Goal: Information Seeking & Learning: Learn about a topic

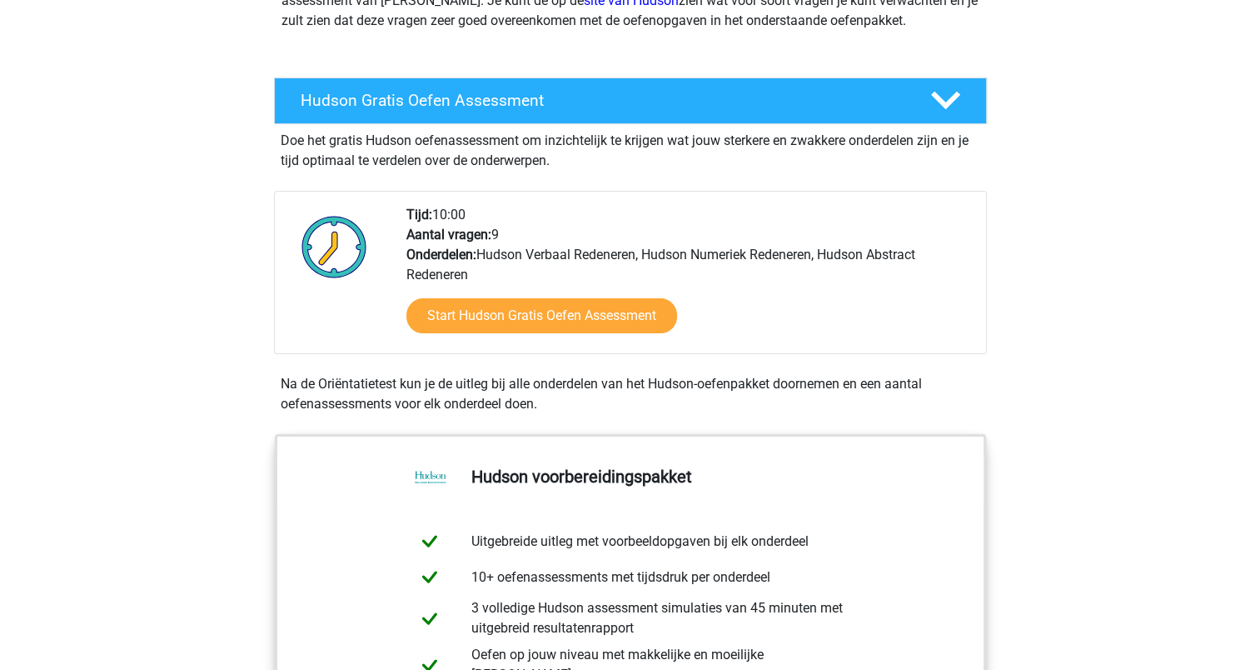
scroll to position [333, 0]
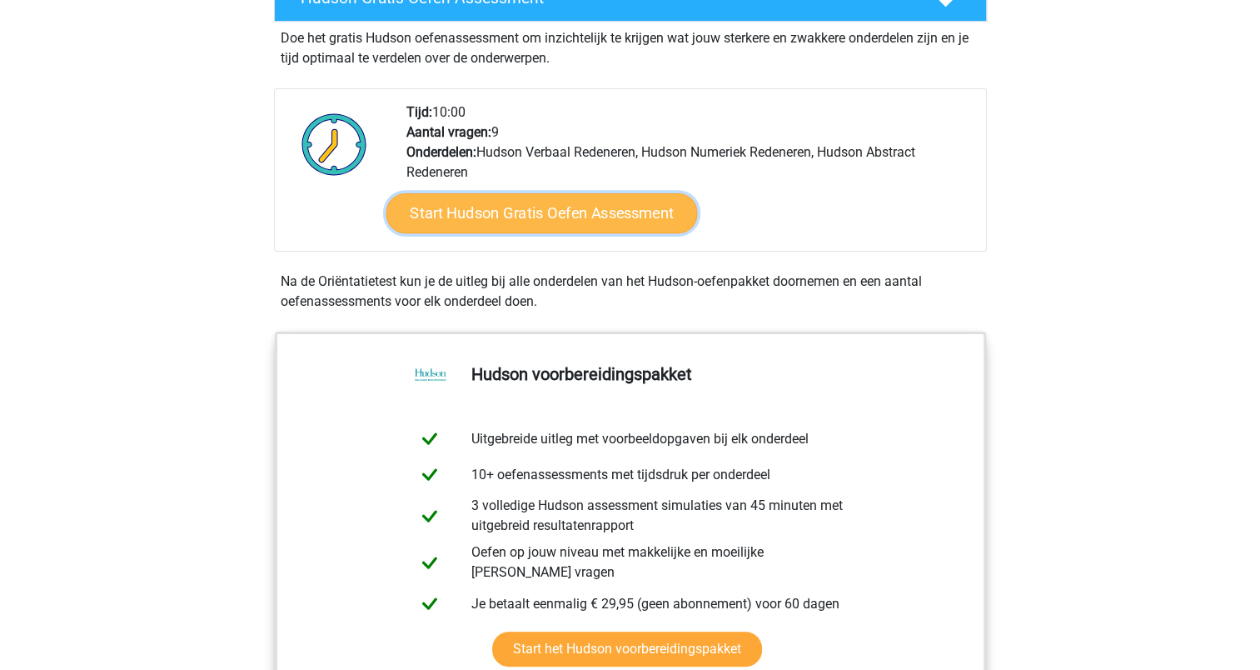
click at [503, 217] on link "Start Hudson Gratis Oefen Assessment" at bounding box center [542, 213] width 312 height 40
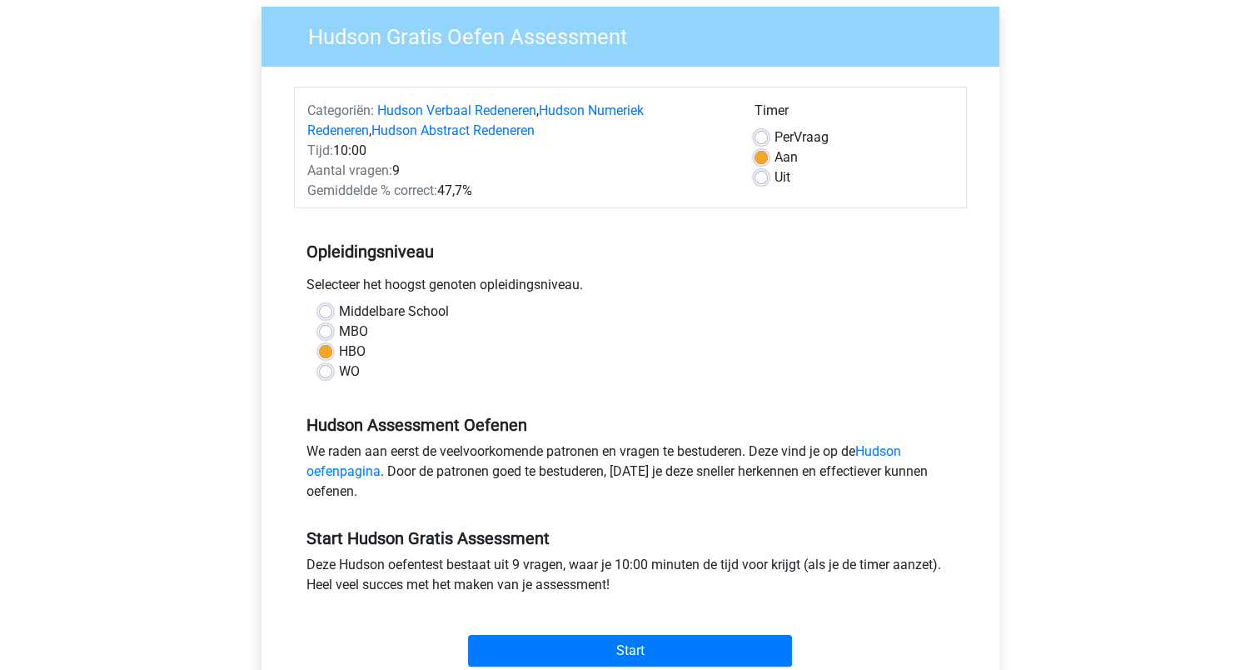
scroll to position [333, 0]
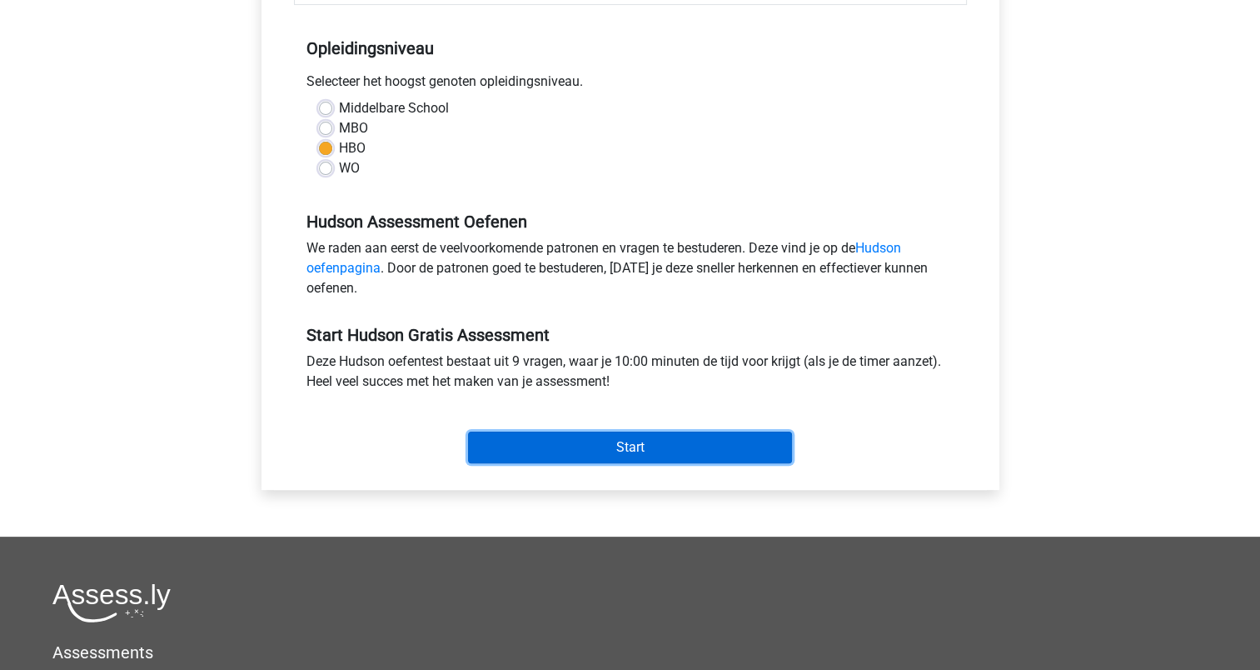
click at [606, 451] on input "Start" at bounding box center [630, 447] width 324 height 32
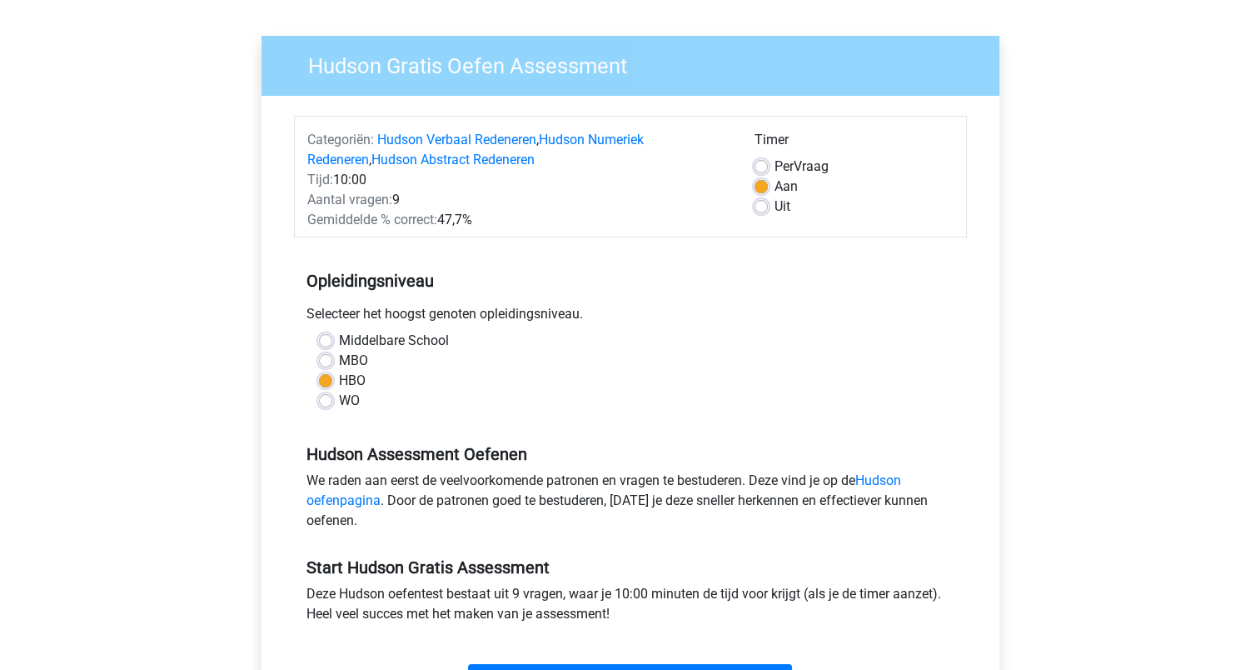
scroll to position [0, 0]
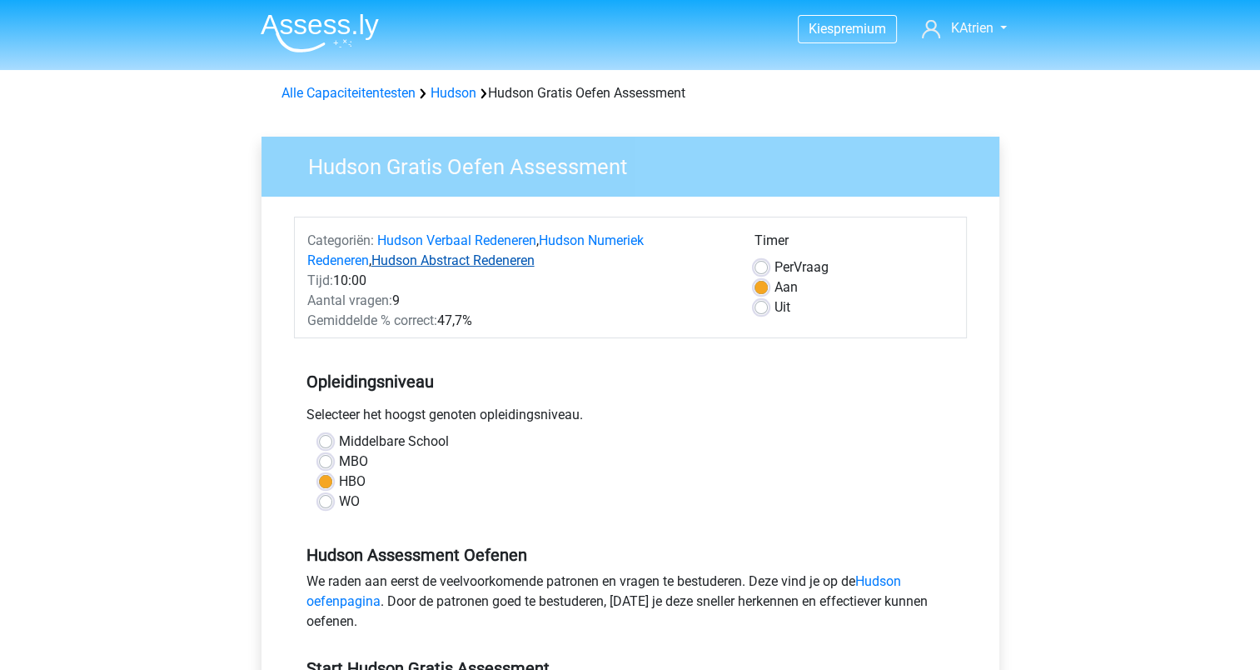
click at [397, 267] on link "Hudson Abstract Redeneren" at bounding box center [453, 260] width 163 height 16
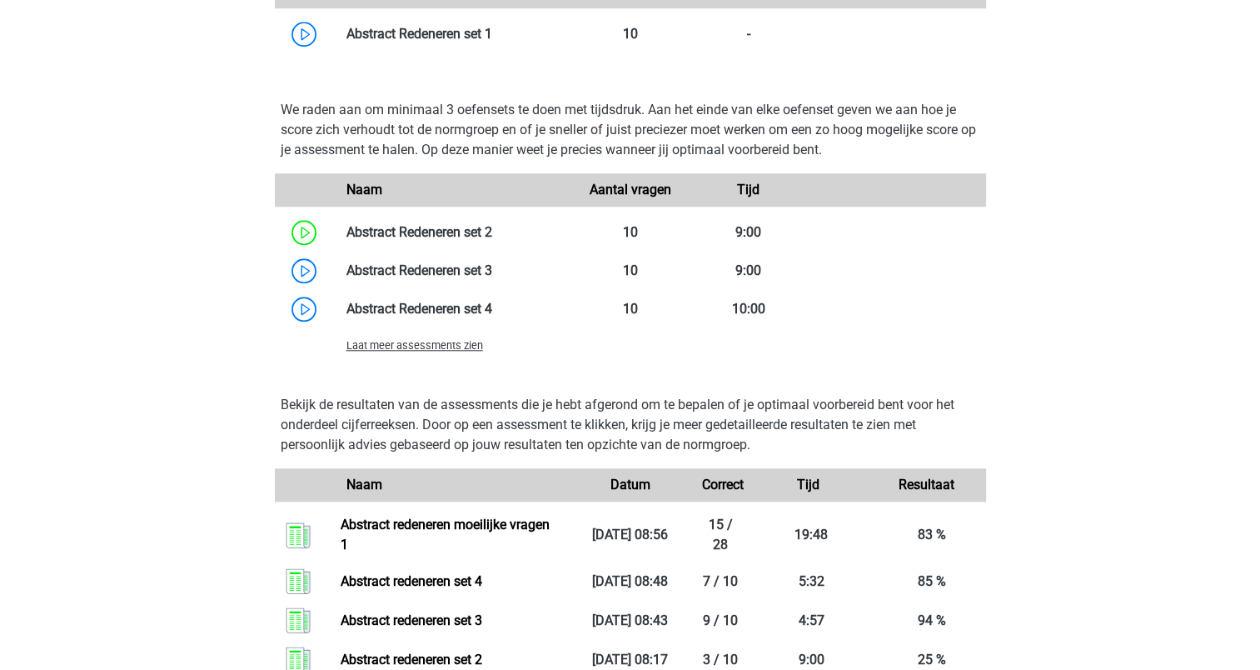
scroll to position [1486, 0]
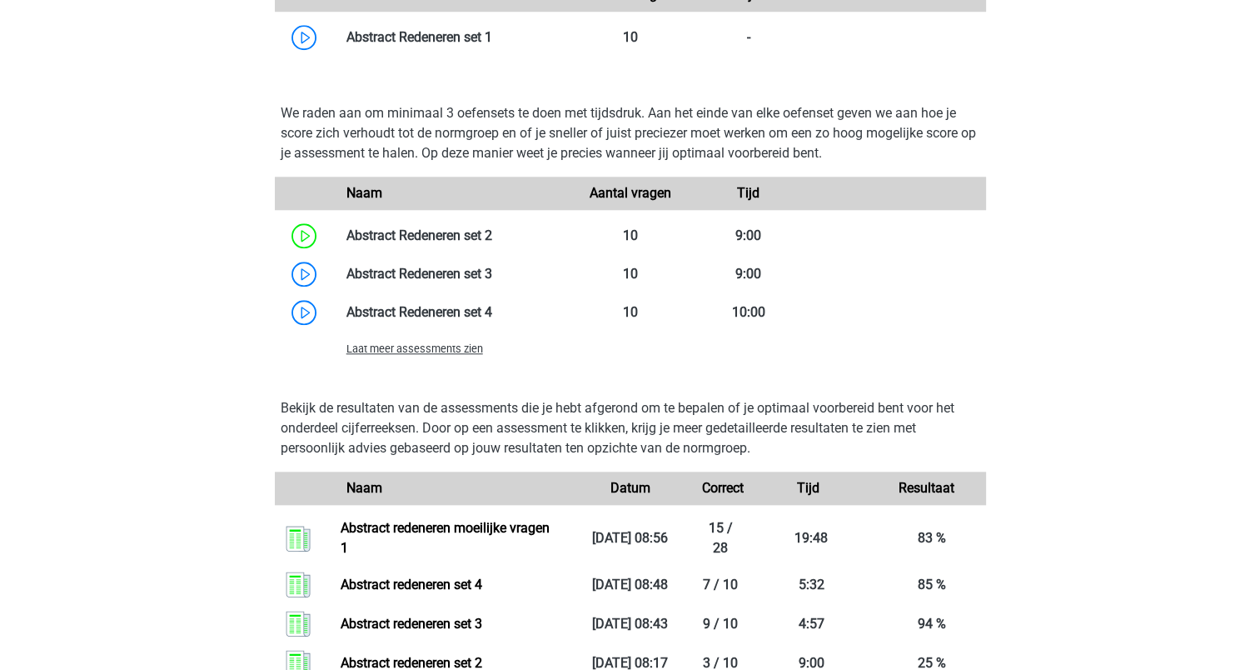
click at [377, 346] on span "Laat meer assessments zien" at bounding box center [415, 348] width 137 height 12
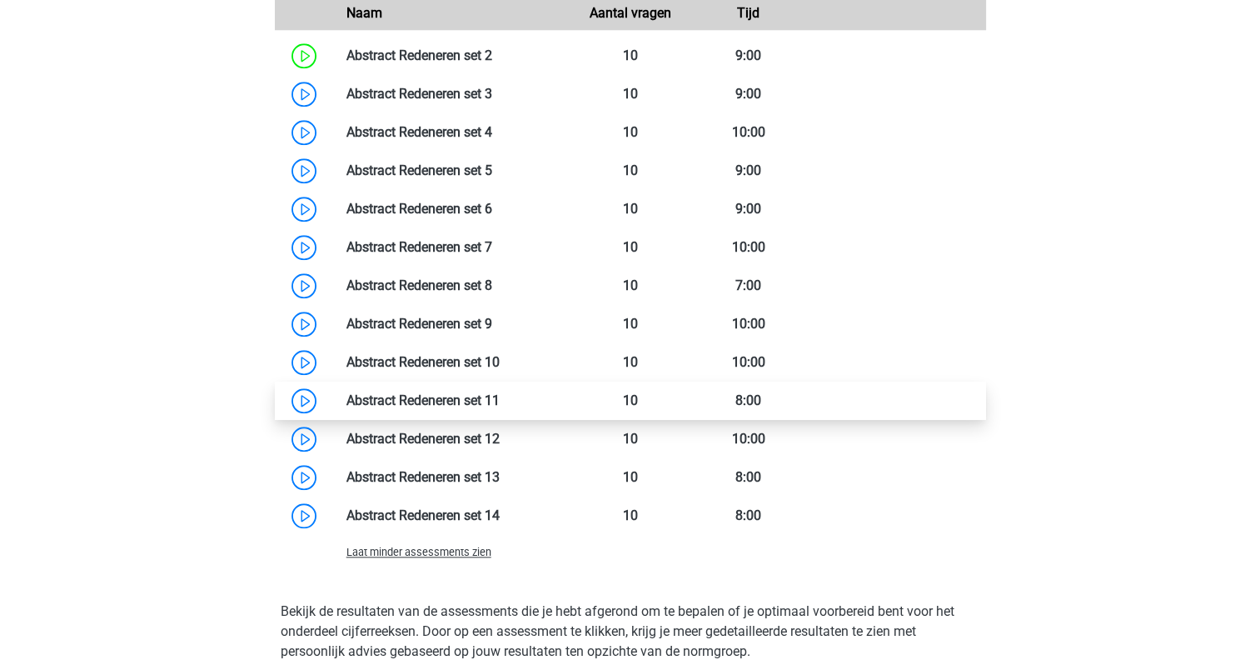
scroll to position [1736, 0]
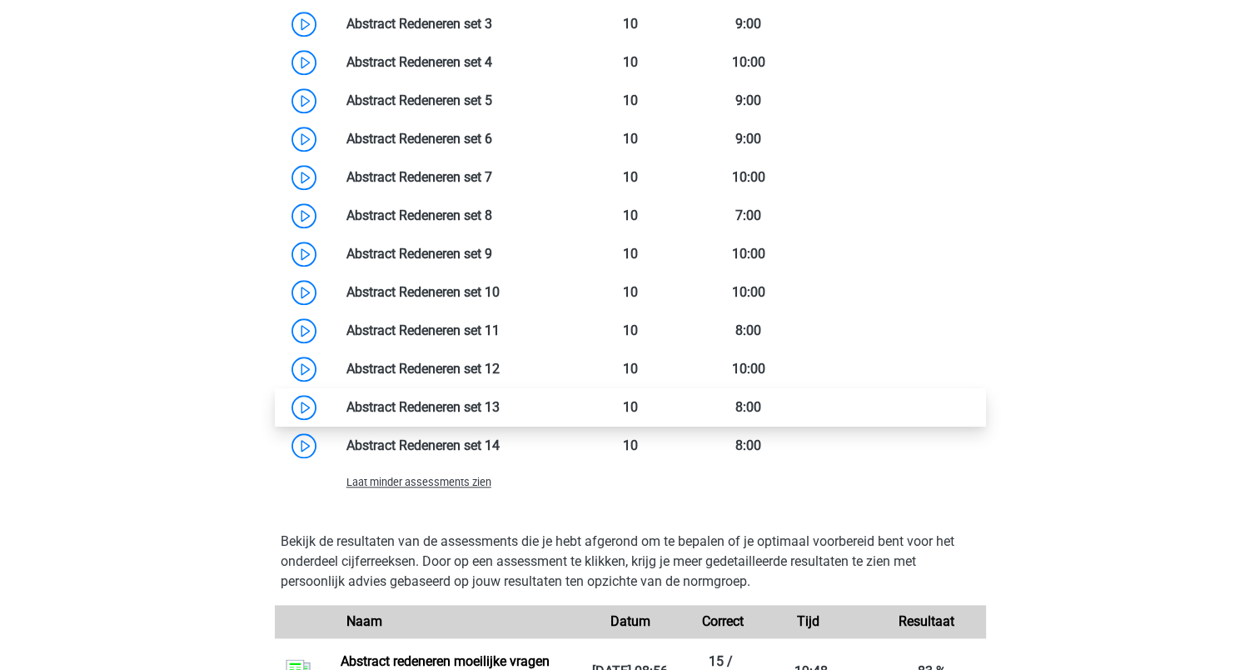
click at [500, 407] on link at bounding box center [500, 407] width 0 height 16
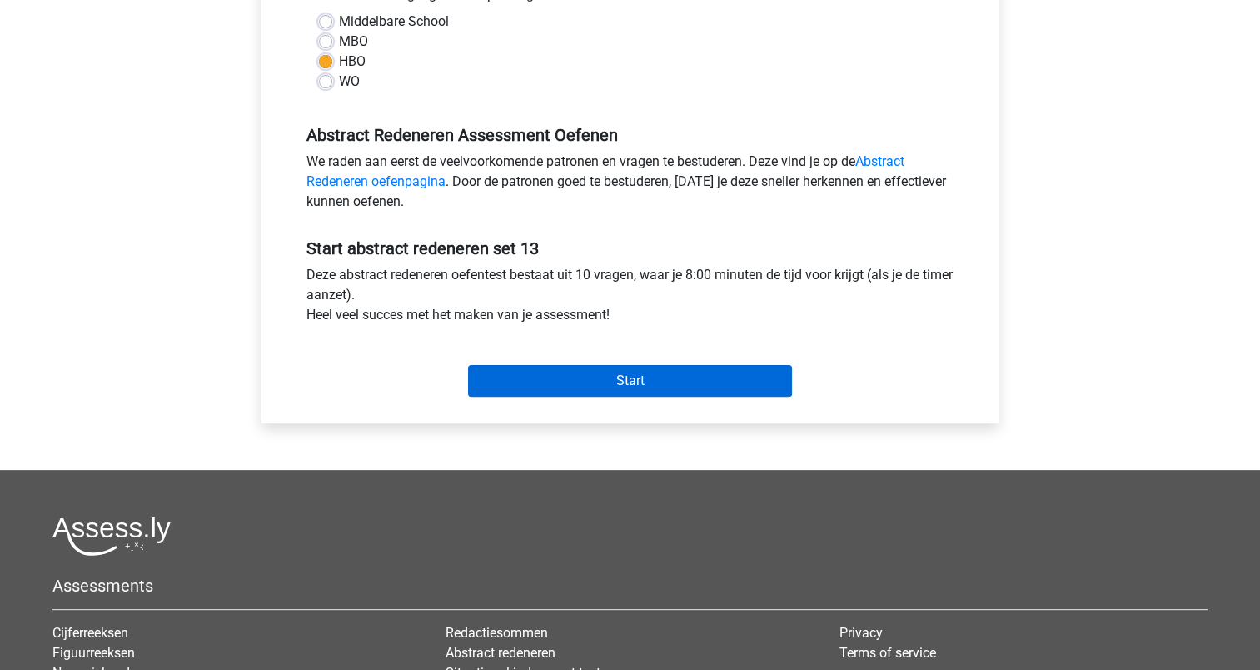
scroll to position [416, 0]
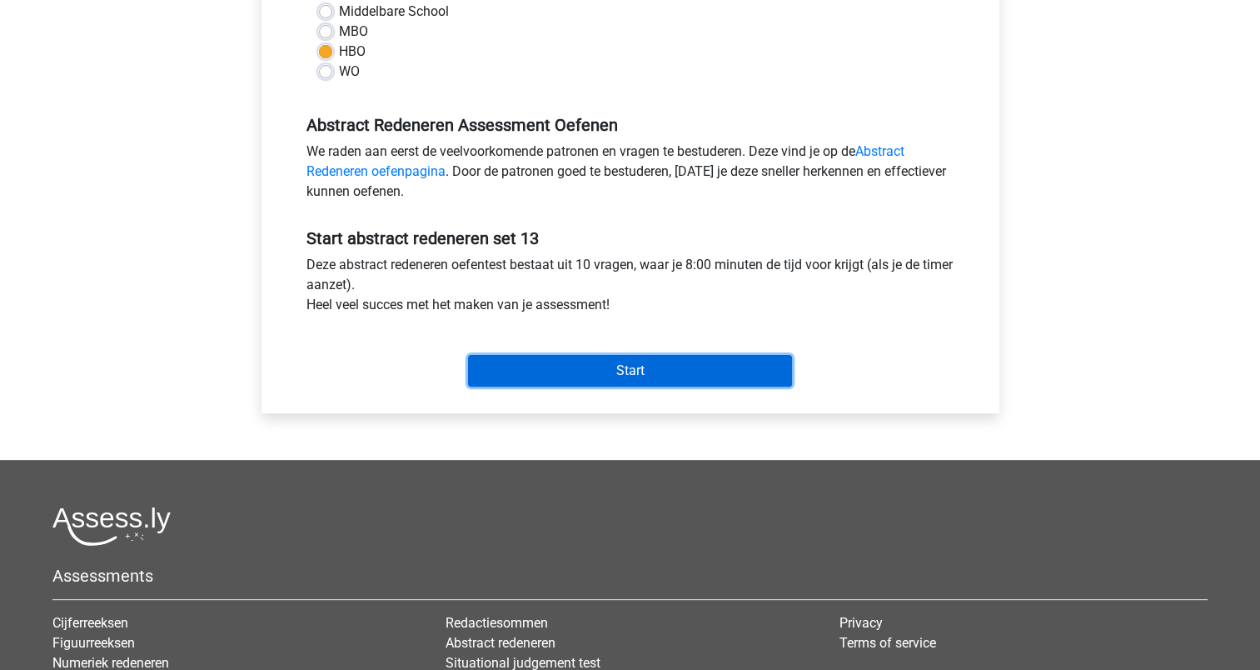
click at [586, 373] on input "Start" at bounding box center [630, 371] width 324 height 32
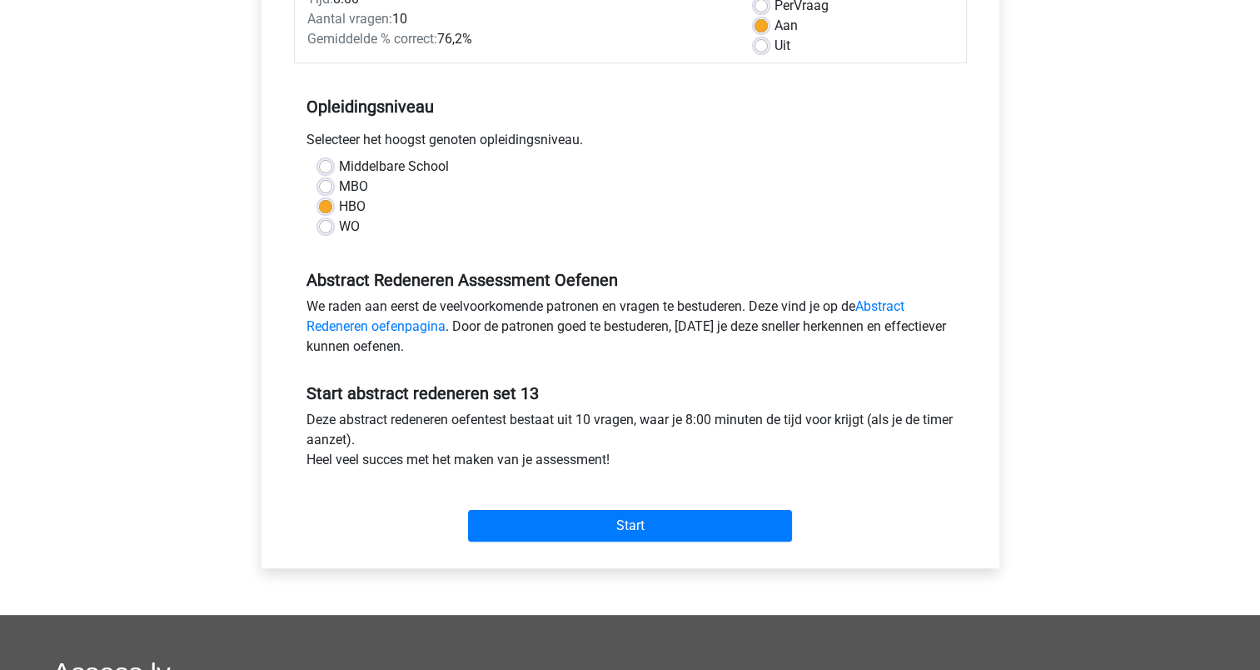
scroll to position [0, 0]
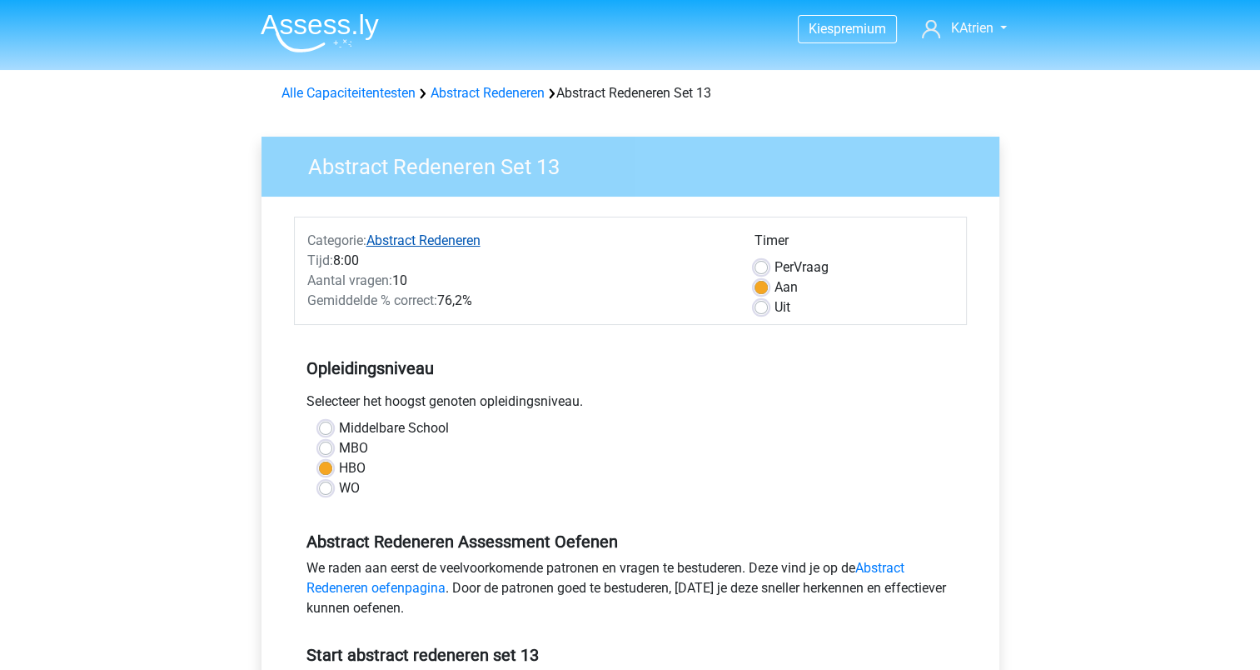
click at [430, 241] on link "Abstract Redeneren" at bounding box center [424, 240] width 114 height 16
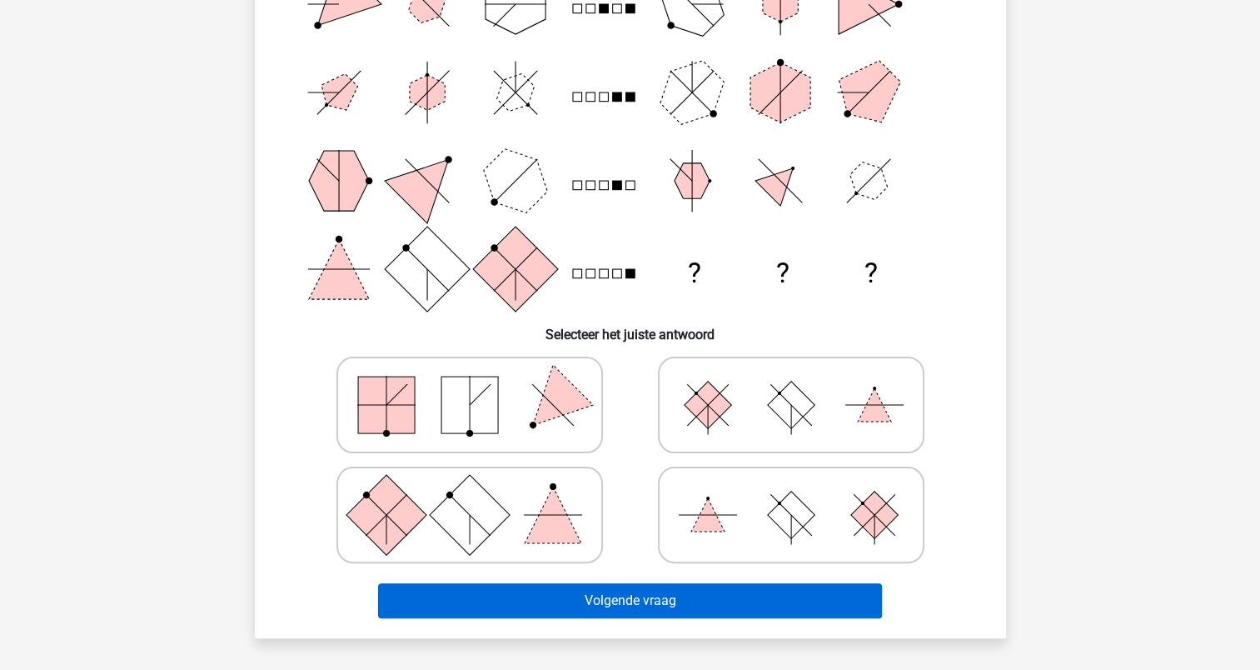
scroll to position [333, 0]
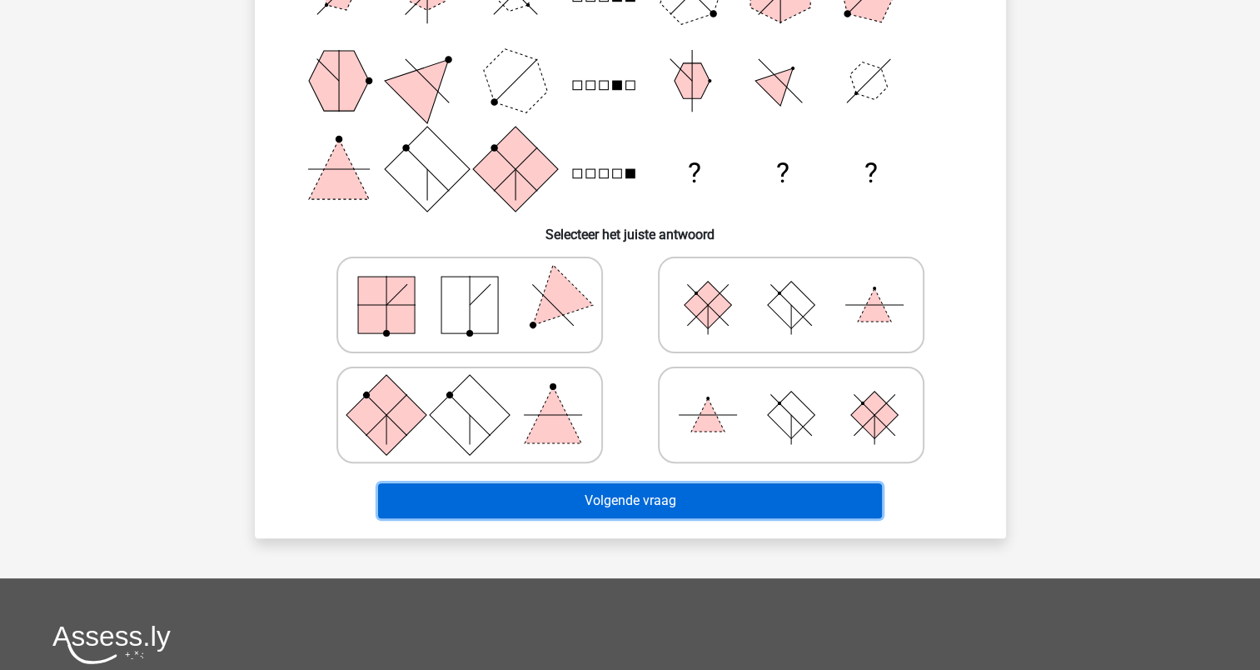
click at [665, 501] on button "Volgende vraag" at bounding box center [630, 500] width 504 height 35
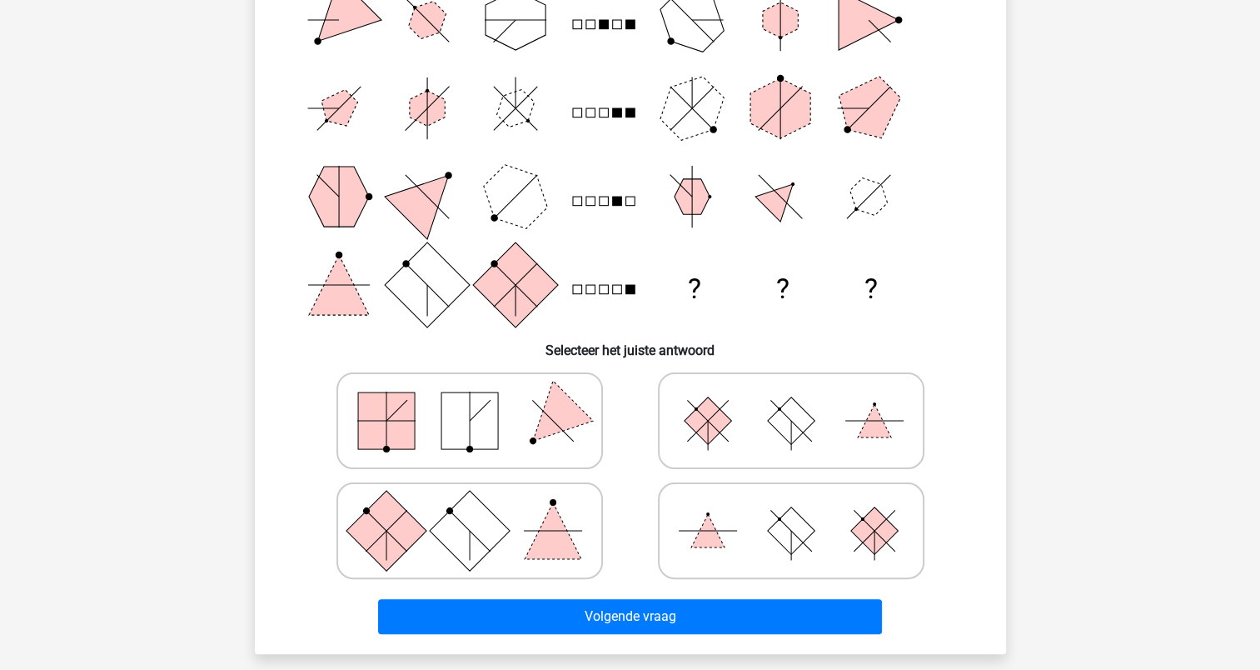
scroll to position [250, 0]
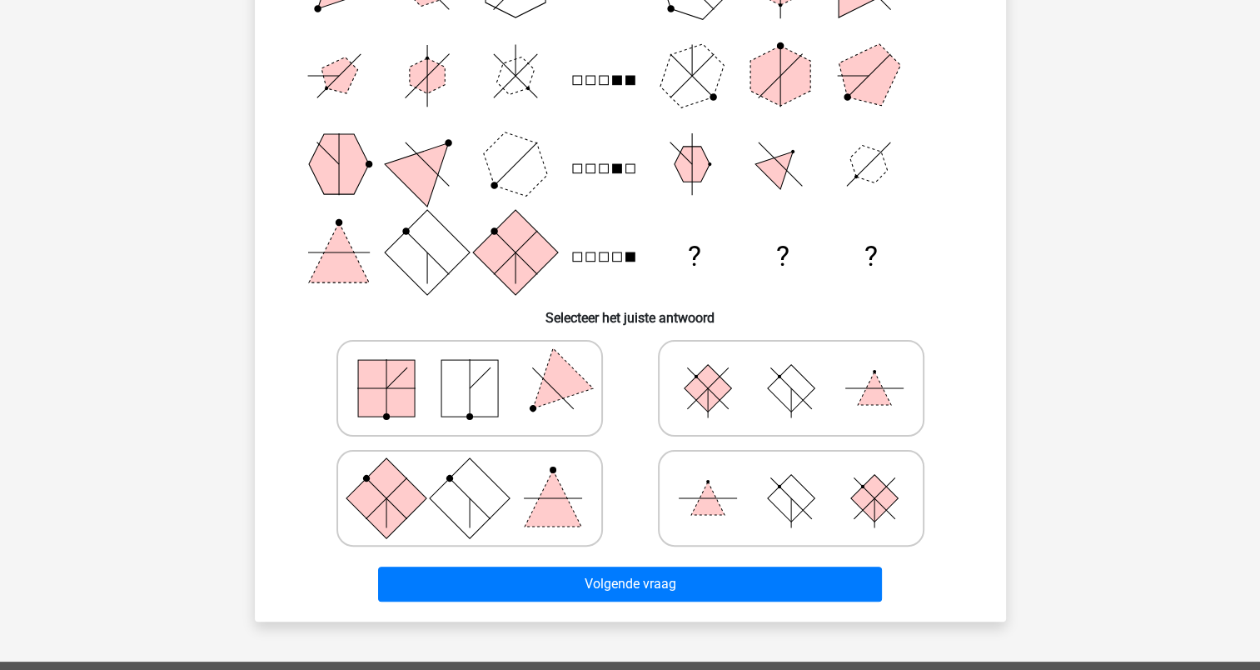
click at [508, 503] on icon at bounding box center [470, 497] width 250 height 83
click at [481, 477] on input "radio" at bounding box center [475, 471] width 11 height 11
radio input "true"
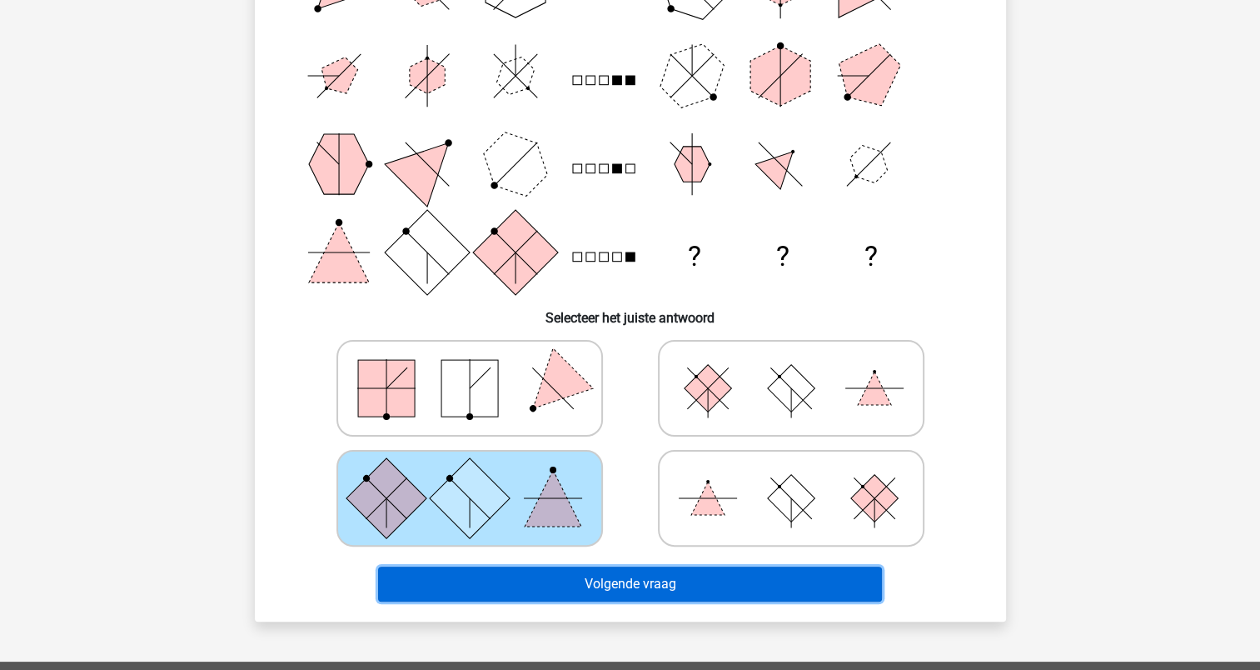
click at [504, 573] on button "Volgende vraag" at bounding box center [630, 583] width 504 height 35
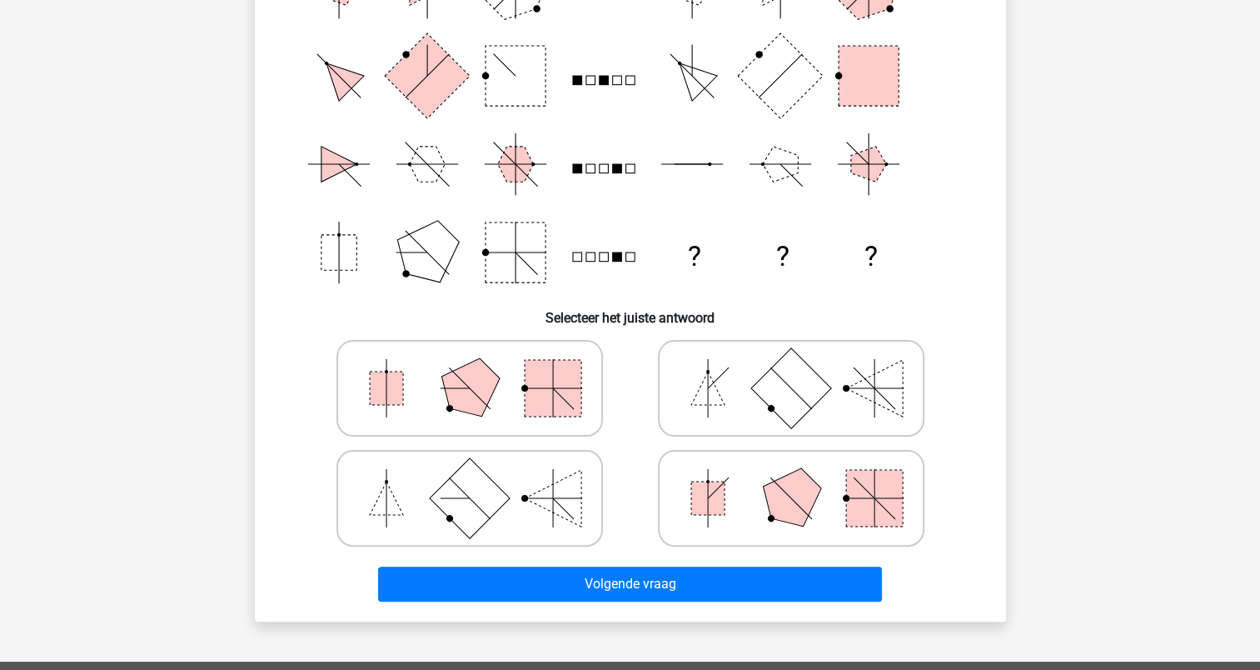
click at [403, 486] on icon at bounding box center [470, 497] width 250 height 83
click at [470, 477] on input "radio" at bounding box center [475, 471] width 11 height 11
radio input "true"
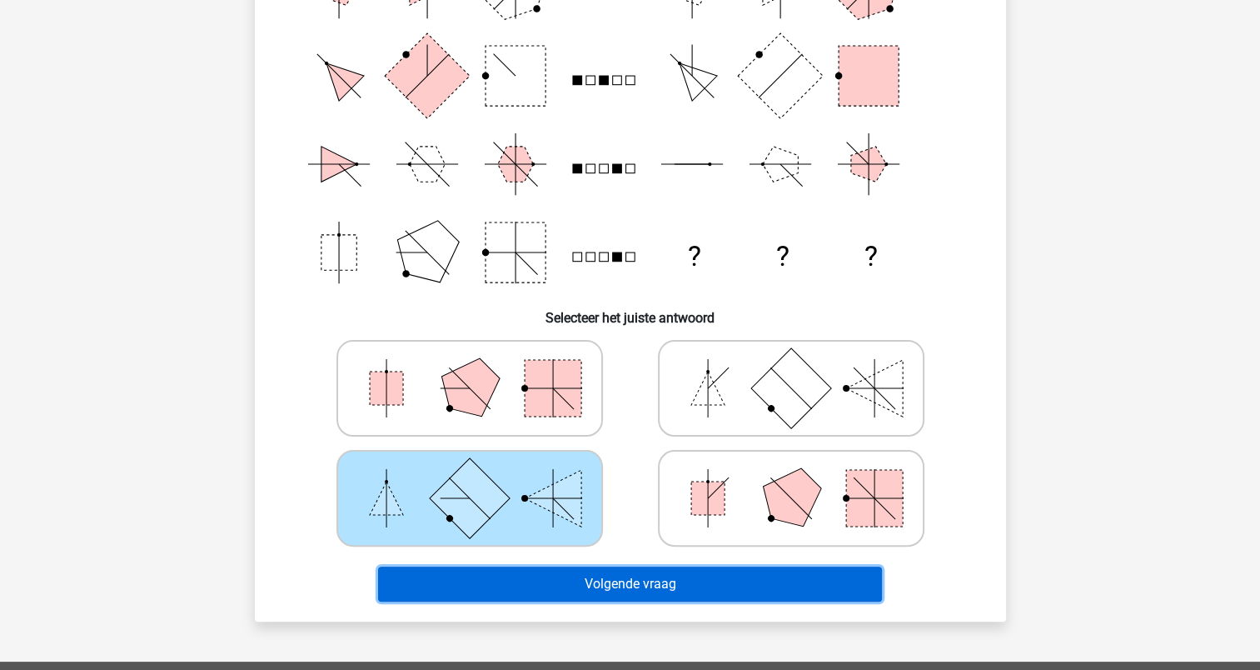
click at [596, 586] on button "Volgende vraag" at bounding box center [630, 583] width 504 height 35
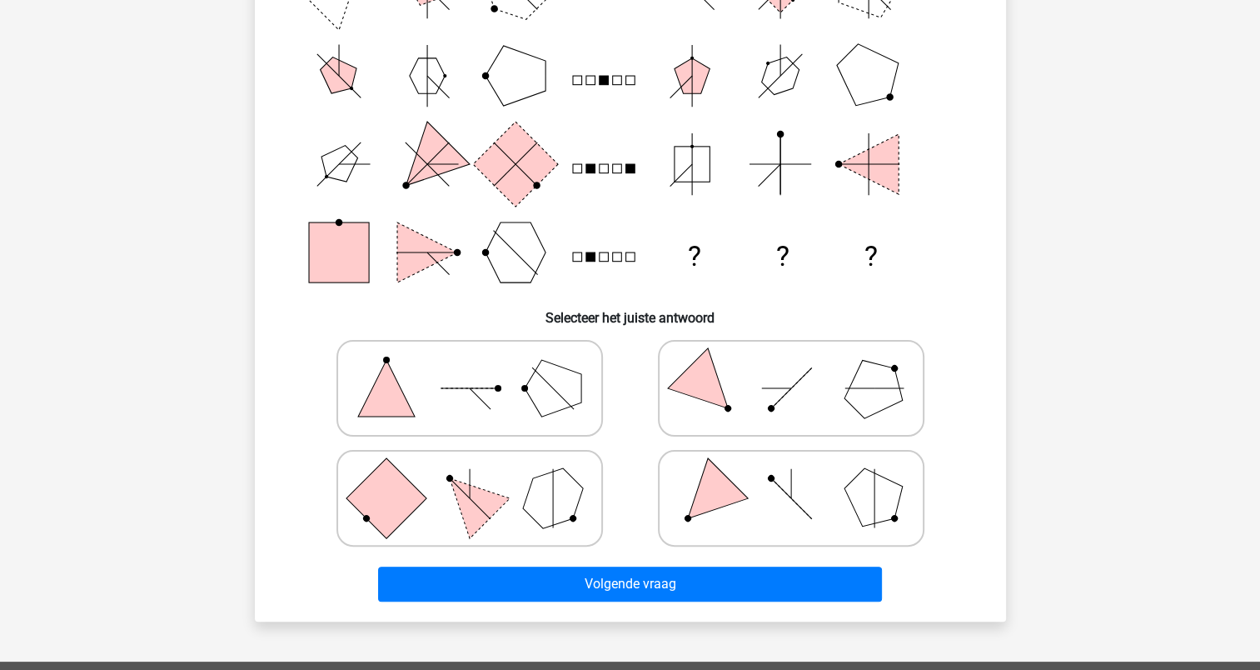
click at [400, 386] on icon at bounding box center [470, 388] width 250 height 83
click at [470, 367] on input "radio" at bounding box center [475, 362] width 11 height 11
radio input "true"
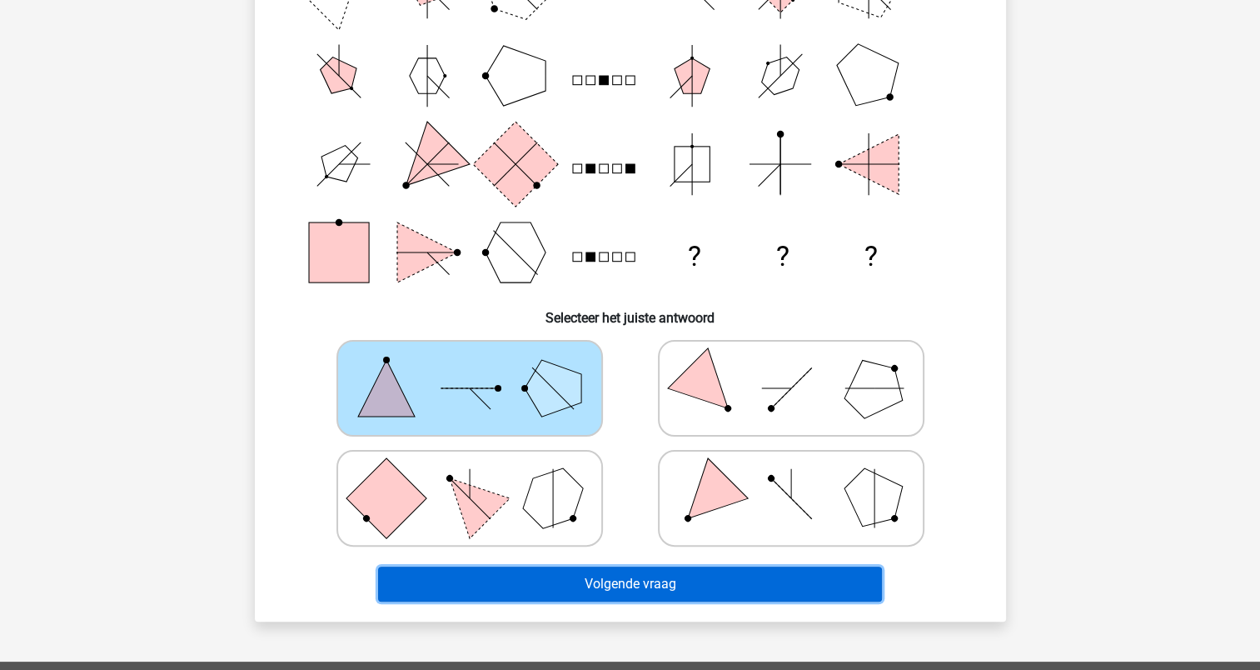
click at [654, 590] on button "Volgende vraag" at bounding box center [630, 583] width 504 height 35
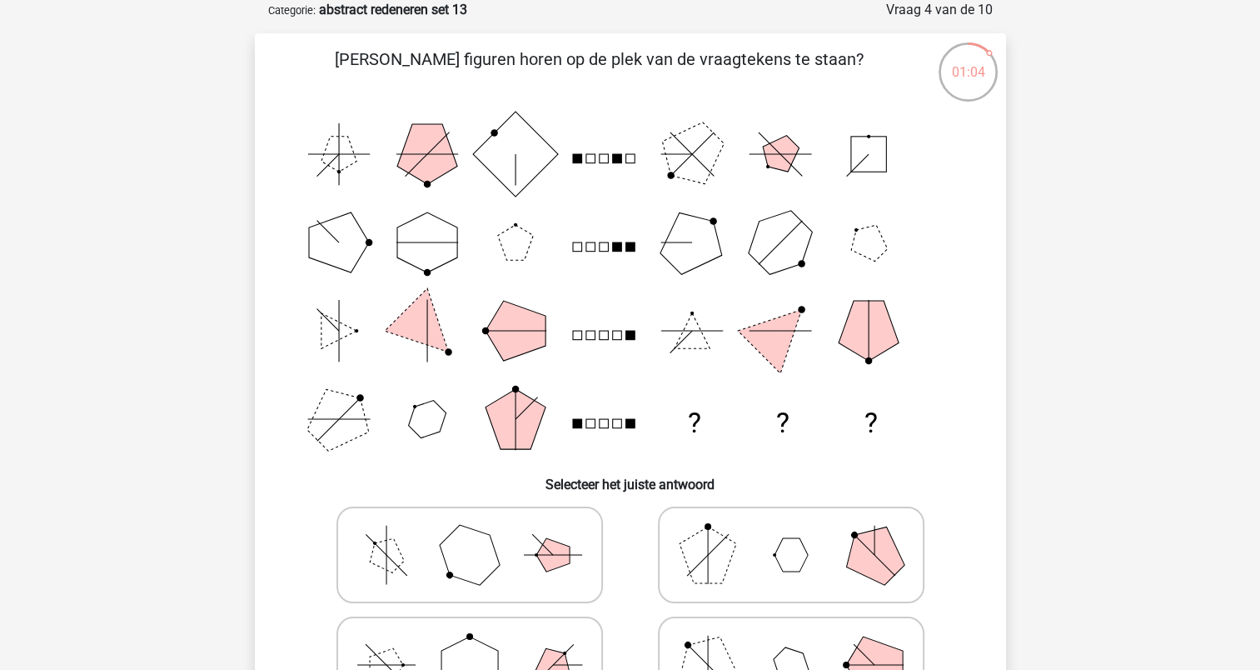
scroll to position [167, 0]
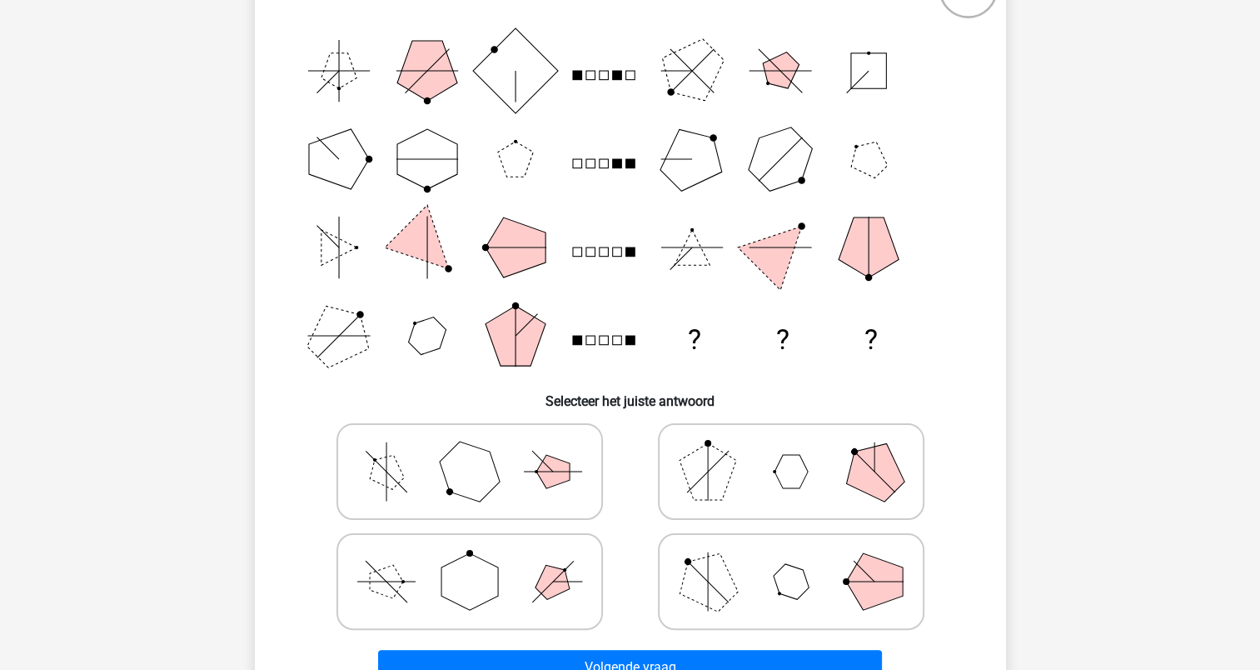
drag, startPoint x: 431, startPoint y: 458, endPoint x: 440, endPoint y: 481, distance: 24.0
click at [431, 457] on icon at bounding box center [470, 471] width 250 height 83
click at [470, 451] on input "radio" at bounding box center [475, 445] width 11 height 11
radio input "true"
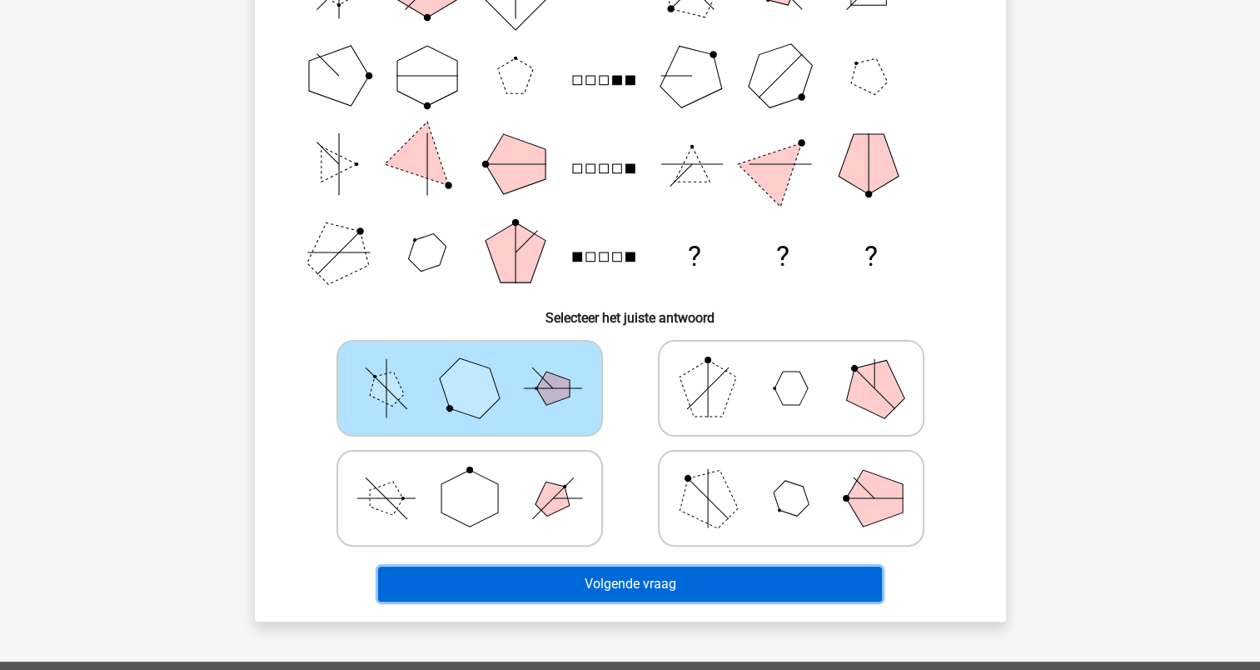
click at [600, 582] on button "Volgende vraag" at bounding box center [630, 583] width 504 height 35
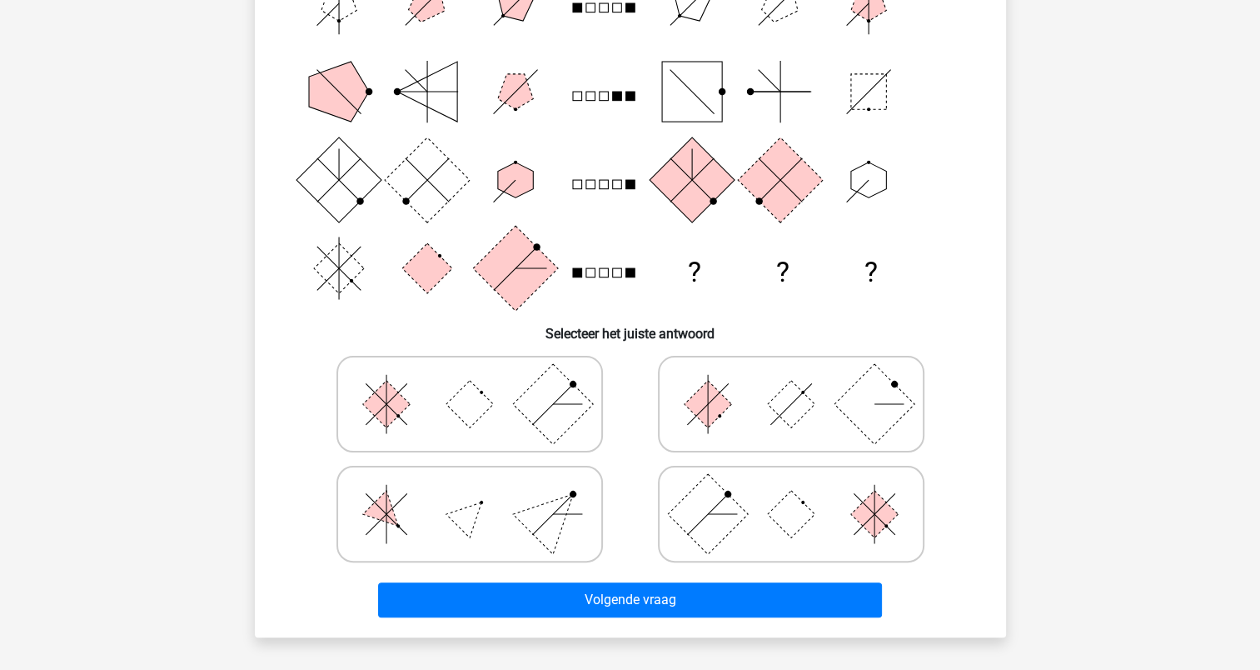
scroll to position [250, 0]
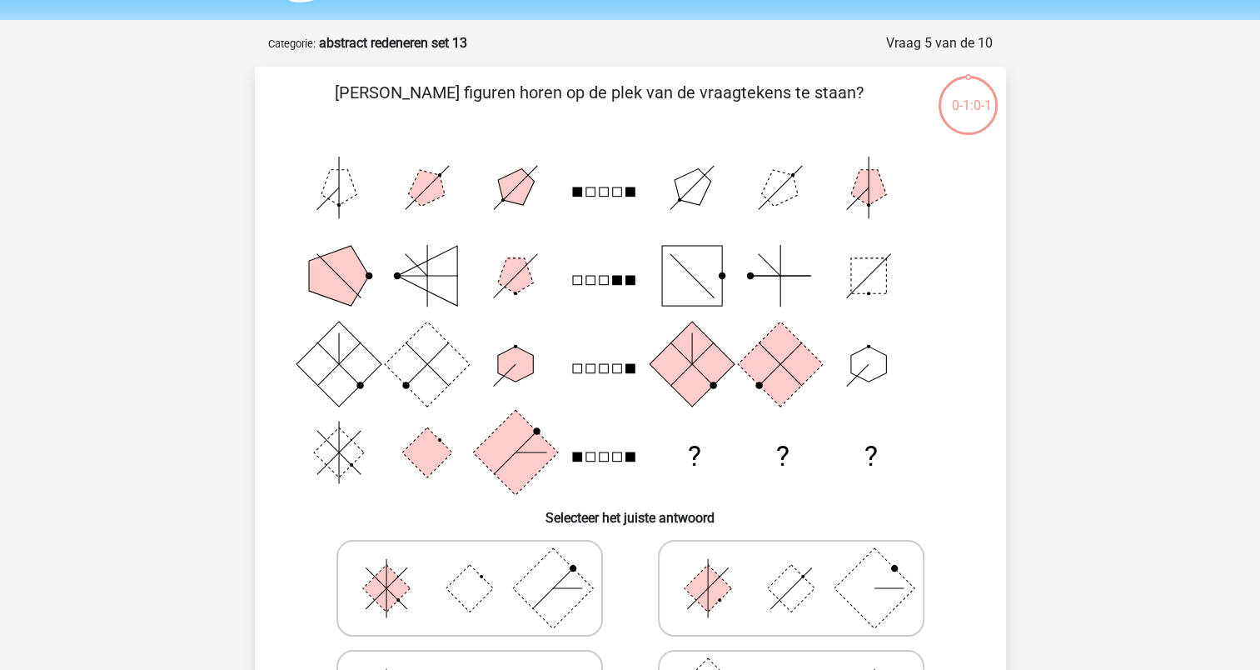
scroll to position [46, 0]
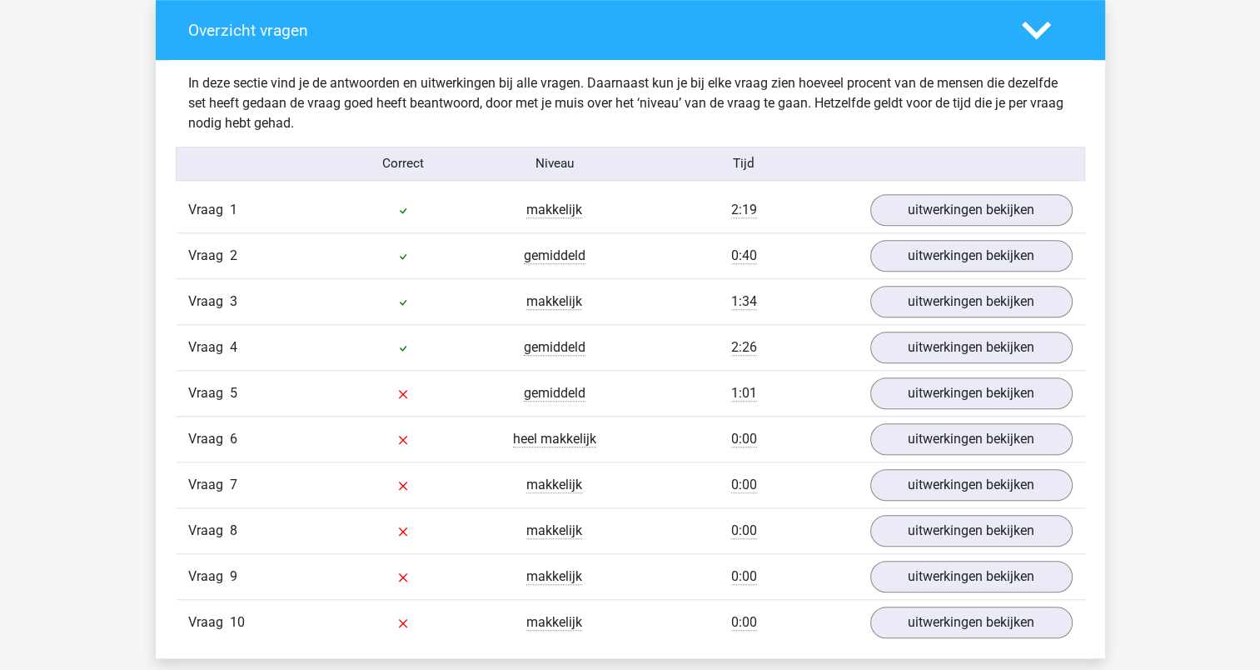
scroll to position [1333, 0]
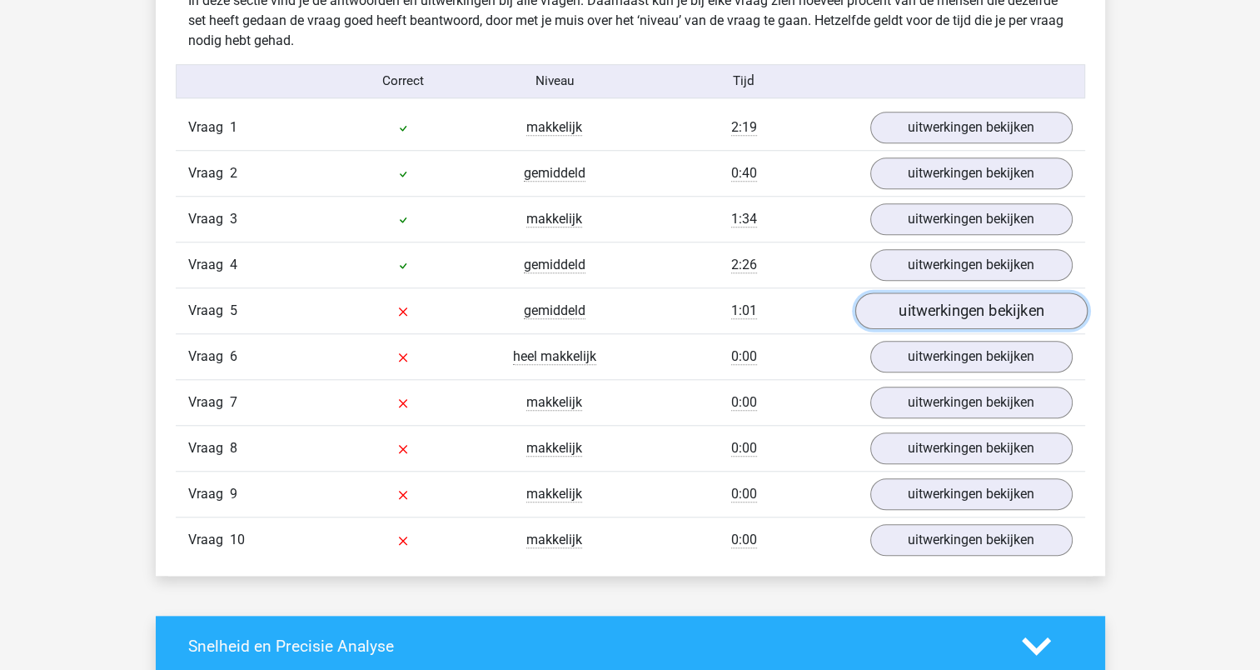
click at [964, 307] on link "uitwerkingen bekijken" at bounding box center [971, 310] width 232 height 37
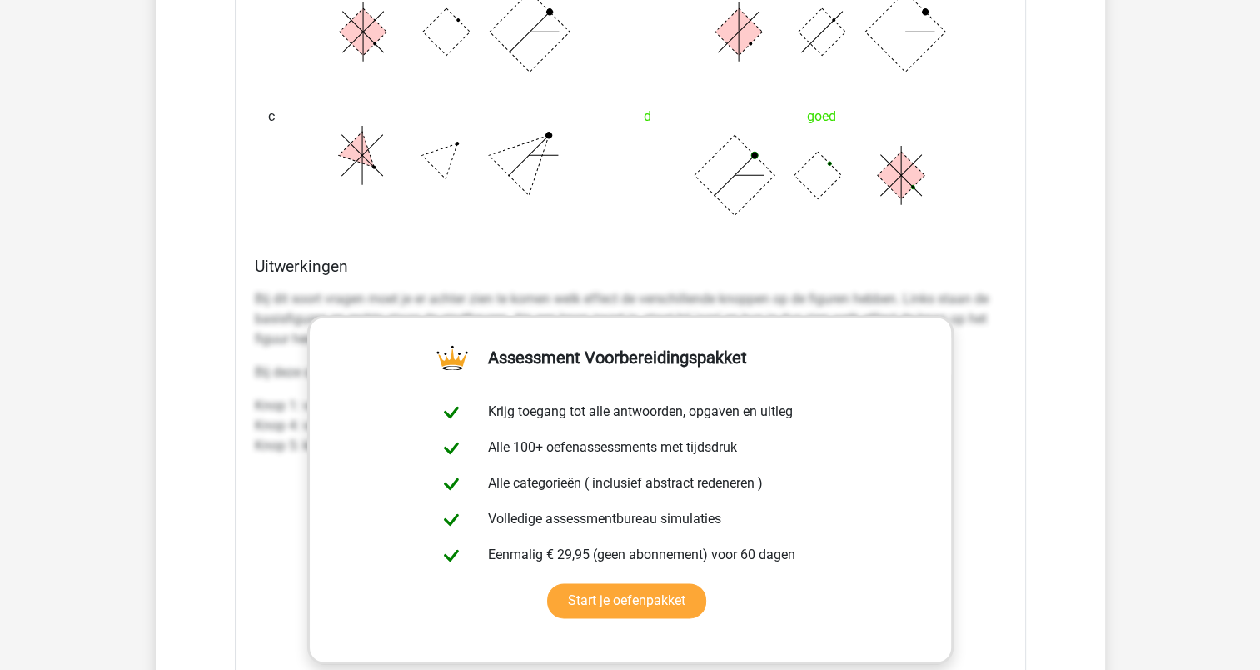
scroll to position [2749, 0]
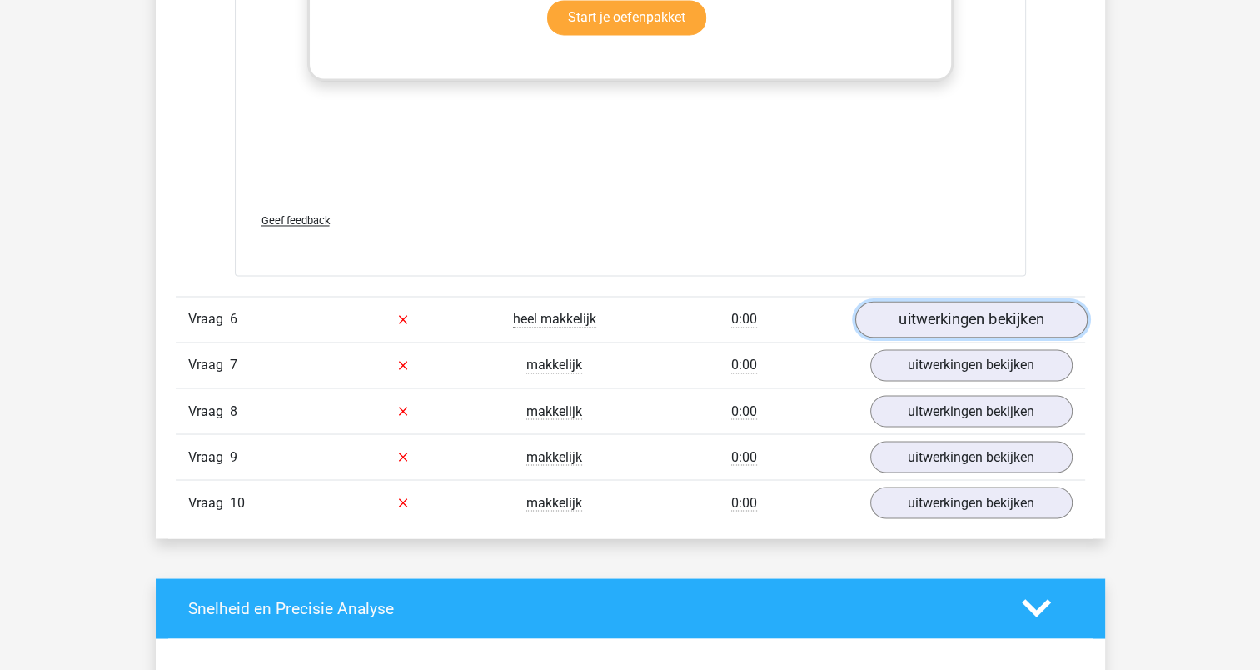
click at [973, 323] on link "uitwerkingen bekijken" at bounding box center [971, 319] width 232 height 37
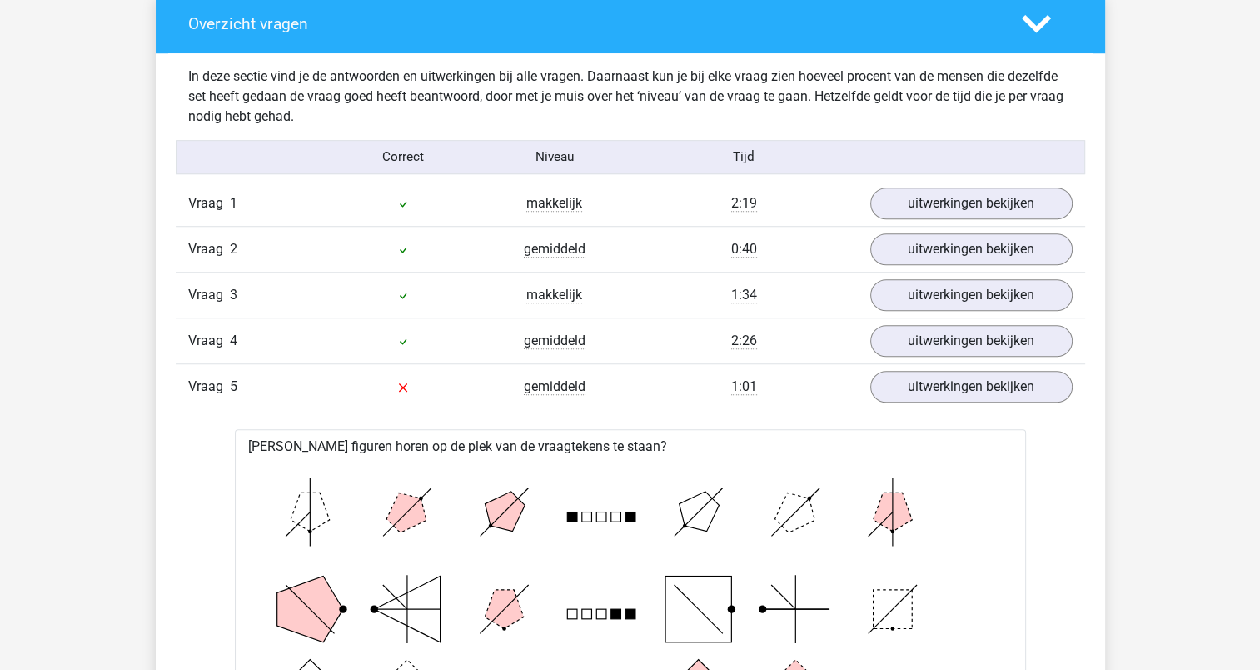
scroll to position [1166, 0]
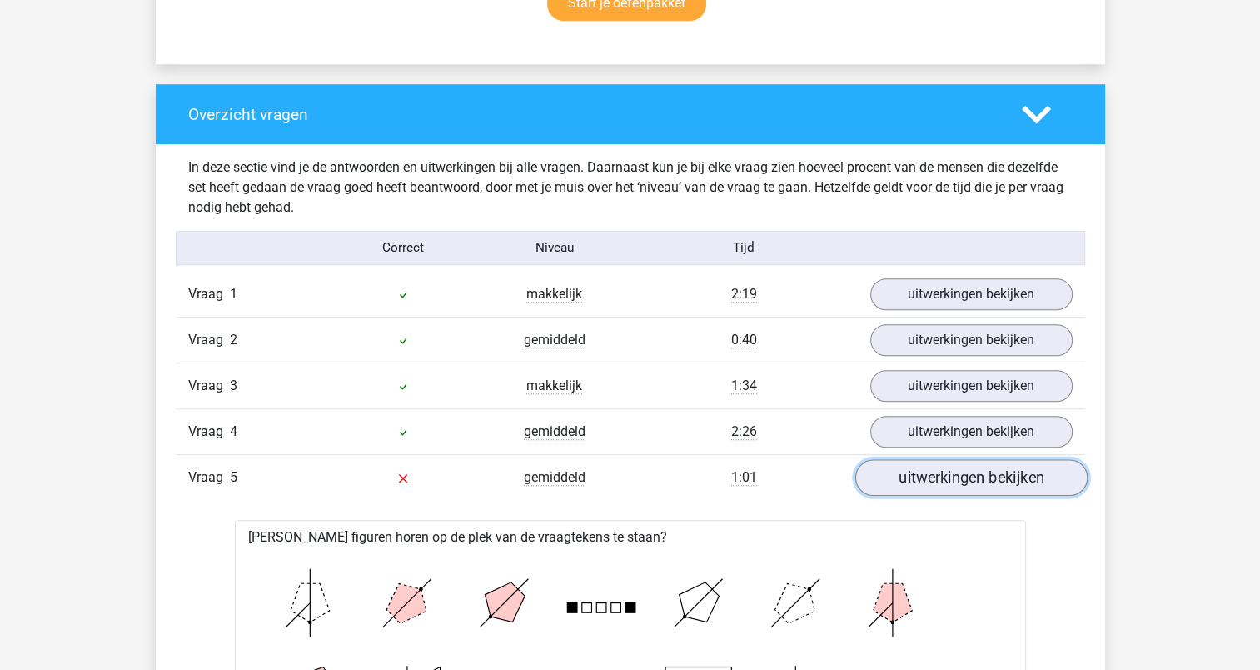
click at [935, 476] on link "uitwerkingen bekijken" at bounding box center [971, 477] width 232 height 37
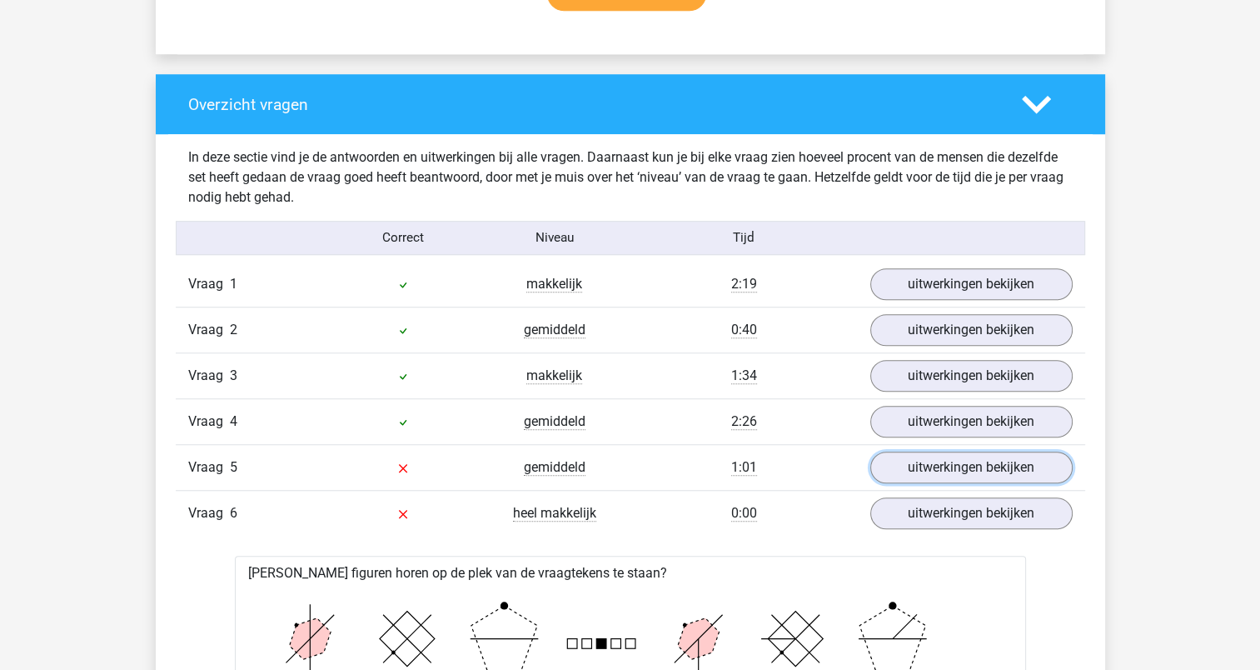
scroll to position [1083, 0]
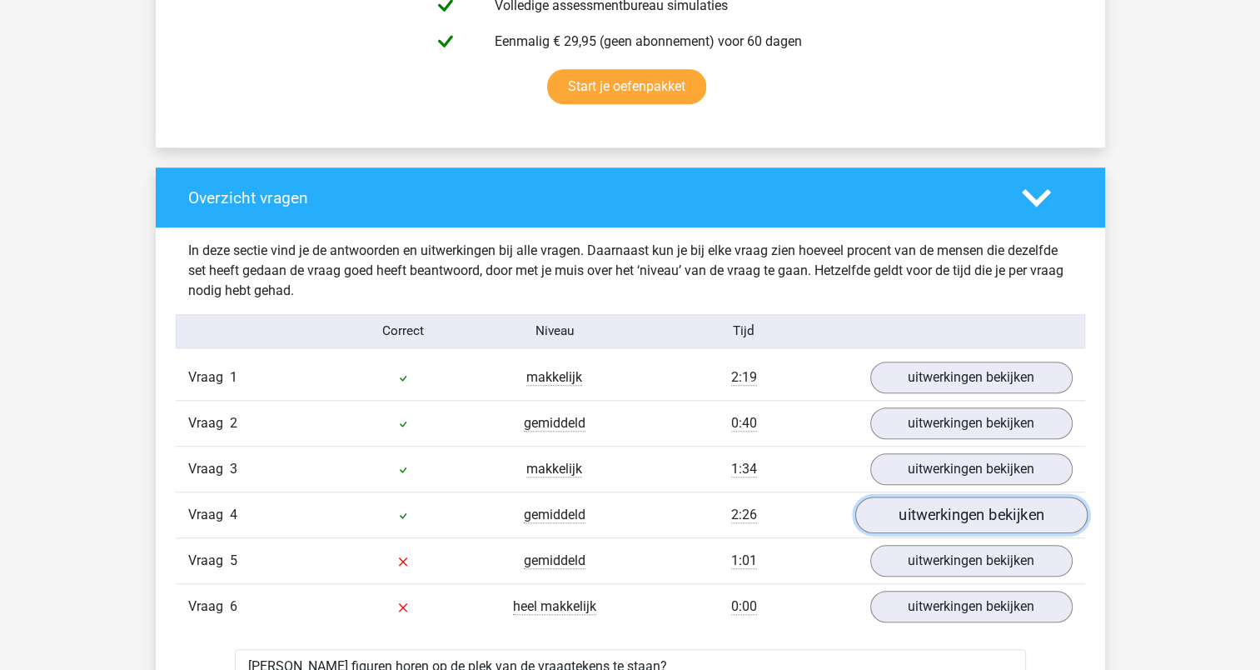
click at [906, 516] on link "uitwerkingen bekijken" at bounding box center [971, 514] width 232 height 37
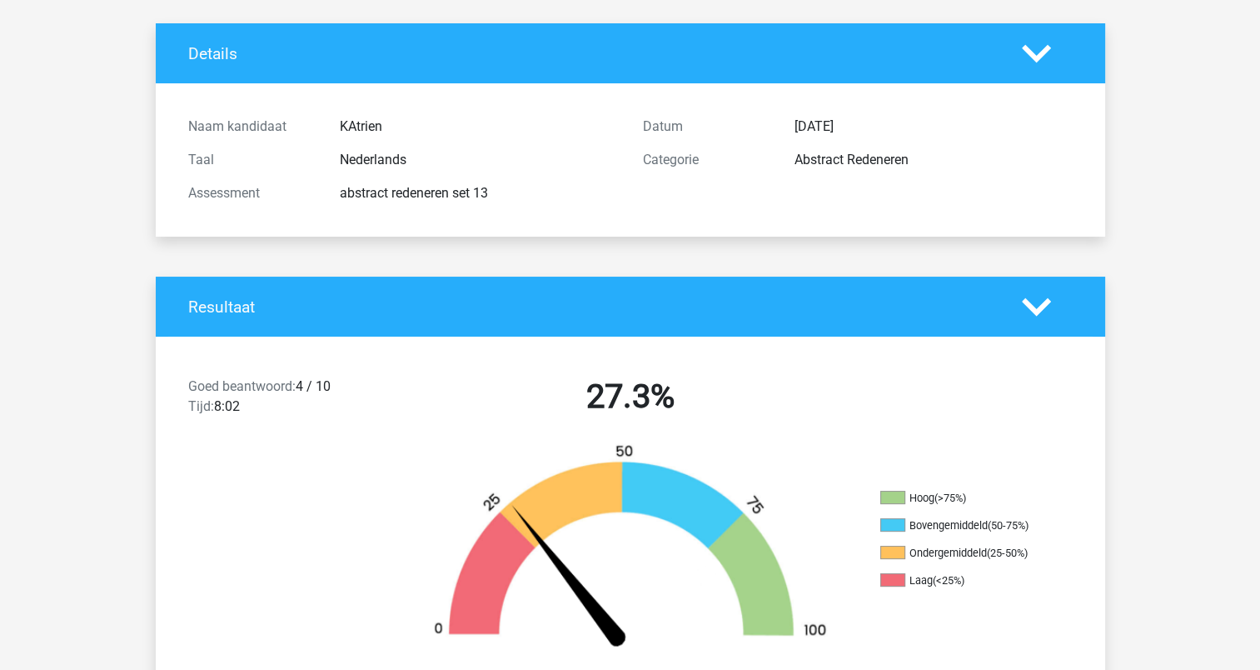
scroll to position [0, 0]
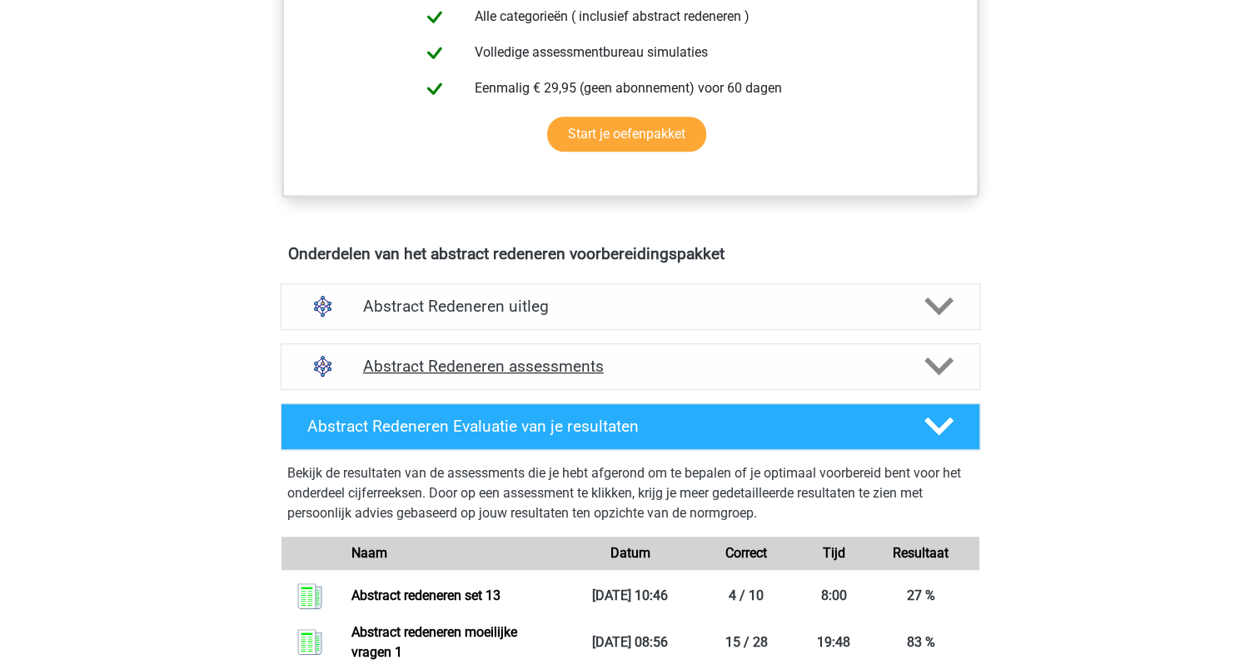
scroll to position [750, 0]
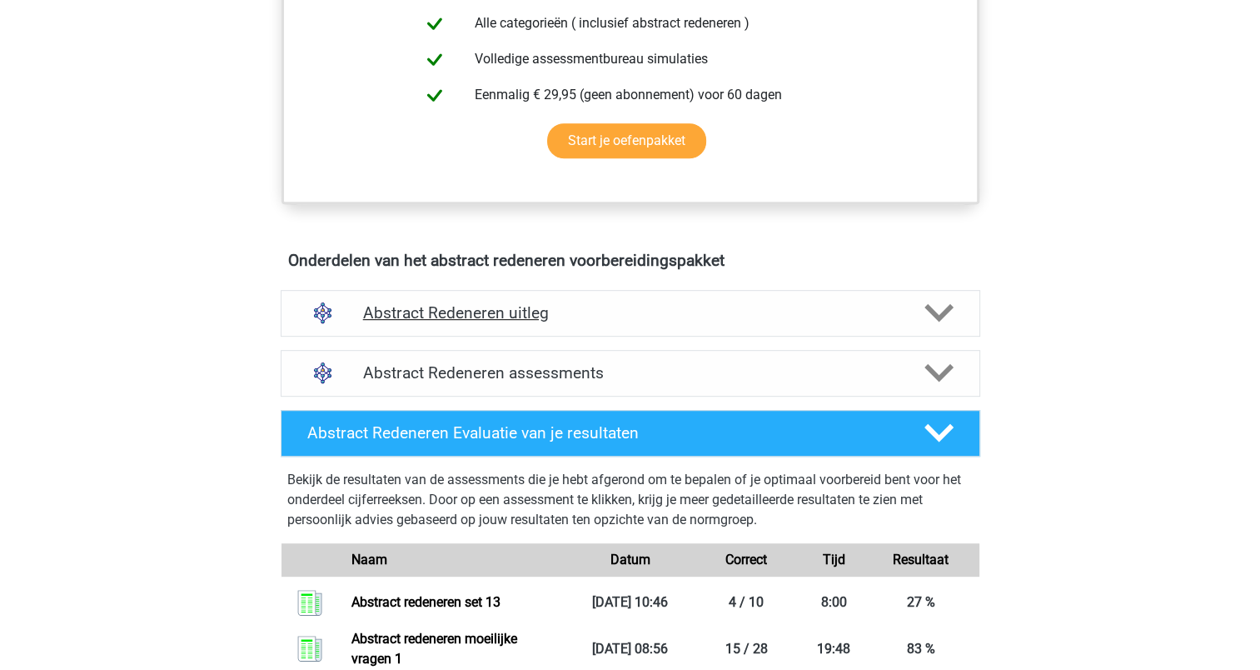
click at [940, 314] on polygon at bounding box center [939, 313] width 29 height 18
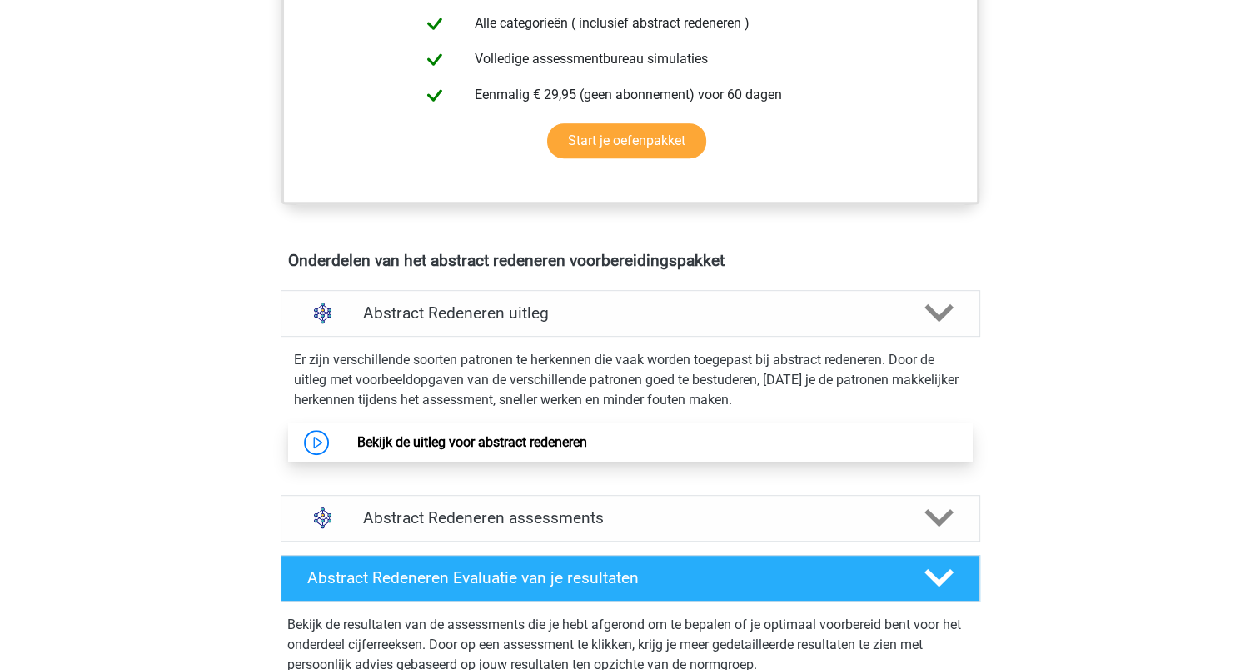
click at [426, 442] on link "Bekijk de uitleg voor abstract redeneren" at bounding box center [472, 442] width 230 height 16
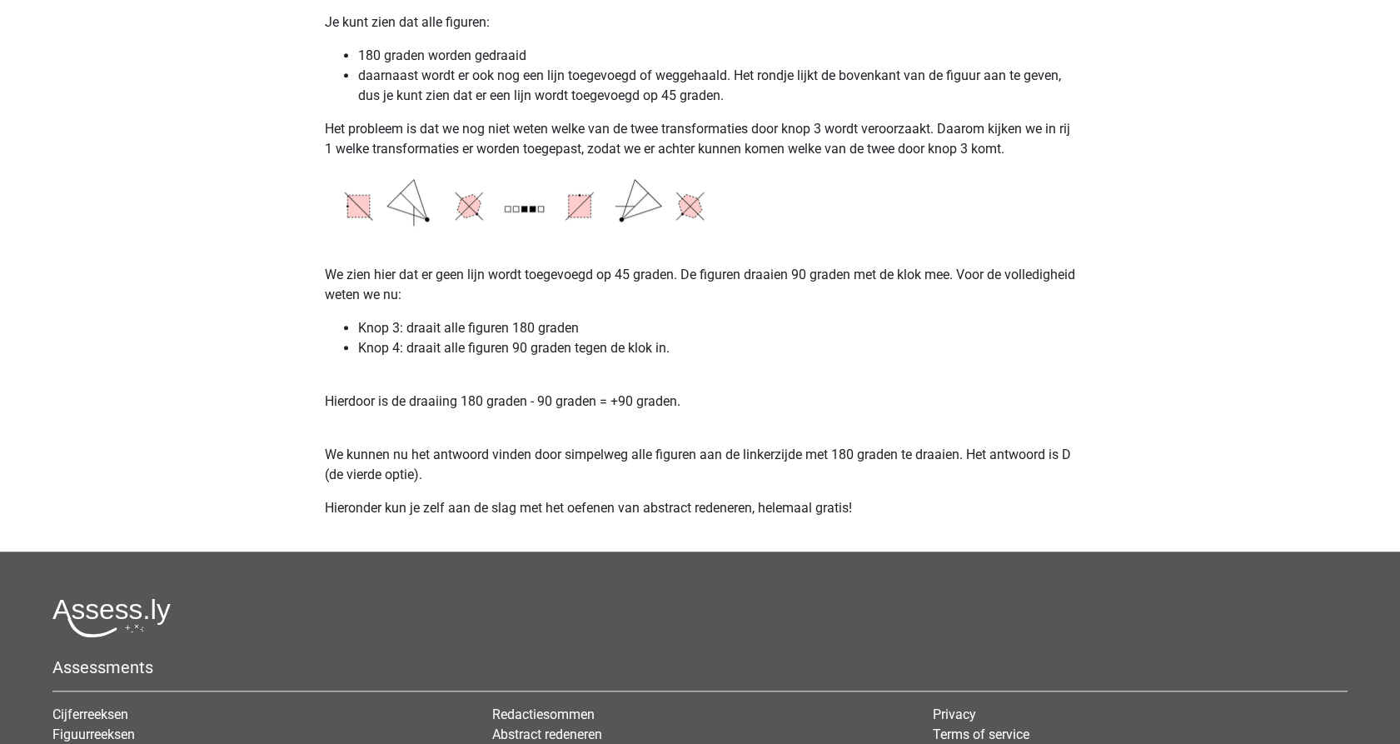
scroll to position [2862, 0]
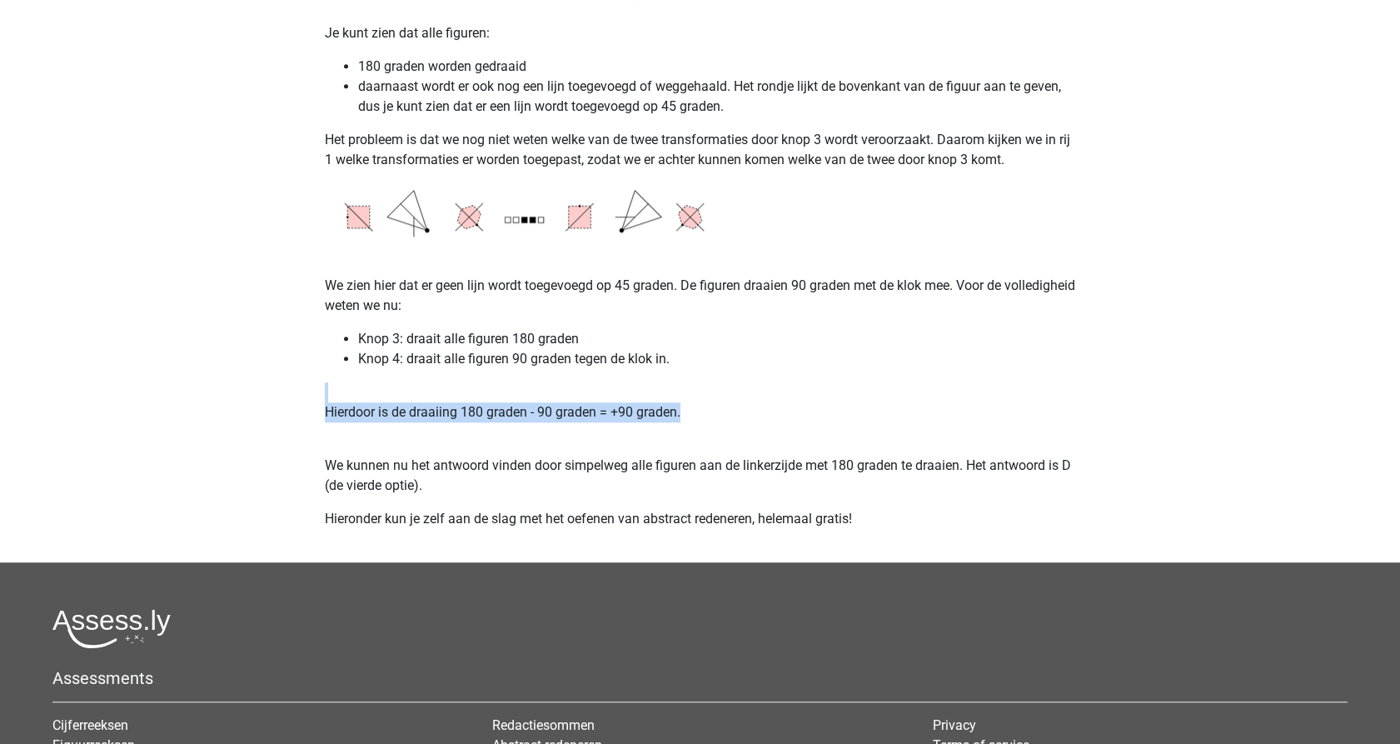
drag, startPoint x: 446, startPoint y: 422, endPoint x: 733, endPoint y: 423, distance: 287.4
click at [733, 422] on p "Hierdoor is de draaiing 180 graden - 90 graden = +90 graden." at bounding box center [700, 402] width 751 height 40
drag, startPoint x: 733, startPoint y: 423, endPoint x: 745, endPoint y: 426, distance: 12.1
click at [745, 422] on p "Hierdoor is de draaiing 180 graden - 90 graden = +90 graden." at bounding box center [700, 402] width 751 height 40
drag, startPoint x: 415, startPoint y: 427, endPoint x: 378, endPoint y: 432, distance: 37.0
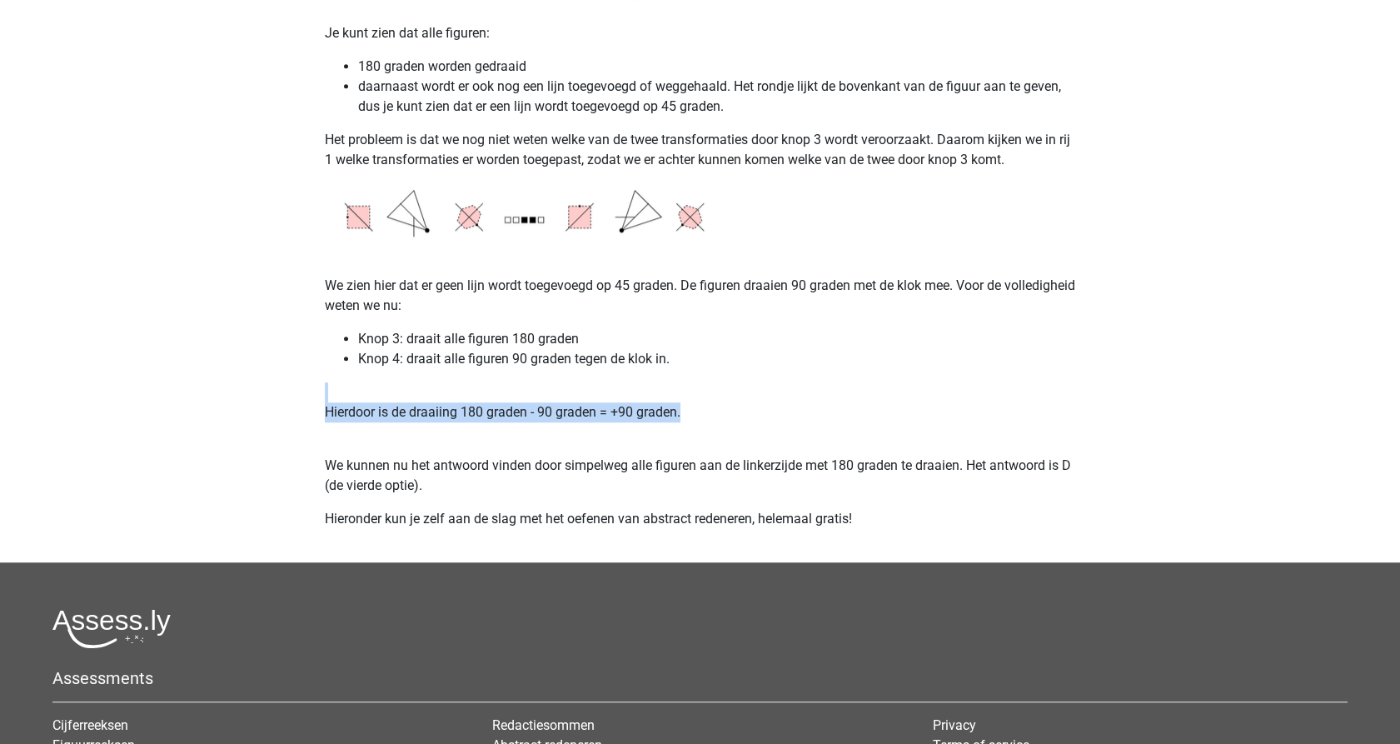
click at [414, 422] on p "Hierdoor is de draaiing 180 graden - 90 graden = +90 graden." at bounding box center [700, 402] width 751 height 40
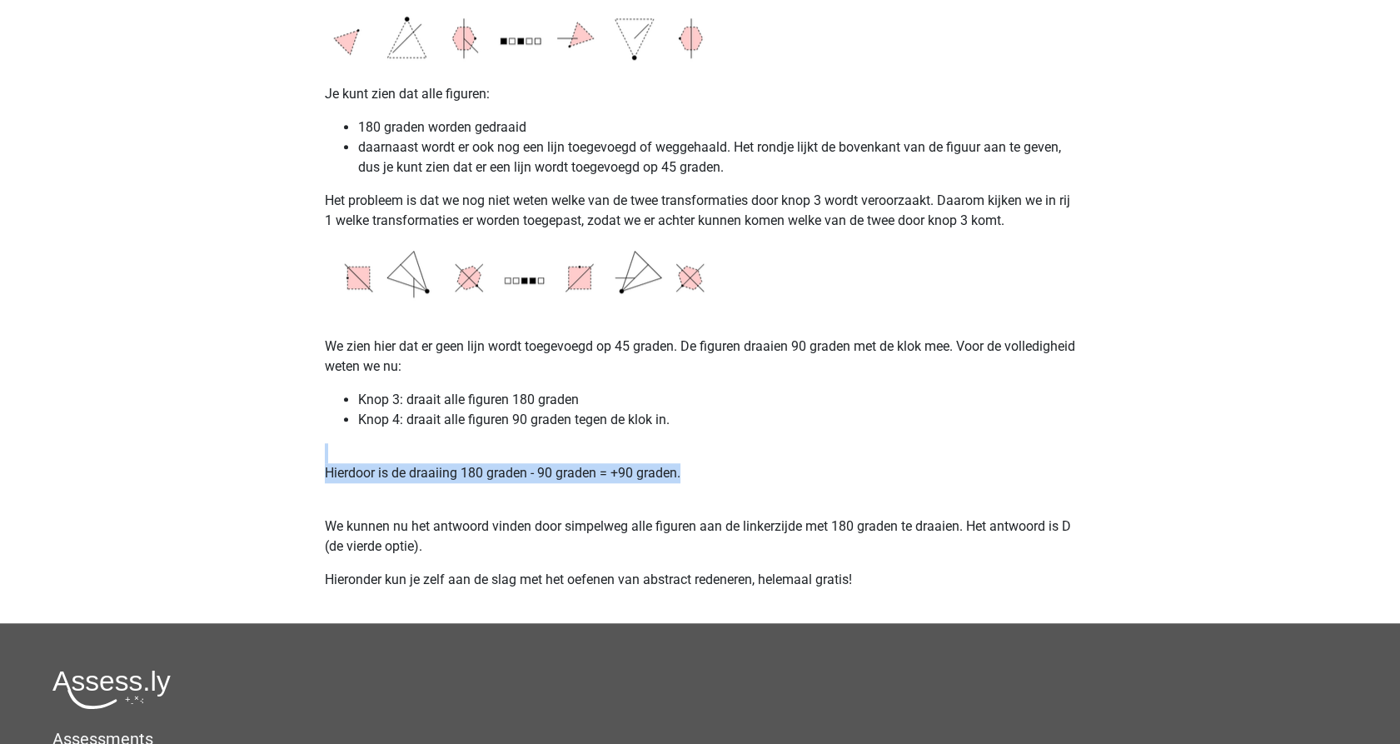
scroll to position [2770, 0]
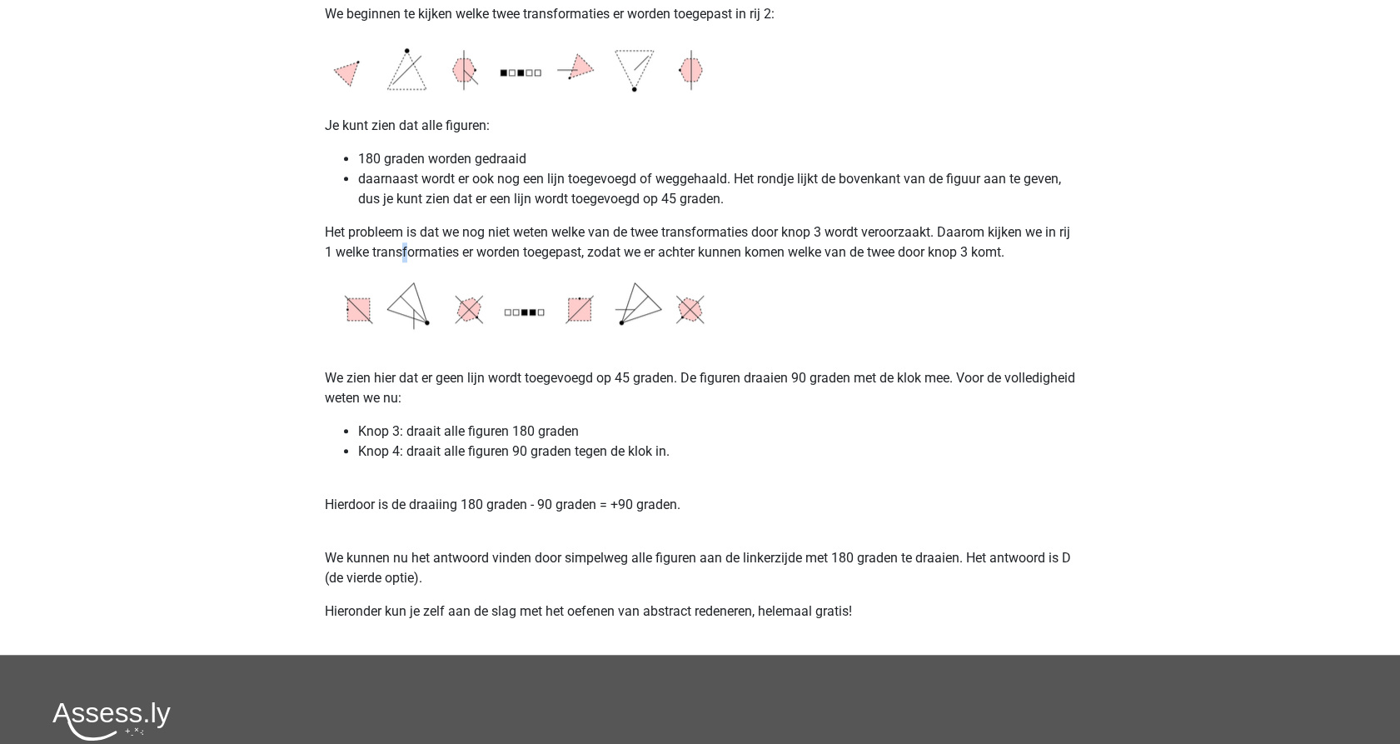
click at [422, 262] on p "Het probleem is dat we nog niet weten welke van de twee transformaties door kno…" at bounding box center [700, 242] width 751 height 40
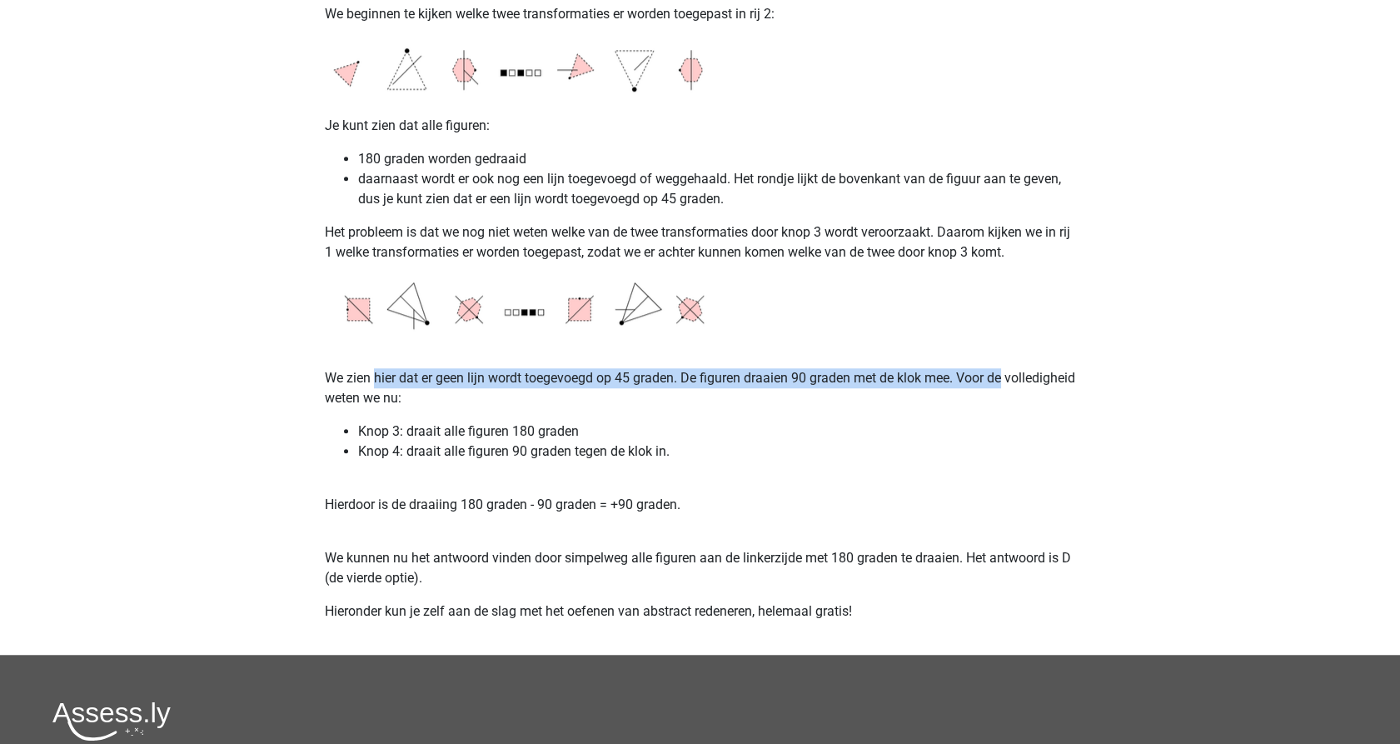
drag, startPoint x: 372, startPoint y: 397, endPoint x: 1029, endPoint y: 403, distance: 656.4
click at [1029, 403] on p "We zien hier dat er geen lijn wordt toegevoegd op 45 graden. De figuren draaien…" at bounding box center [700, 378] width 751 height 60
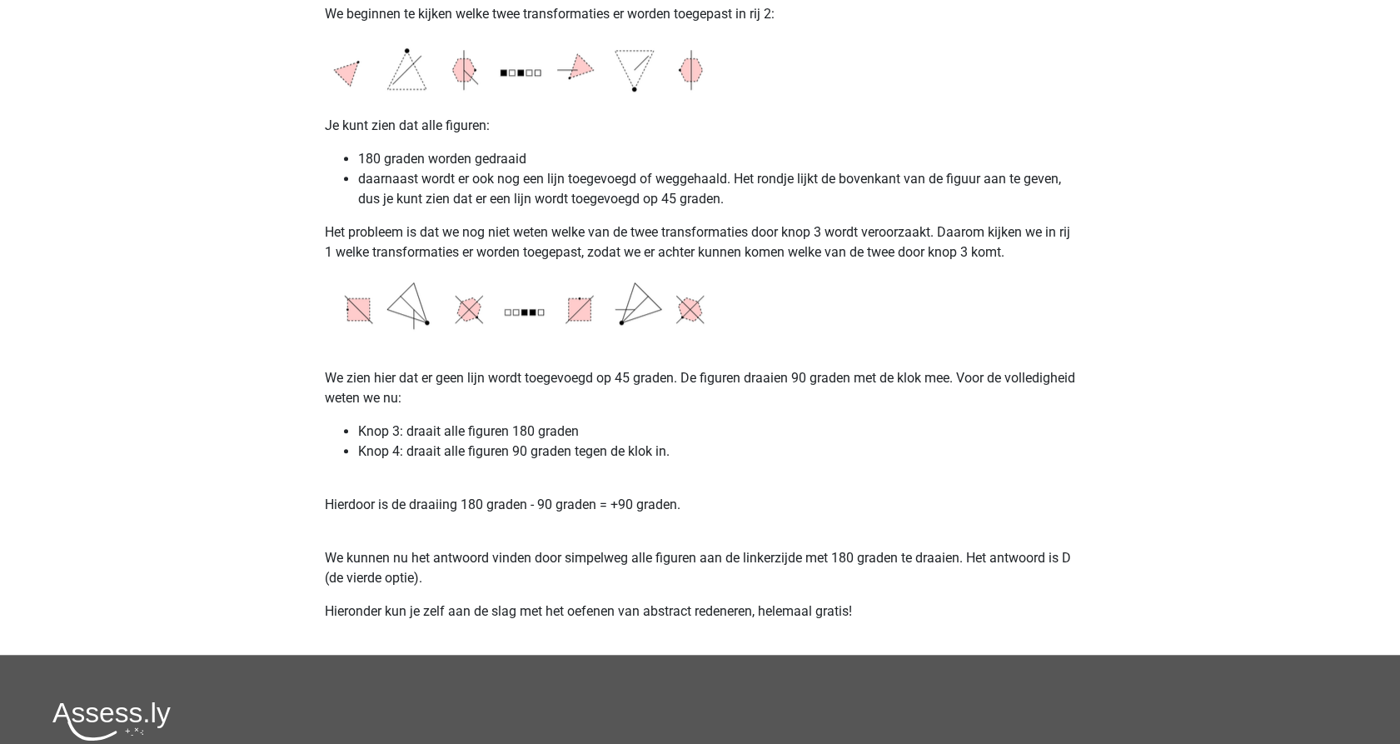
drag, startPoint x: 1029, startPoint y: 403, endPoint x: 1020, endPoint y: 496, distance: 93.7
click at [1020, 496] on p "Hierdoor is de draaiing 180 graden - 90 graden = +90 graden." at bounding box center [700, 495] width 751 height 40
drag, startPoint x: 360, startPoint y: 447, endPoint x: 611, endPoint y: 447, distance: 250.7
click at [611, 441] on li "Knop 3: draait alle figuren 180 graden" at bounding box center [717, 431] width 718 height 20
drag, startPoint x: 372, startPoint y: 472, endPoint x: 706, endPoint y: 473, distance: 334.0
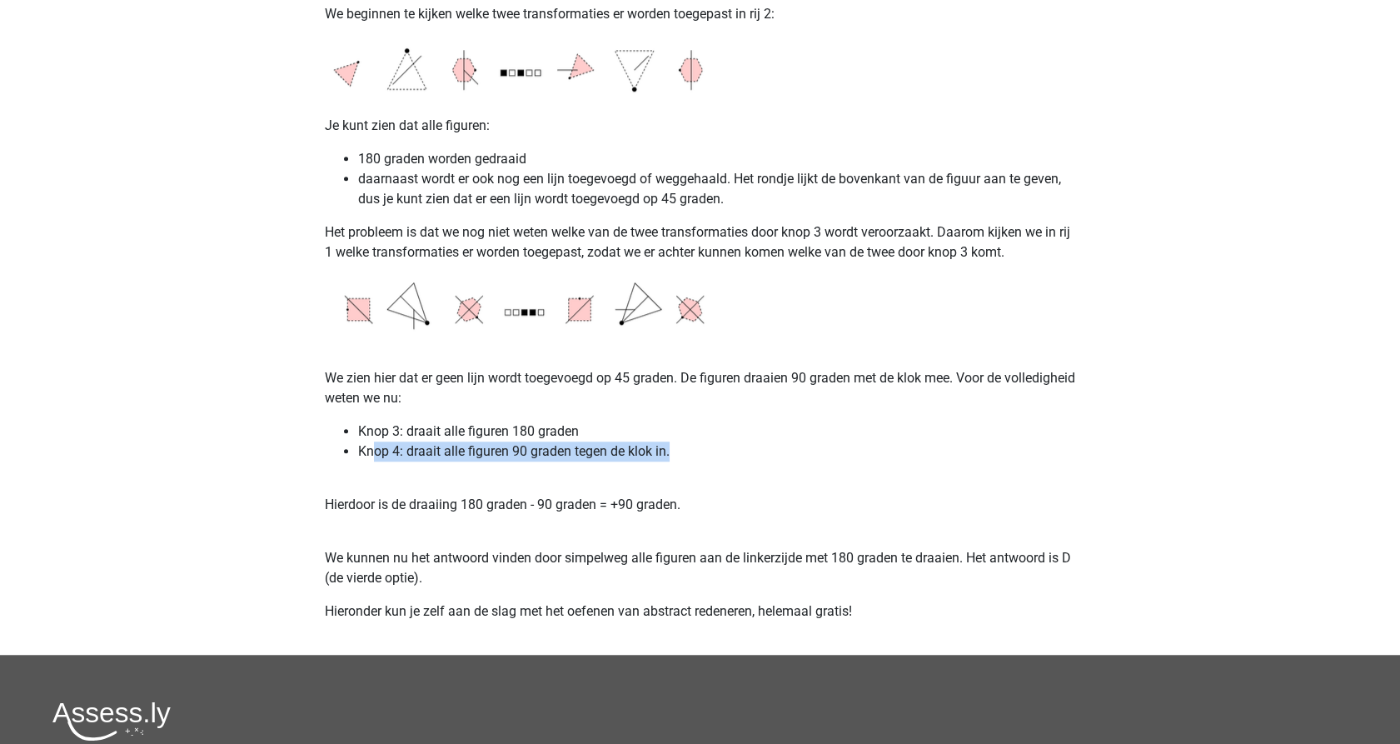
click at [705, 461] on li "Knop 4: draait alle figuren 90 graden tegen de klok in." at bounding box center [717, 451] width 718 height 20
drag, startPoint x: 706, startPoint y: 473, endPoint x: 733, endPoint y: 476, distance: 27.7
click at [733, 461] on li "Knop 4: draait alle figuren 90 graden tegen de klok in." at bounding box center [717, 451] width 718 height 20
click at [520, 515] on p "Hierdoor is de draaiing 180 graden - 90 graden = +90 graden." at bounding box center [700, 495] width 751 height 40
drag, startPoint x: 415, startPoint y: 452, endPoint x: 605, endPoint y: 452, distance: 189.9
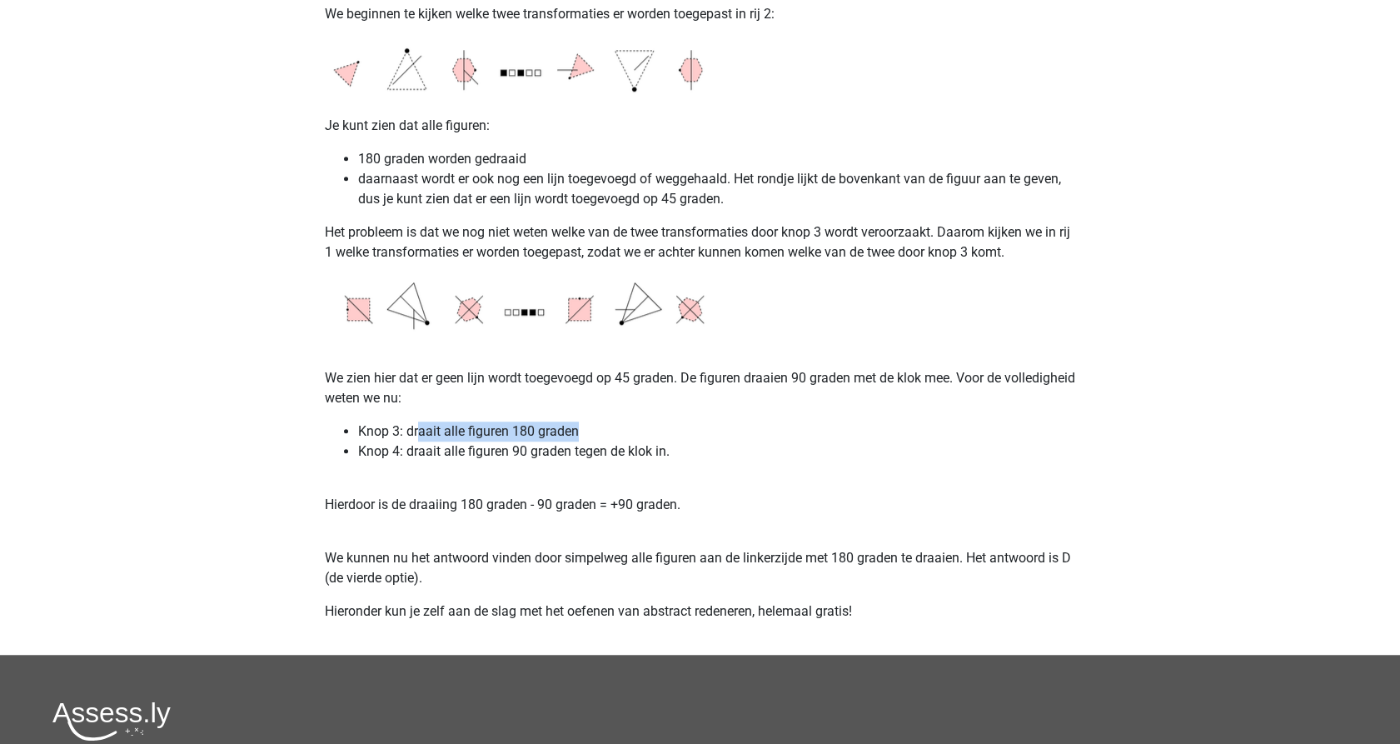
click at [605, 441] on li "Knop 3: draait alle figuren 180 graden" at bounding box center [717, 431] width 718 height 20
drag, startPoint x: 405, startPoint y: 460, endPoint x: 686, endPoint y: 471, distance: 281.8
click at [686, 461] on ul "Knop 3: draait alle figuren 180 graden Knop 4: draait alle figuren 90 graden te…" at bounding box center [700, 441] width 751 height 40
drag, startPoint x: 686, startPoint y: 471, endPoint x: 715, endPoint y: 489, distance: 33.7
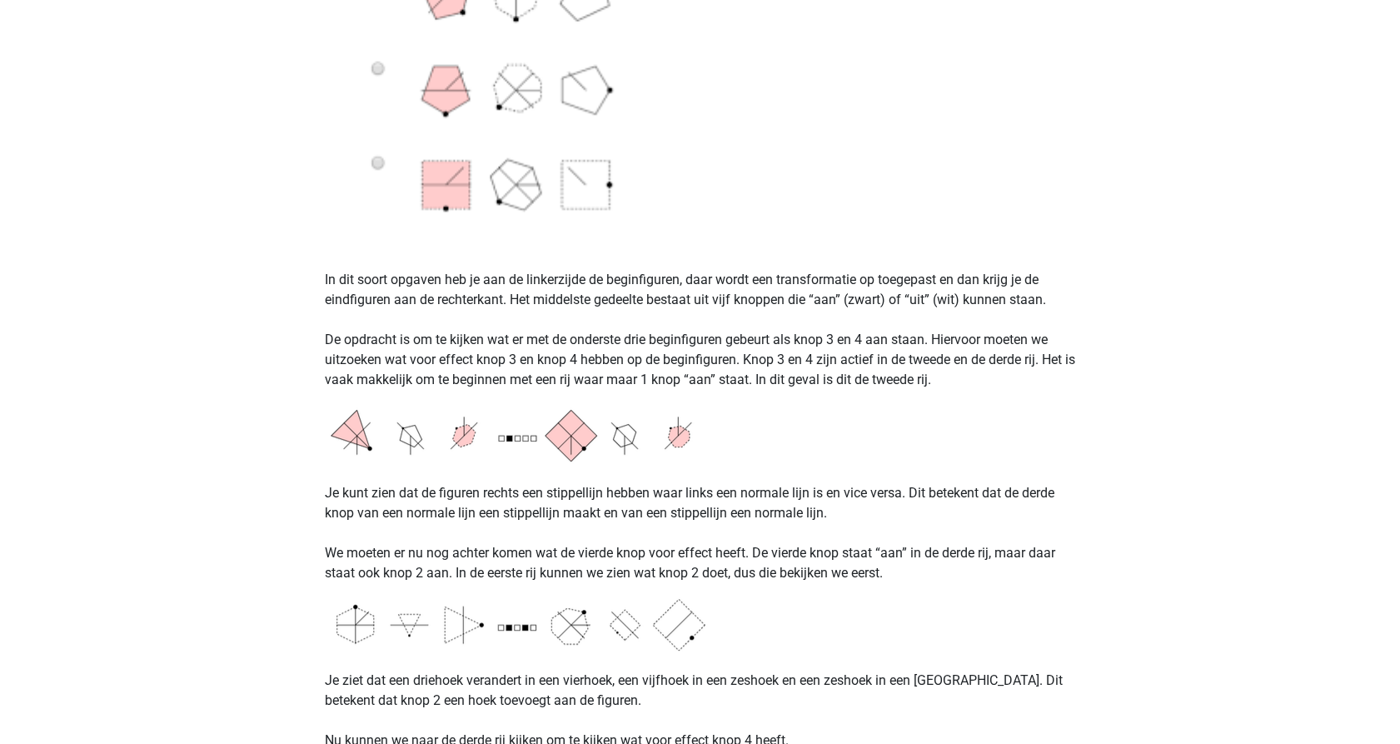
scroll to position [1104, 0]
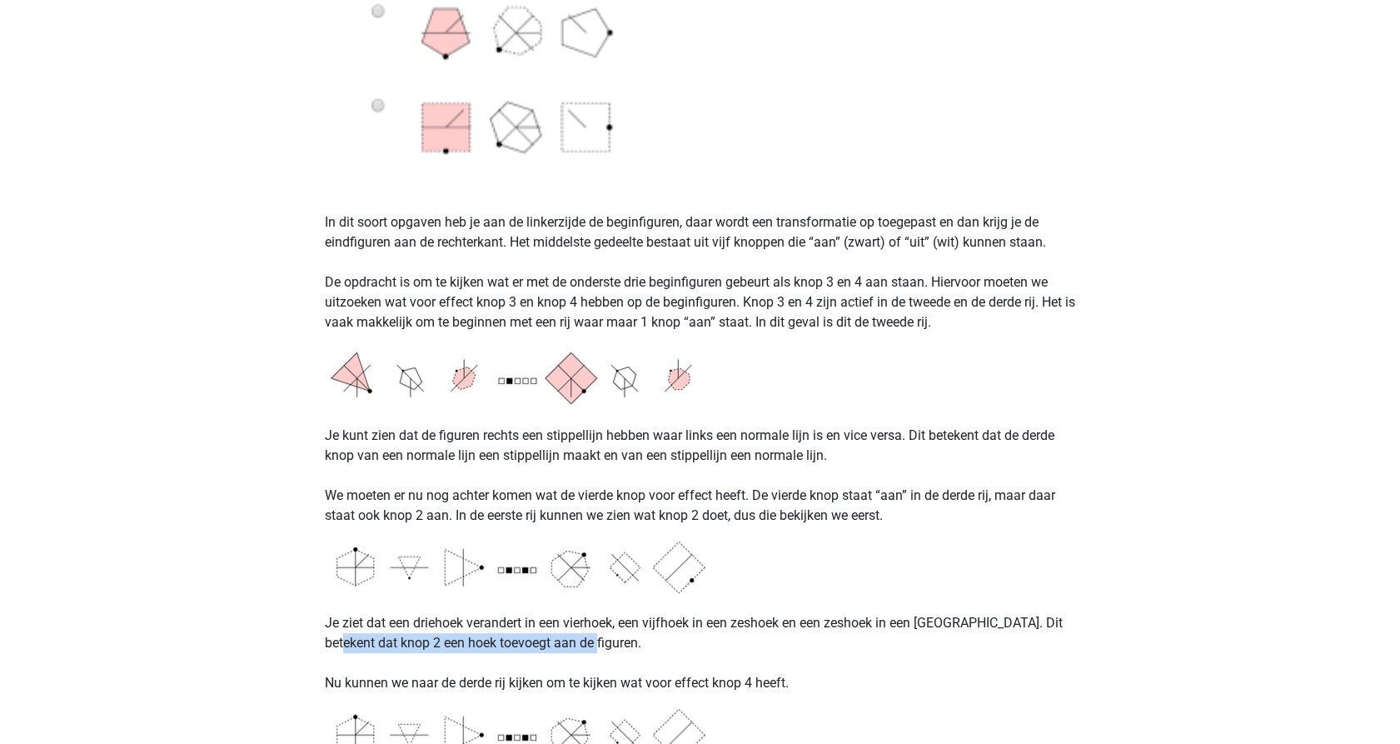
drag, startPoint x: 339, startPoint y: 641, endPoint x: 600, endPoint y: 633, distance: 260.9
click at [600, 633] on p "Je ziet dat een driehoek verandert in een vierhoek, een vijfhoek in een zeshoek…" at bounding box center [700, 643] width 751 height 100
drag, startPoint x: 600, startPoint y: 633, endPoint x: 613, endPoint y: 633, distance: 13.3
click at [613, 633] on p "Je ziet dat een driehoek verandert in een vierhoek, een vijfhoek in een zeshoek…" at bounding box center [700, 643] width 751 height 100
click at [357, 652] on p "Je ziet dat een driehoek verandert in een vierhoek, een vijfhoek in een zeshoek…" at bounding box center [700, 643] width 751 height 100
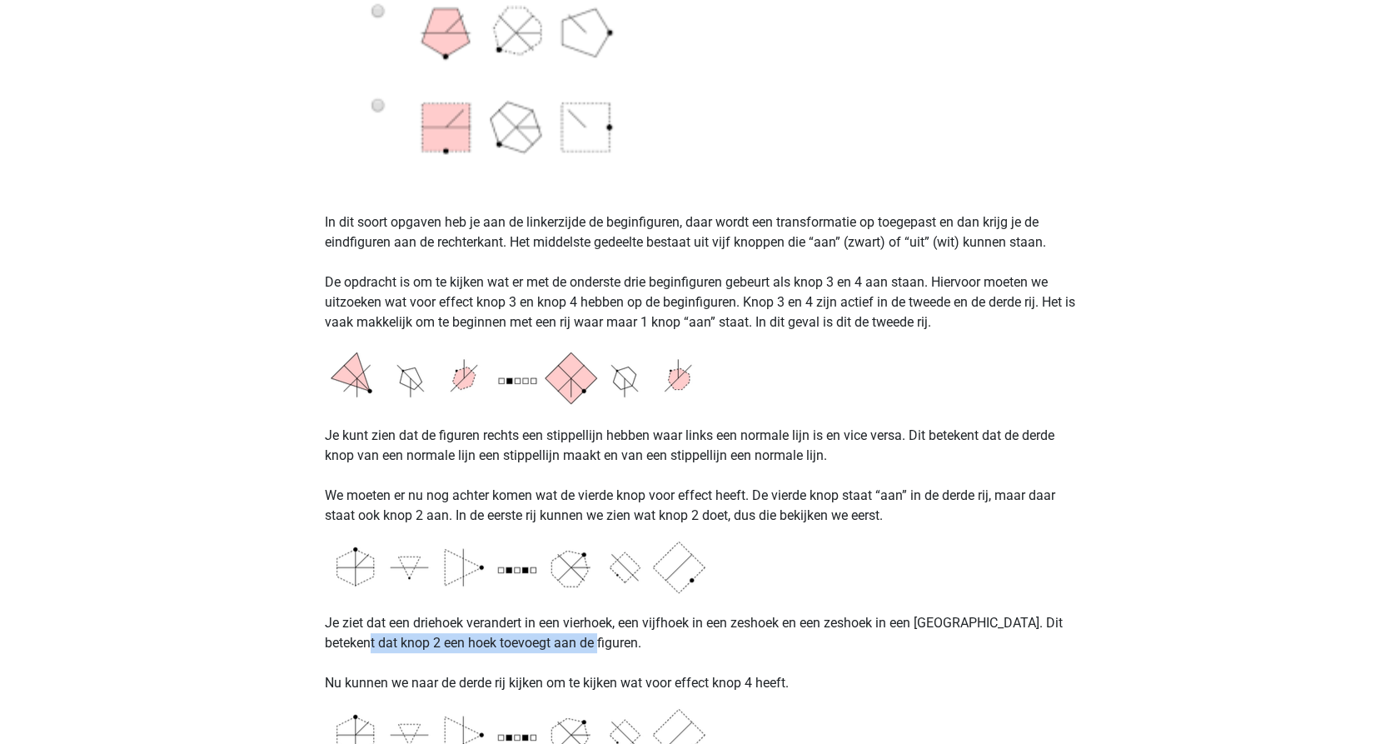
drag, startPoint x: 379, startPoint y: 644, endPoint x: 596, endPoint y: 640, distance: 216.6
click at [589, 639] on p "Je ziet dat een driehoek verandert in een vierhoek, een vijfhoek in een zeshoek…" at bounding box center [700, 643] width 751 height 100
drag, startPoint x: 596, startPoint y: 640, endPoint x: 623, endPoint y: 641, distance: 27.5
click at [623, 641] on p "Je ziet dat een driehoek verandert in een vierhoek, een vijfhoek in een zeshoek…" at bounding box center [700, 643] width 751 height 100
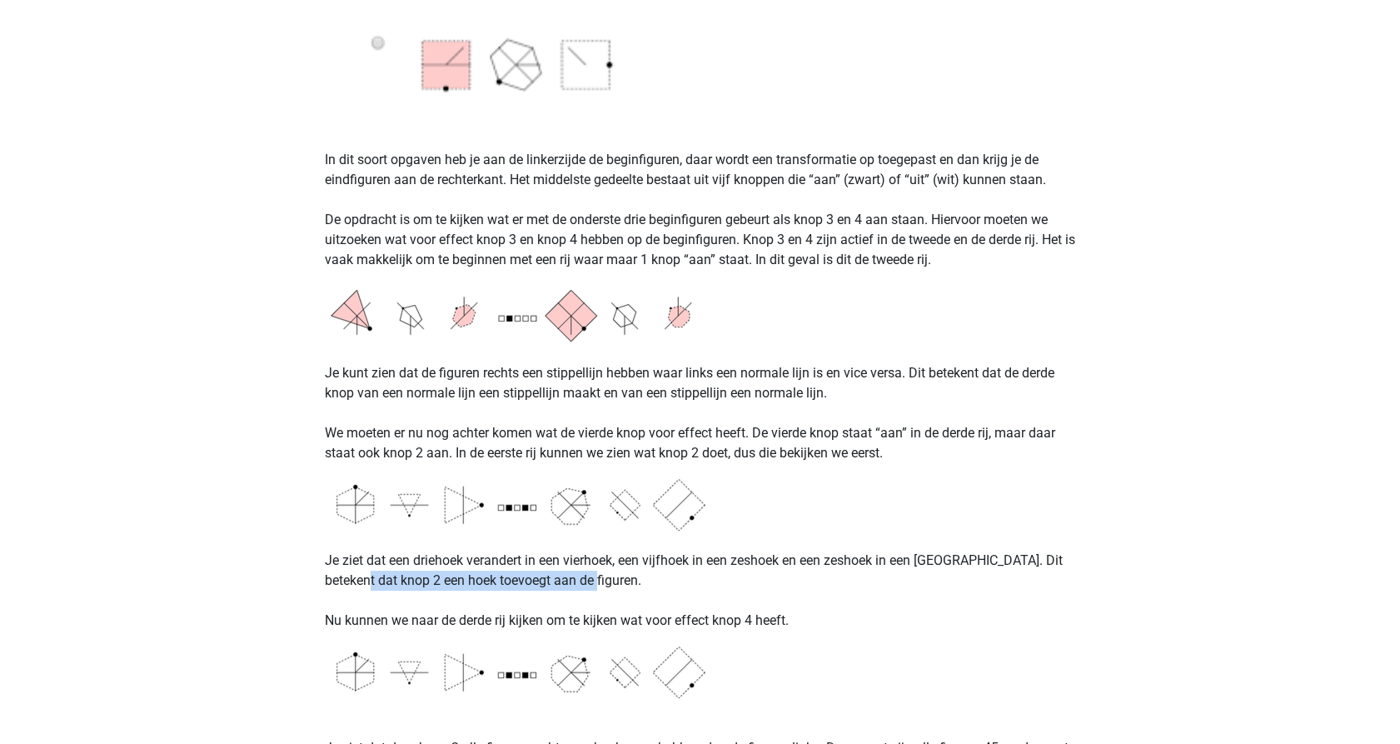
scroll to position [1289, 0]
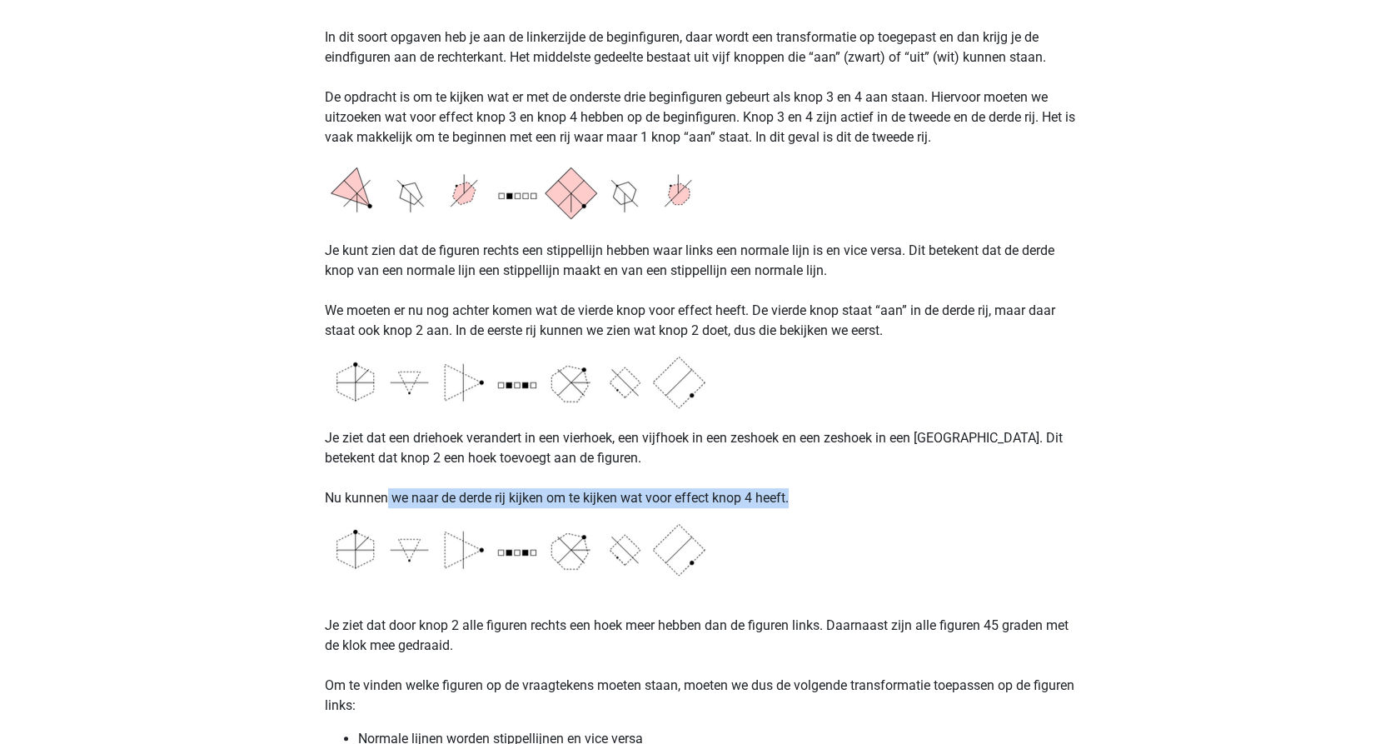
drag, startPoint x: 384, startPoint y: 500, endPoint x: 835, endPoint y: 488, distance: 451.6
click at [835, 488] on p "Je ziet dat een driehoek verandert in een vierhoek, een vijfhoek in een zeshoek…" at bounding box center [700, 458] width 751 height 100
drag, startPoint x: 835, startPoint y: 488, endPoint x: 847, endPoint y: 554, distance: 66.8
click at [847, 554] on div "Abstract Redeneren Abstract redeneren vormt een lastig deel van het Assessment …" at bounding box center [700, 482] width 791 height 3308
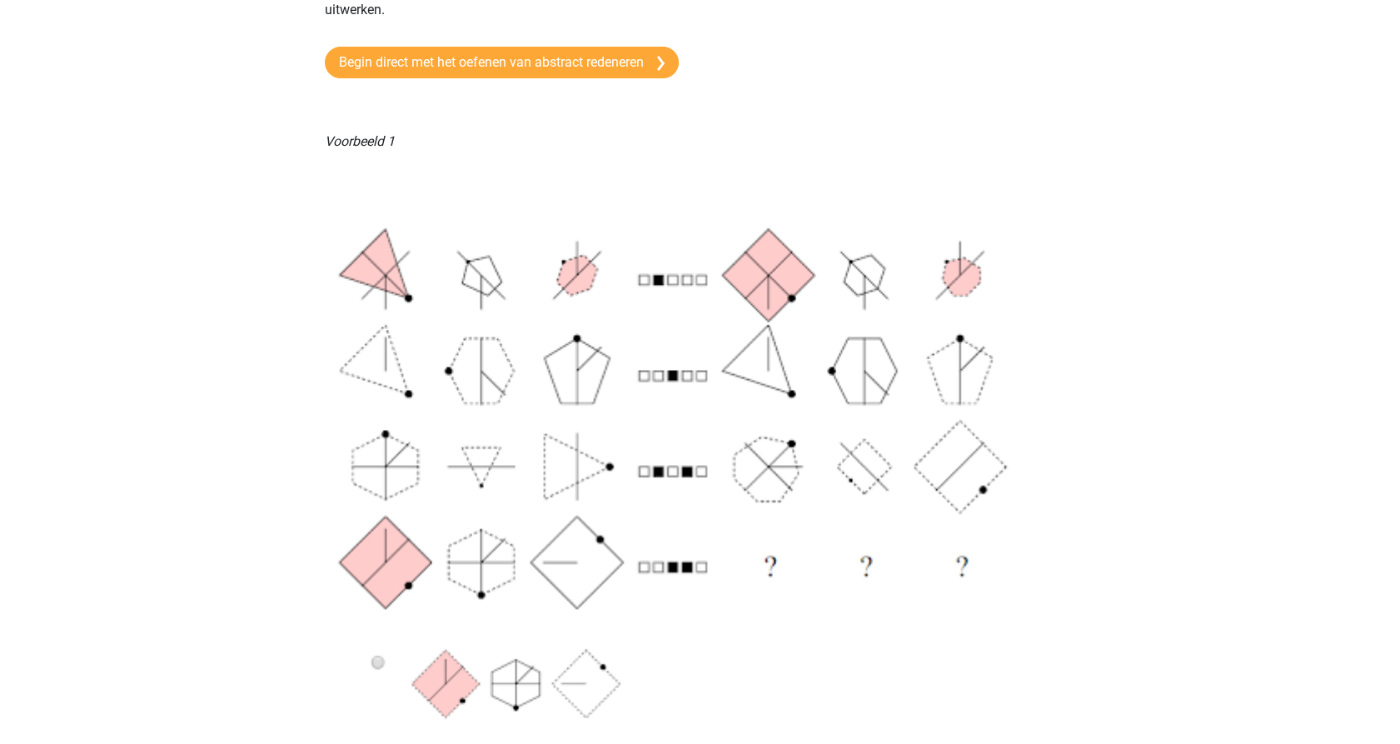
scroll to position [0, 0]
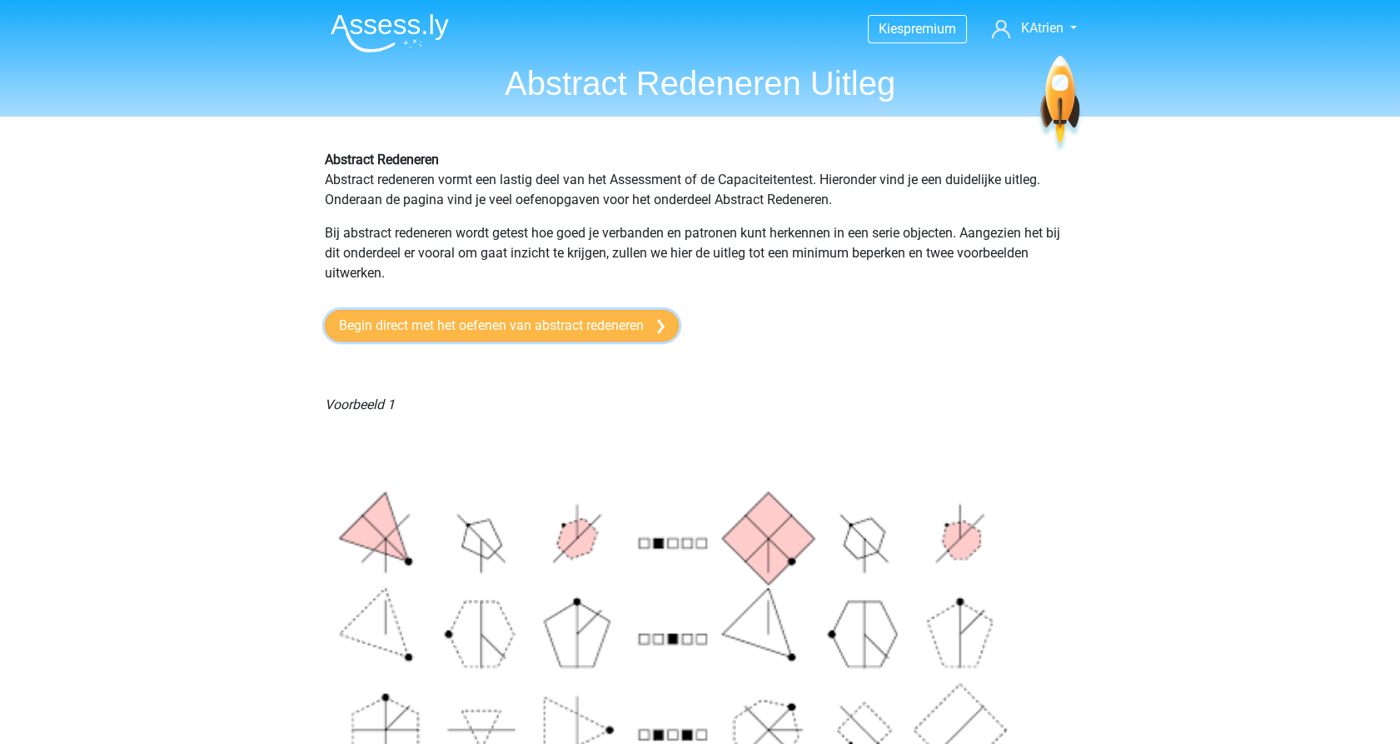
click at [392, 325] on link "Begin direct met het oefenen van abstract redeneren" at bounding box center [502, 326] width 354 height 32
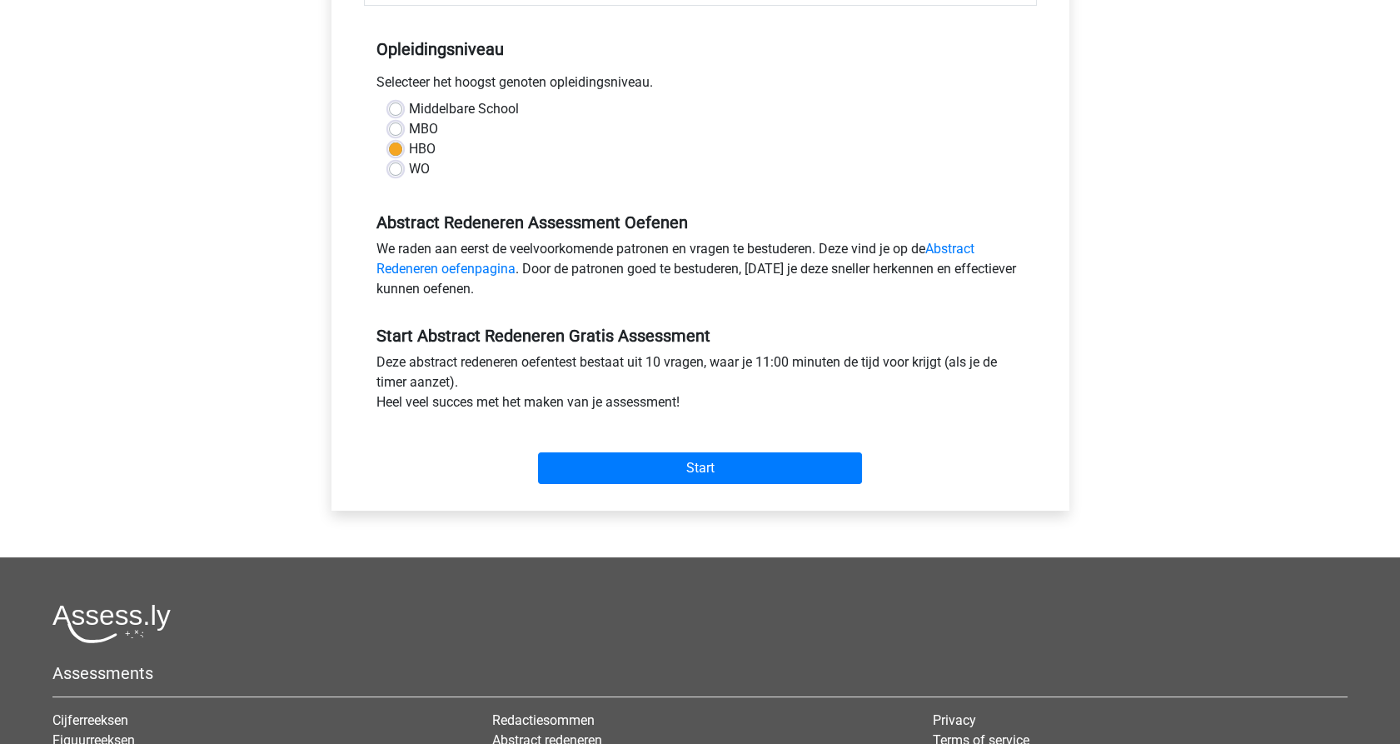
scroll to position [92, 0]
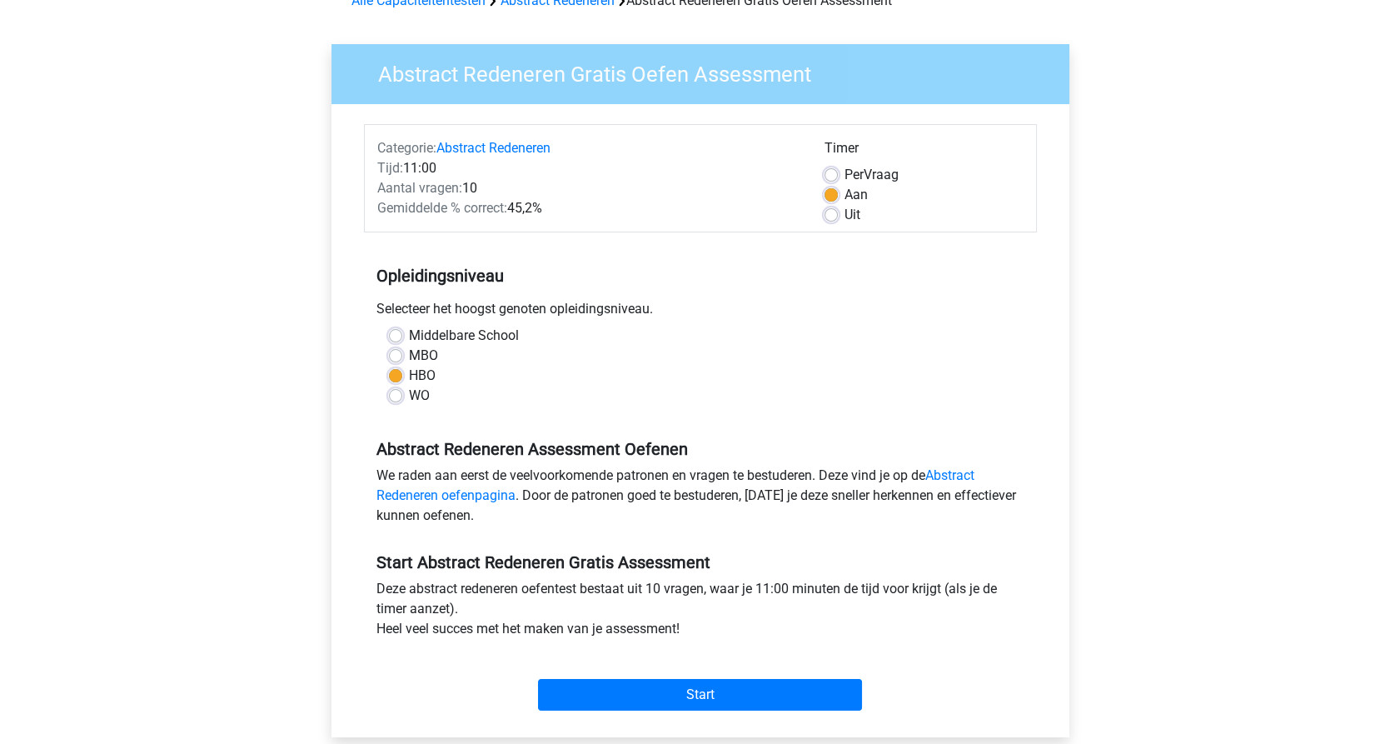
click at [845, 217] on label "Uit" at bounding box center [853, 215] width 16 height 20
click at [834, 217] on input "Uit" at bounding box center [831, 213] width 13 height 17
radio input "true"
click at [845, 197] on label "Aan" at bounding box center [856, 195] width 23 height 20
click at [831, 197] on input "Aan" at bounding box center [831, 193] width 13 height 17
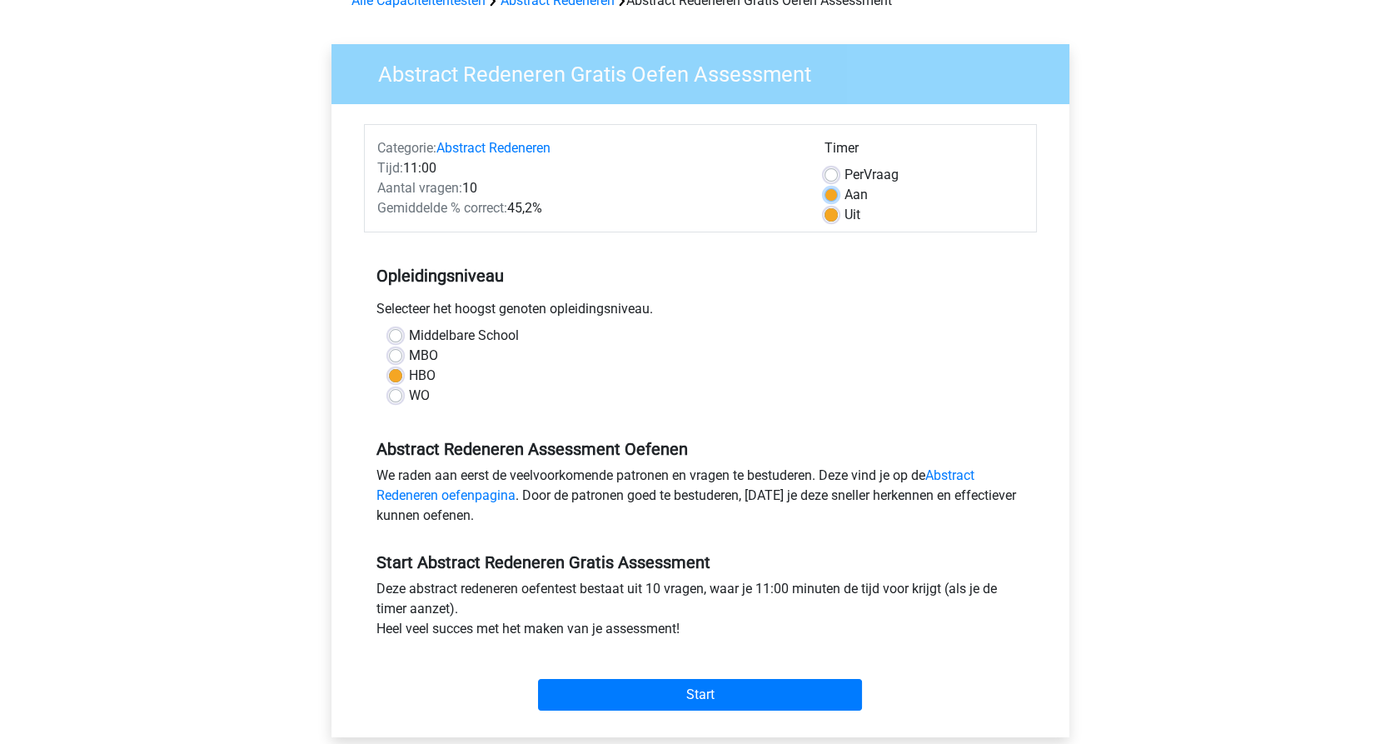
radio input "true"
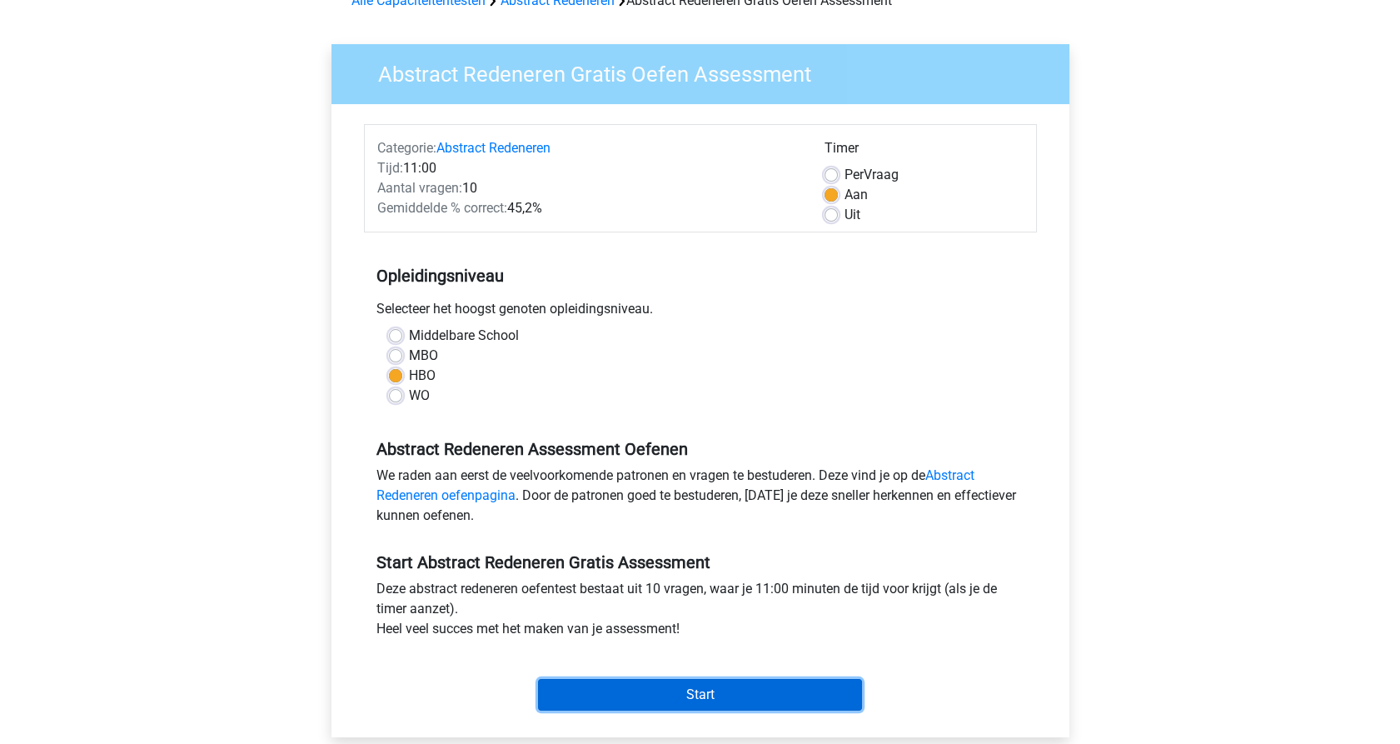
click at [679, 702] on input "Start" at bounding box center [700, 695] width 324 height 32
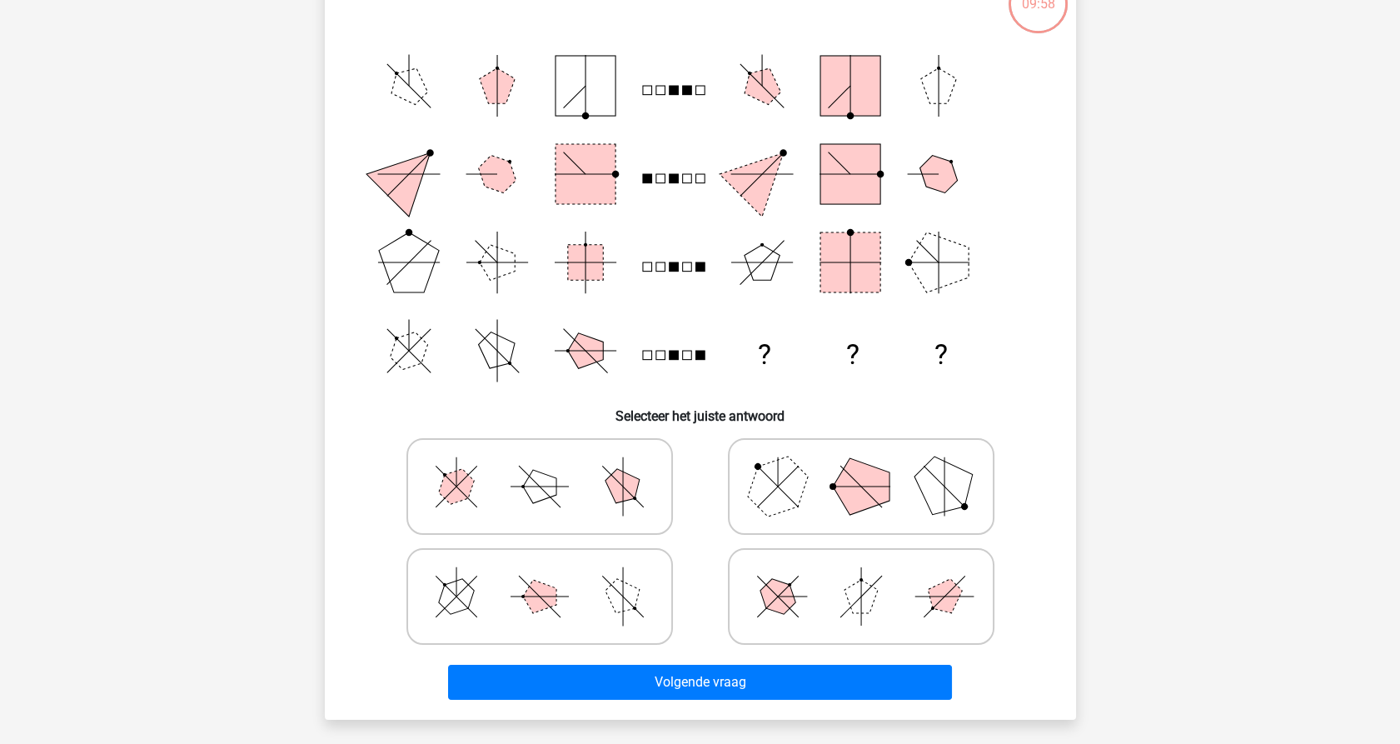
scroll to position [185, 0]
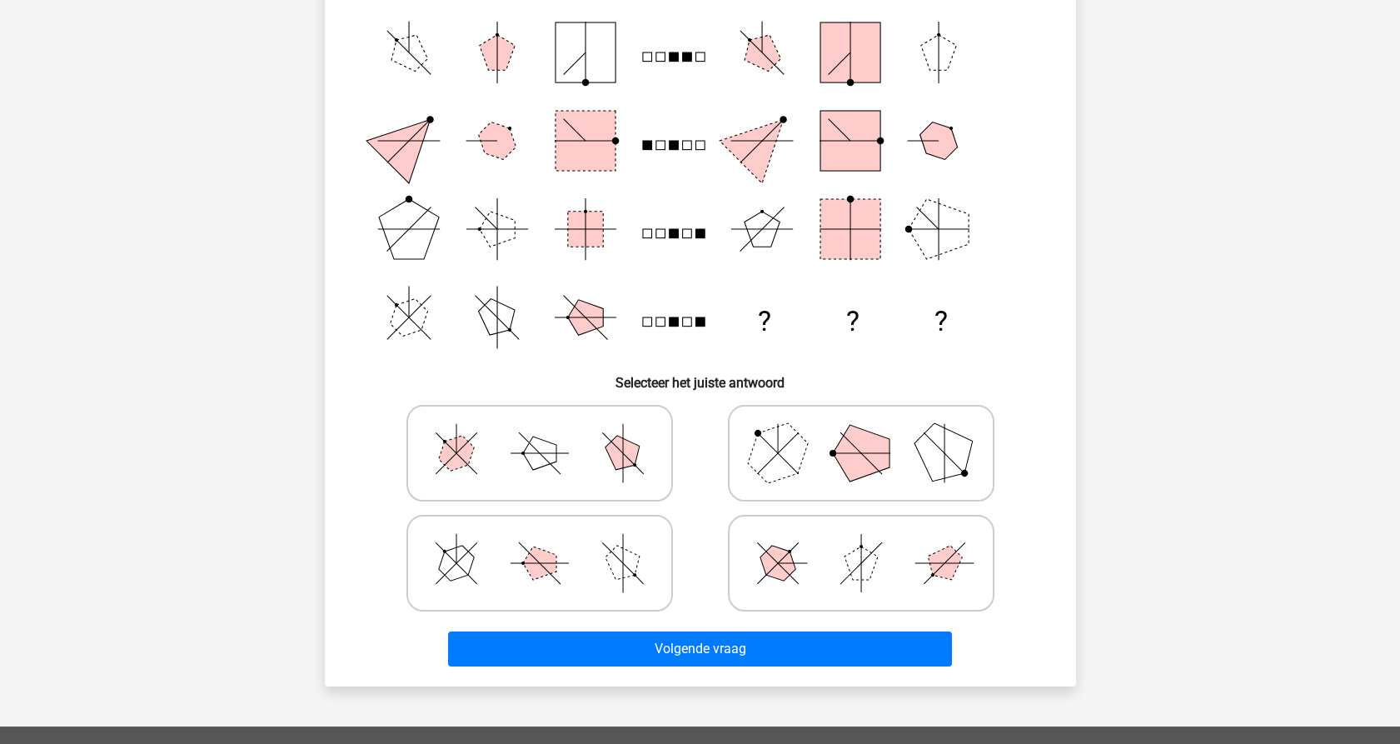
click at [875, 466] on line at bounding box center [871, 463] width 21 height 21
click at [872, 432] on input "radio" at bounding box center [866, 426] width 11 height 11
radio input "true"
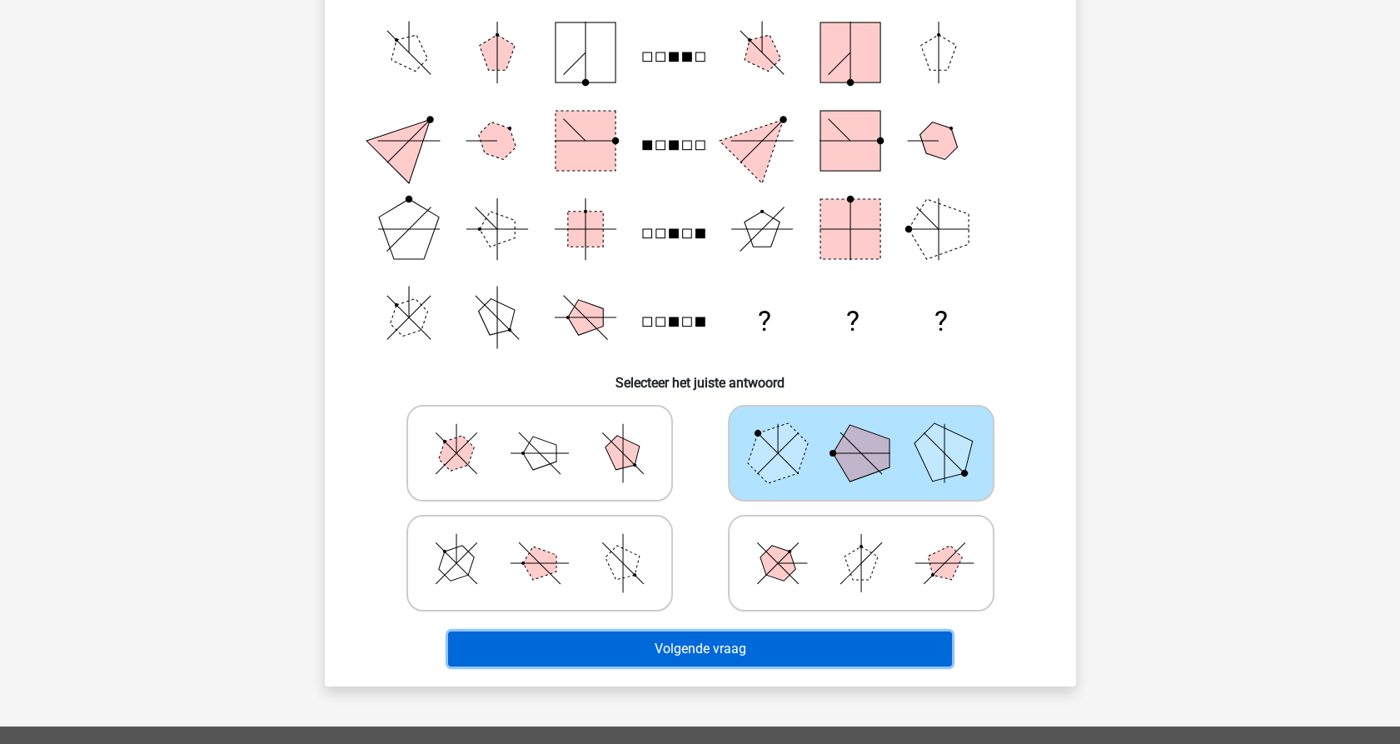
click at [741, 654] on button "Volgende vraag" at bounding box center [700, 648] width 504 height 35
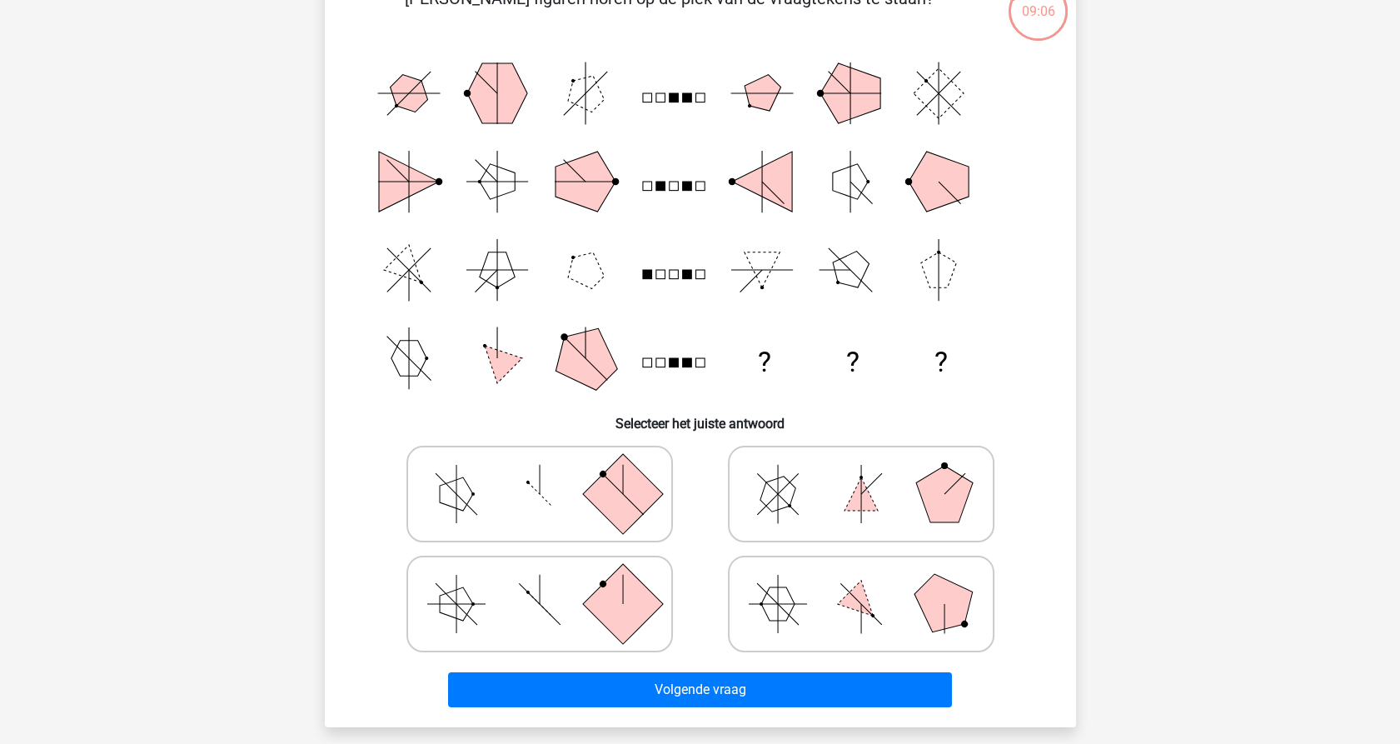
scroll to position [176, 0]
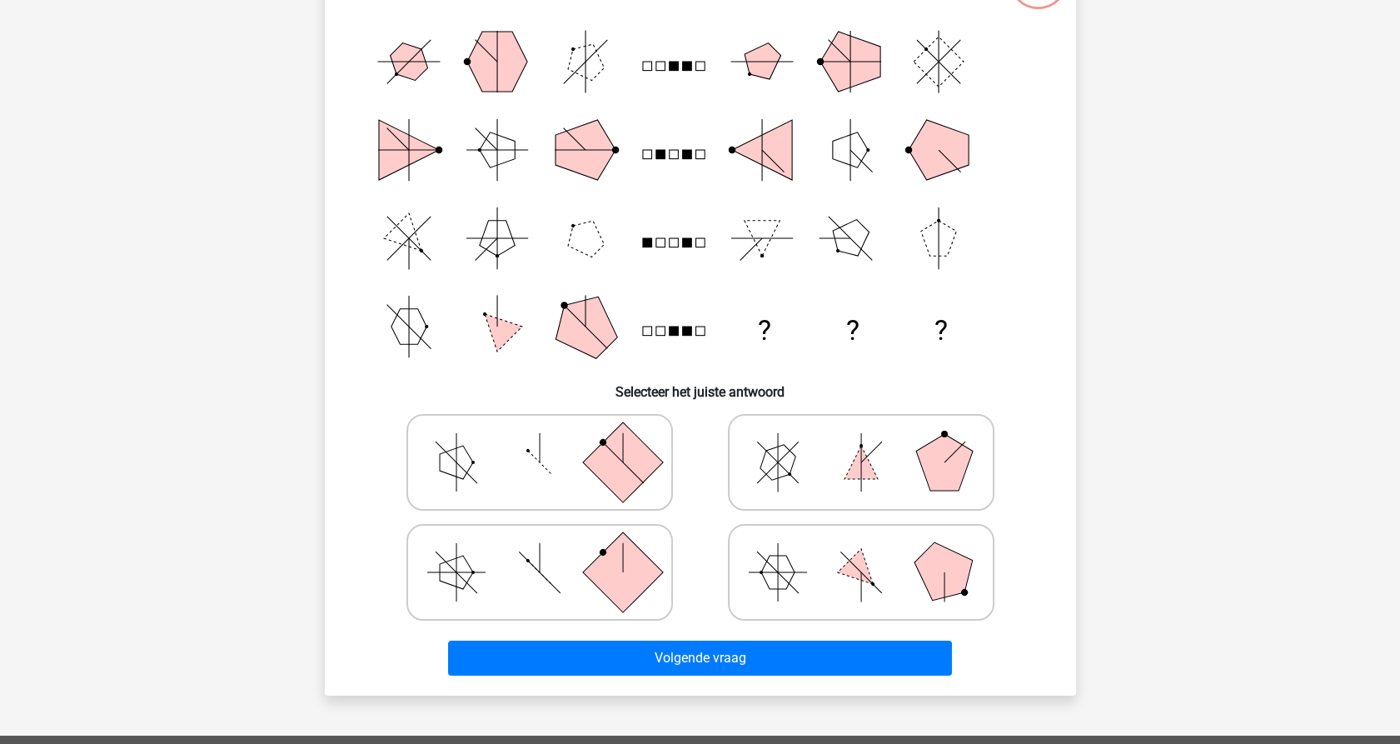
click at [486, 575] on icon at bounding box center [540, 572] width 250 height 83
click at [540, 551] on input "radio" at bounding box center [545, 546] width 11 height 11
radio input "true"
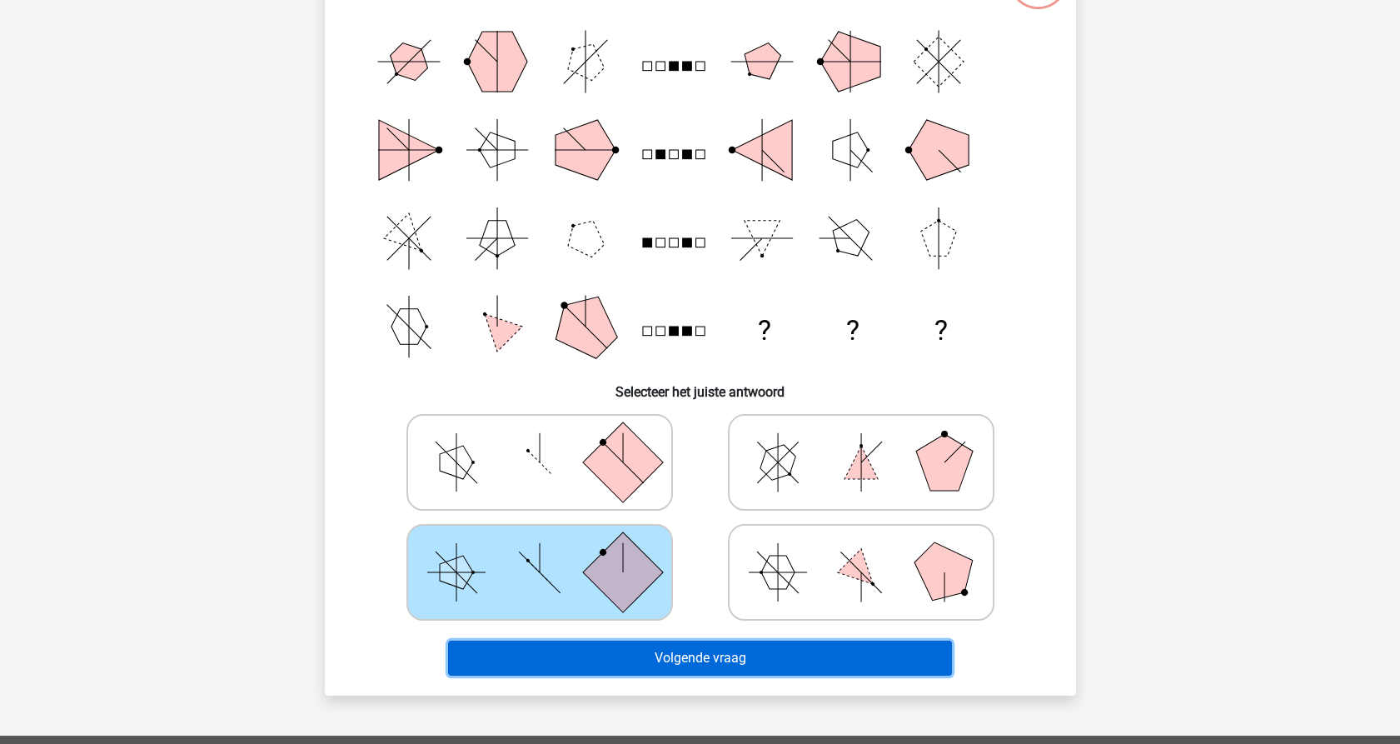
click at [589, 663] on button "Volgende vraag" at bounding box center [700, 658] width 504 height 35
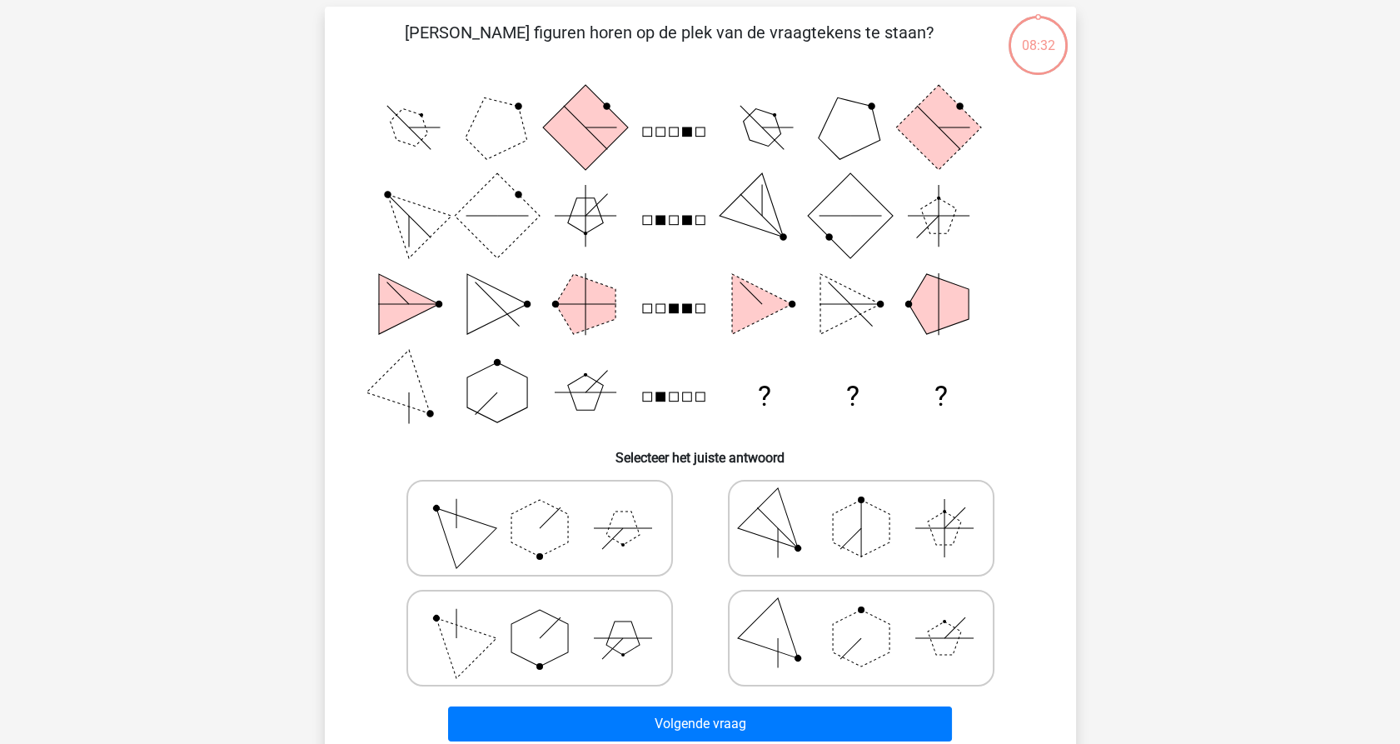
scroll to position [83, 0]
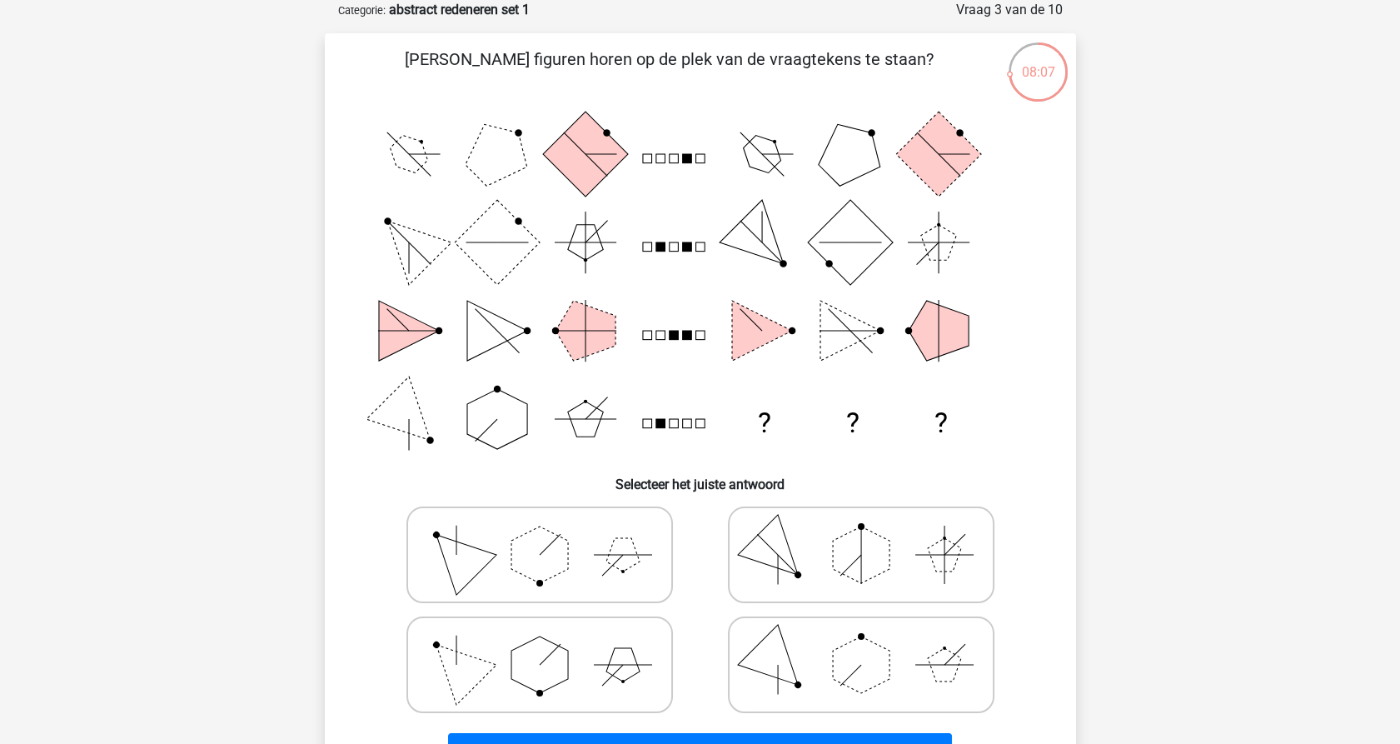
click at [455, 671] on polygon at bounding box center [456, 664] width 80 height 80
click at [540, 644] on input "radio" at bounding box center [545, 638] width 11 height 11
radio input "true"
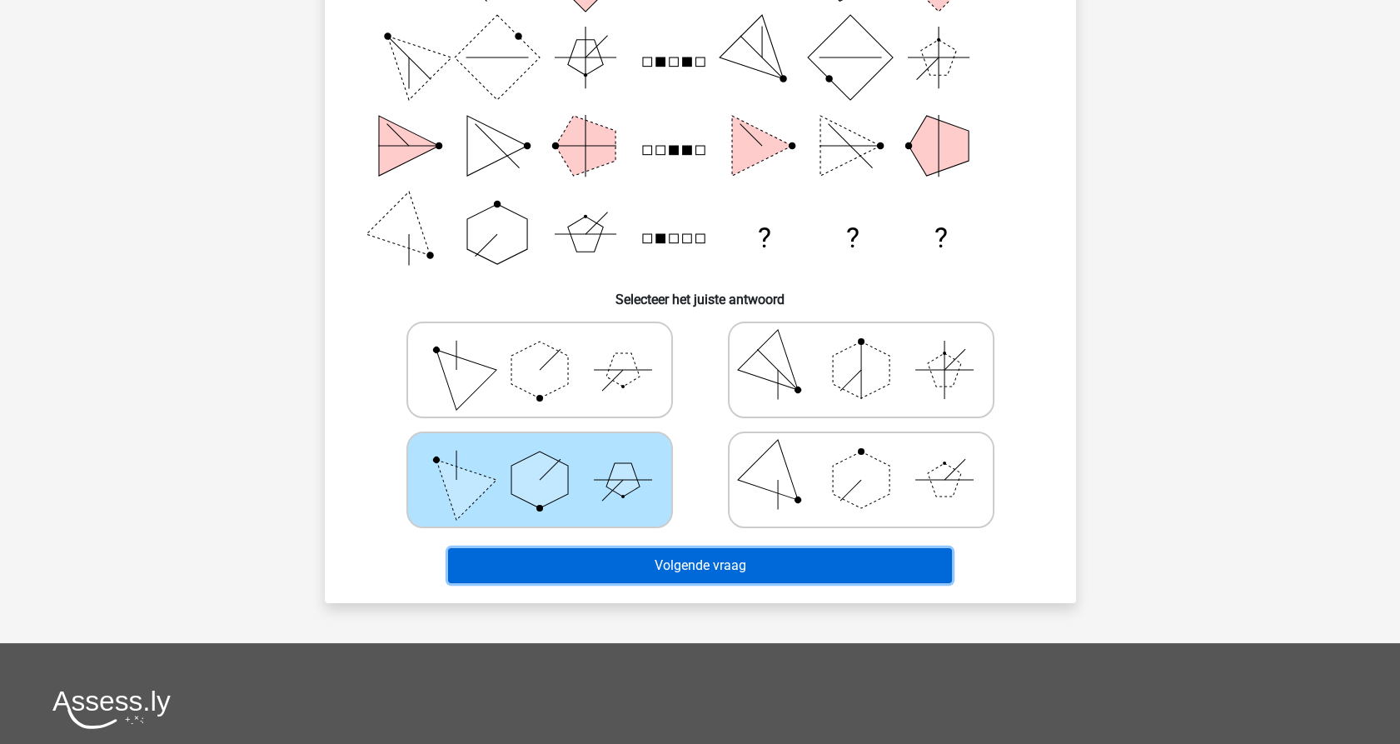
click at [660, 569] on button "Volgende vraag" at bounding box center [700, 565] width 504 height 35
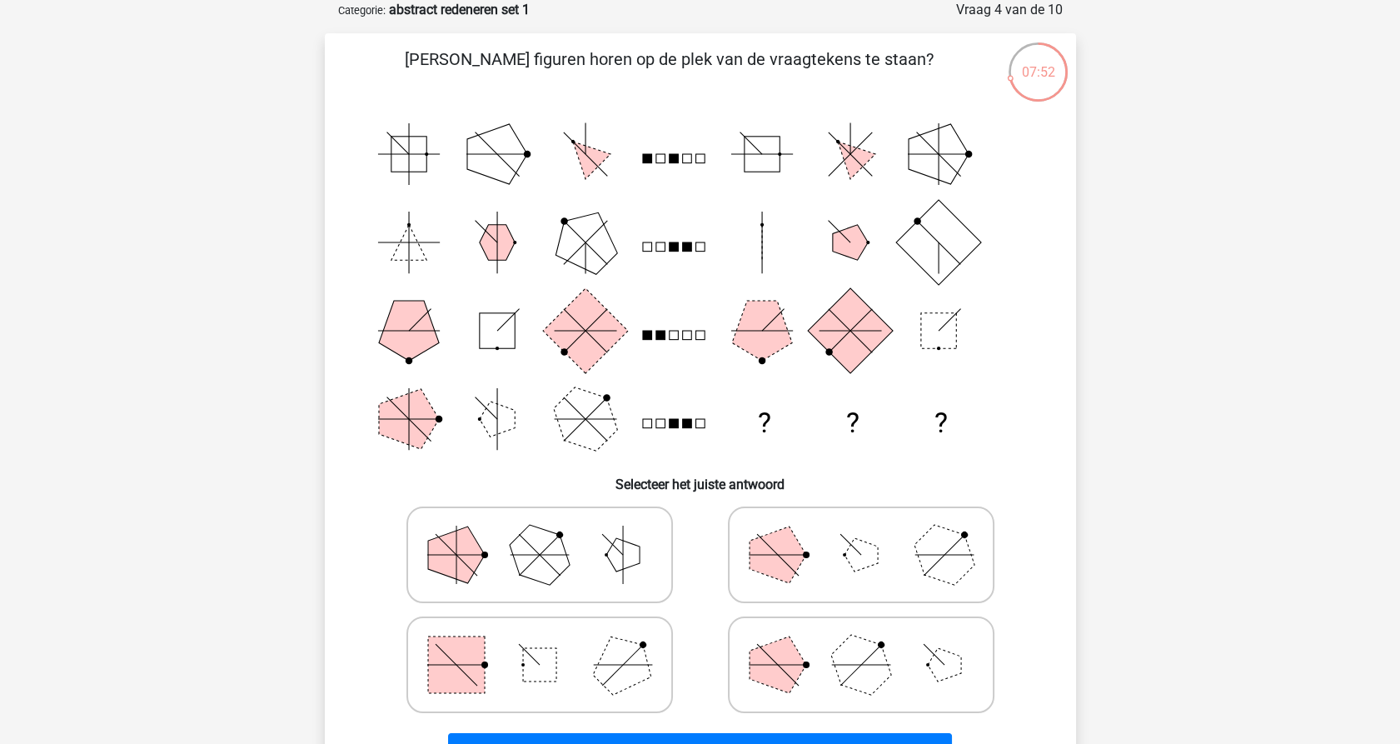
scroll to position [176, 0]
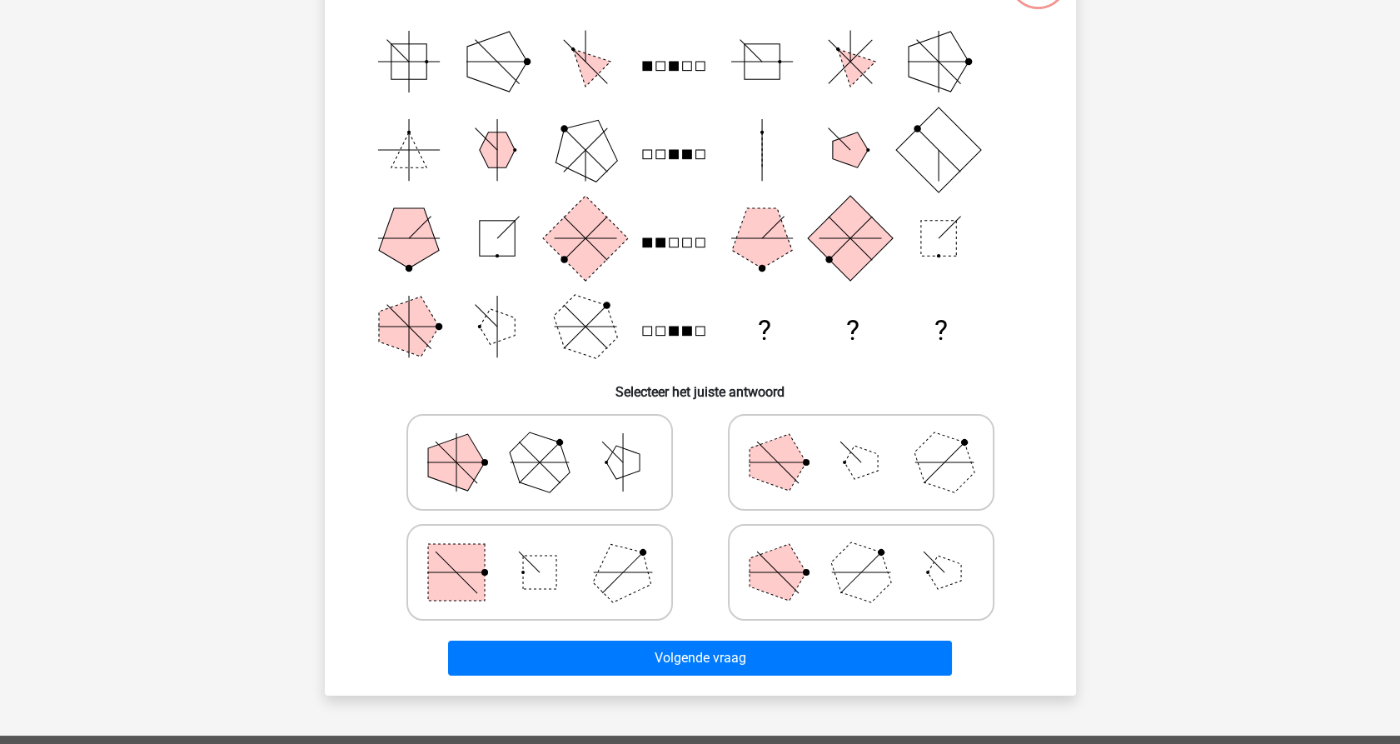
click at [460, 576] on rect at bounding box center [456, 572] width 57 height 57
click at [540, 551] on input "radio" at bounding box center [545, 546] width 11 height 11
radio input "true"
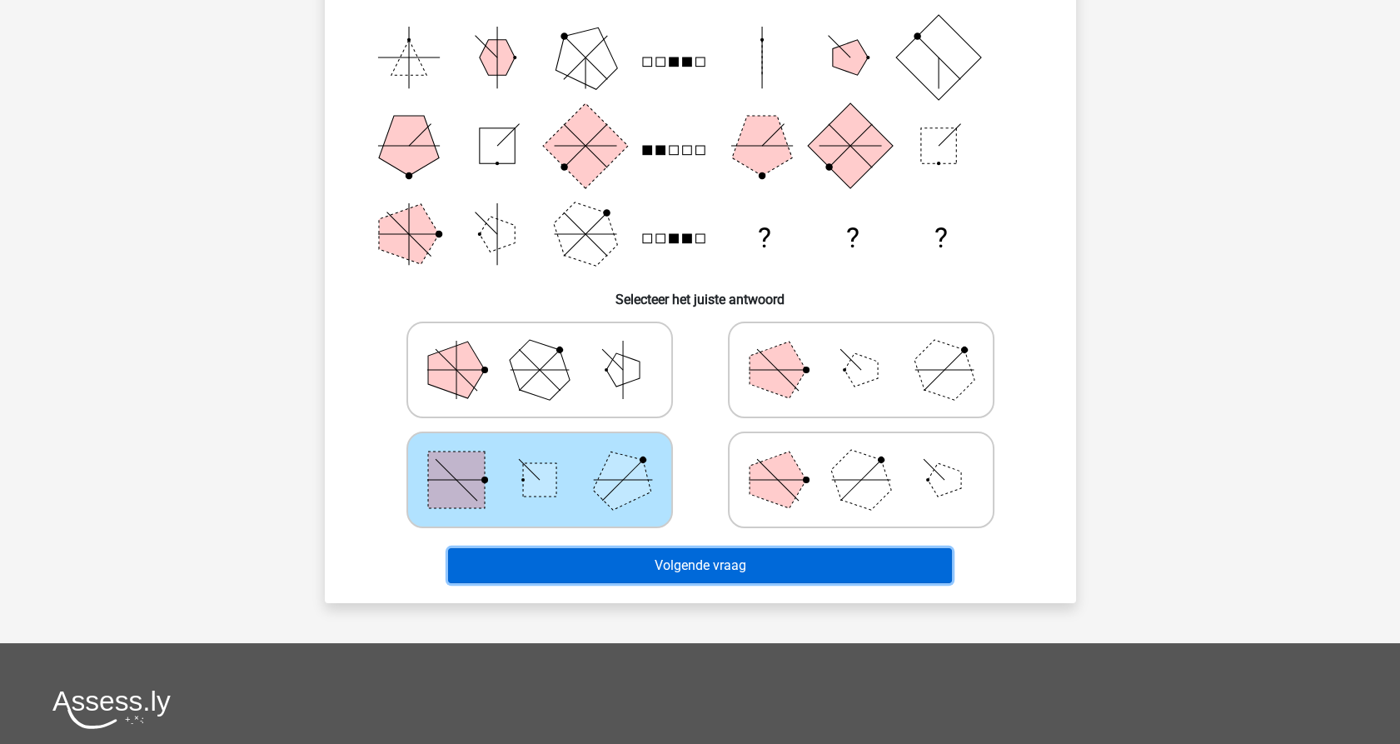
click at [653, 554] on button "Volgende vraag" at bounding box center [700, 565] width 504 height 35
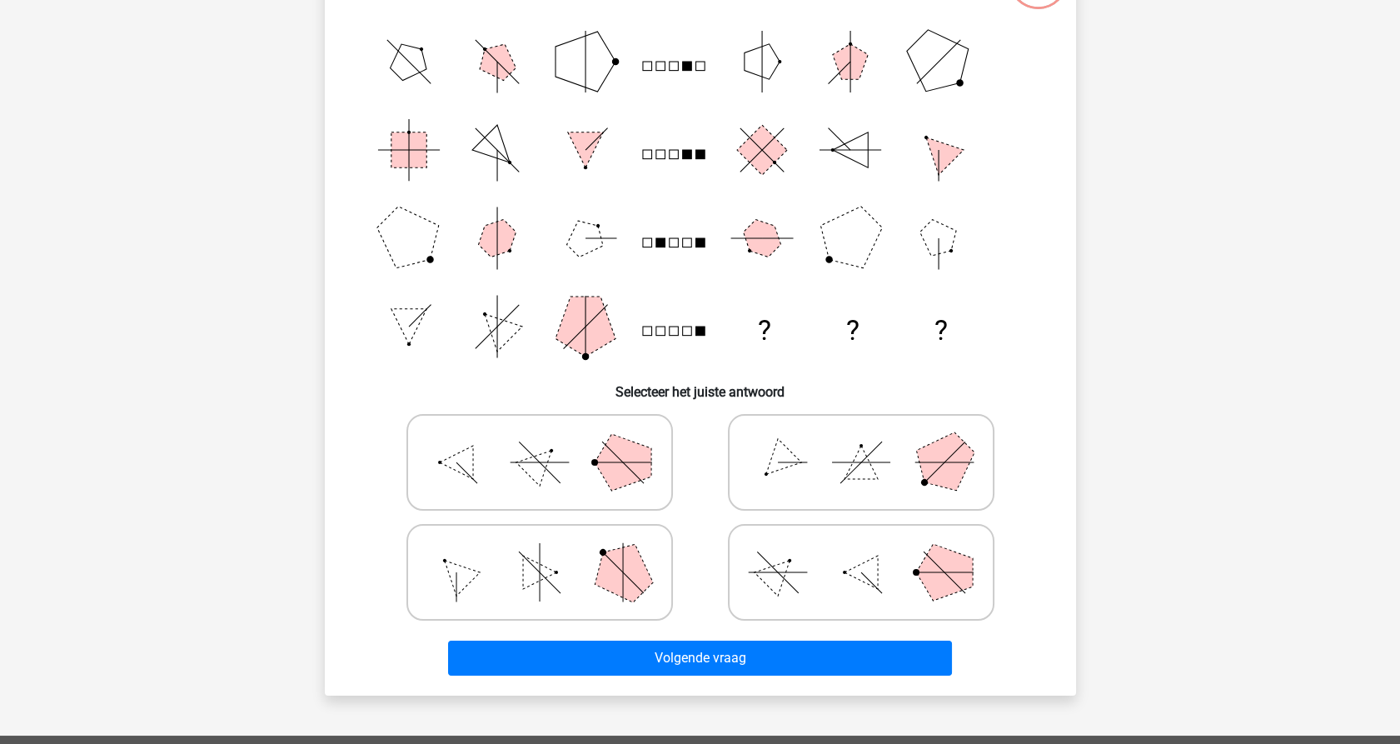
click at [453, 473] on icon at bounding box center [540, 462] width 250 height 83
click at [540, 441] on input "radio" at bounding box center [545, 436] width 11 height 11
radio input "true"
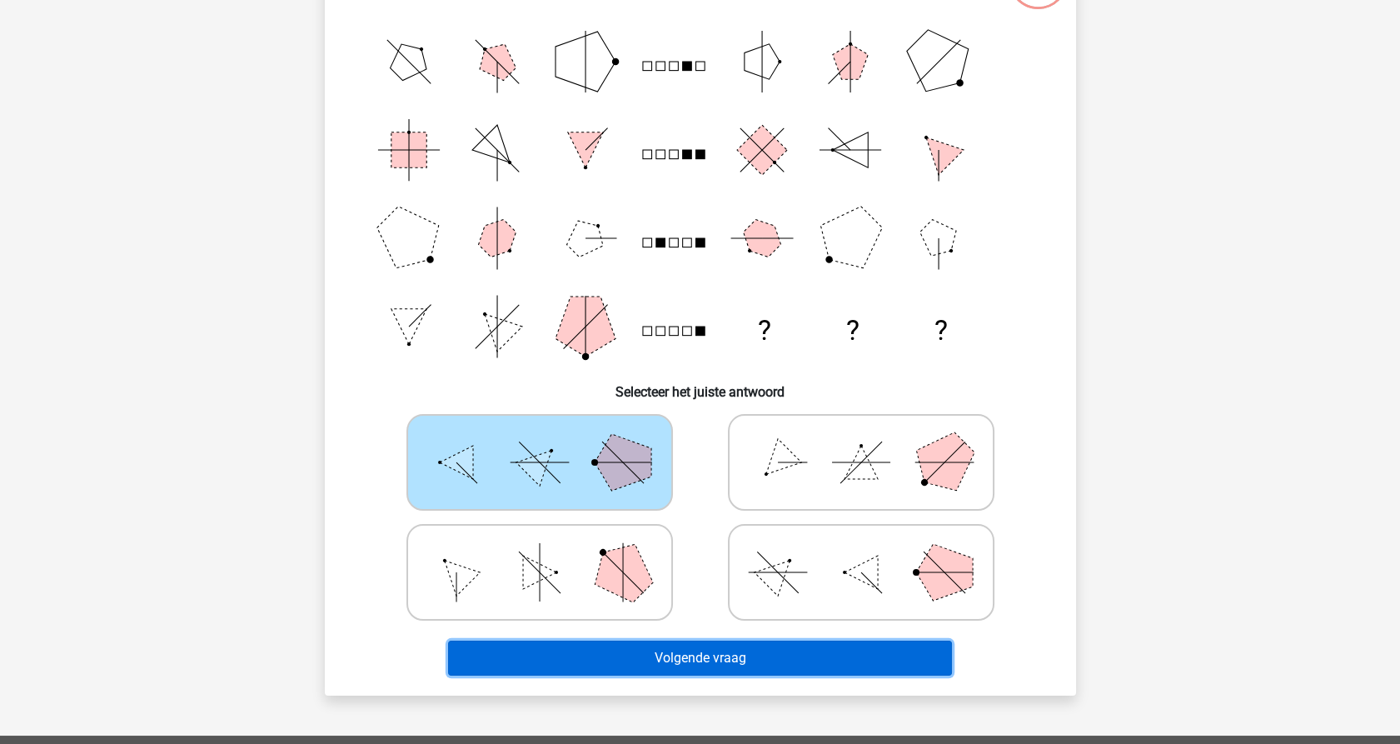
click at [622, 673] on button "Volgende vraag" at bounding box center [700, 658] width 504 height 35
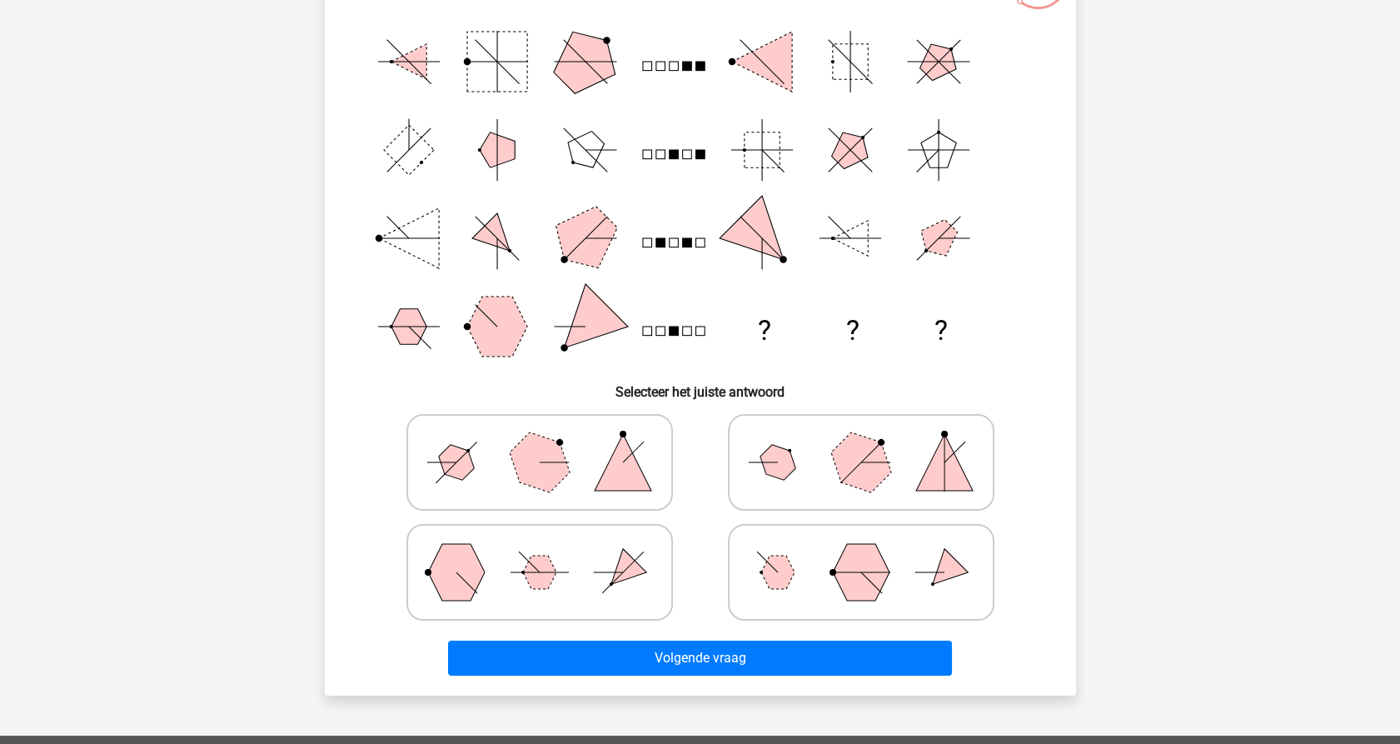
click at [526, 472] on polygon at bounding box center [539, 461] width 80 height 80
click at [540, 441] on input "radio" at bounding box center [545, 436] width 11 height 11
radio input "true"
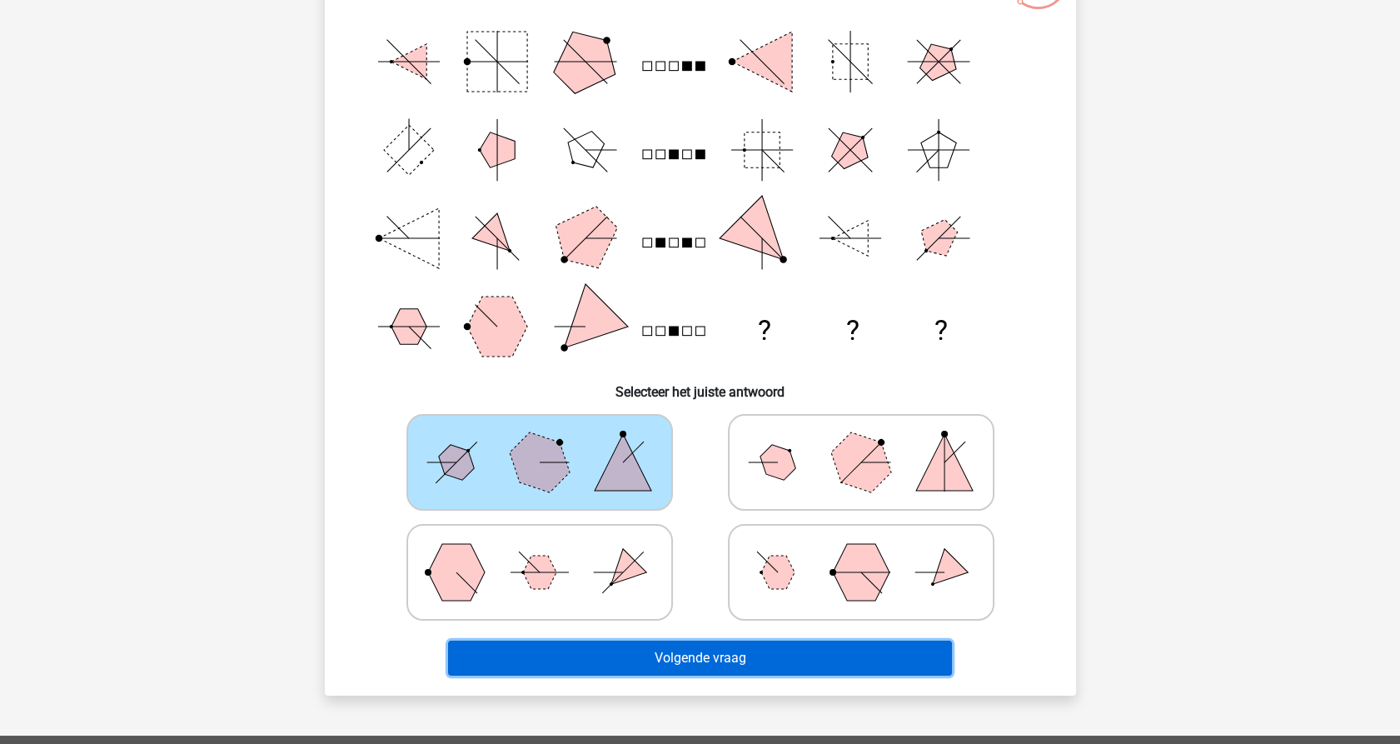
click at [663, 653] on button "Volgende vraag" at bounding box center [700, 658] width 504 height 35
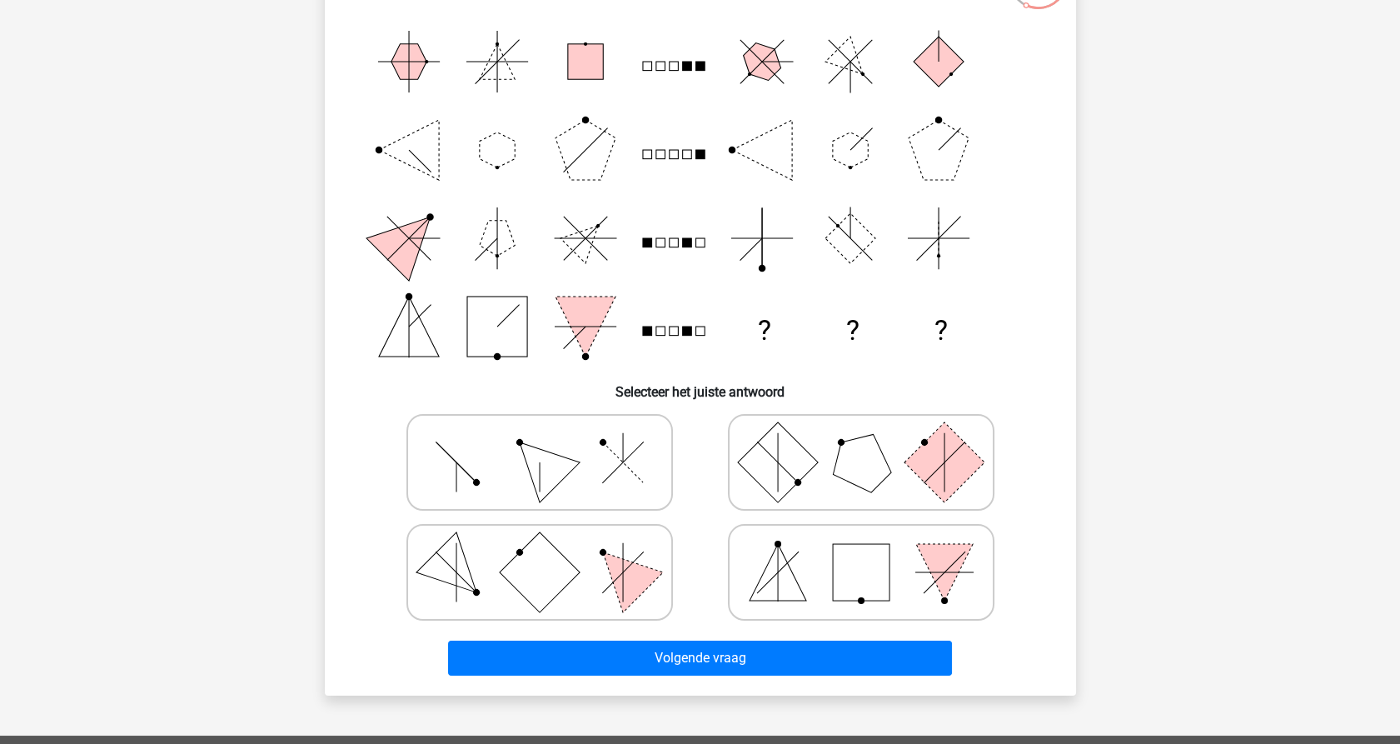
click at [801, 455] on rect at bounding box center [777, 461] width 80 height 80
click at [861, 441] on input "radio" at bounding box center [866, 436] width 11 height 11
radio input "true"
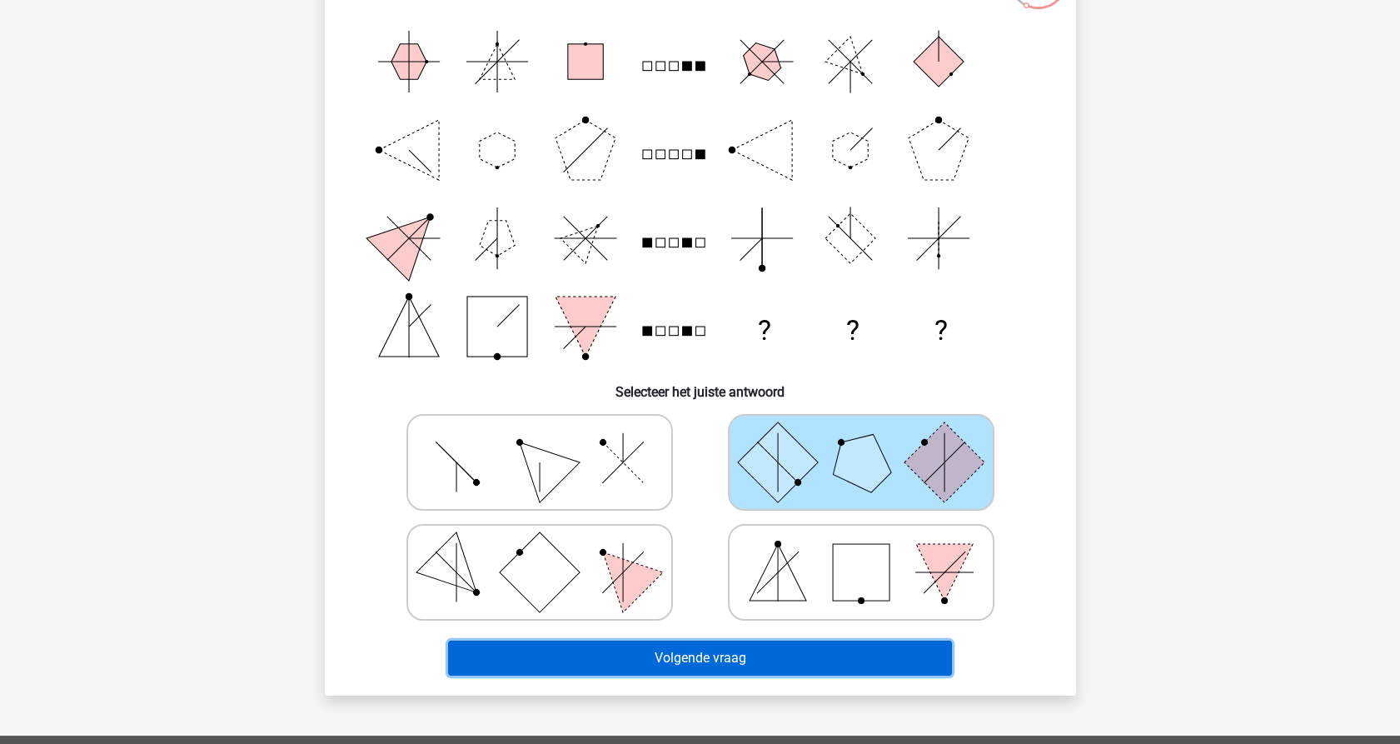
click at [692, 660] on button "Volgende vraag" at bounding box center [700, 658] width 504 height 35
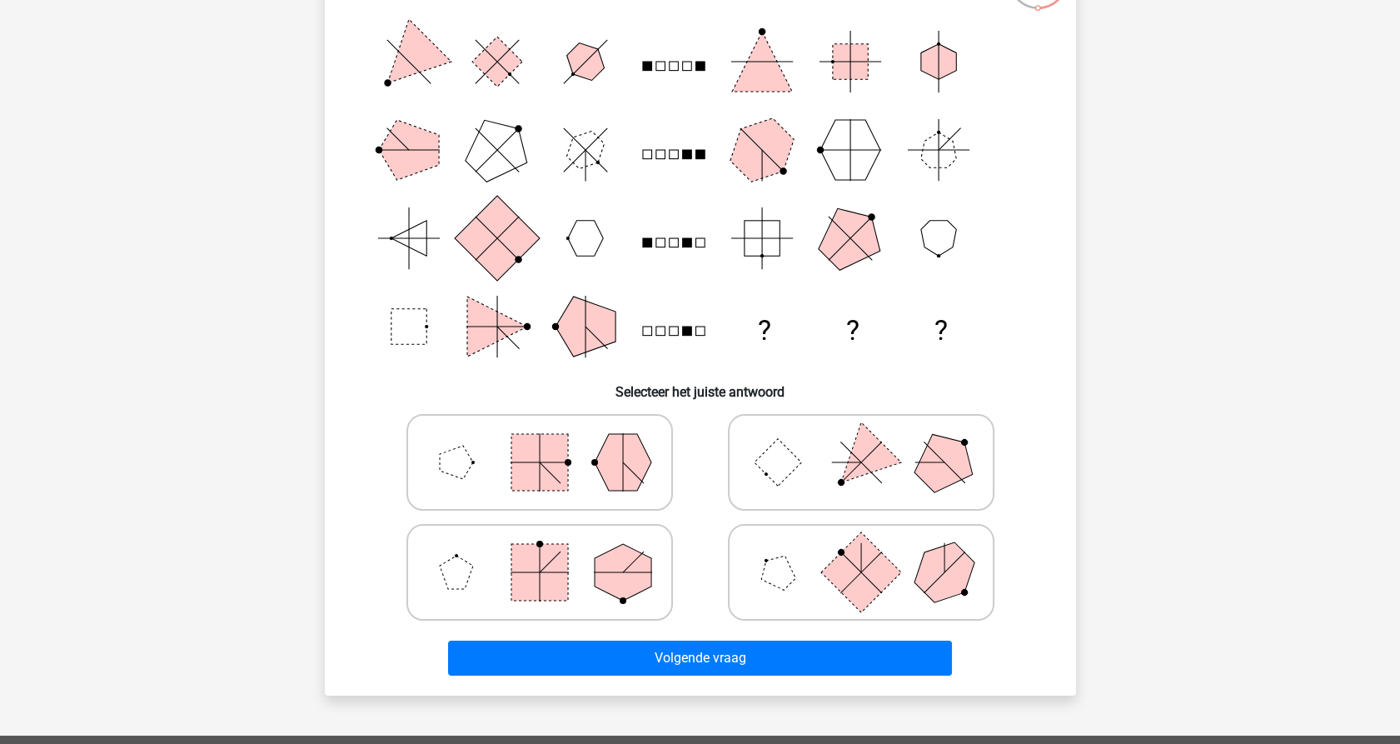
click at [789, 579] on polygon at bounding box center [777, 571] width 47 height 47
click at [861, 551] on input "radio" at bounding box center [866, 546] width 11 height 11
radio input "true"
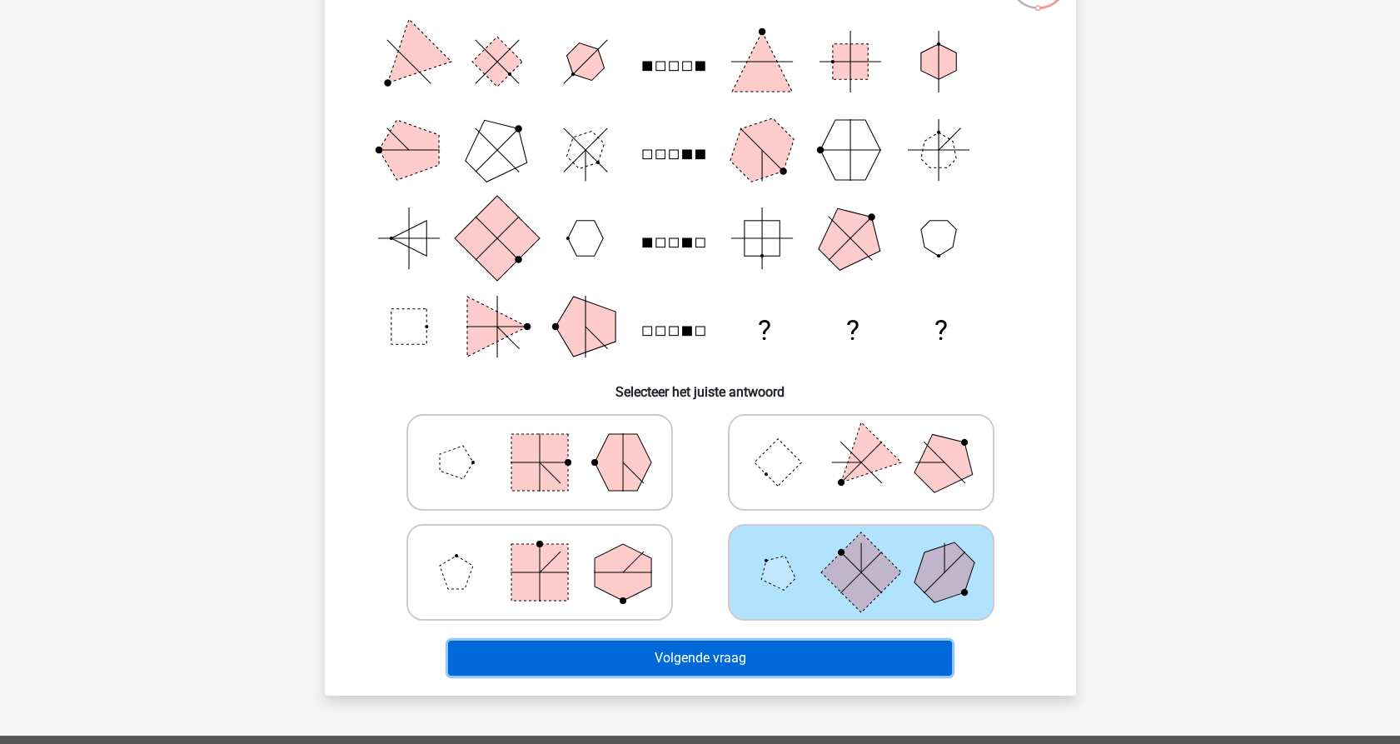
click at [700, 653] on button "Volgende vraag" at bounding box center [700, 658] width 504 height 35
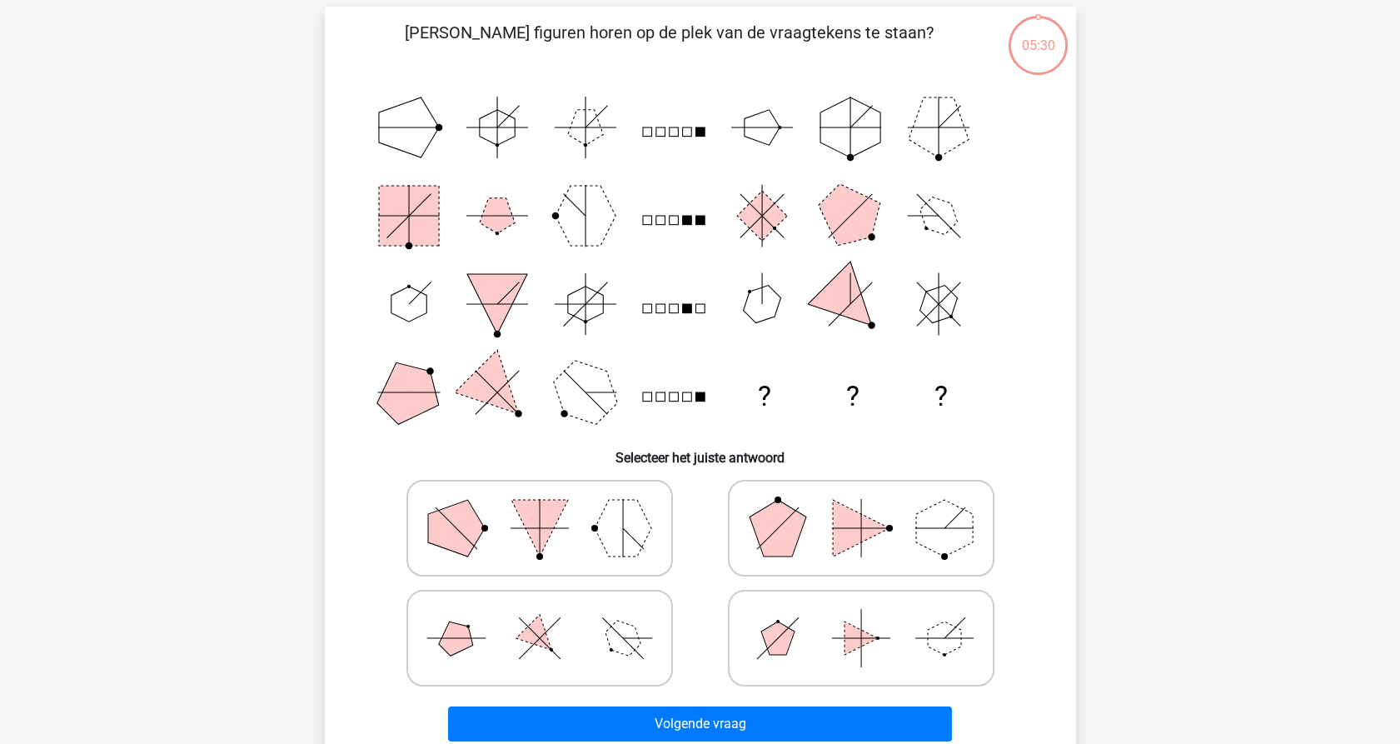
scroll to position [83, 0]
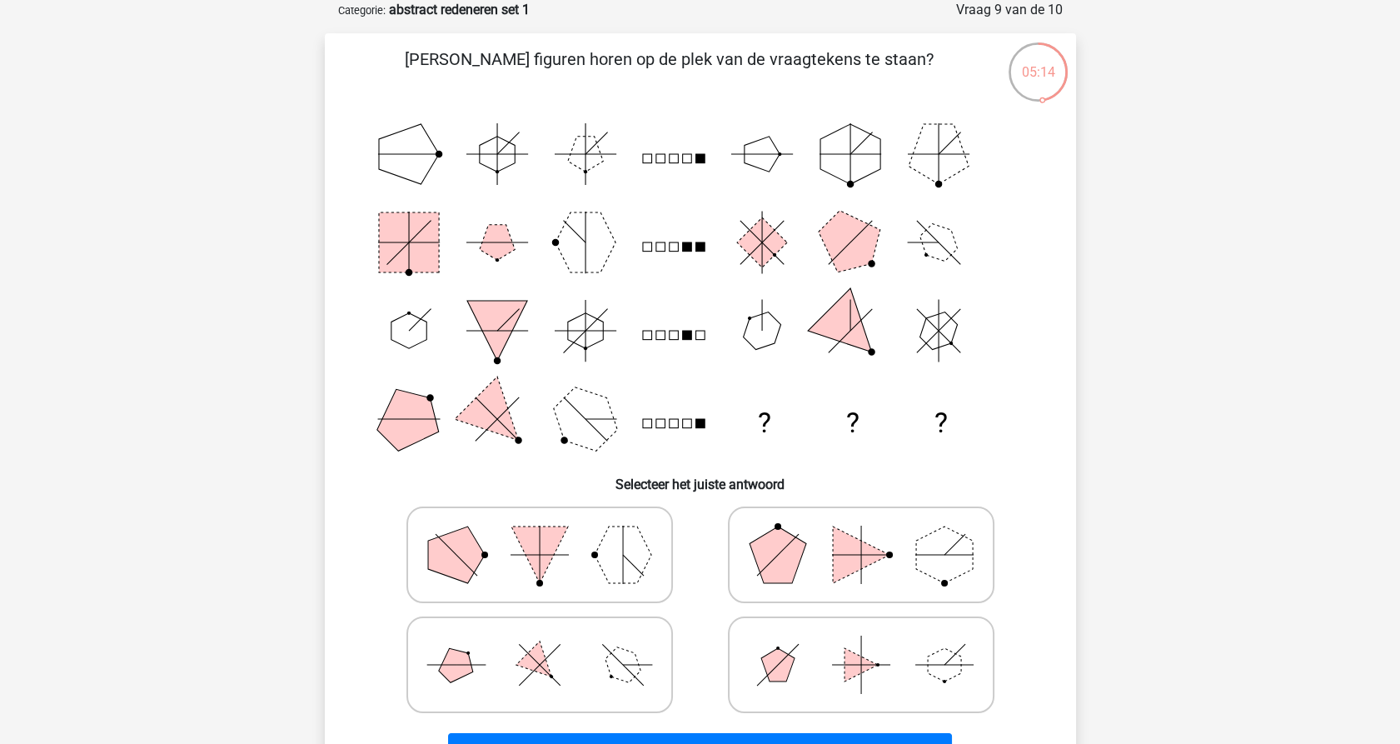
click at [461, 673] on polygon at bounding box center [455, 664] width 47 height 47
click at [540, 644] on input "radio" at bounding box center [545, 638] width 11 height 11
radio input "true"
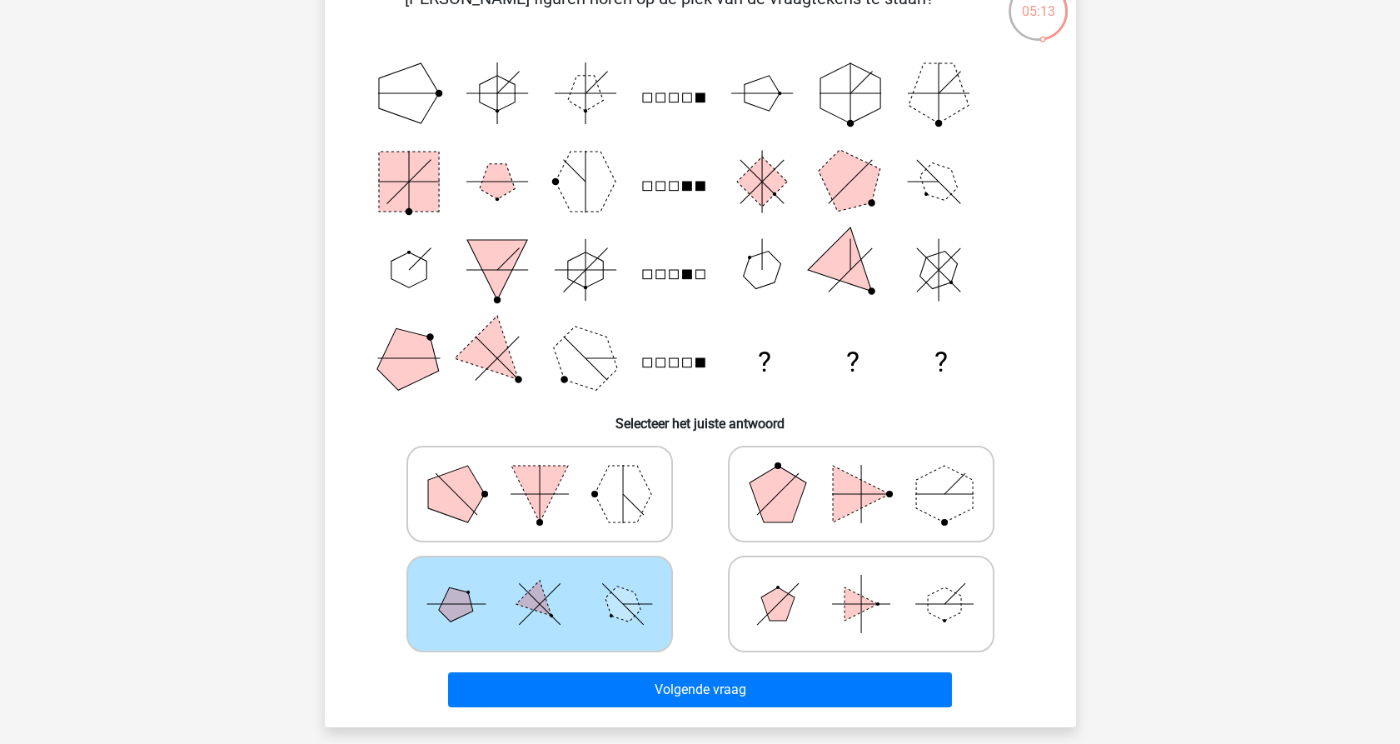
scroll to position [176, 0]
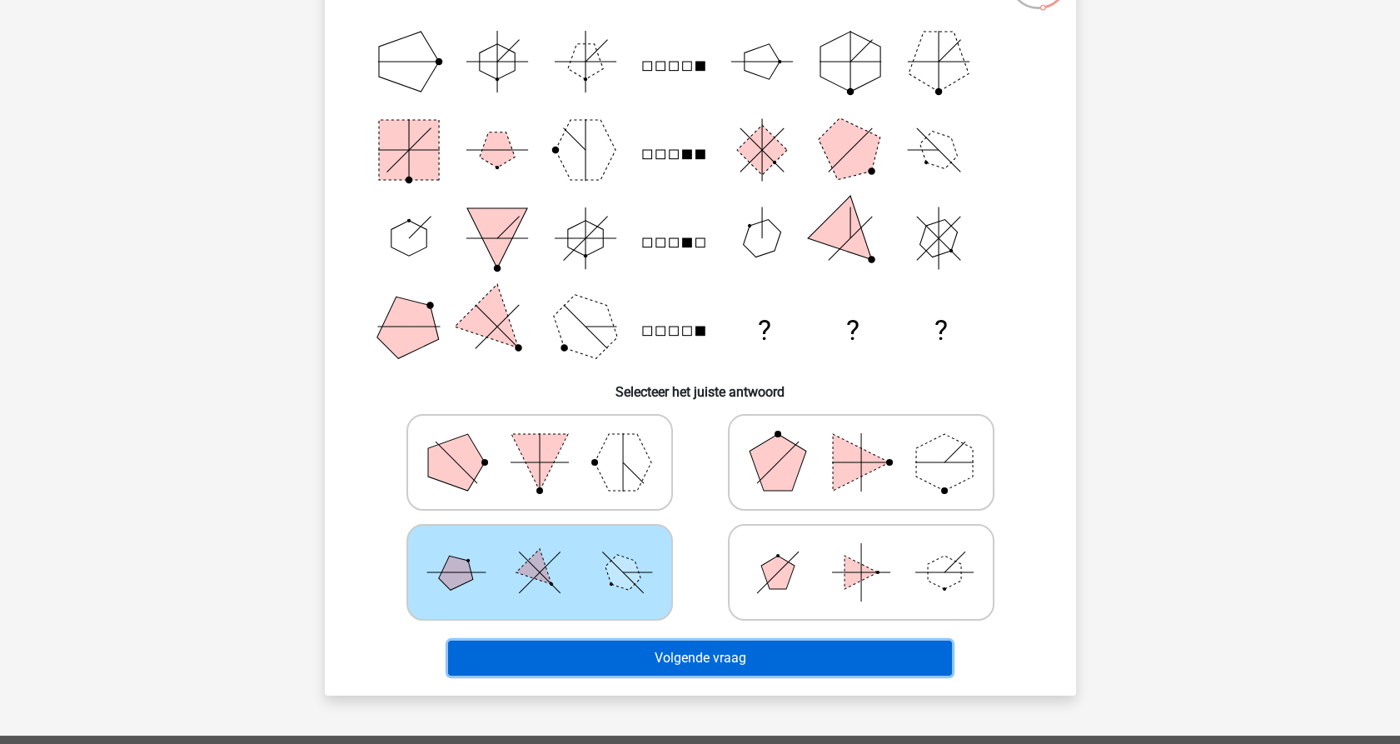
click at [596, 658] on button "Volgende vraag" at bounding box center [700, 658] width 504 height 35
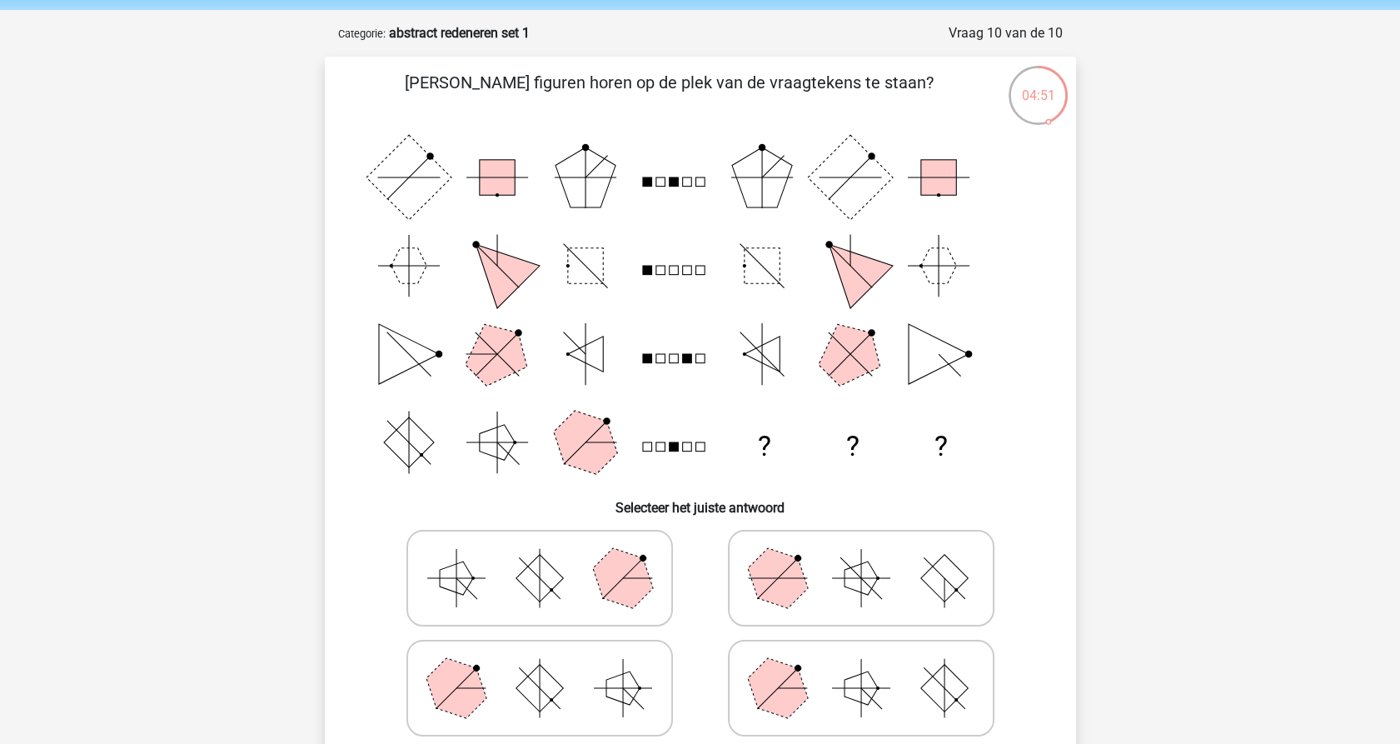
scroll to position [92, 0]
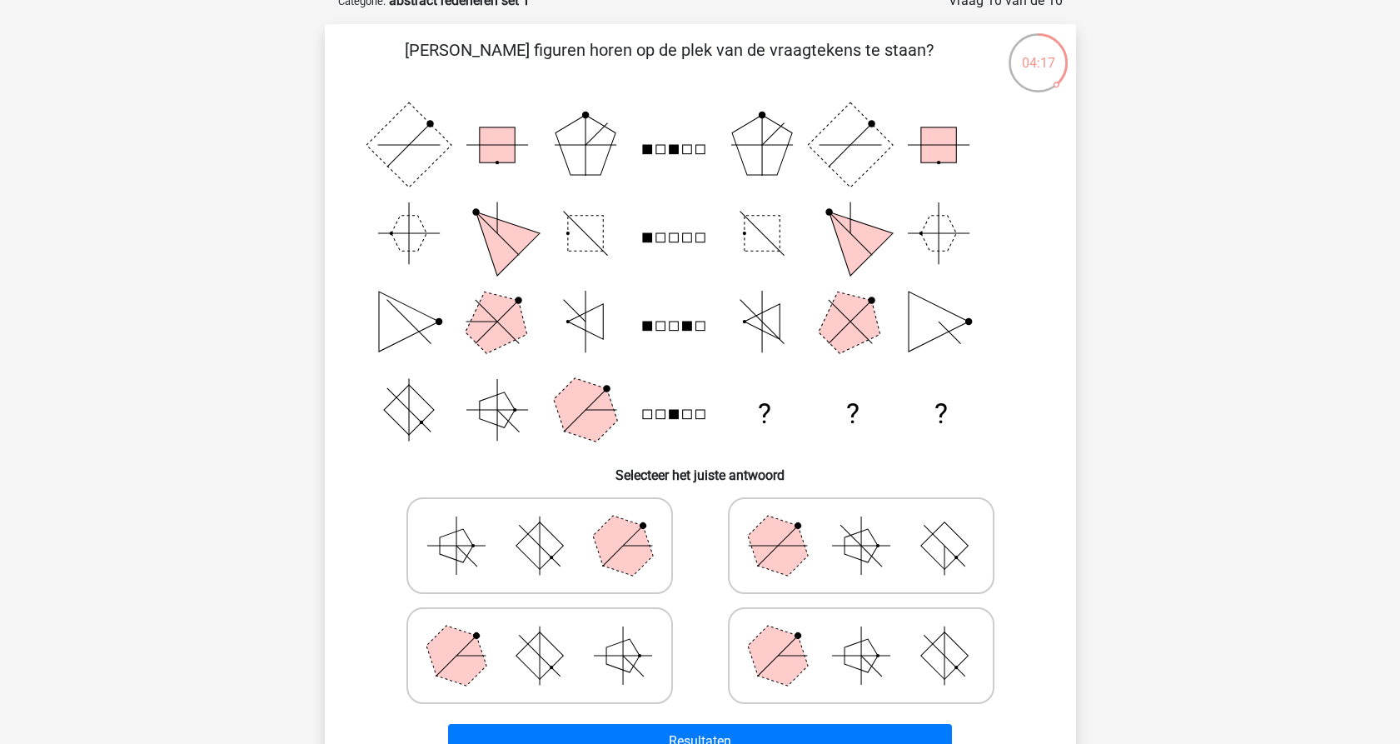
click at [541, 655] on rect at bounding box center [539, 654] width 47 height 47
click at [541, 635] on input "radio" at bounding box center [545, 629] width 11 height 11
radio input "true"
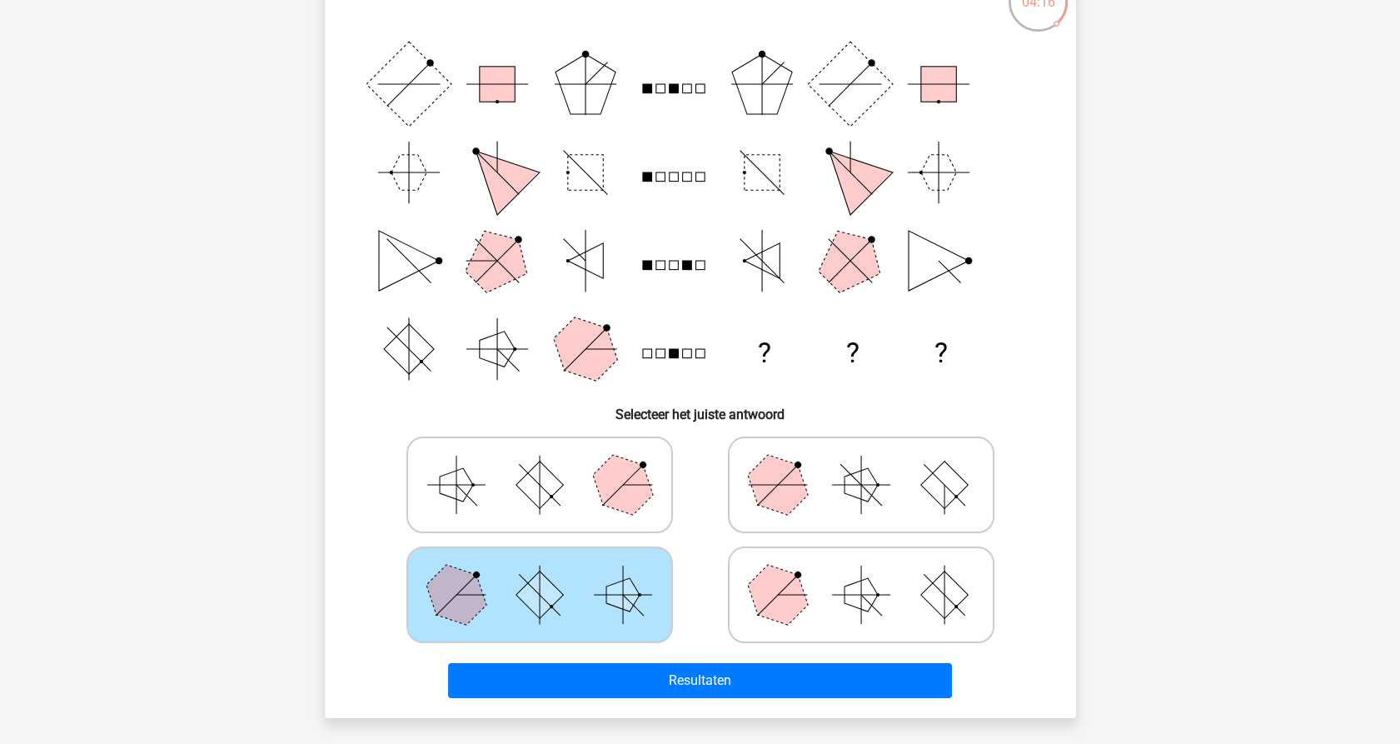
scroll to position [185, 0]
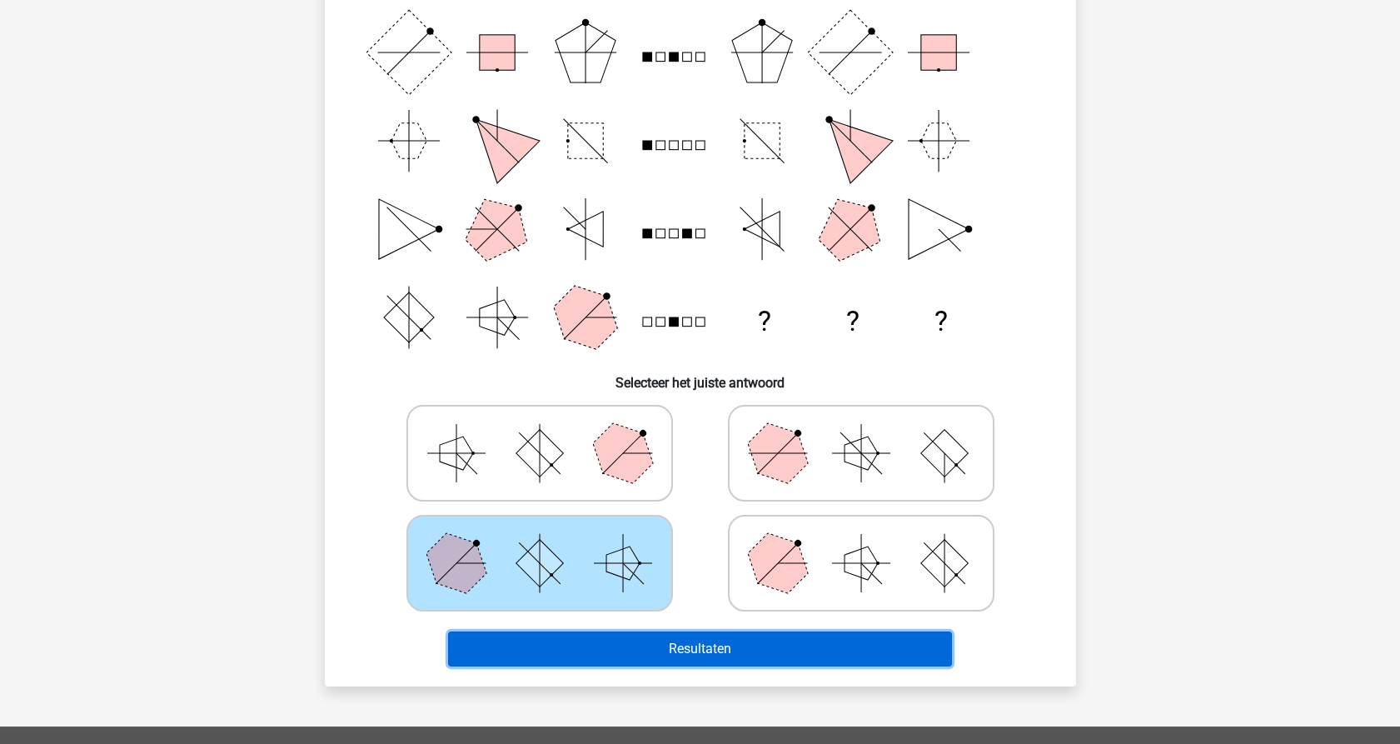
click at [564, 645] on button "Resultaten" at bounding box center [700, 648] width 504 height 35
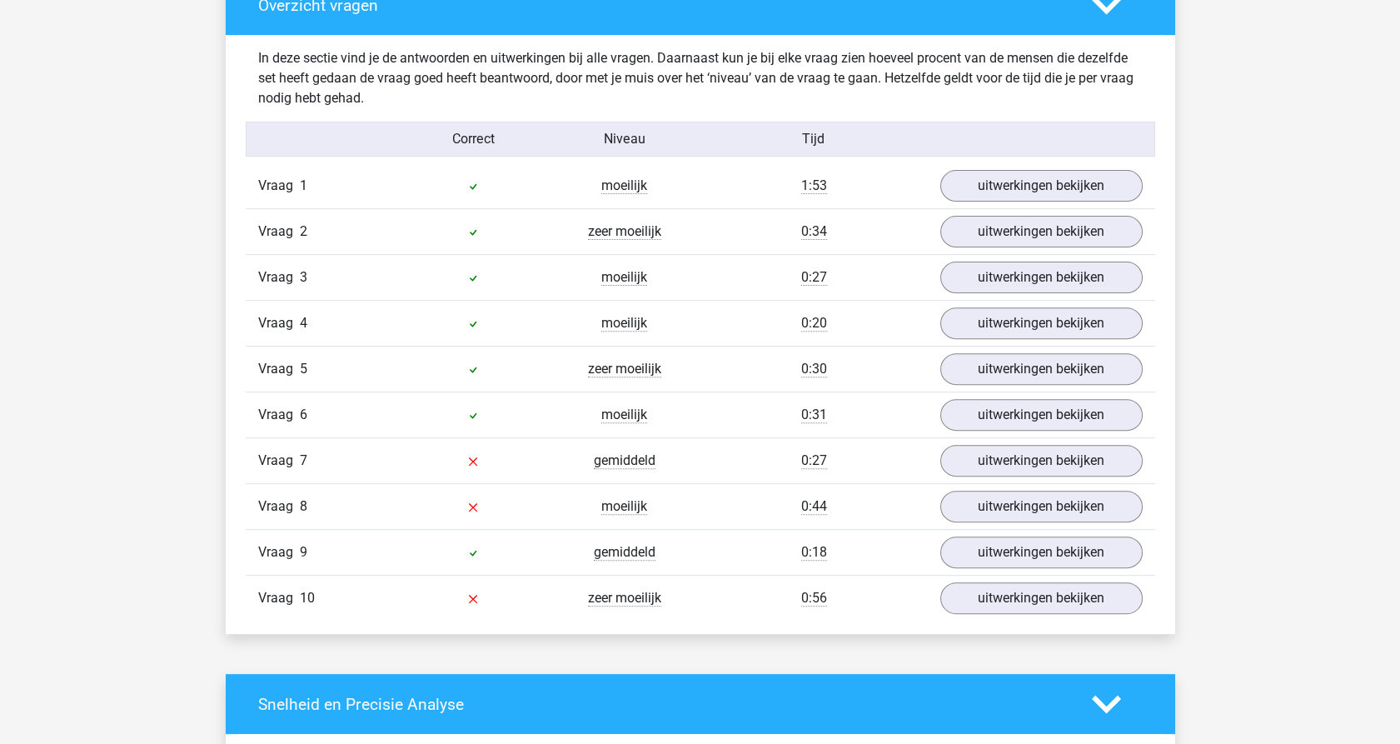
scroll to position [1295, 0]
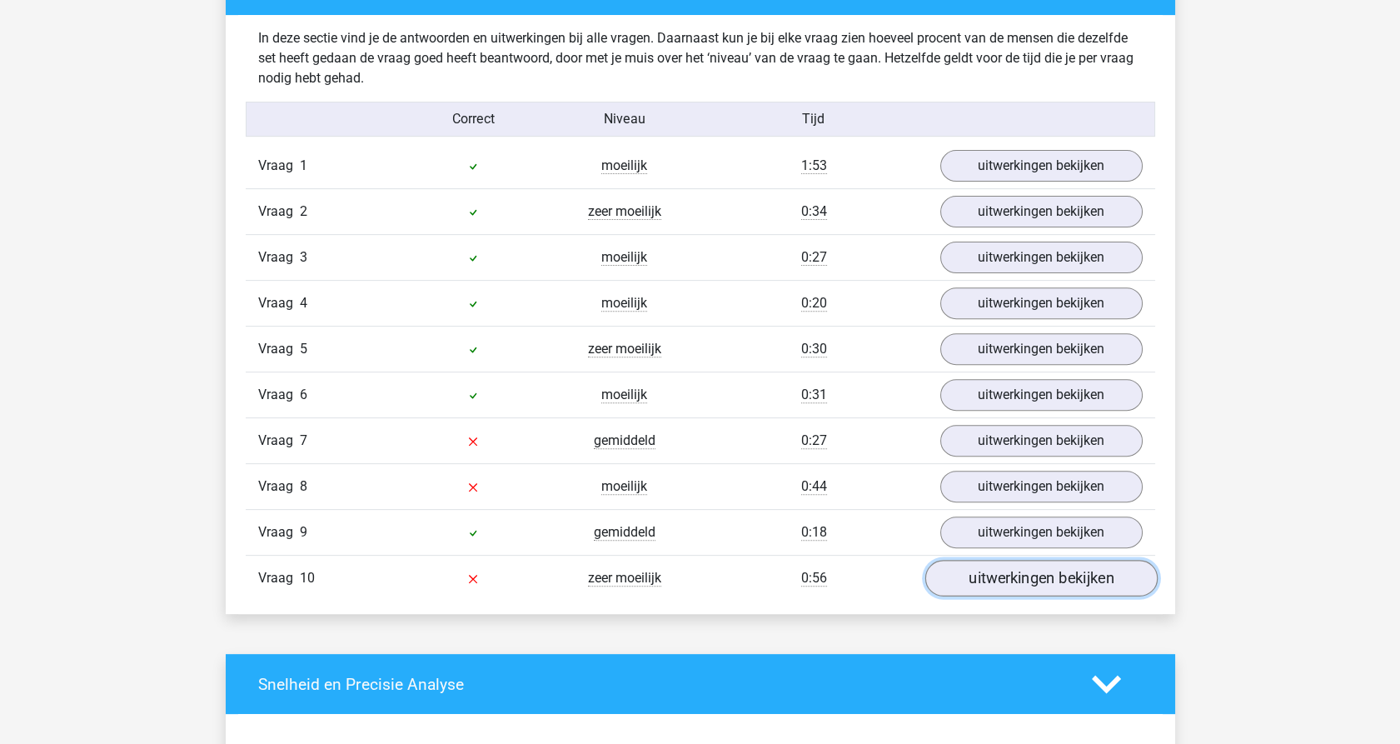
click at [991, 581] on link "uitwerkingen bekijken" at bounding box center [1041, 578] width 232 height 37
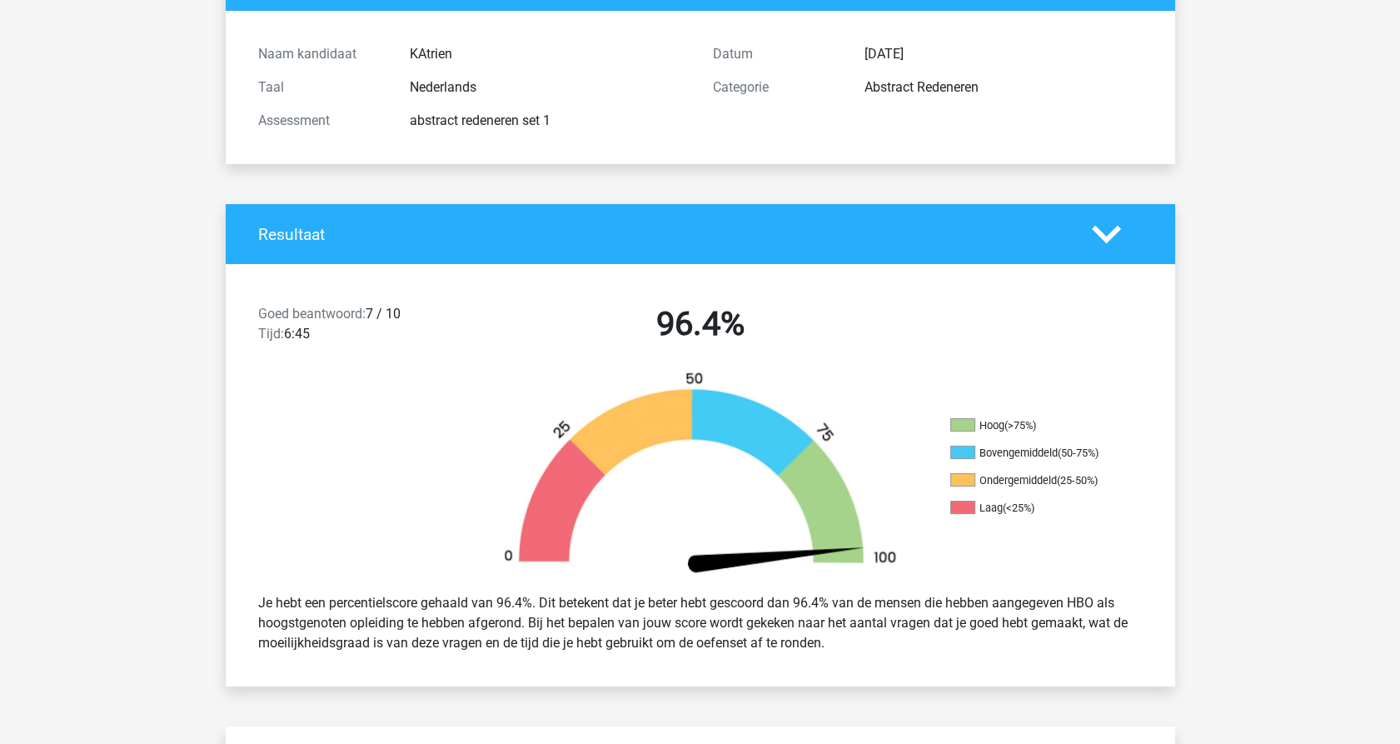
scroll to position [0, 0]
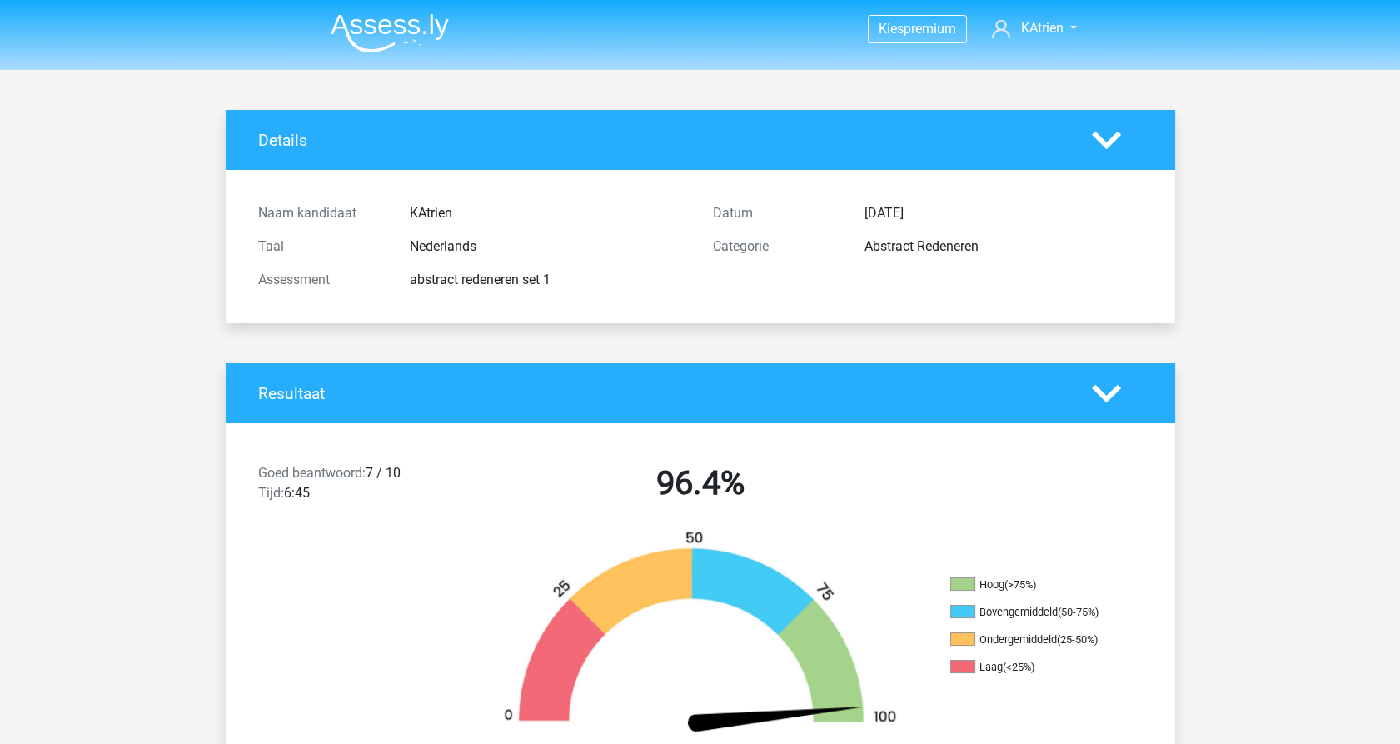
click at [1111, 397] on icon at bounding box center [1106, 393] width 29 height 29
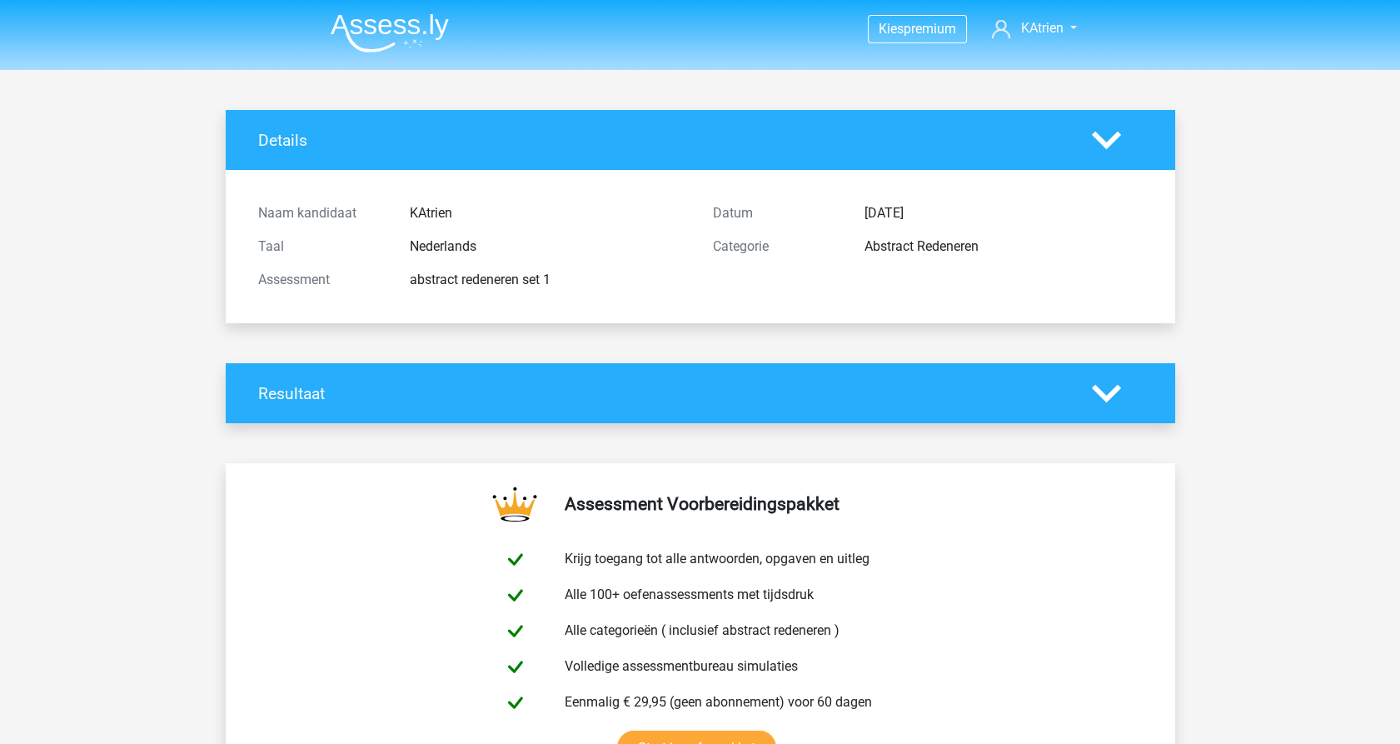
click at [1108, 145] on polygon at bounding box center [1106, 140] width 29 height 18
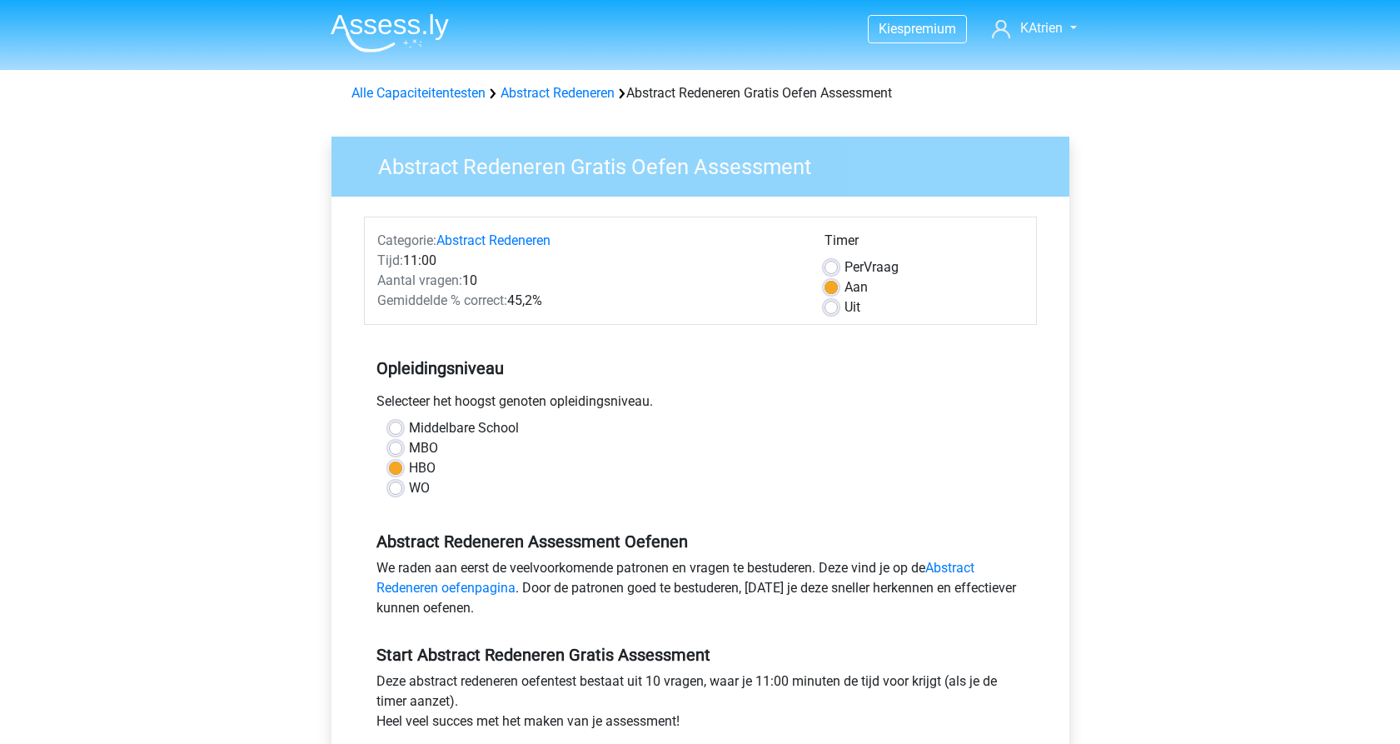
scroll to position [92, 0]
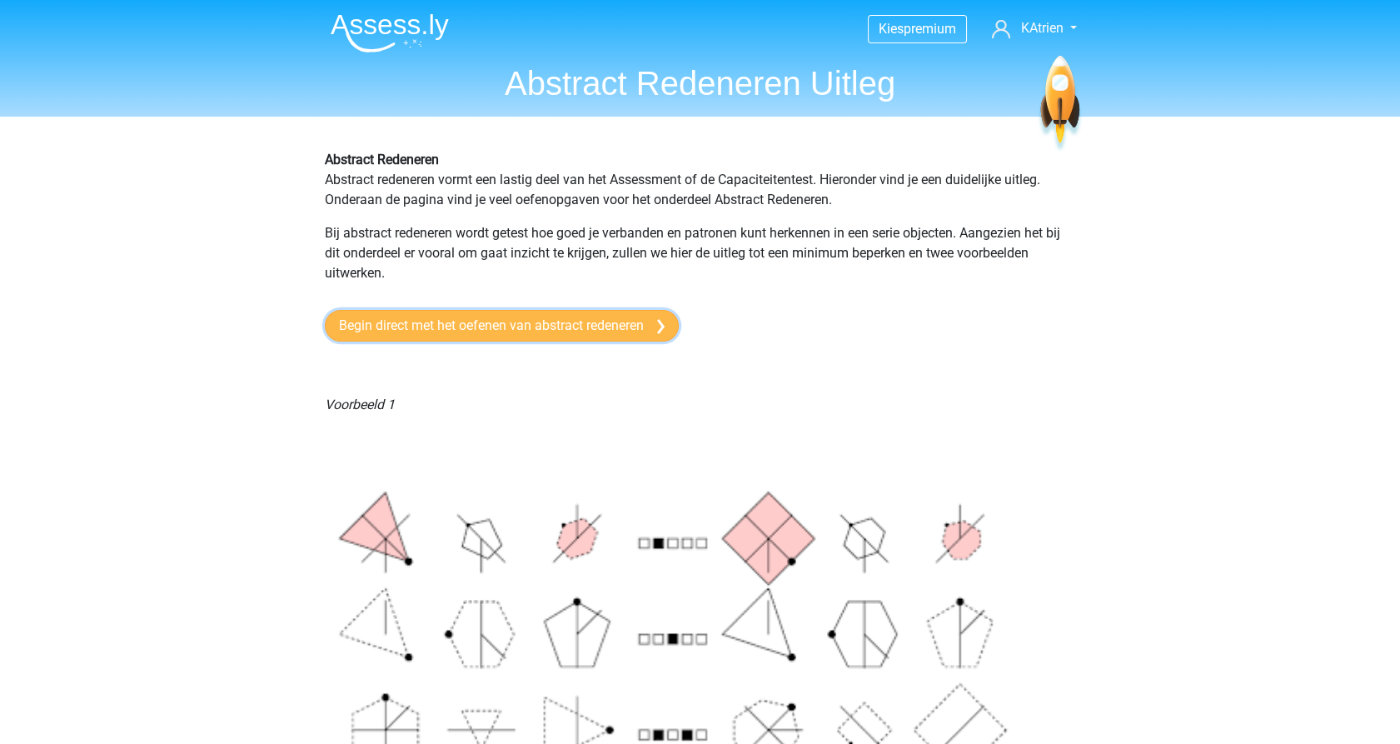
click at [476, 337] on link "Begin direct met het oefenen van abstract redeneren" at bounding box center [502, 326] width 354 height 32
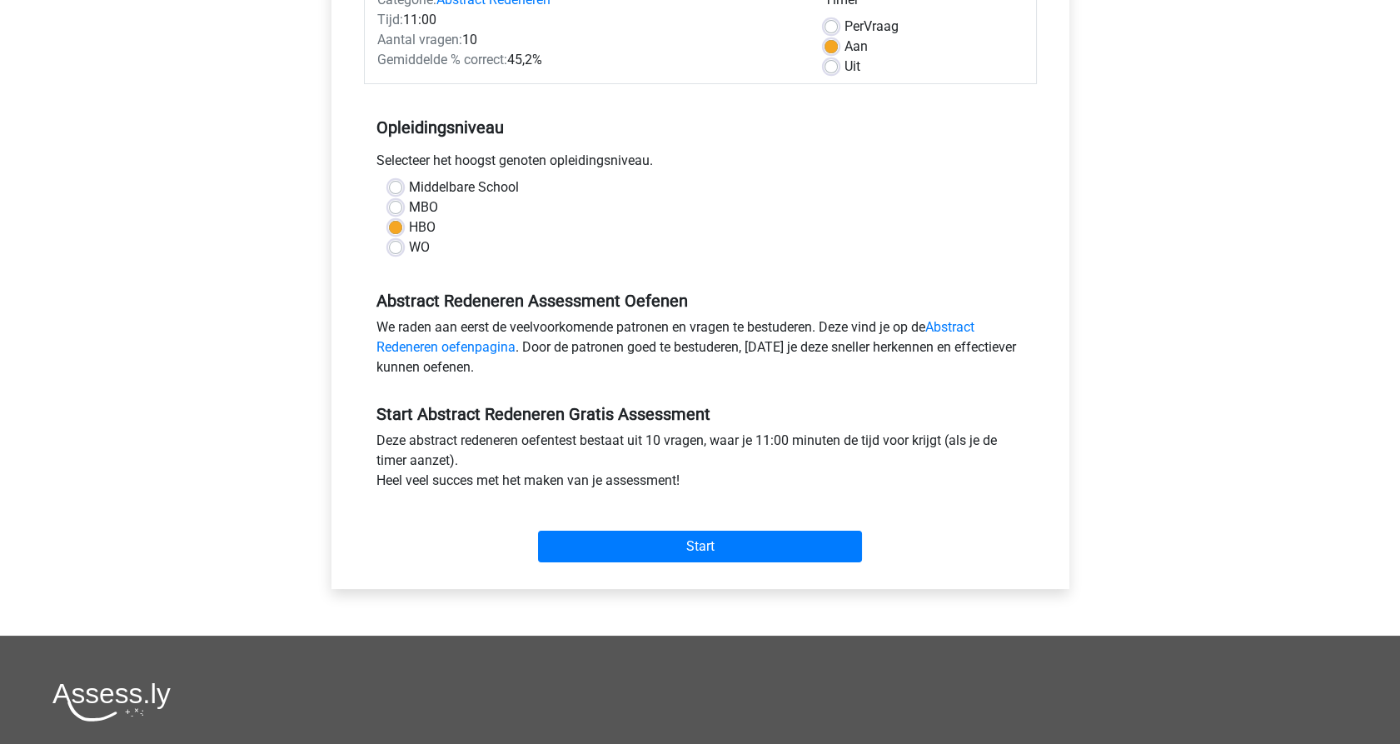
scroll to position [555, 0]
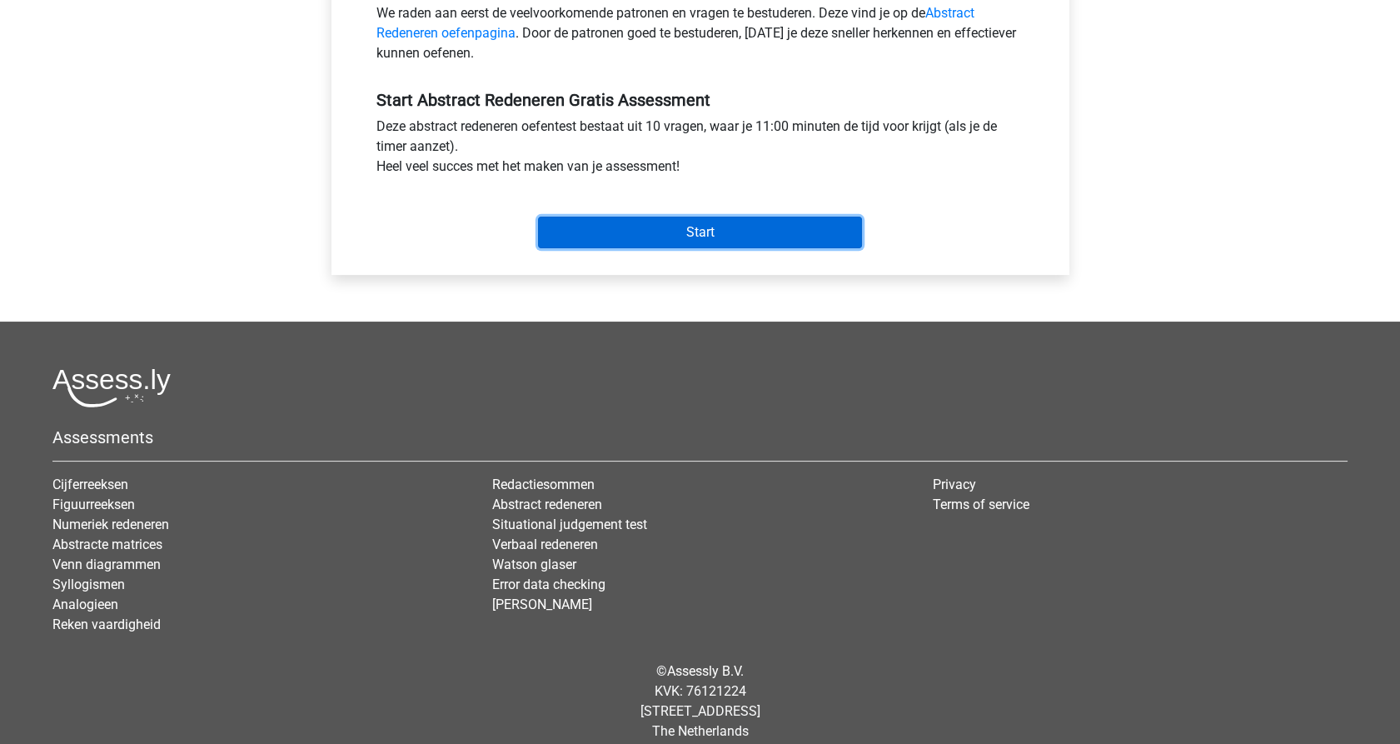
click at [667, 230] on input "Start" at bounding box center [700, 233] width 324 height 32
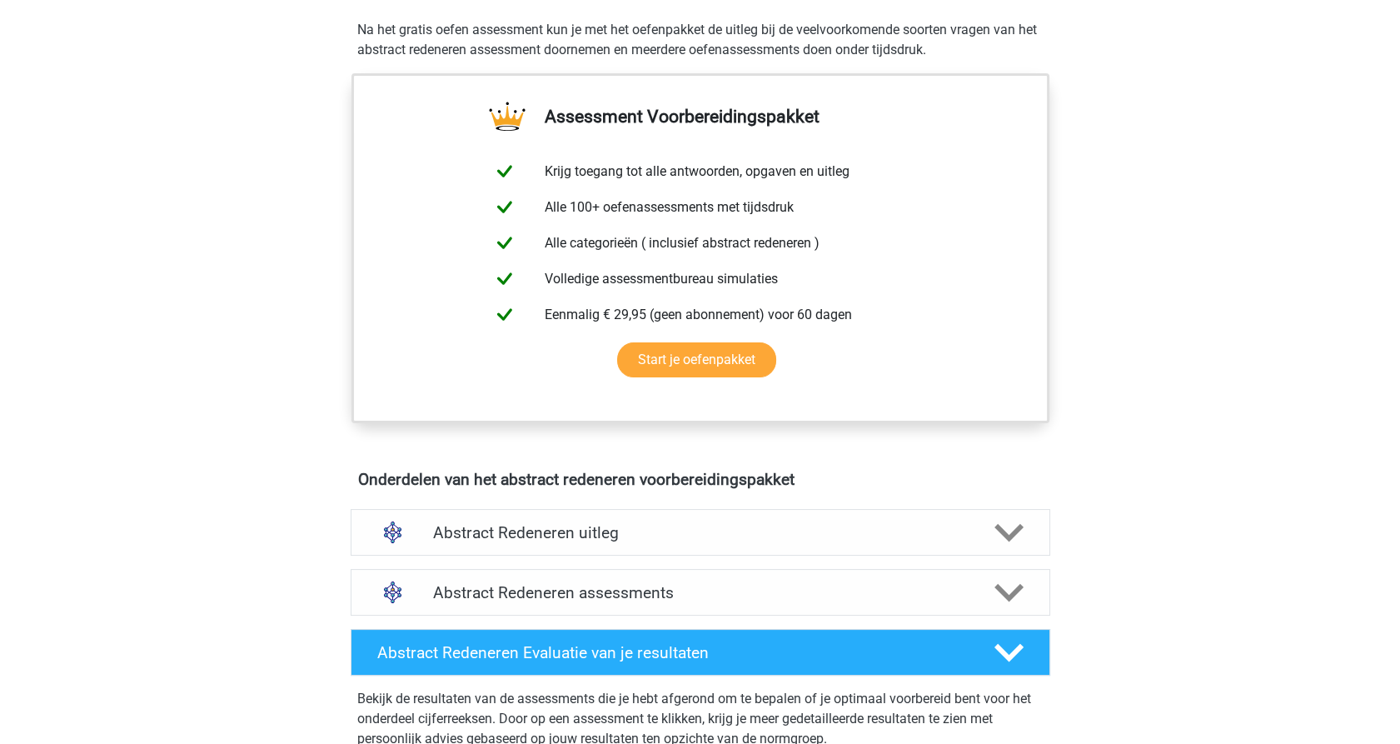
scroll to position [555, 0]
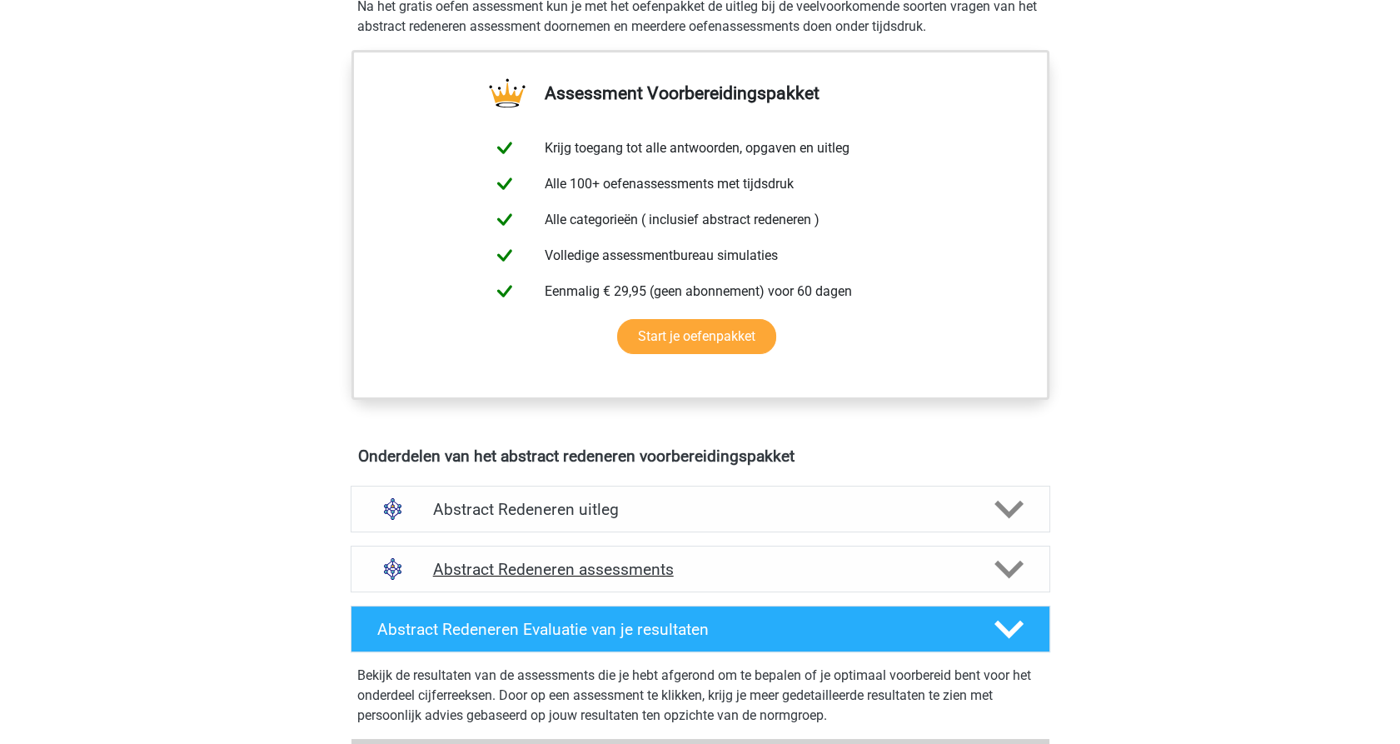
click at [636, 570] on h4 "Abstract Redeneren assessments" at bounding box center [700, 569] width 535 height 19
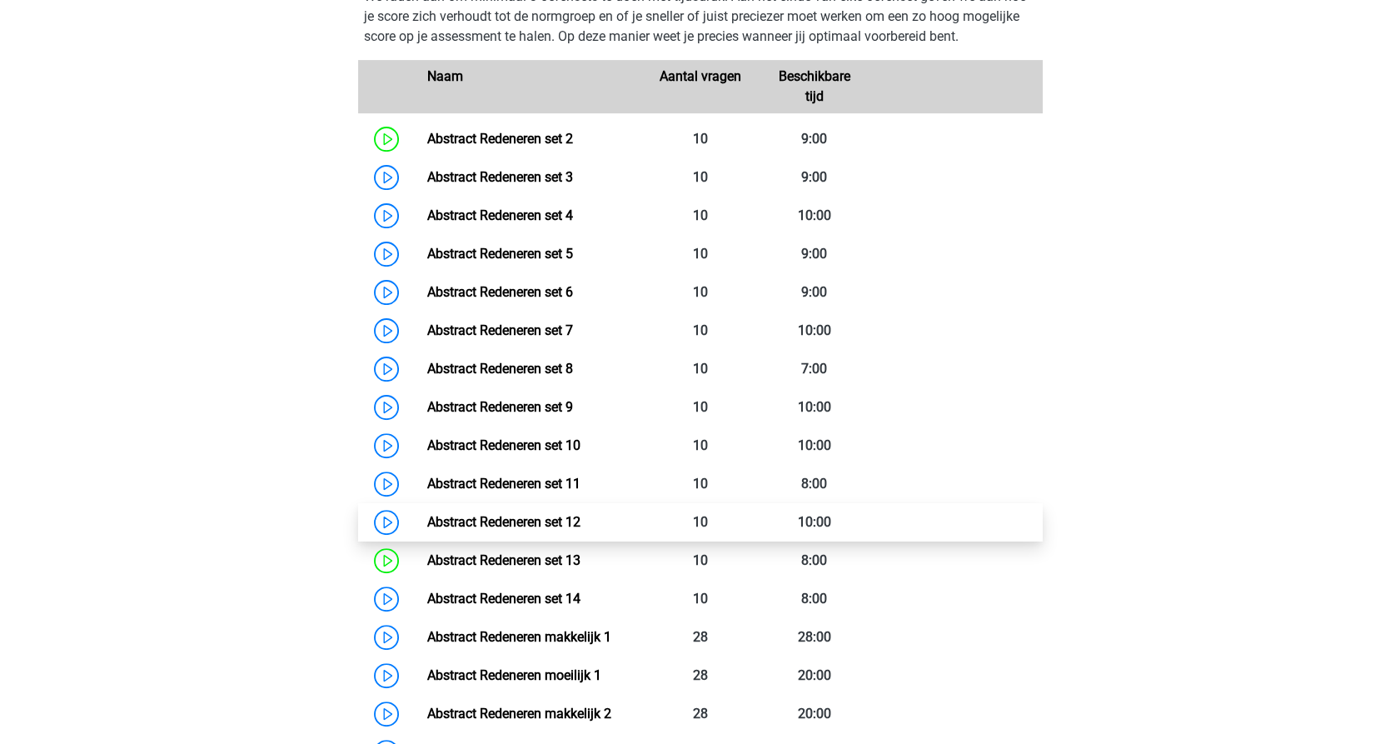
scroll to position [1203, 0]
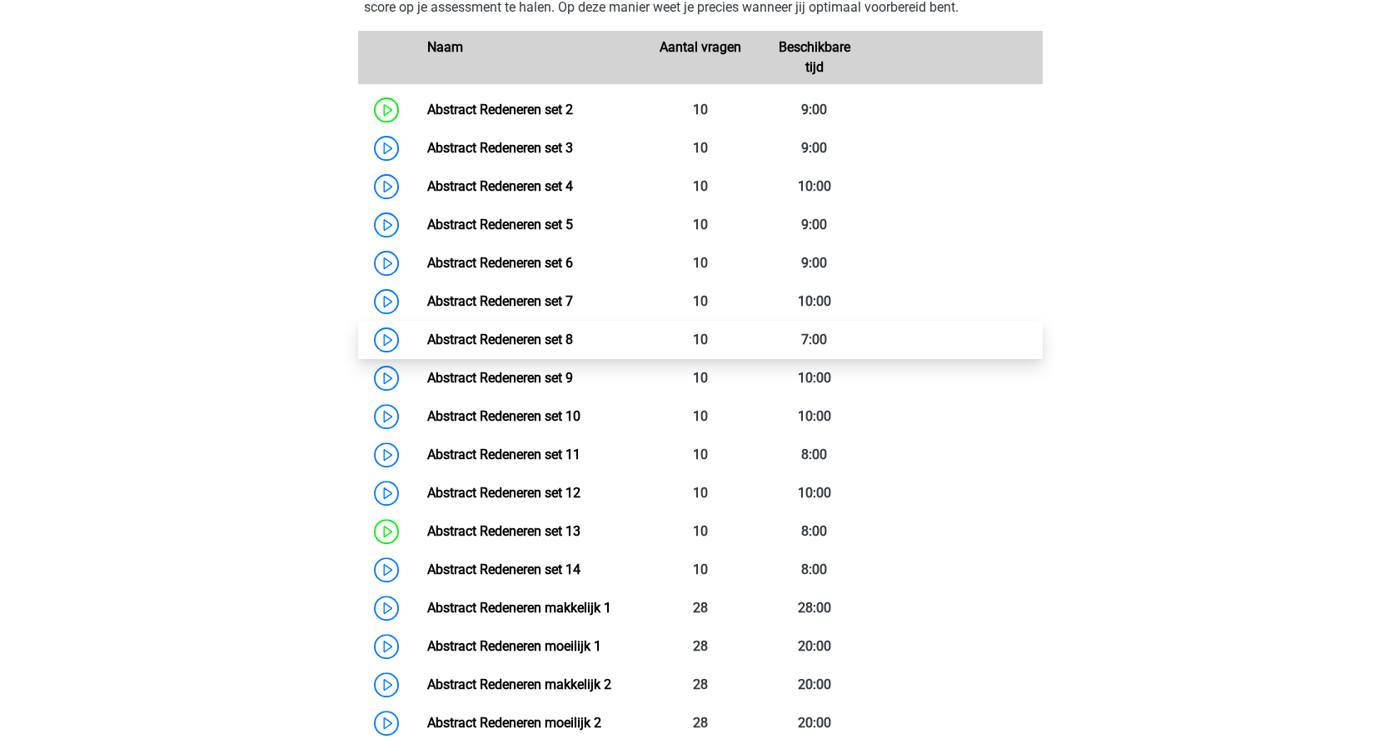
click at [540, 343] on link "Abstract Redeneren set 8" at bounding box center [500, 340] width 146 height 16
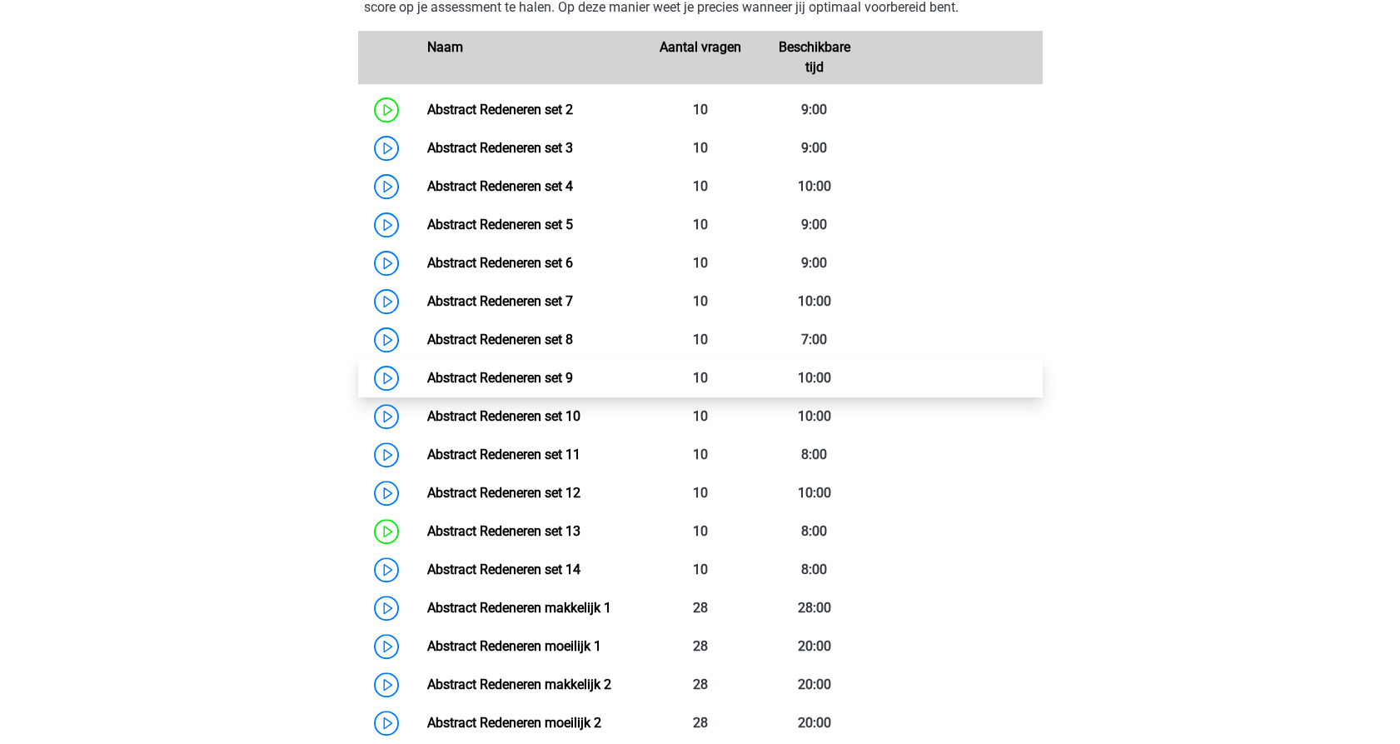
click at [471, 377] on link "Abstract Redeneren set 9" at bounding box center [500, 378] width 146 height 16
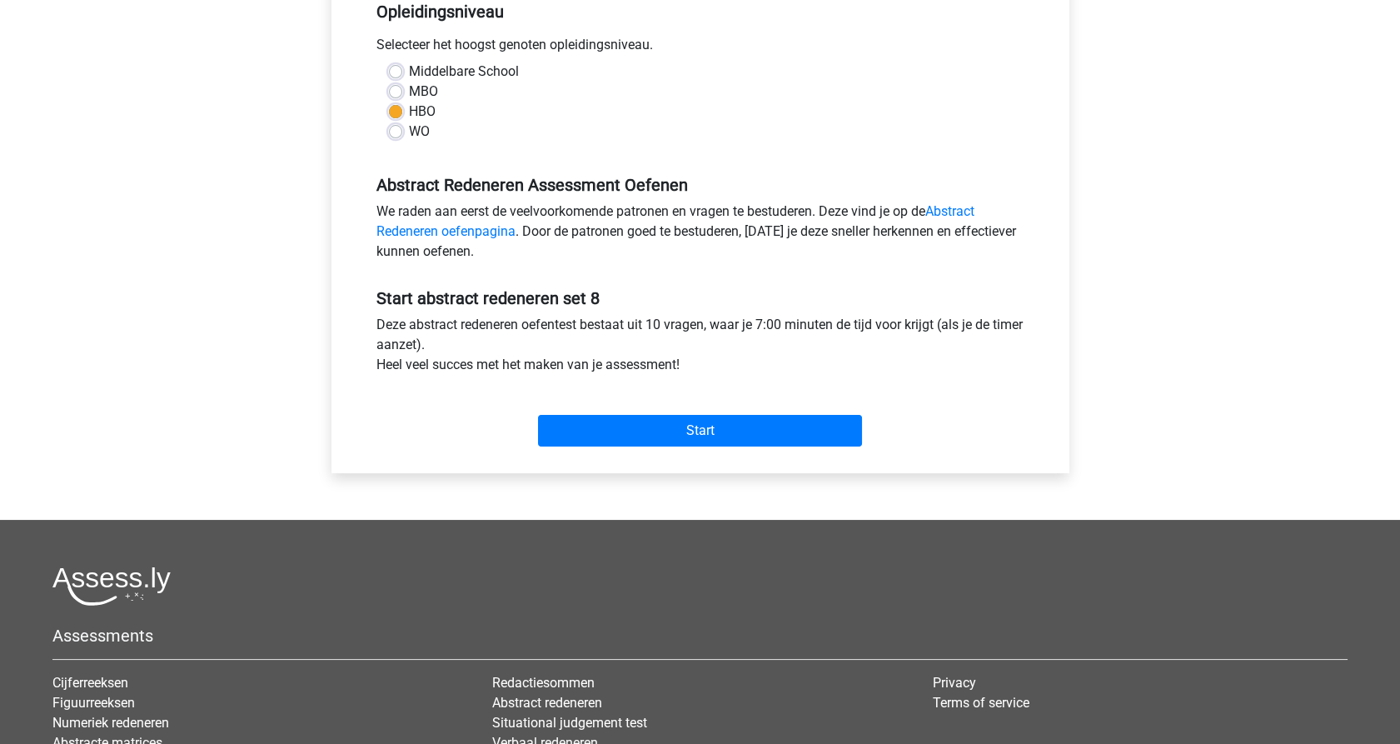
scroll to position [370, 0]
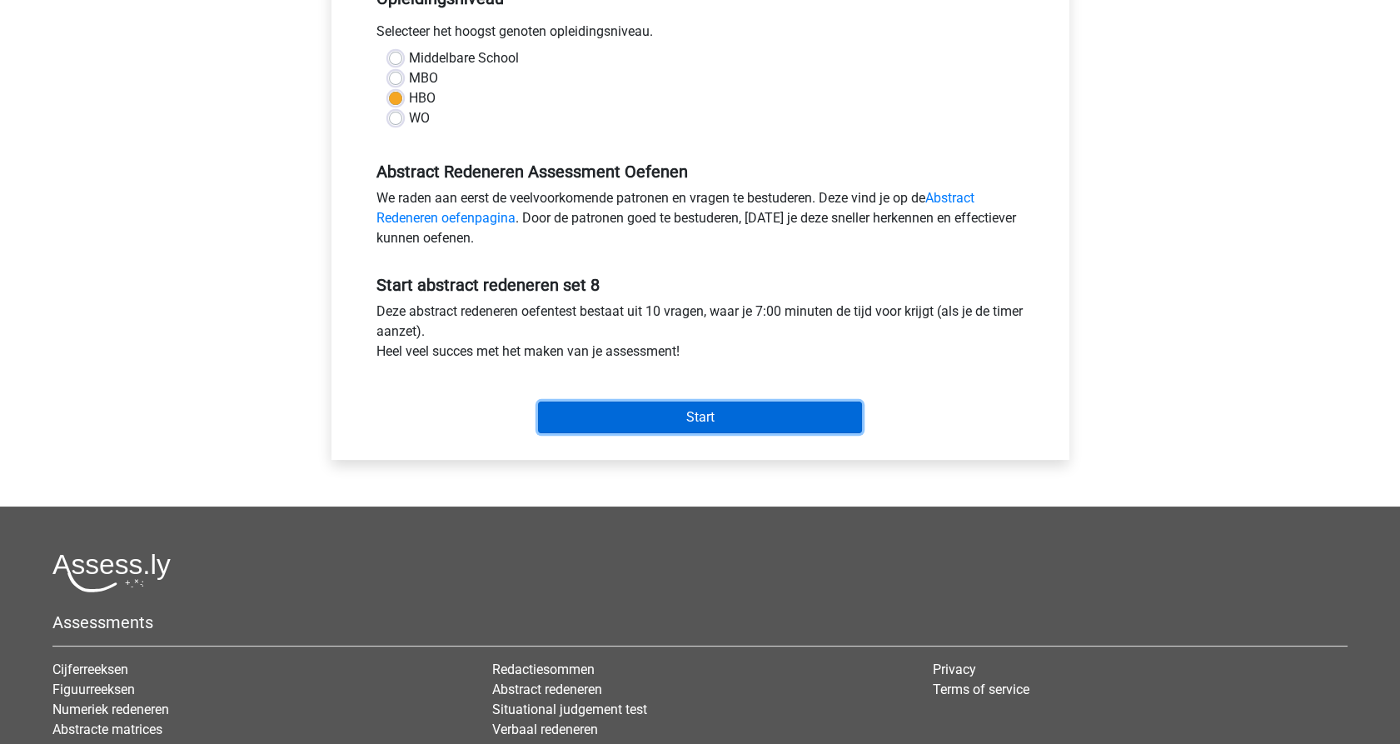
click at [649, 421] on input "Start" at bounding box center [700, 418] width 324 height 32
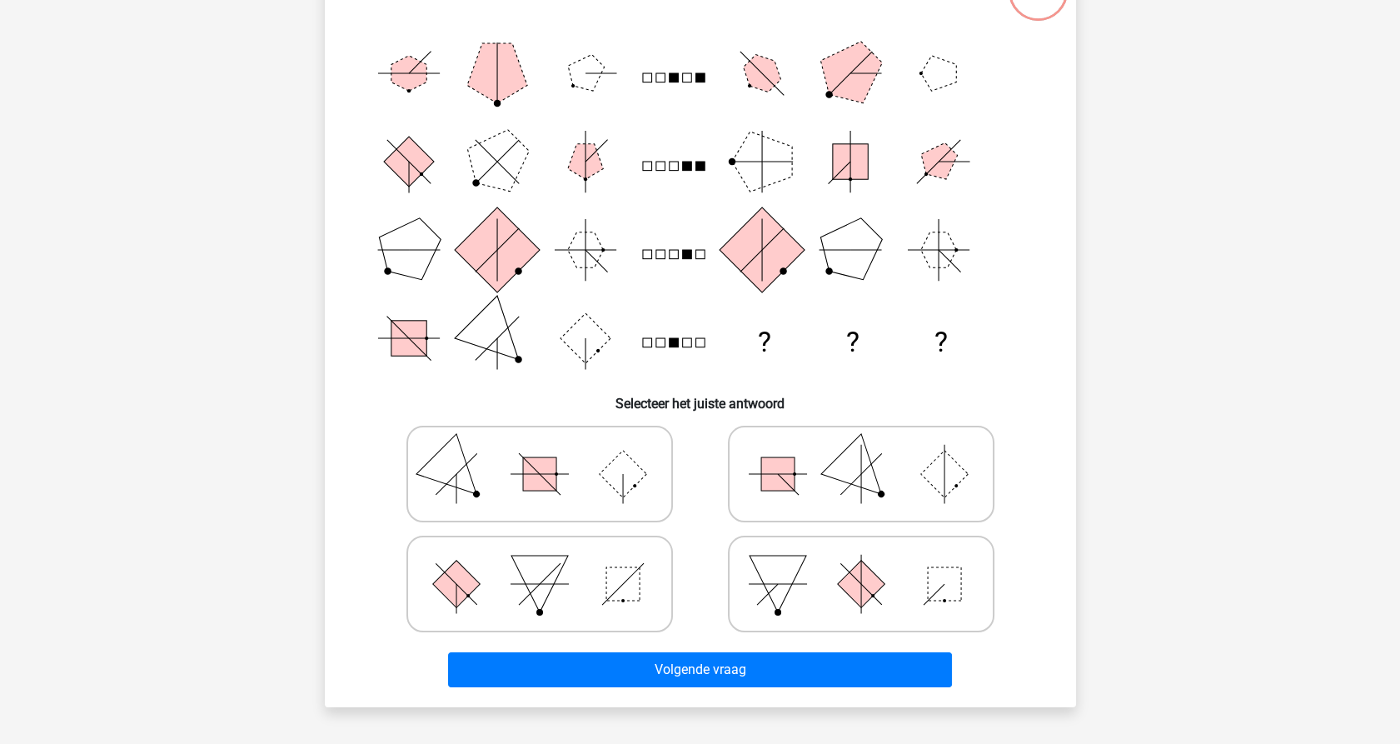
scroll to position [185, 0]
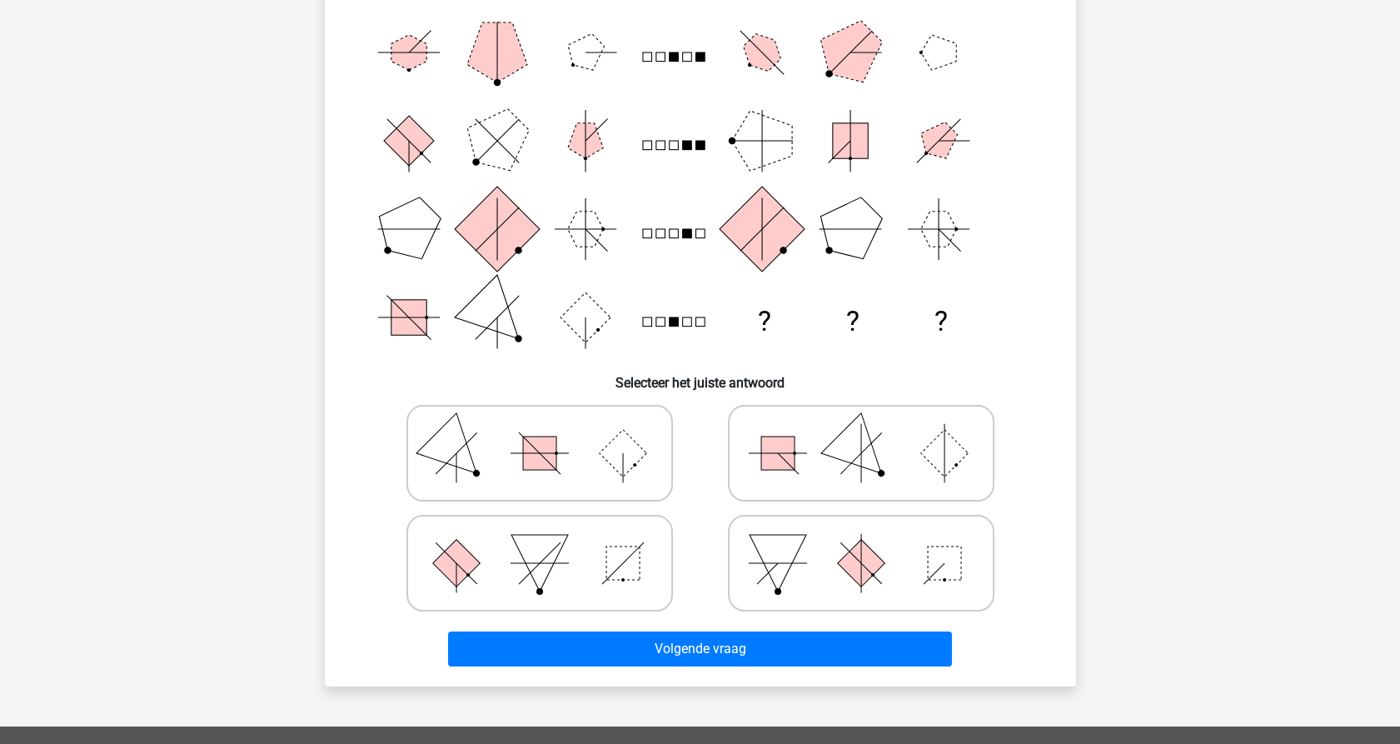
click at [836, 473] on icon at bounding box center [861, 453] width 250 height 83
click at [861, 432] on input "radio" at bounding box center [866, 426] width 11 height 11
radio input "true"
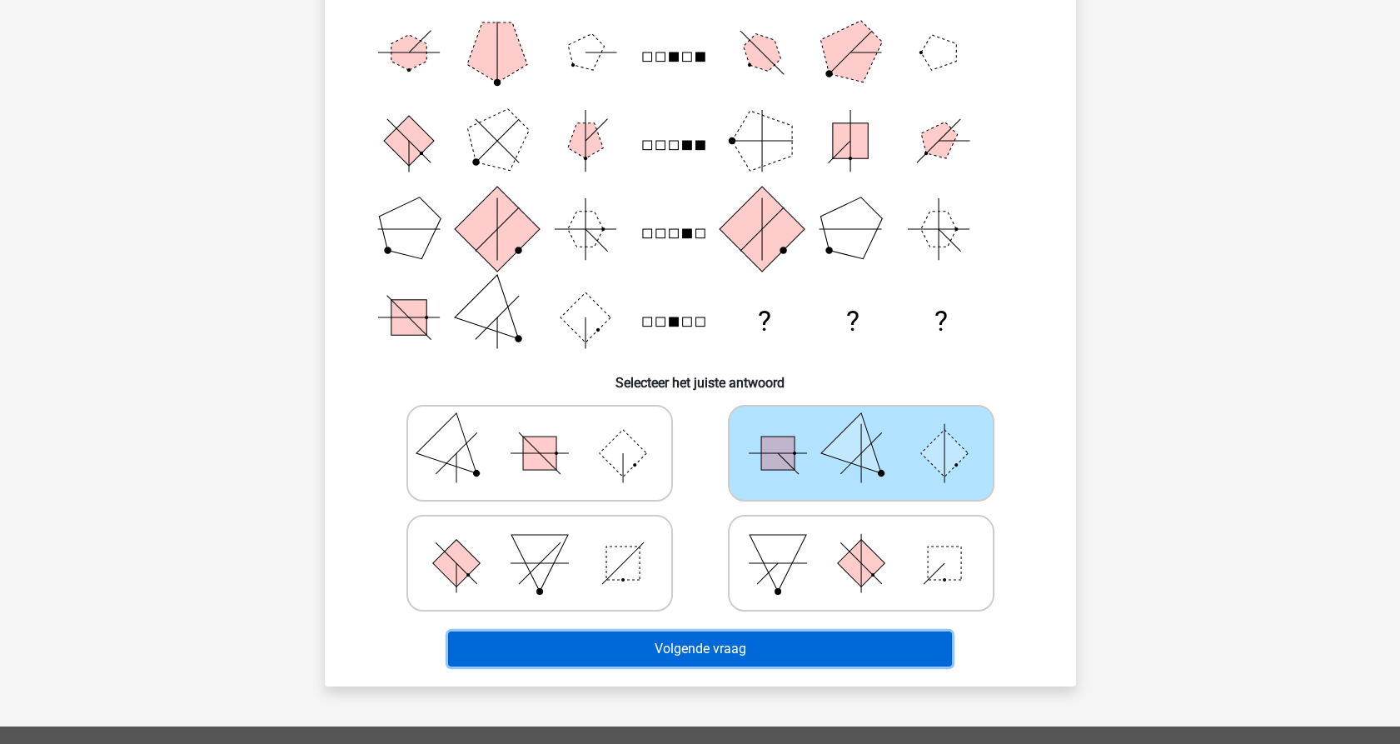
click at [737, 648] on button "Volgende vraag" at bounding box center [700, 648] width 504 height 35
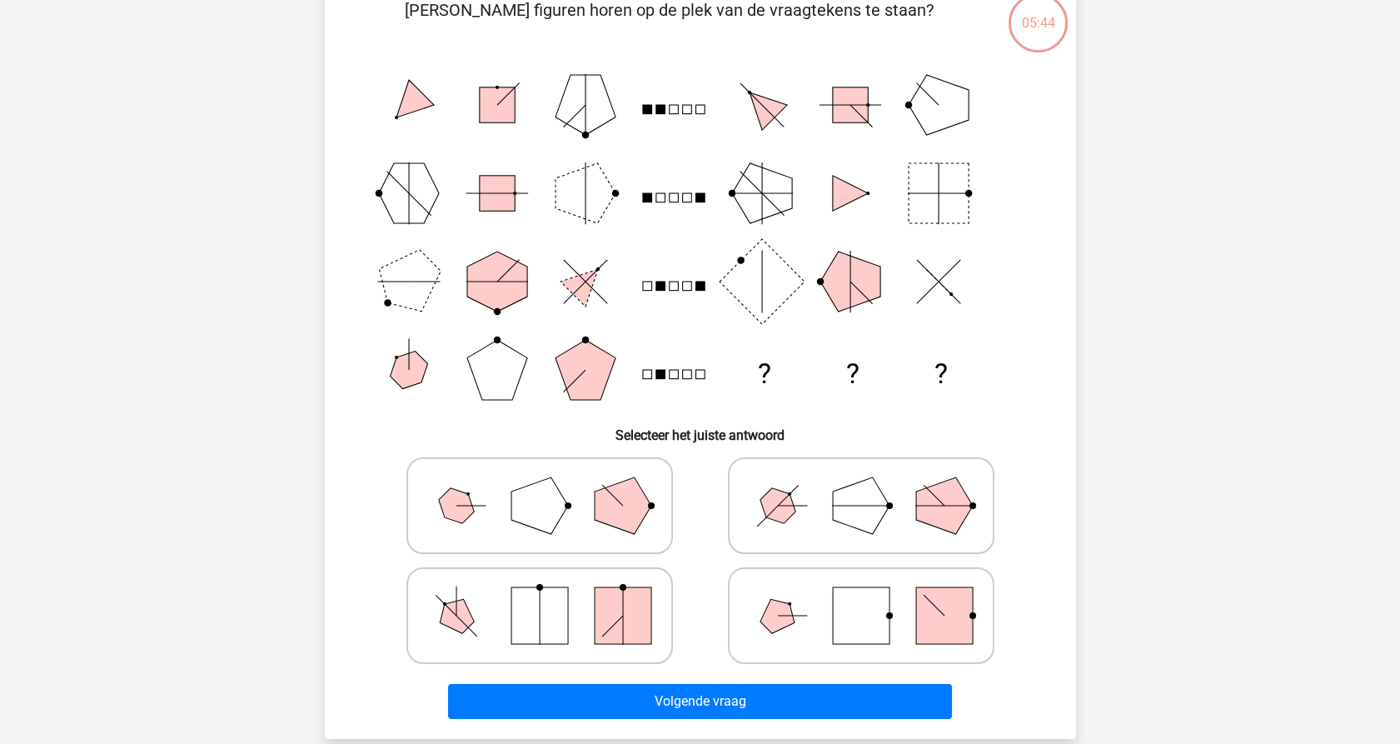
scroll to position [83, 0]
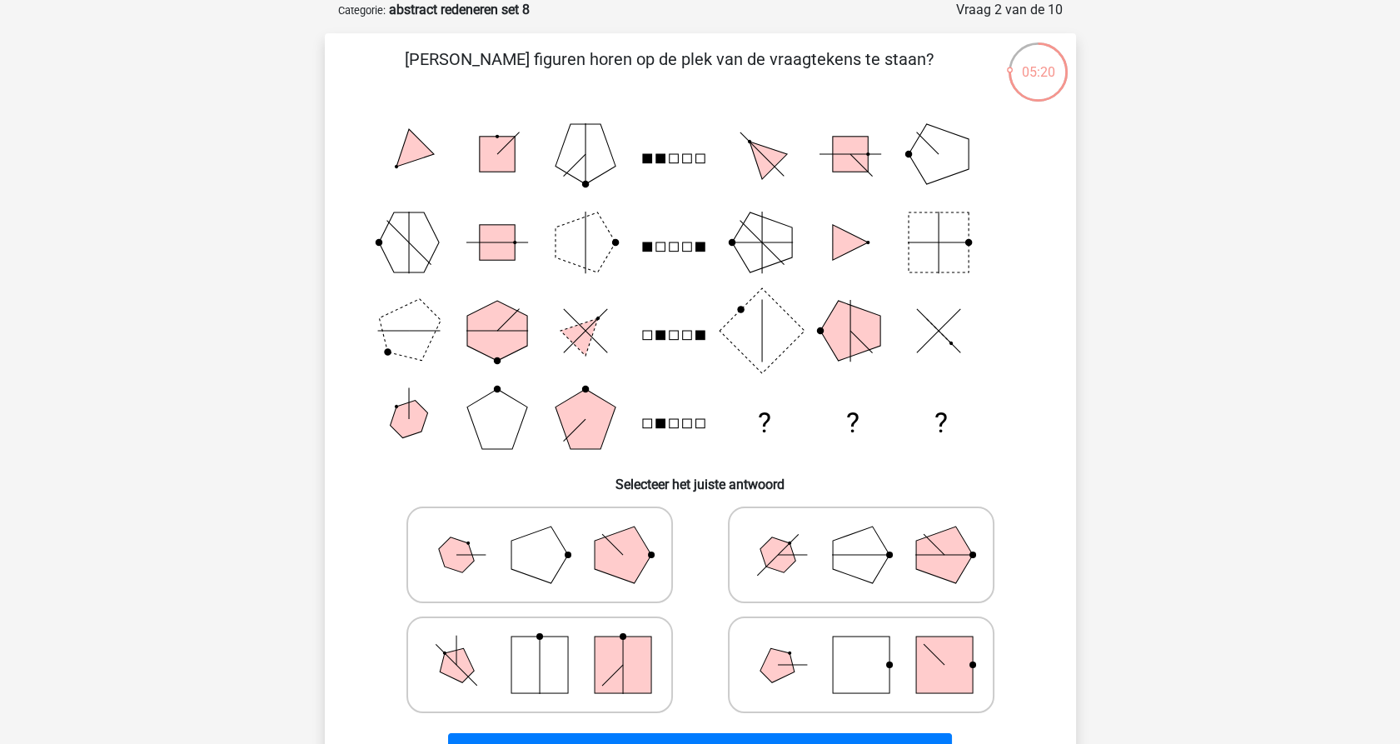
click at [487, 550] on icon at bounding box center [540, 554] width 250 height 83
click at [540, 534] on input "radio" at bounding box center [545, 528] width 11 height 11
radio input "true"
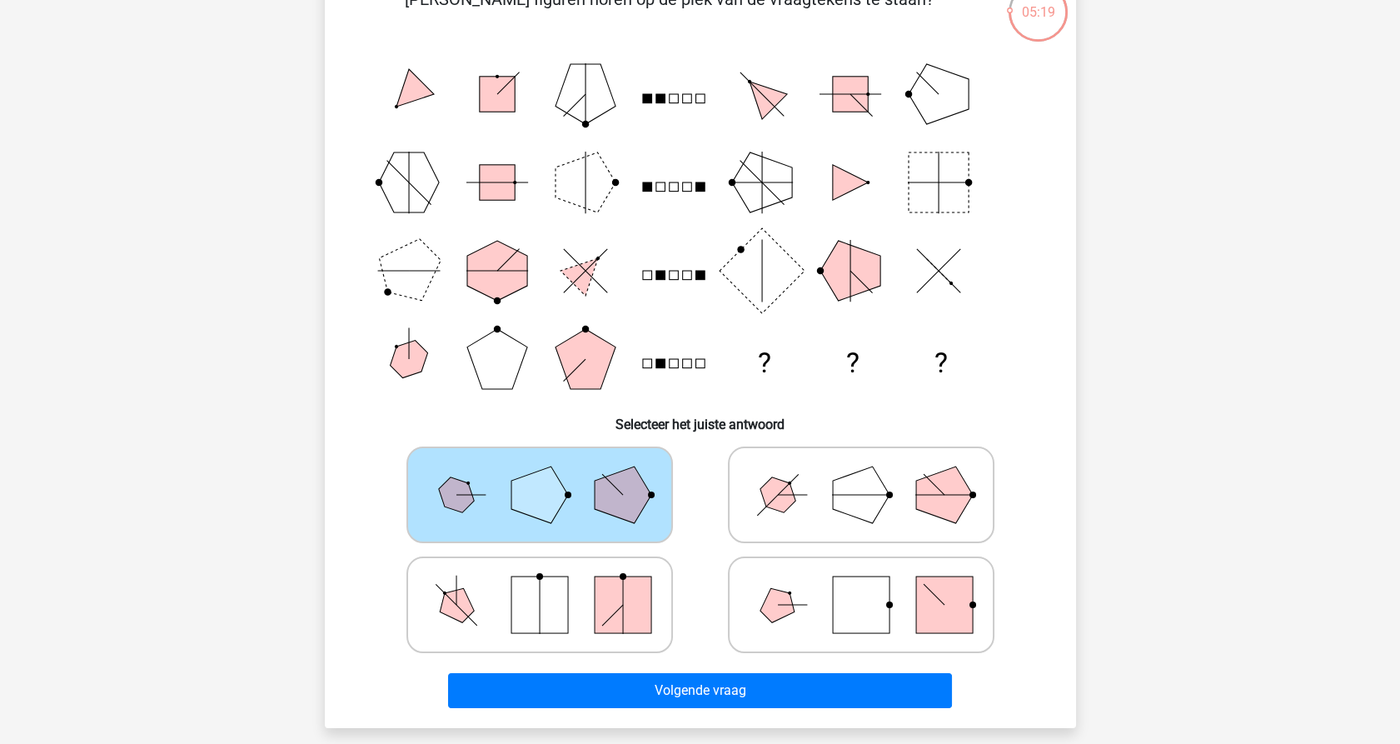
scroll to position [176, 0]
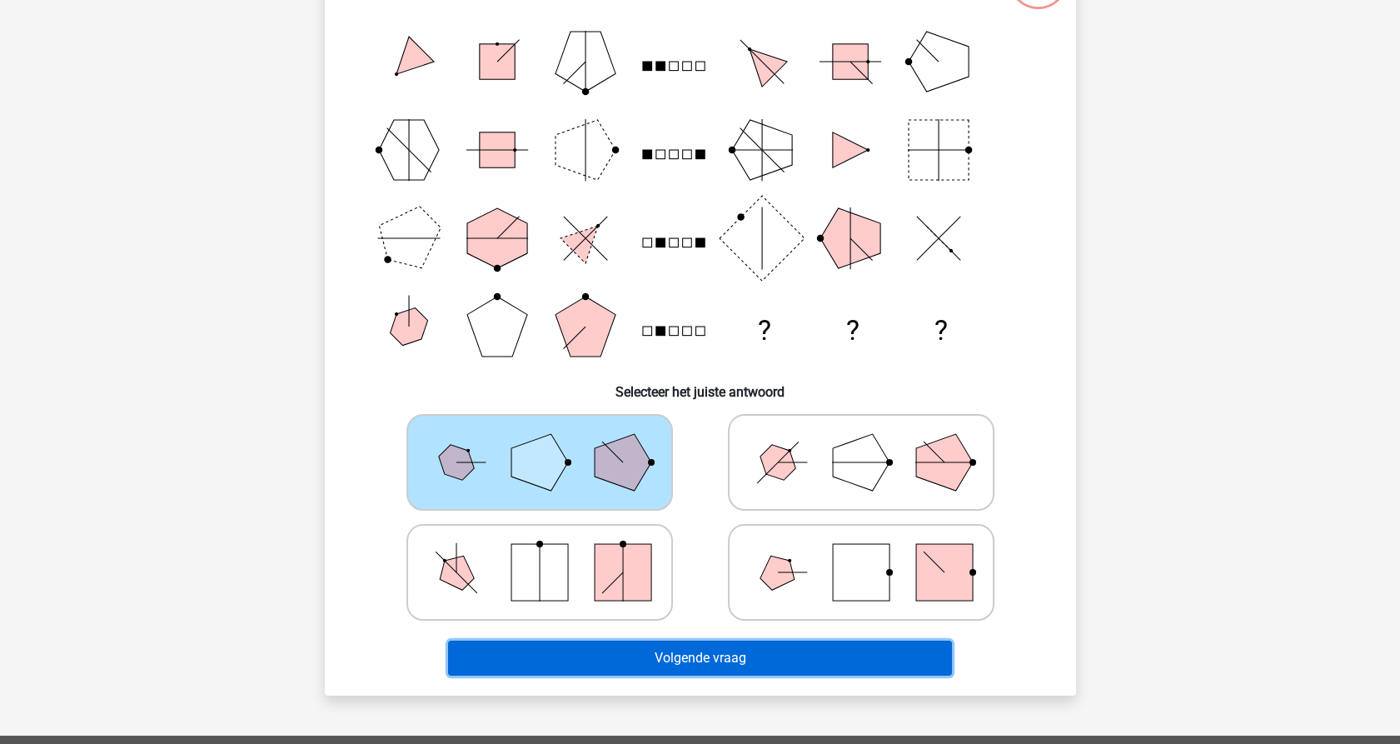
click at [606, 659] on button "Volgende vraag" at bounding box center [700, 658] width 504 height 35
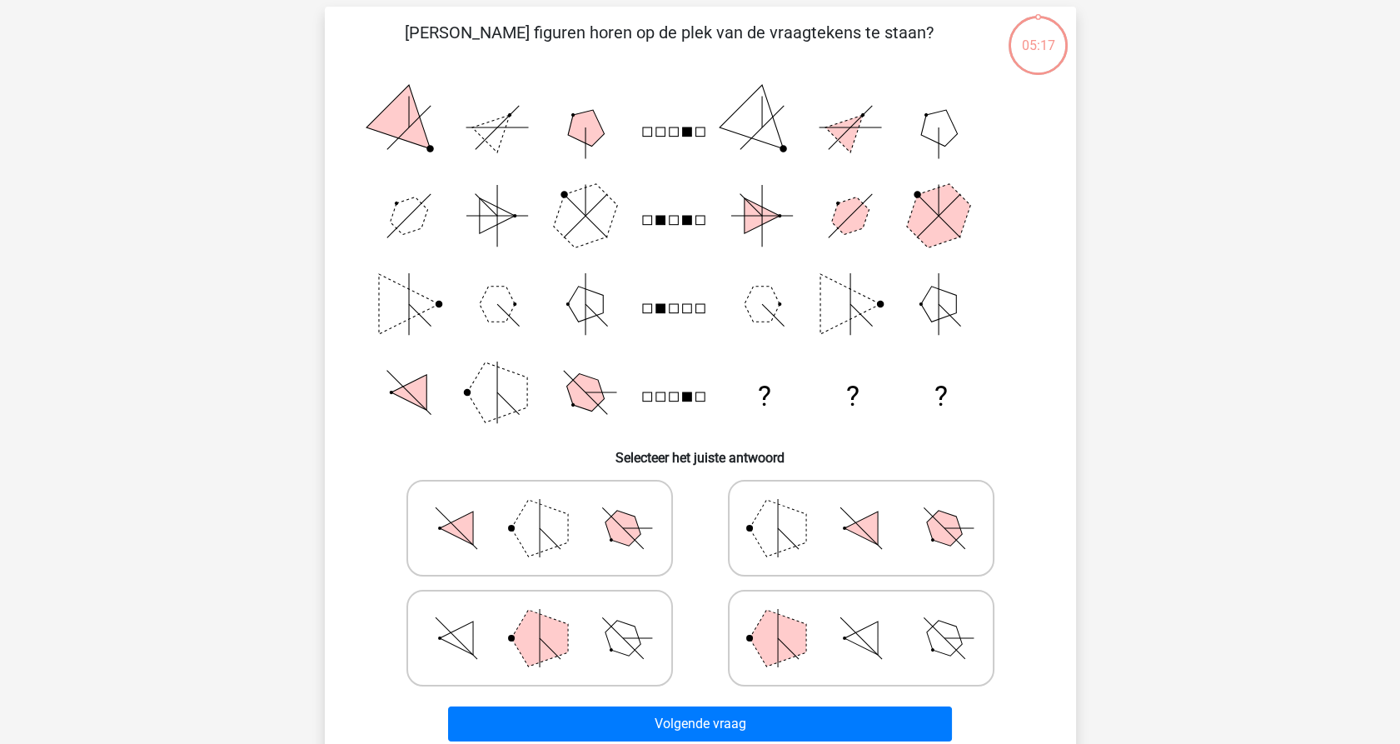
scroll to position [83, 0]
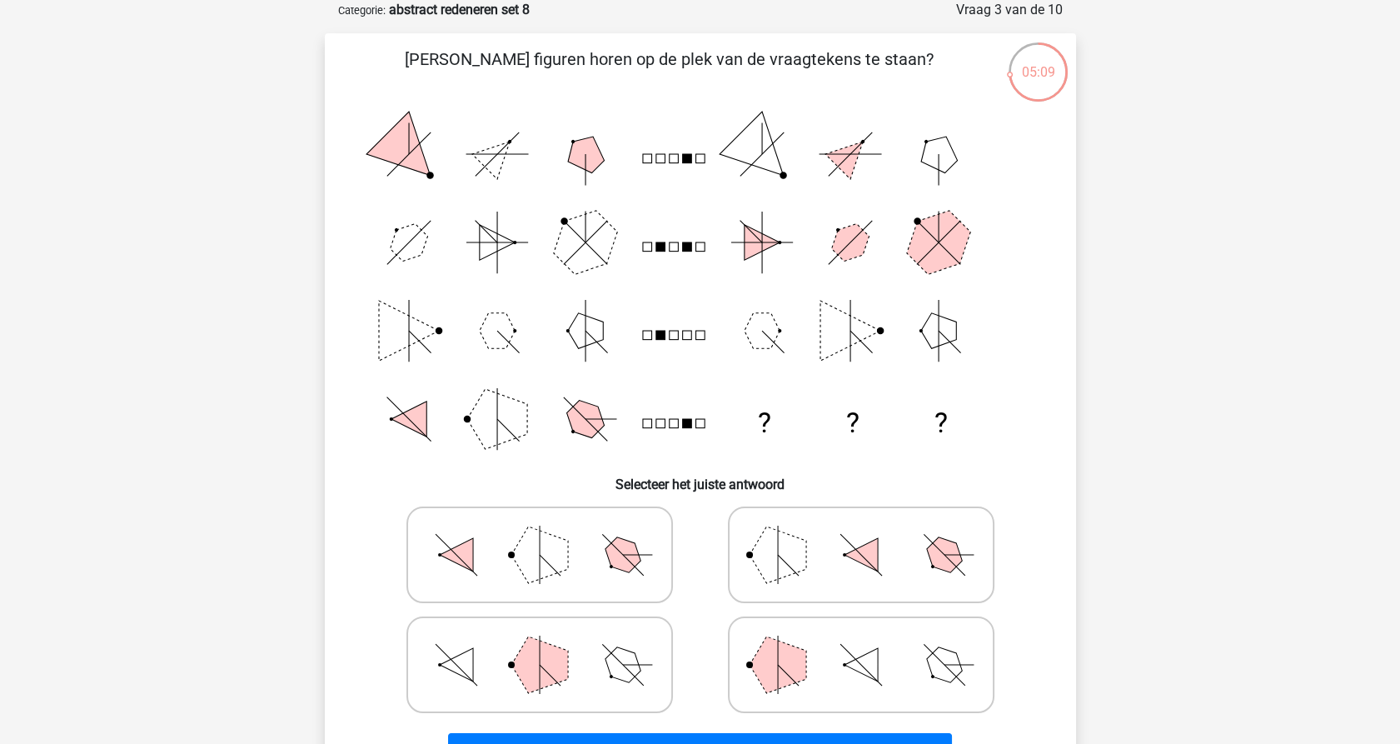
click at [493, 671] on icon at bounding box center [540, 664] width 250 height 83
click at [540, 644] on input "radio" at bounding box center [545, 638] width 11 height 11
radio input "true"
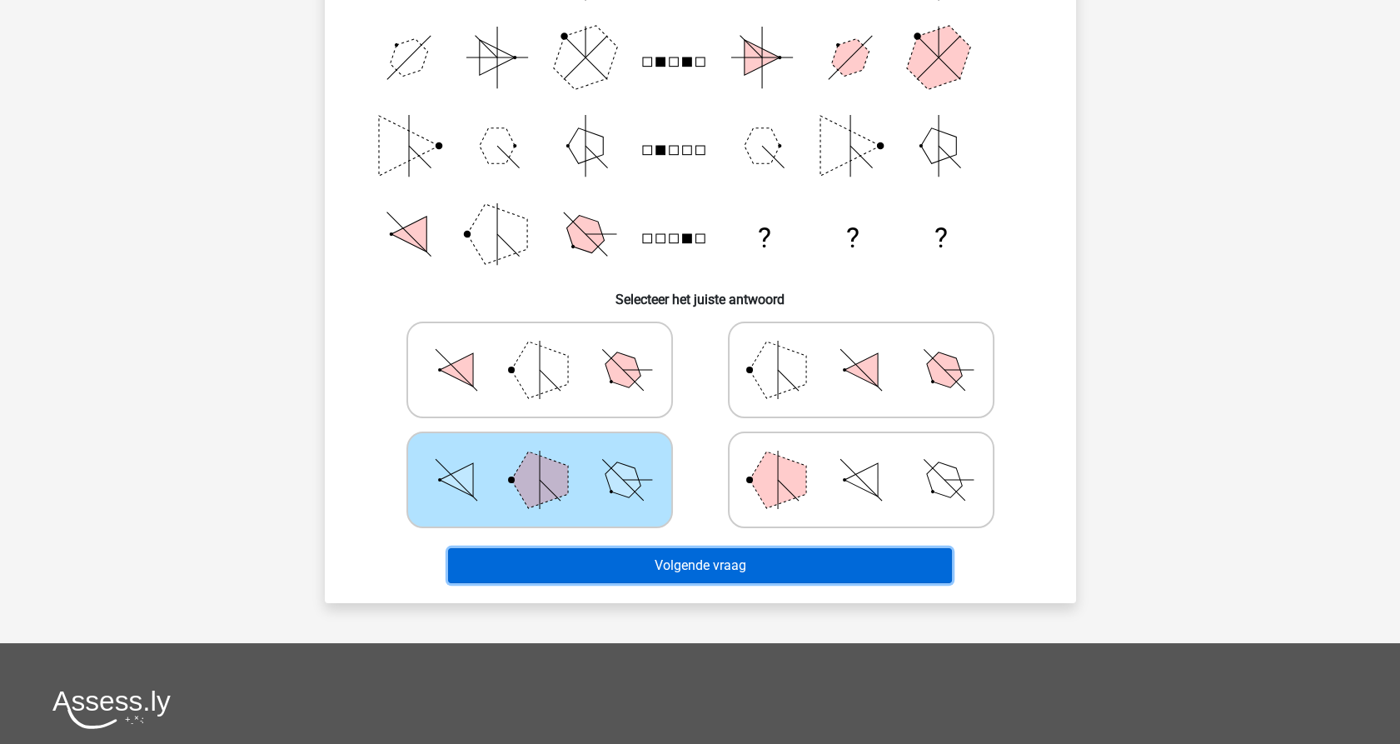
click at [696, 567] on button "Volgende vraag" at bounding box center [700, 565] width 504 height 35
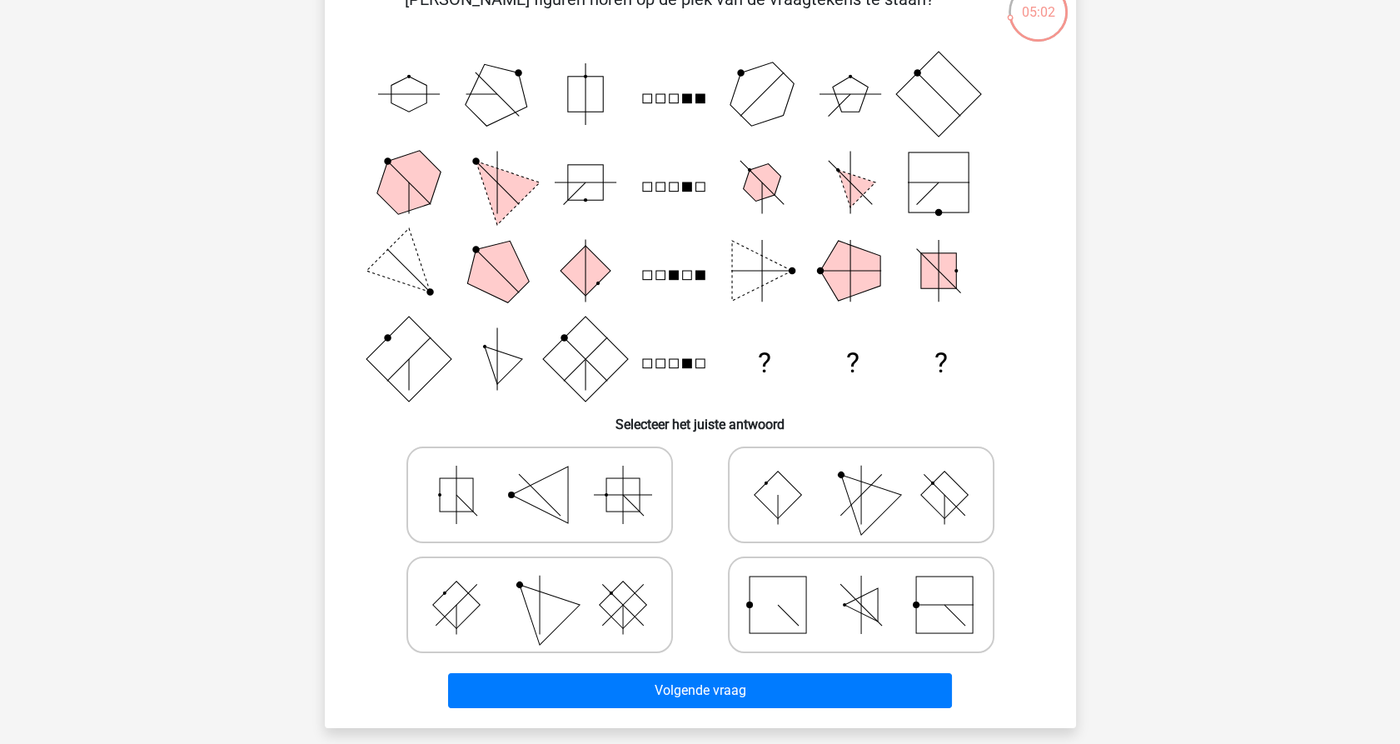
scroll to position [176, 0]
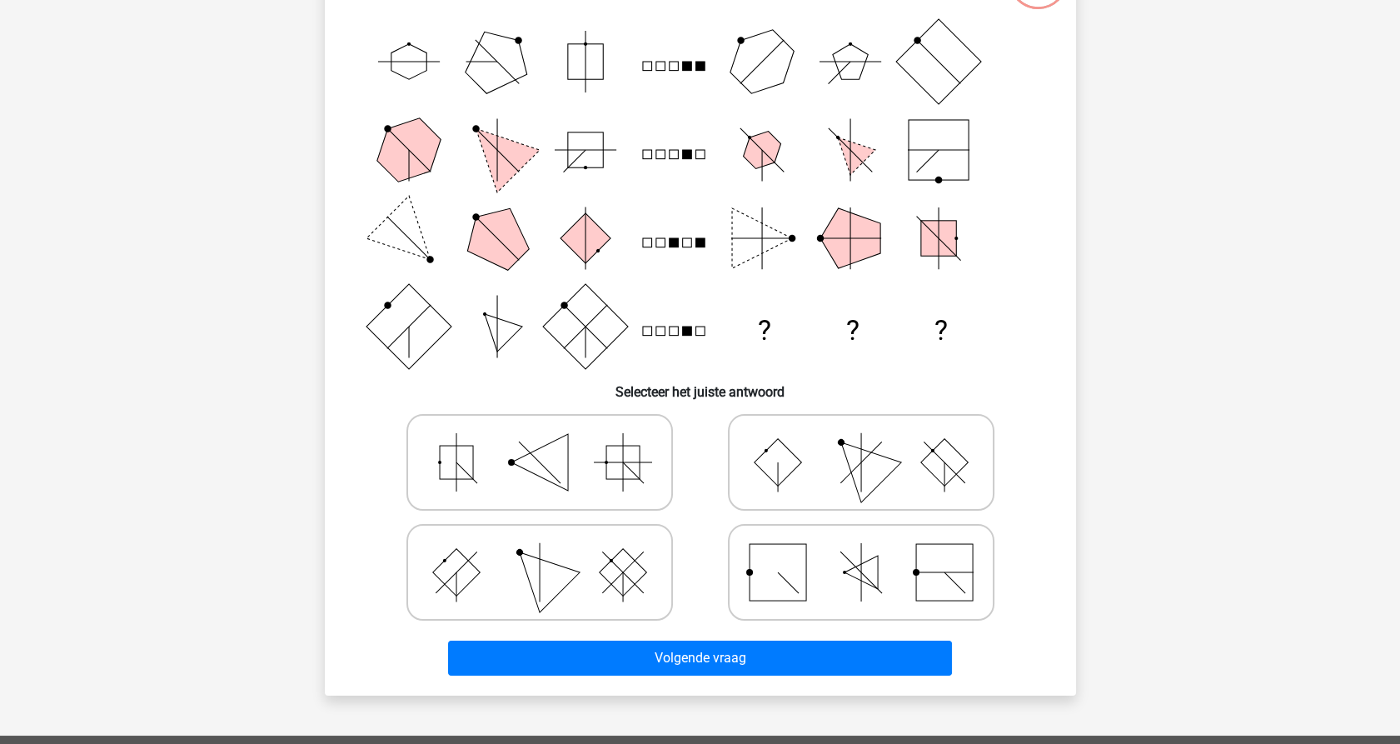
click at [498, 591] on icon at bounding box center [540, 572] width 250 height 83
click at [540, 551] on input "radio" at bounding box center [545, 546] width 11 height 11
radio input "true"
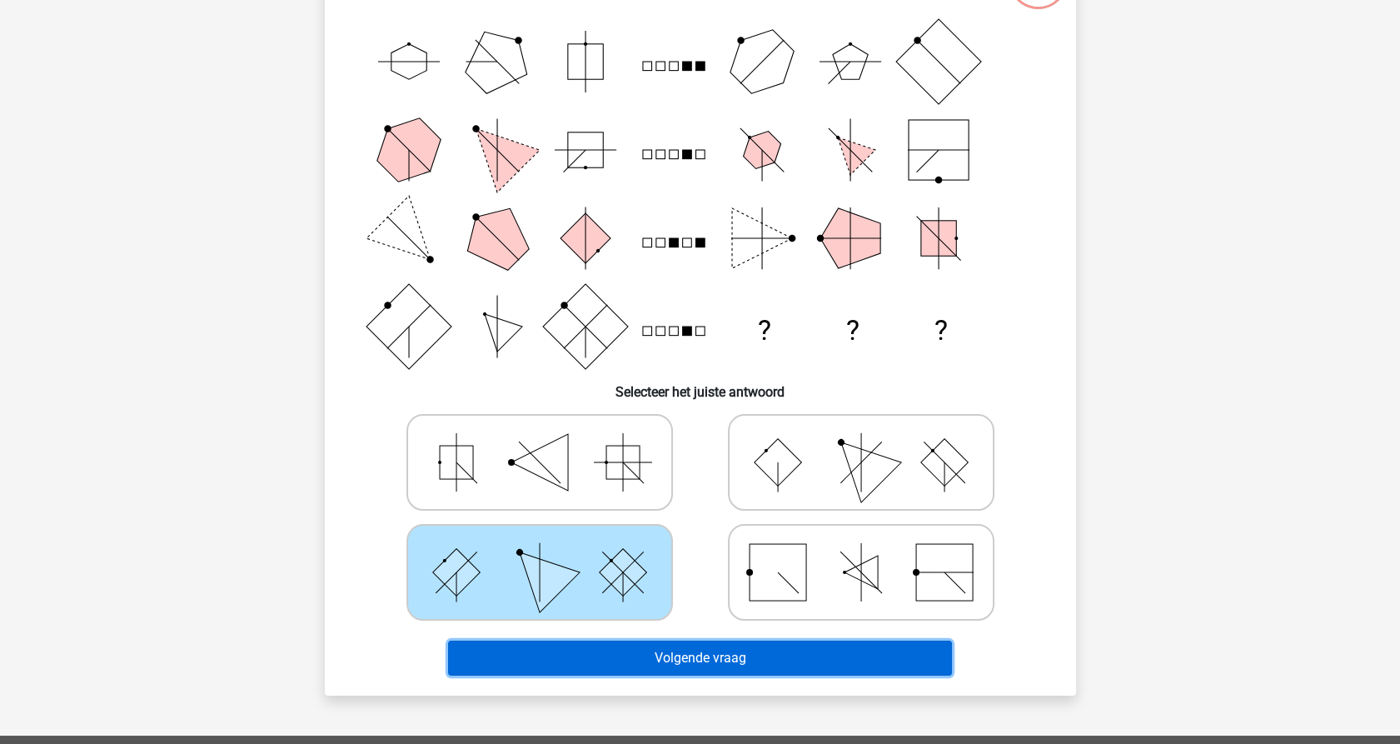
click at [684, 671] on button "Volgende vraag" at bounding box center [700, 658] width 504 height 35
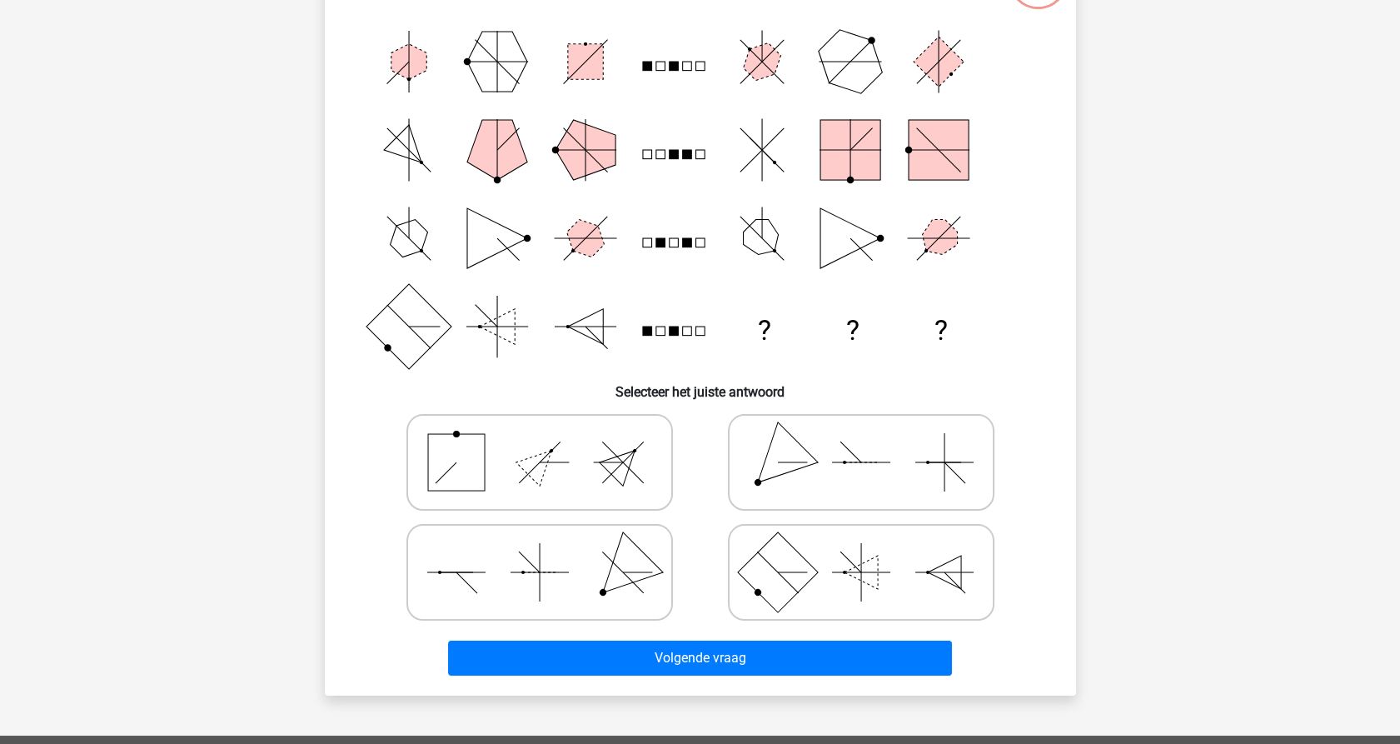
scroll to position [83, 0]
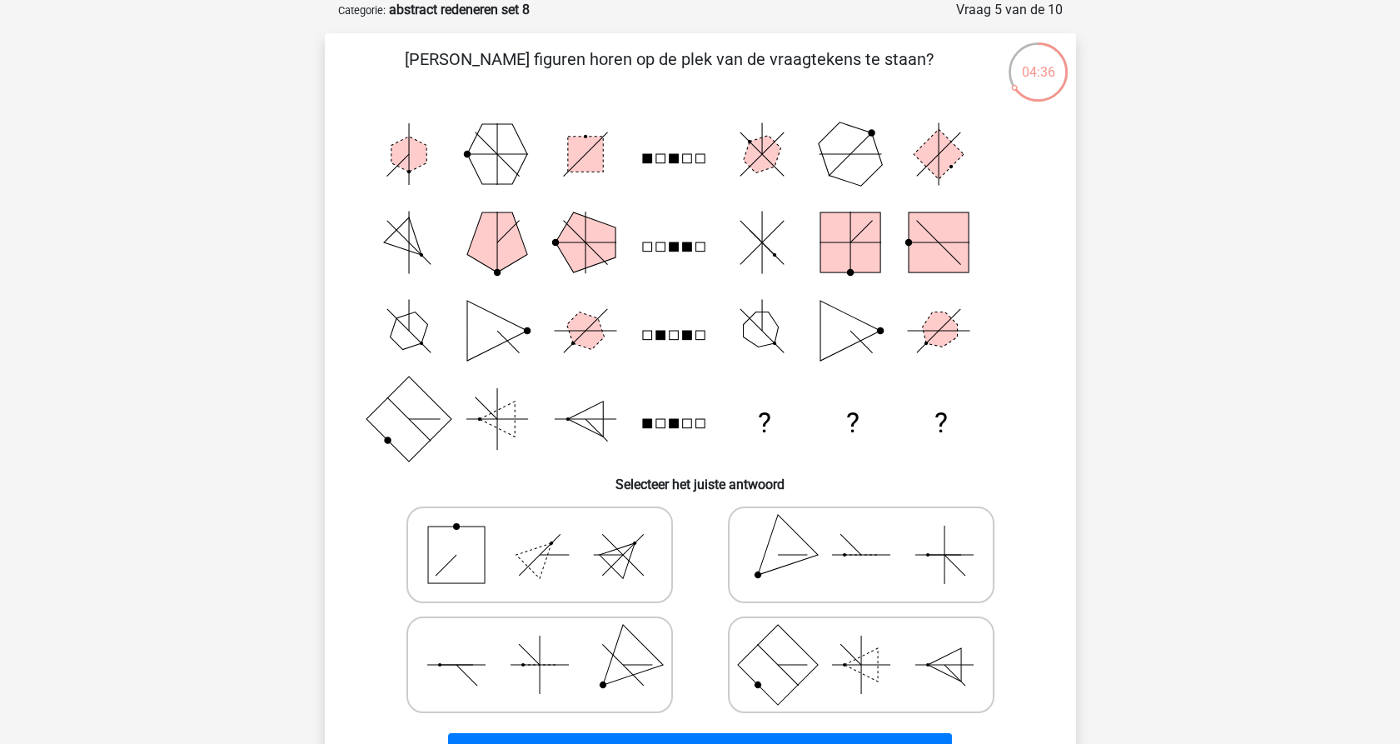
click at [441, 559] on rect at bounding box center [456, 554] width 57 height 57
click at [540, 534] on input "radio" at bounding box center [545, 528] width 11 height 11
radio input "true"
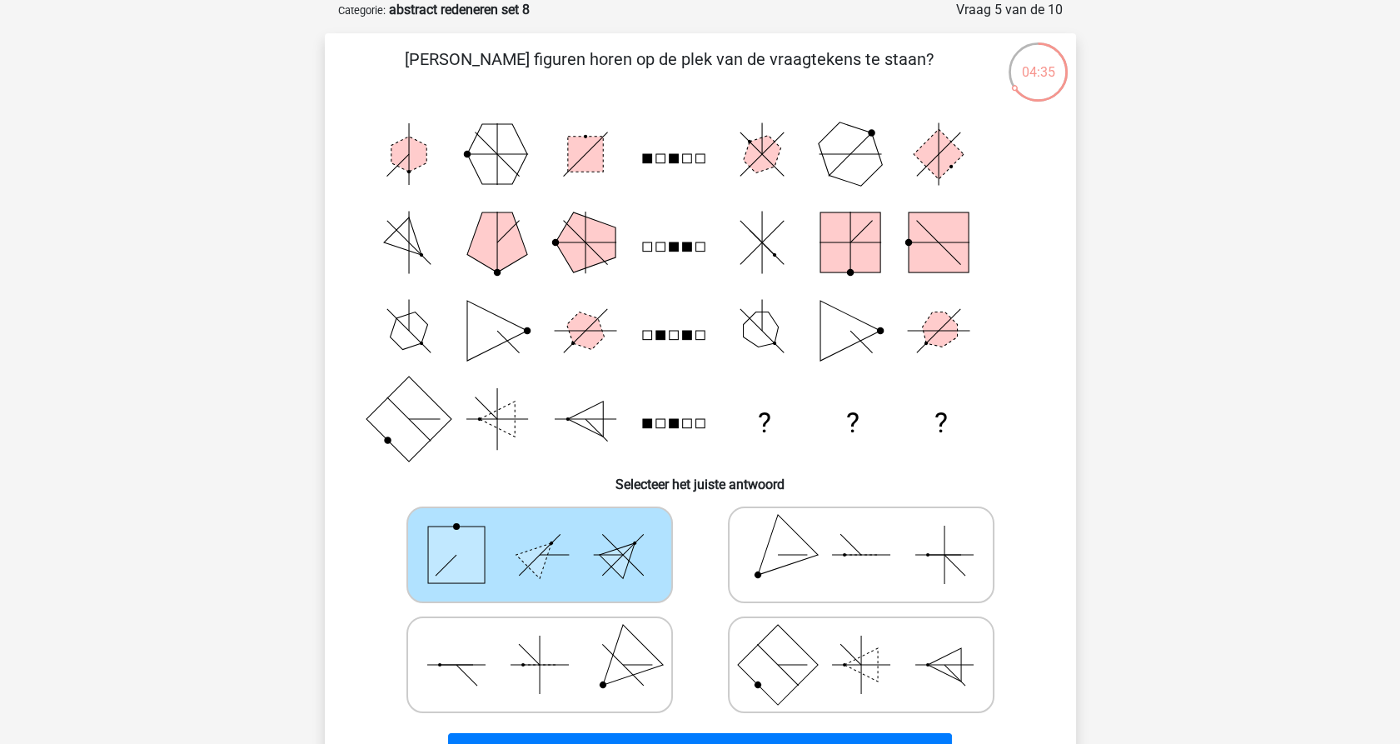
scroll to position [176, 0]
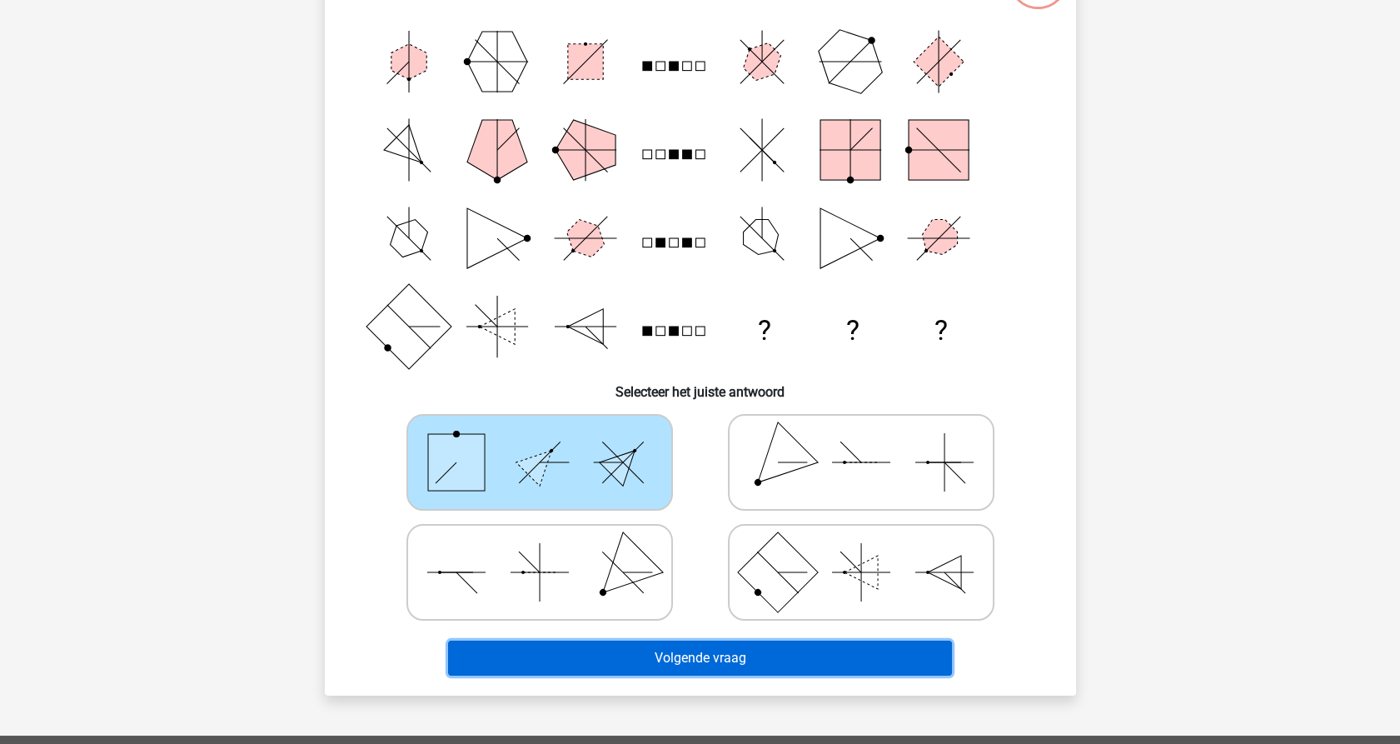
click at [677, 659] on button "Volgende vraag" at bounding box center [700, 658] width 504 height 35
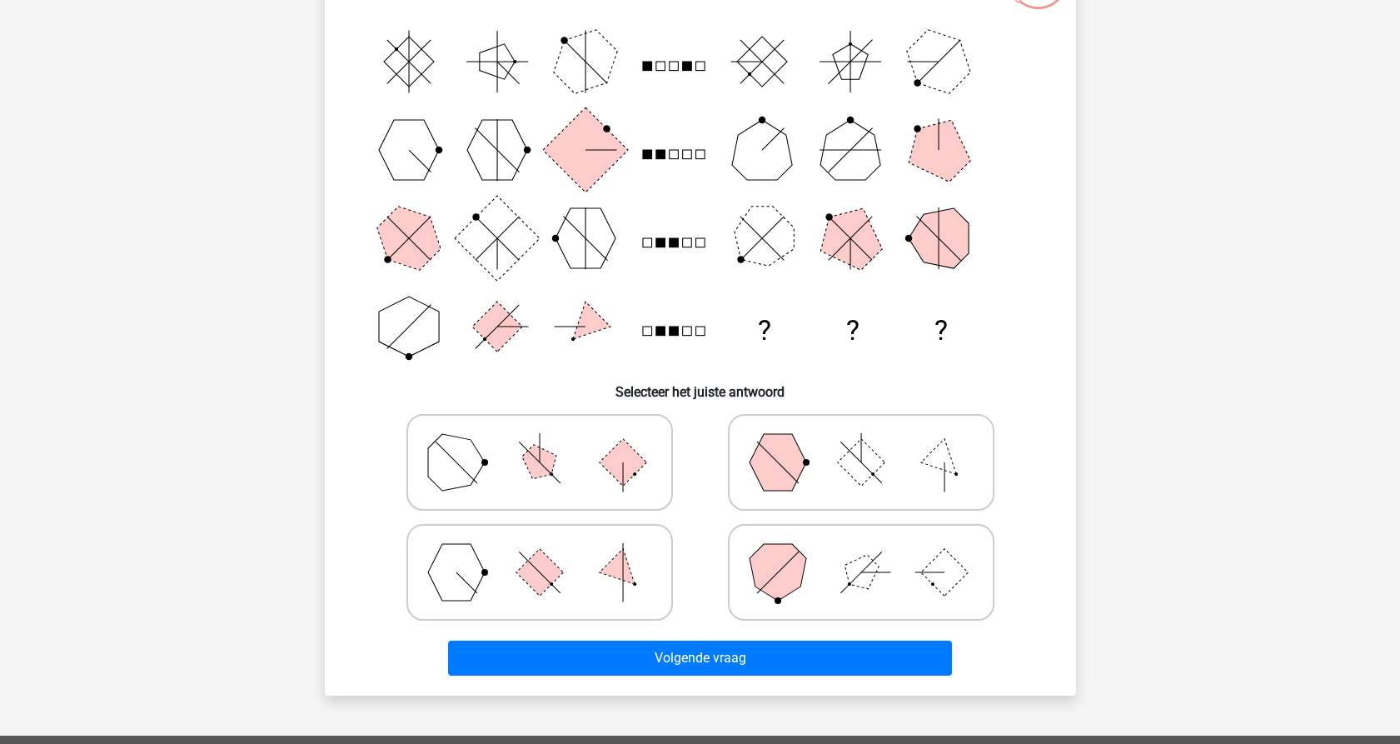
click at [815, 571] on icon at bounding box center [861, 572] width 250 height 83
click at [861, 551] on input "radio" at bounding box center [866, 546] width 11 height 11
radio input "true"
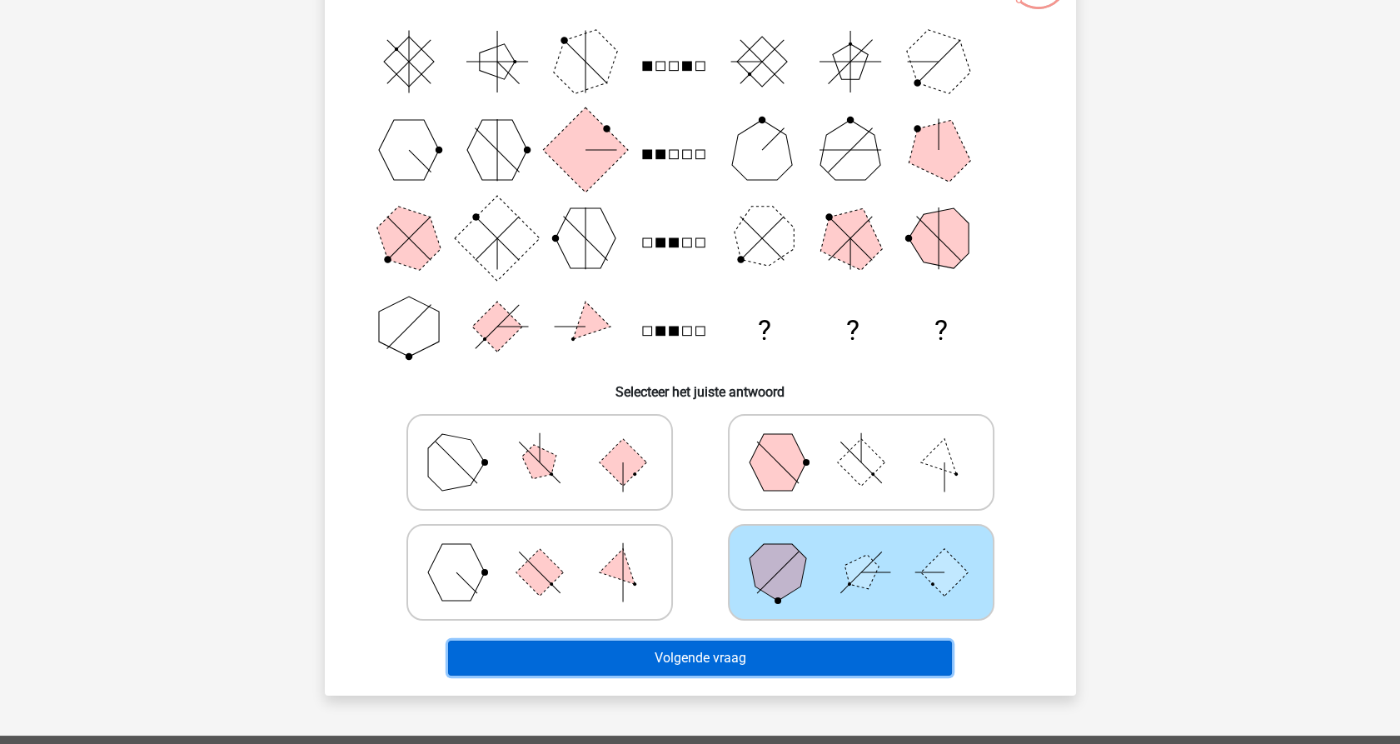
click at [709, 658] on button "Volgende vraag" at bounding box center [700, 658] width 504 height 35
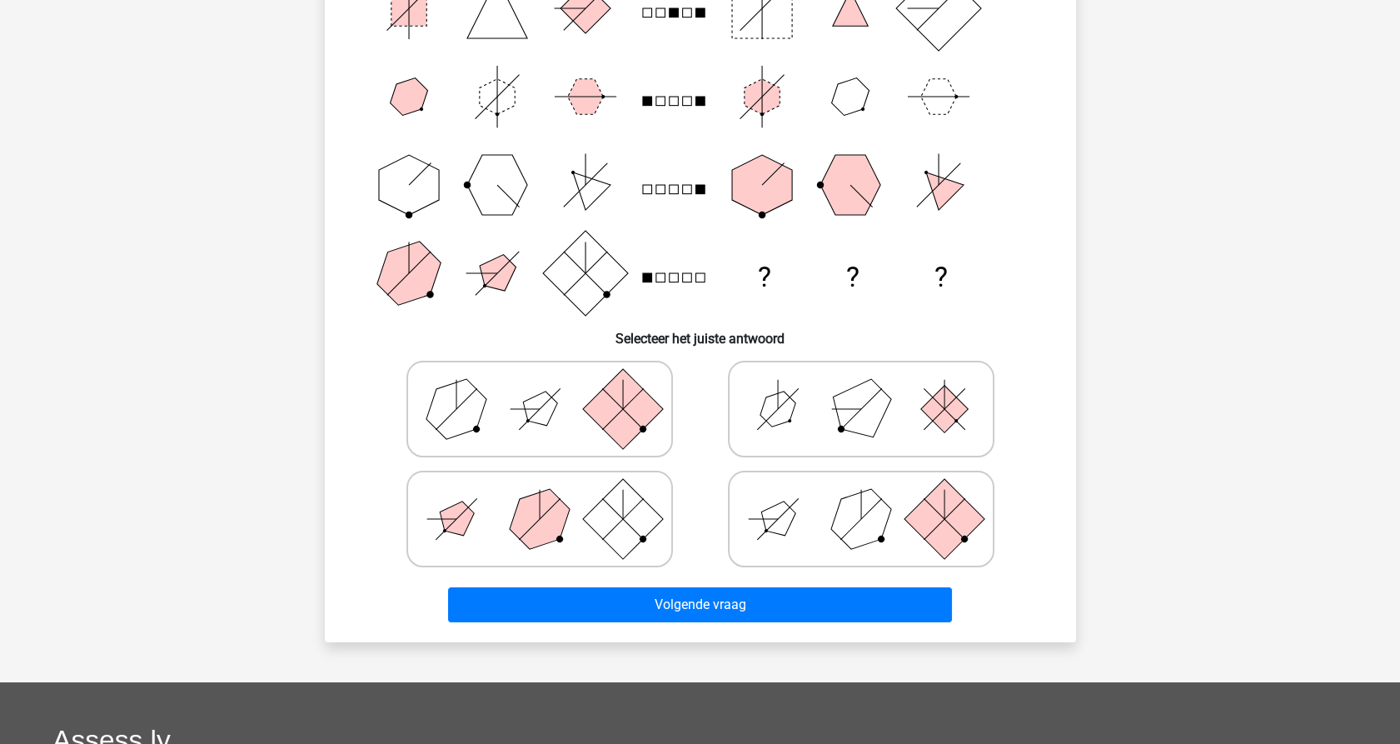
scroll to position [453, 0]
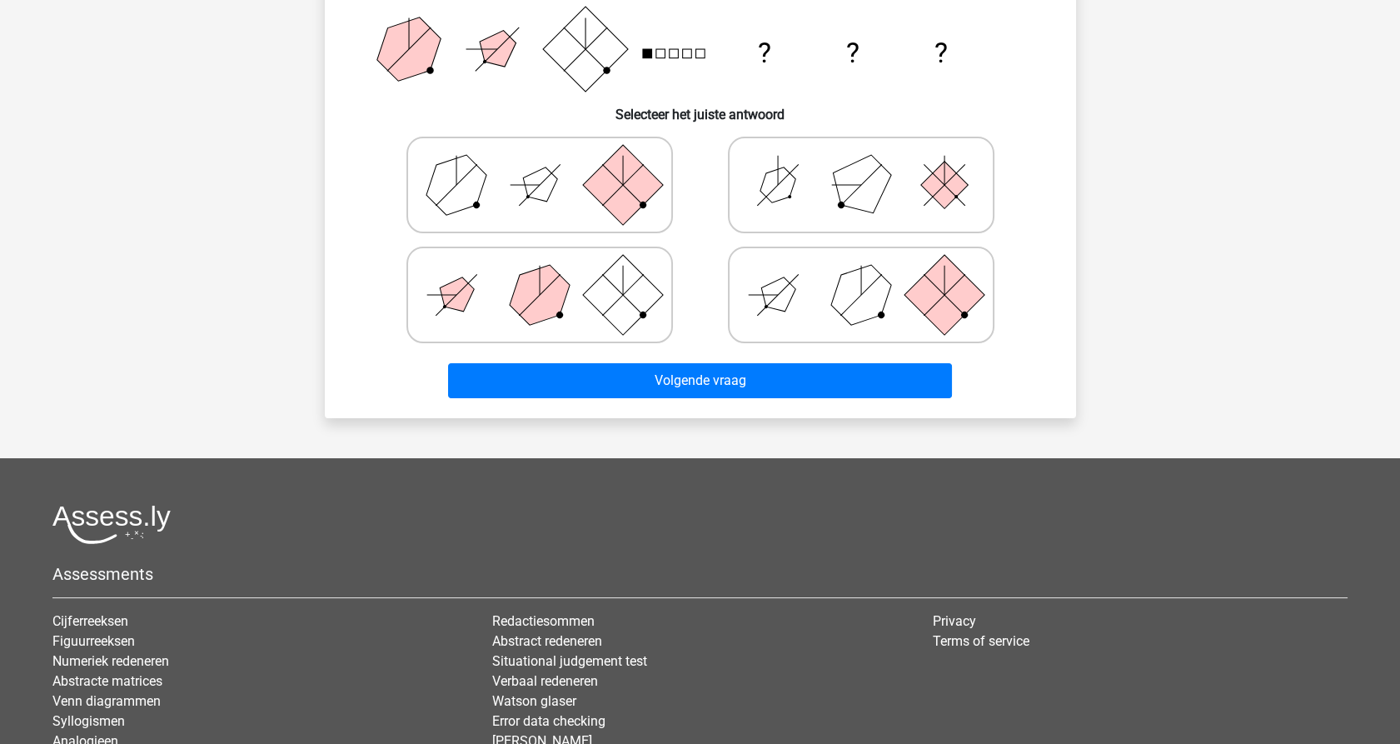
click at [536, 173] on polygon at bounding box center [539, 184] width 47 height 47
click at [540, 164] on input "radio" at bounding box center [545, 158] width 11 height 11
radio input "true"
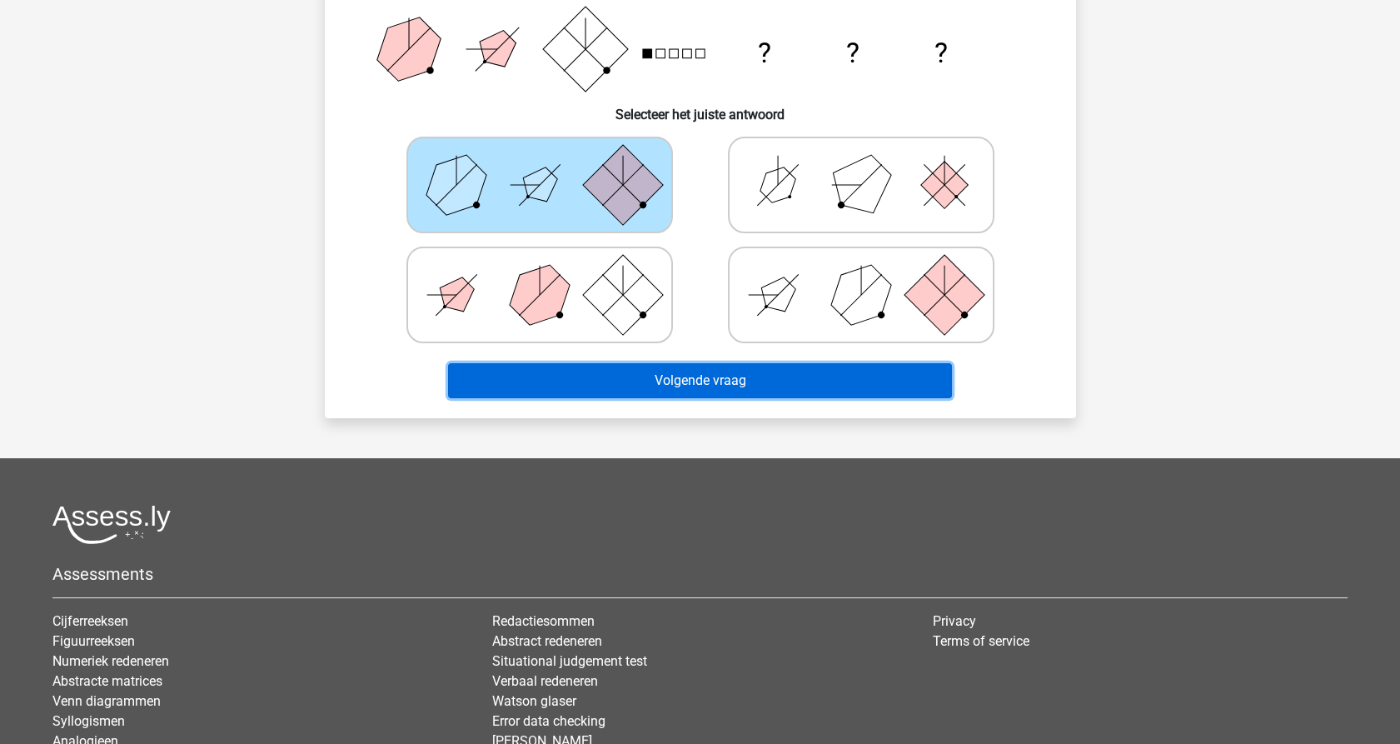
click at [626, 382] on button "Volgende vraag" at bounding box center [700, 380] width 504 height 35
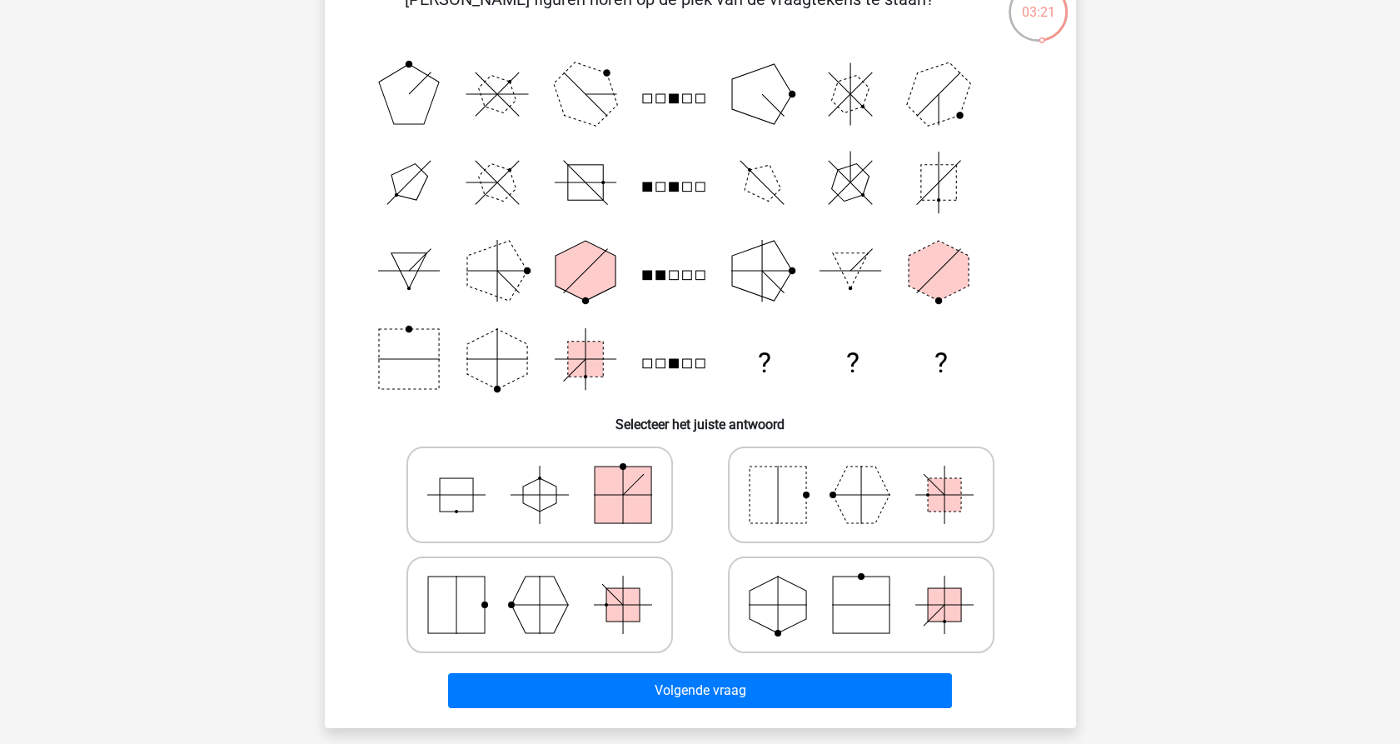
scroll to position [176, 0]
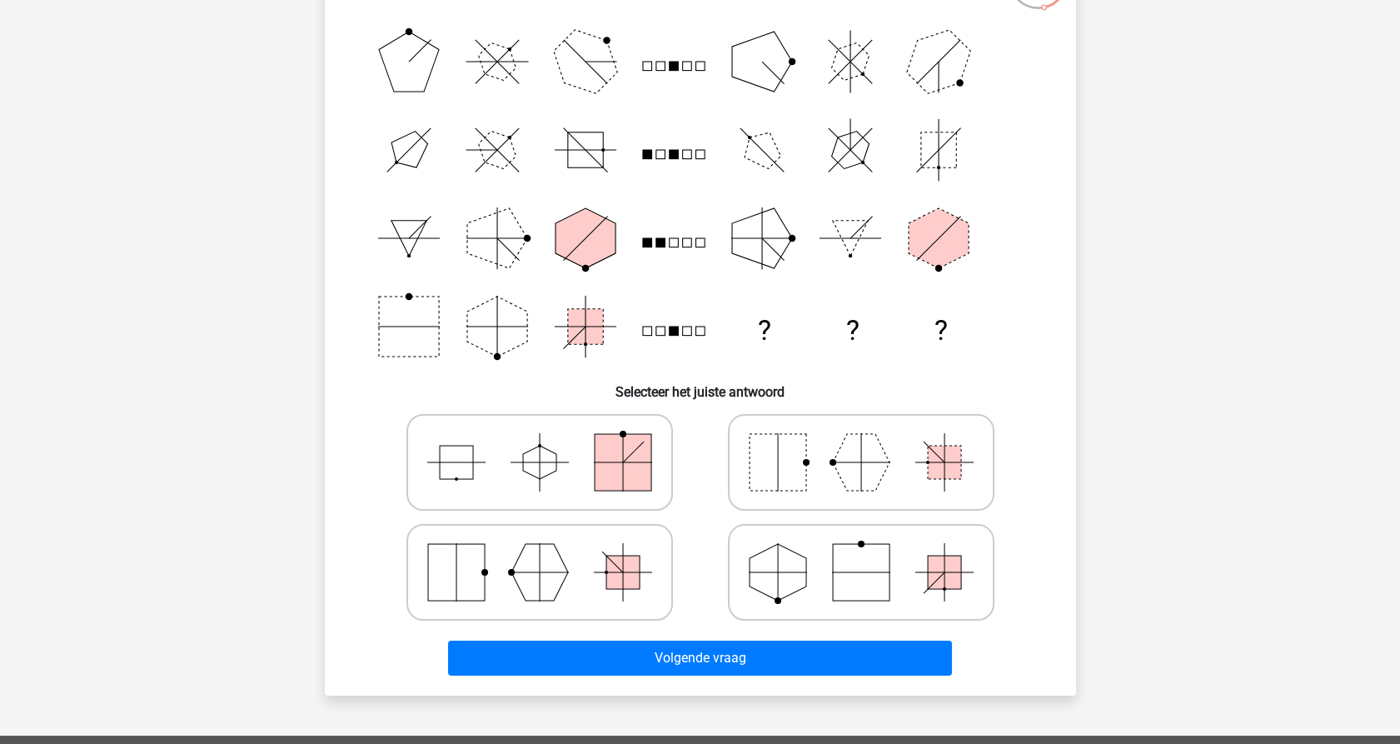
click at [804, 467] on rect at bounding box center [778, 462] width 57 height 57
click at [861, 441] on input "radio" at bounding box center [866, 436] width 11 height 11
radio input "true"
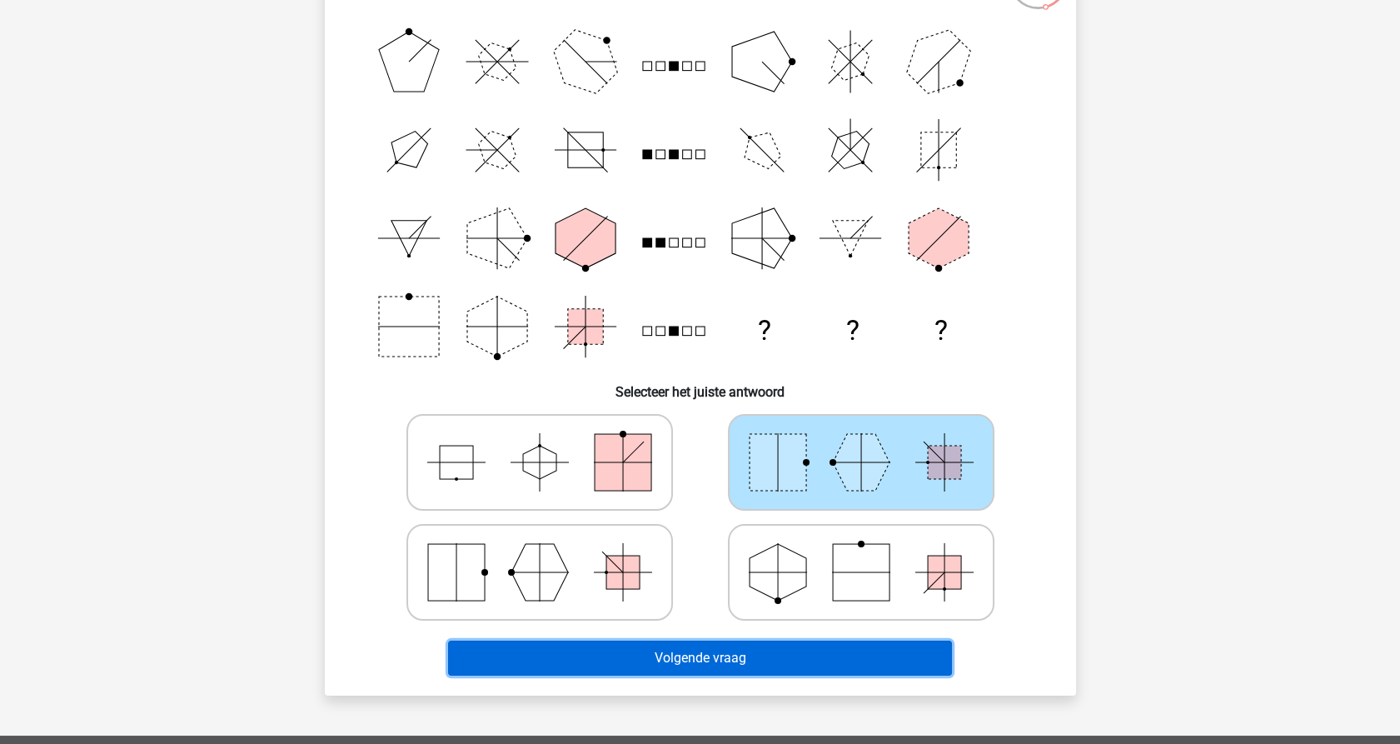
click at [662, 666] on button "Volgende vraag" at bounding box center [700, 658] width 504 height 35
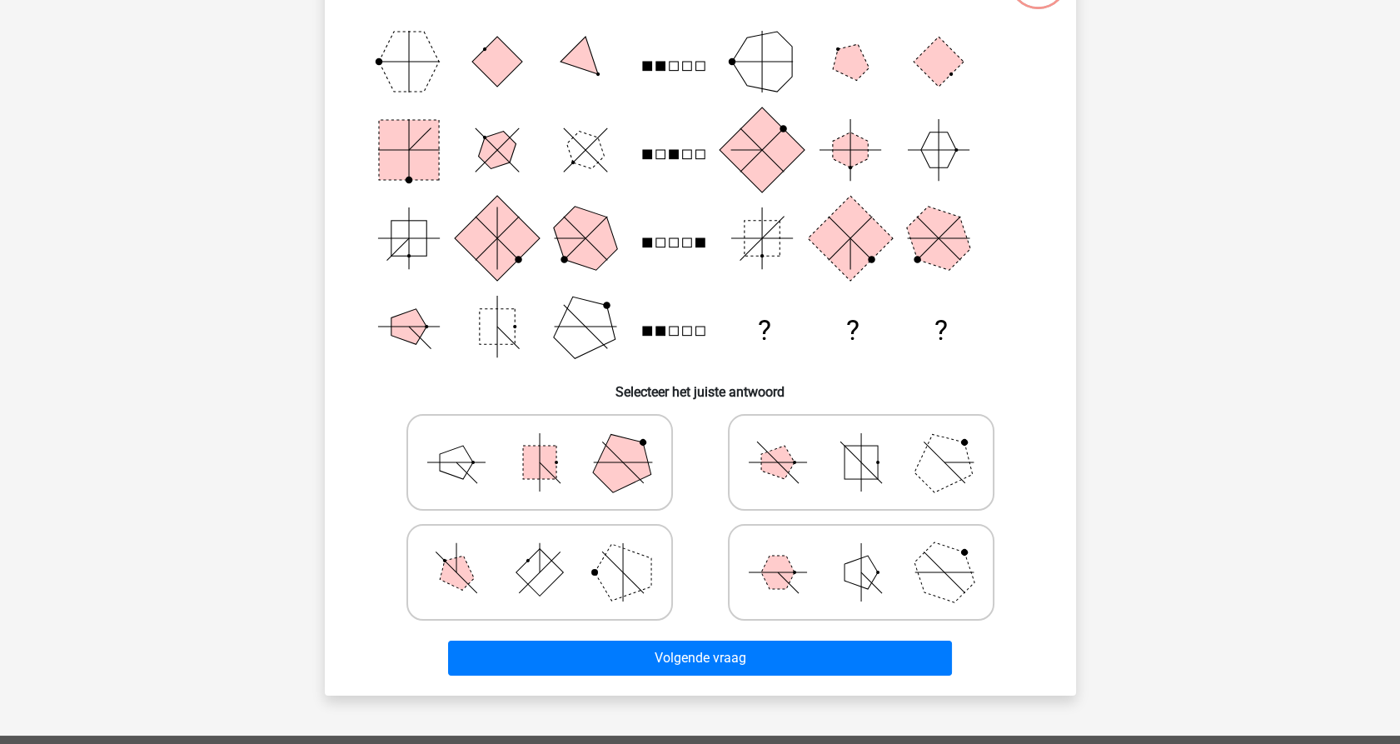
scroll to position [83, 0]
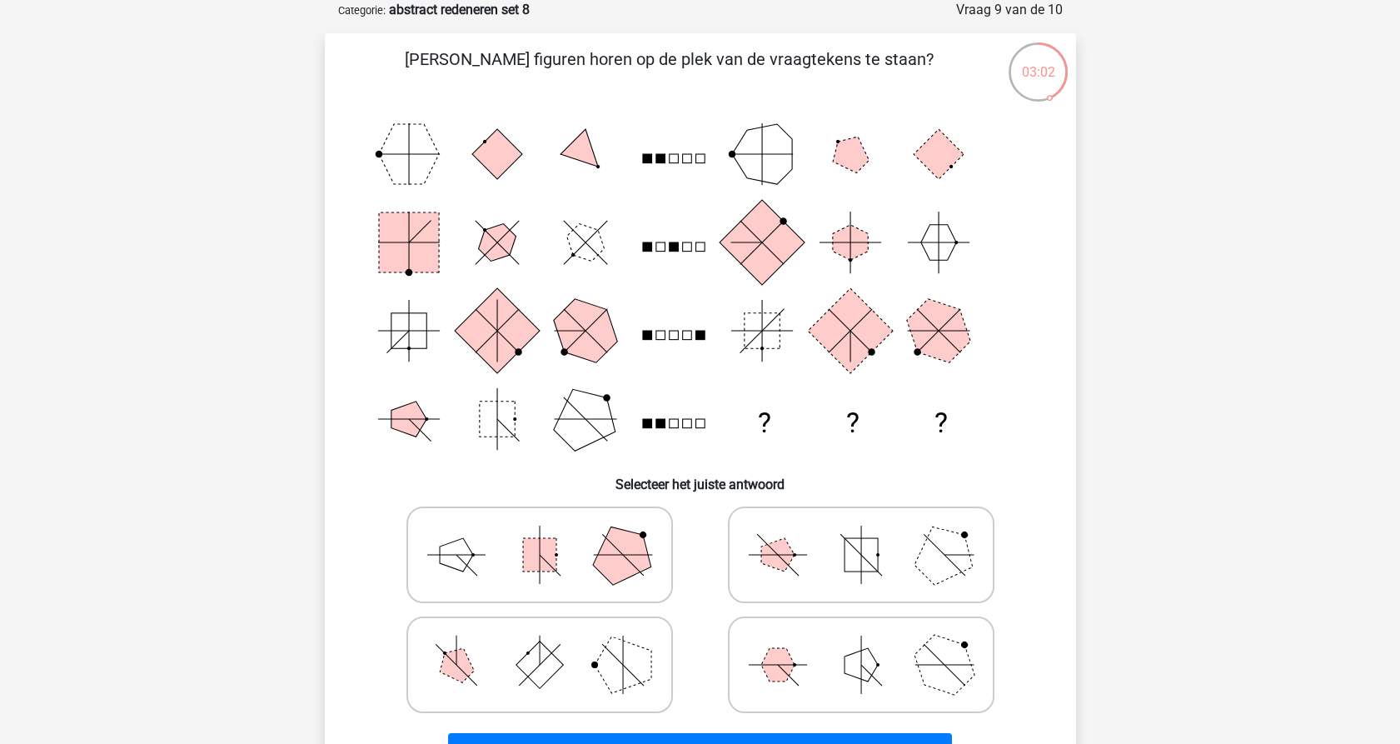
click at [807, 655] on icon at bounding box center [861, 664] width 250 height 83
click at [861, 644] on input "radio" at bounding box center [866, 638] width 11 height 11
radio input "true"
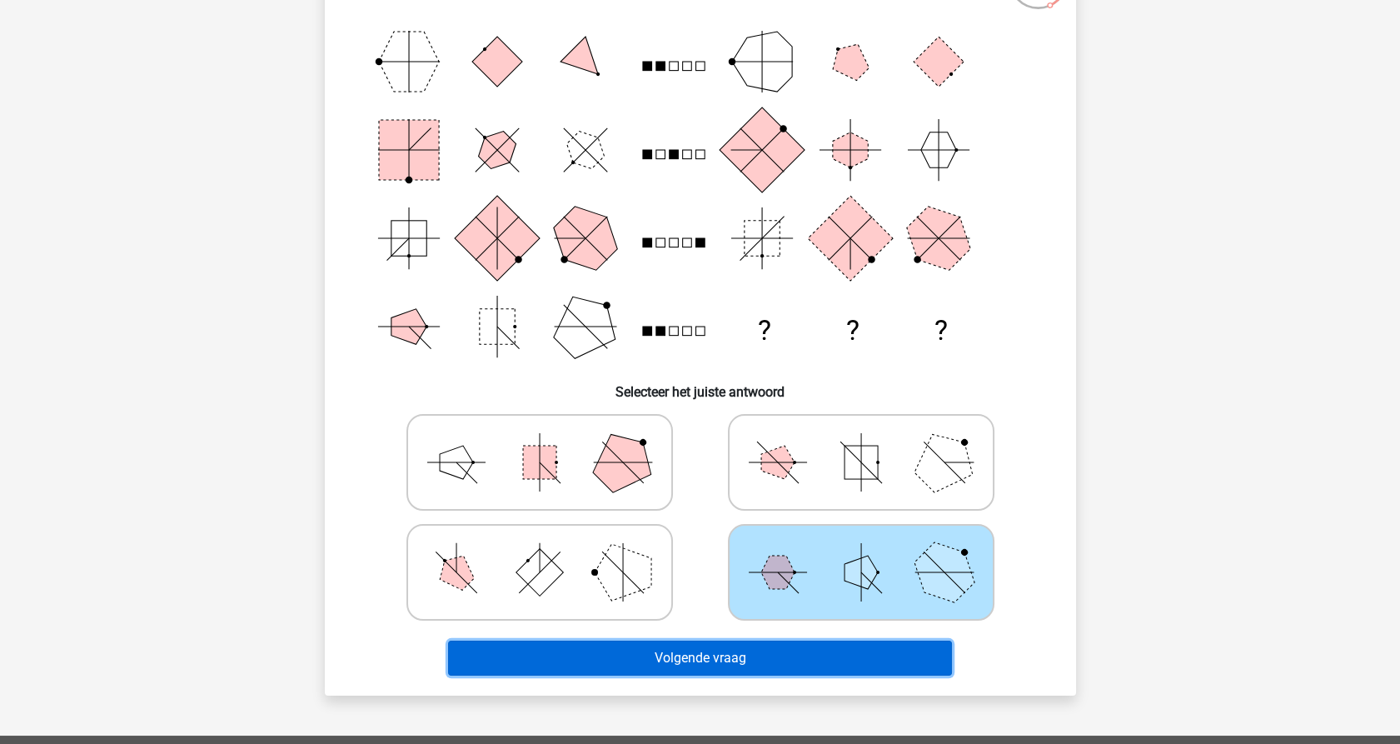
click at [626, 660] on button "Volgende vraag" at bounding box center [700, 658] width 504 height 35
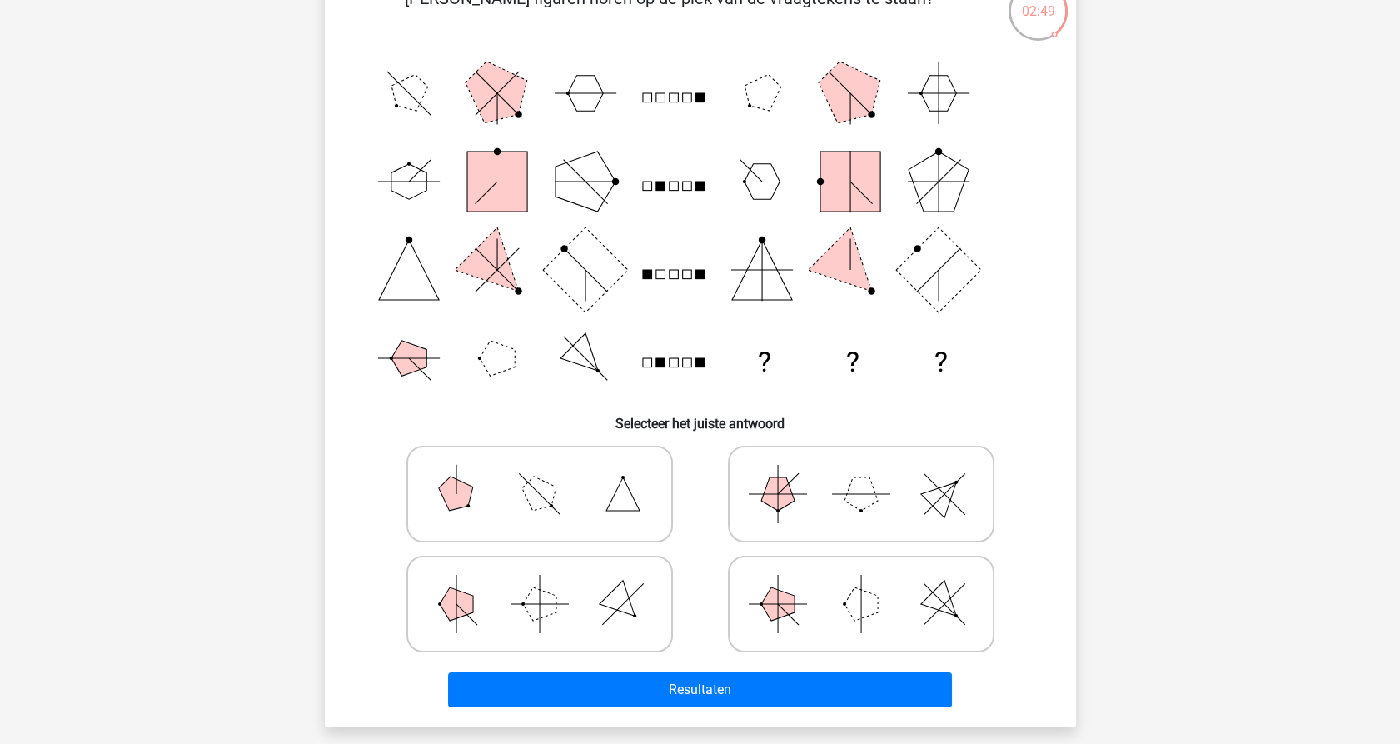
scroll to position [176, 0]
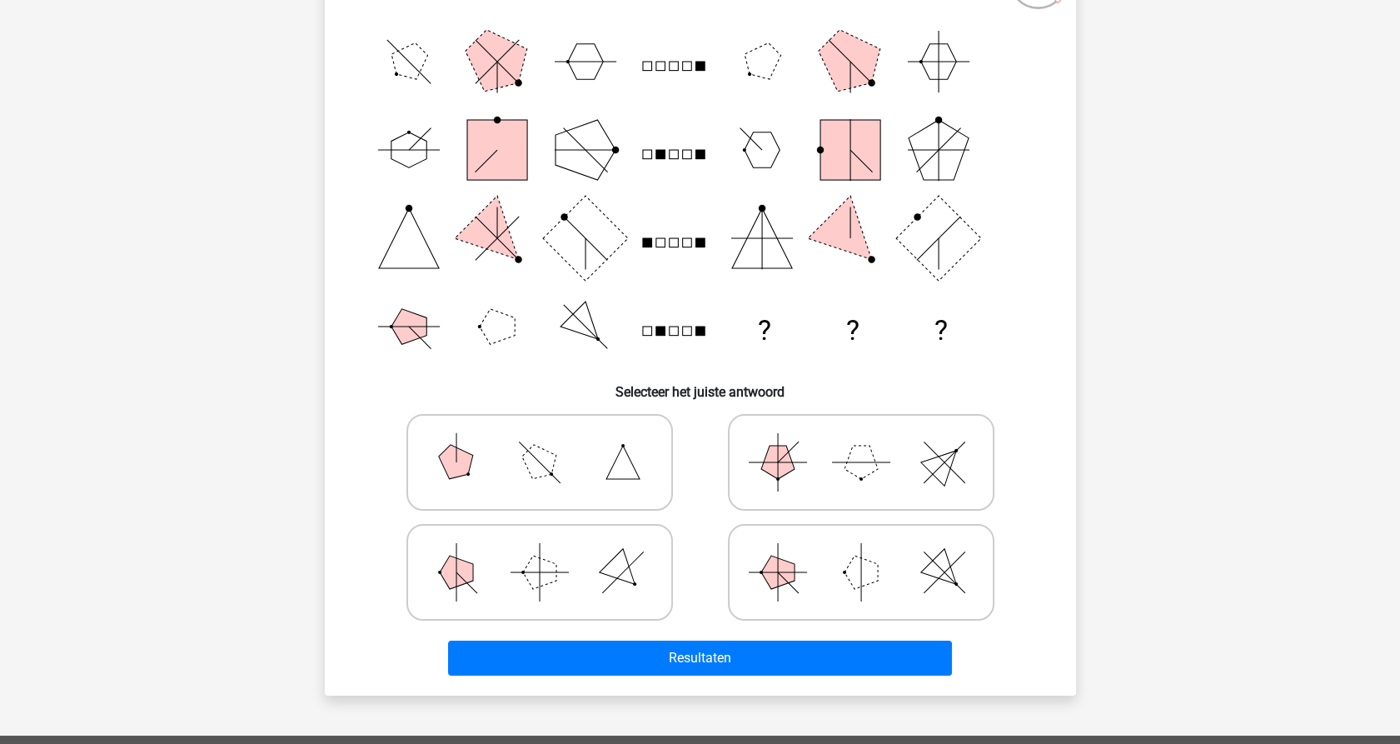
click at [807, 461] on icon at bounding box center [861, 462] width 250 height 83
click at [861, 441] on input "radio" at bounding box center [866, 436] width 11 height 11
radio input "true"
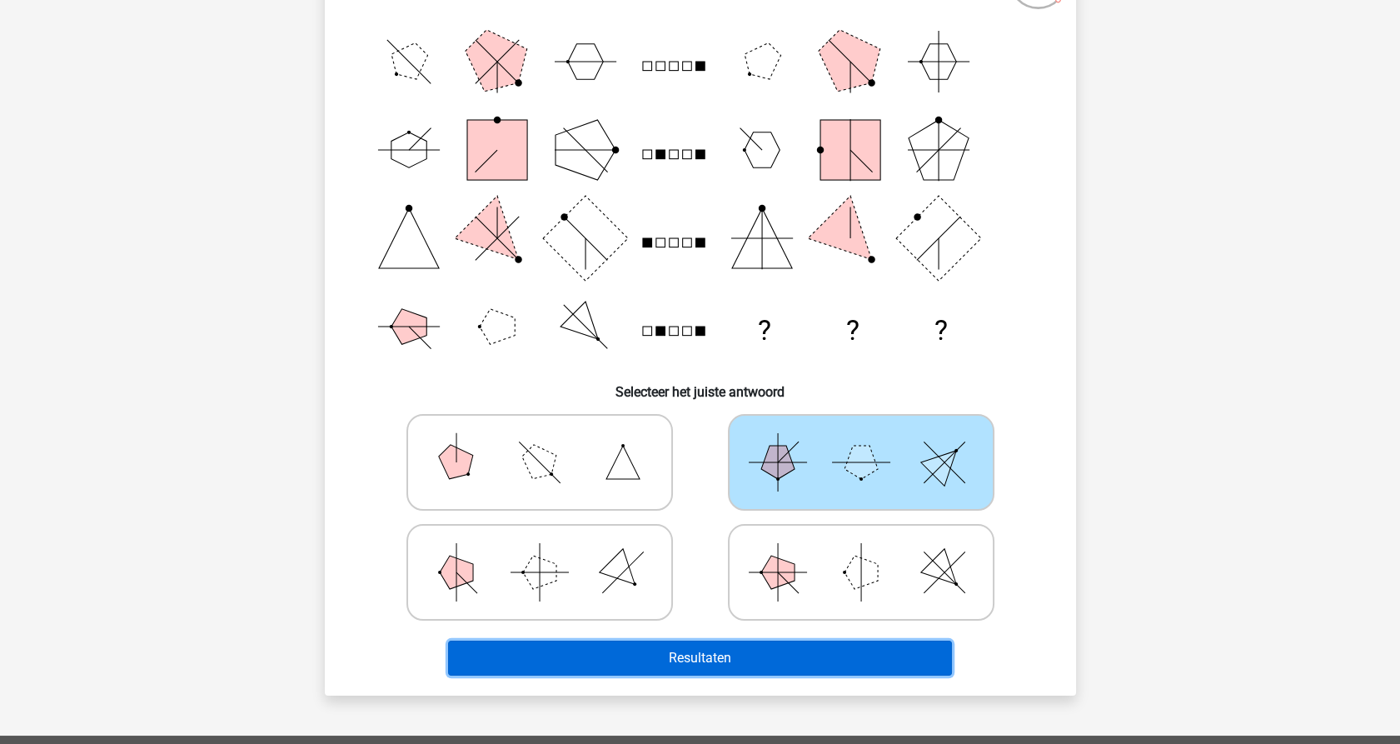
click at [713, 663] on button "Resultaten" at bounding box center [700, 658] width 504 height 35
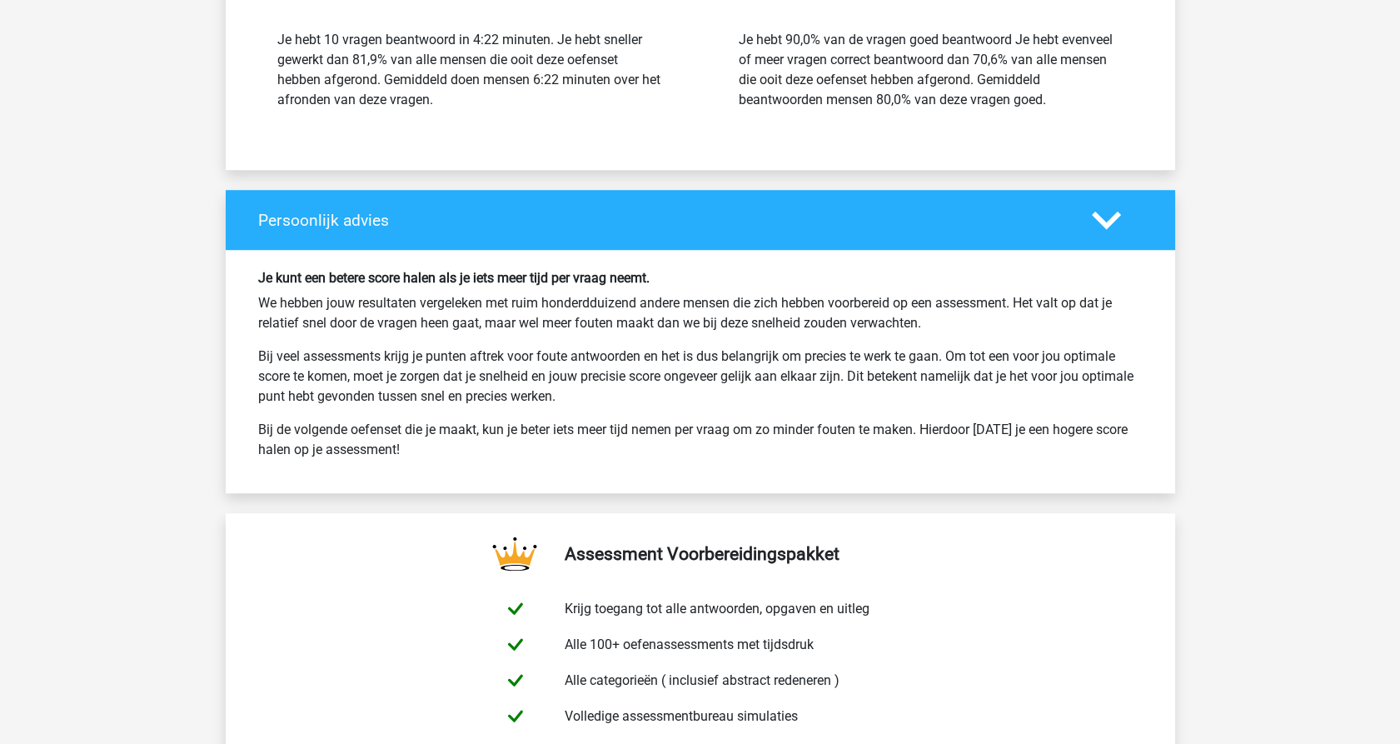
scroll to position [1943, 0]
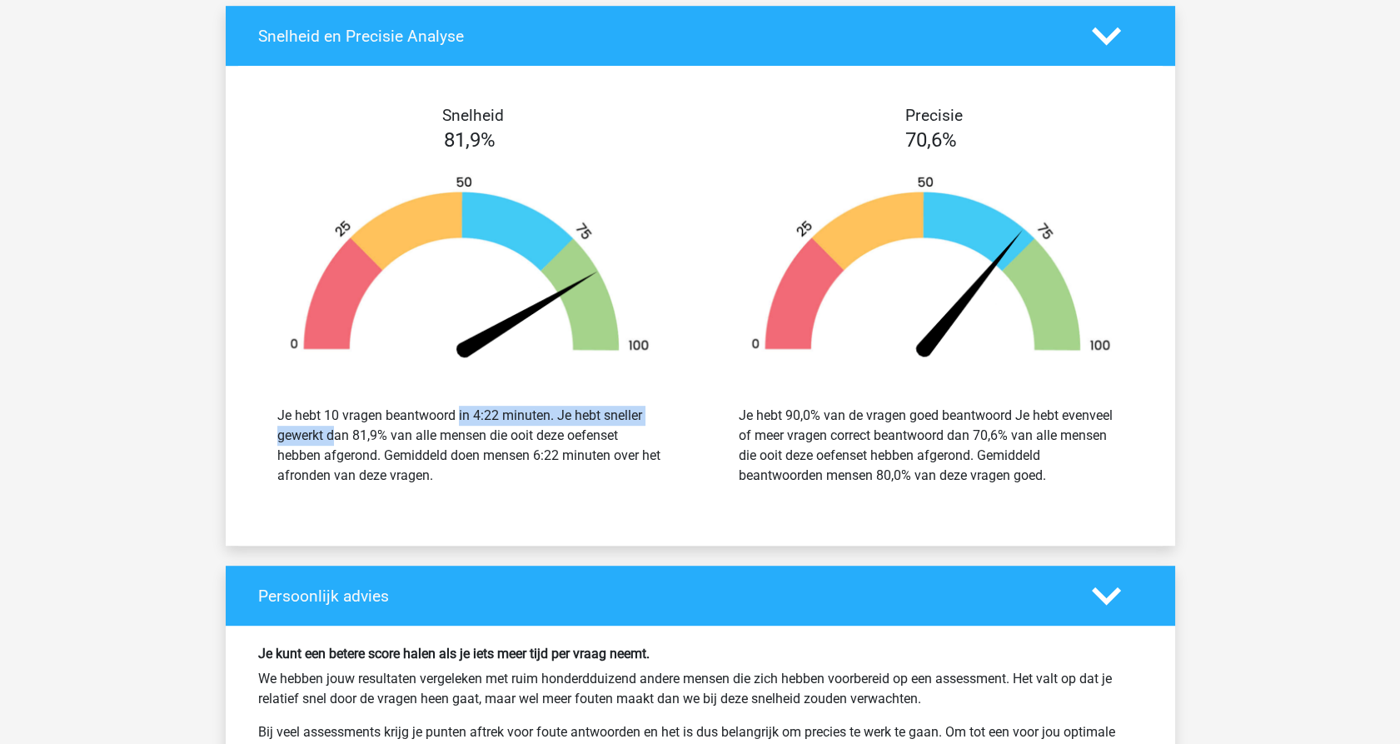
drag, startPoint x: 359, startPoint y: 407, endPoint x: 617, endPoint y: 403, distance: 258.3
click at [617, 406] on div "Je hebt 10 vragen beantwoord in 4:22 minuten. Je hebt sneller gewerkt dan 81,9%…" at bounding box center [469, 446] width 385 height 80
drag, startPoint x: 341, startPoint y: 429, endPoint x: 466, endPoint y: 430, distance: 125.0
click at [466, 430] on div "Je hebt 10 vragen beantwoord in 4:22 minuten. Je hebt sneller gewerkt dan 81,9%…" at bounding box center [469, 446] width 385 height 80
drag, startPoint x: 466, startPoint y: 430, endPoint x: 572, endPoint y: 445, distance: 107.7
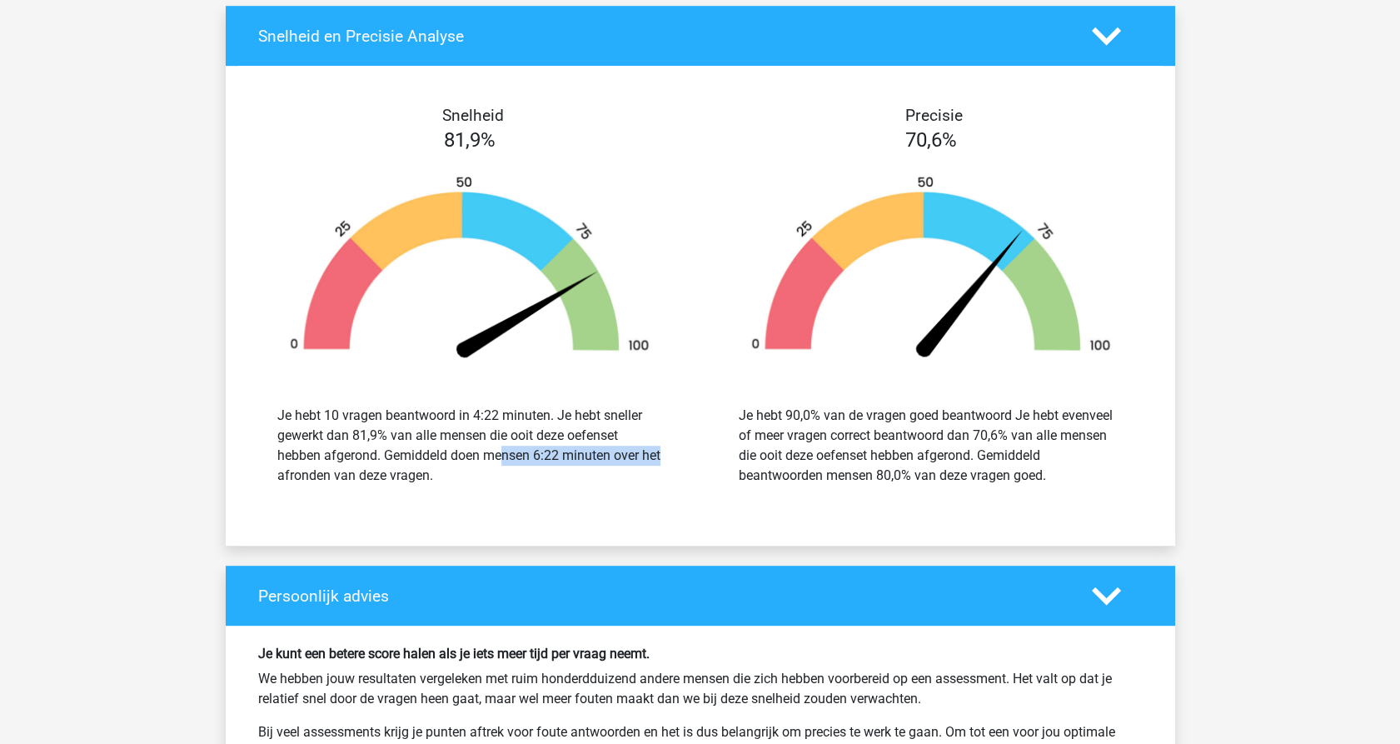
click at [572, 445] on div "Je hebt 10 vragen beantwoord in 4:22 minuten. Je hebt sneller gewerkt dan 81,9%…" at bounding box center [469, 446] width 385 height 80
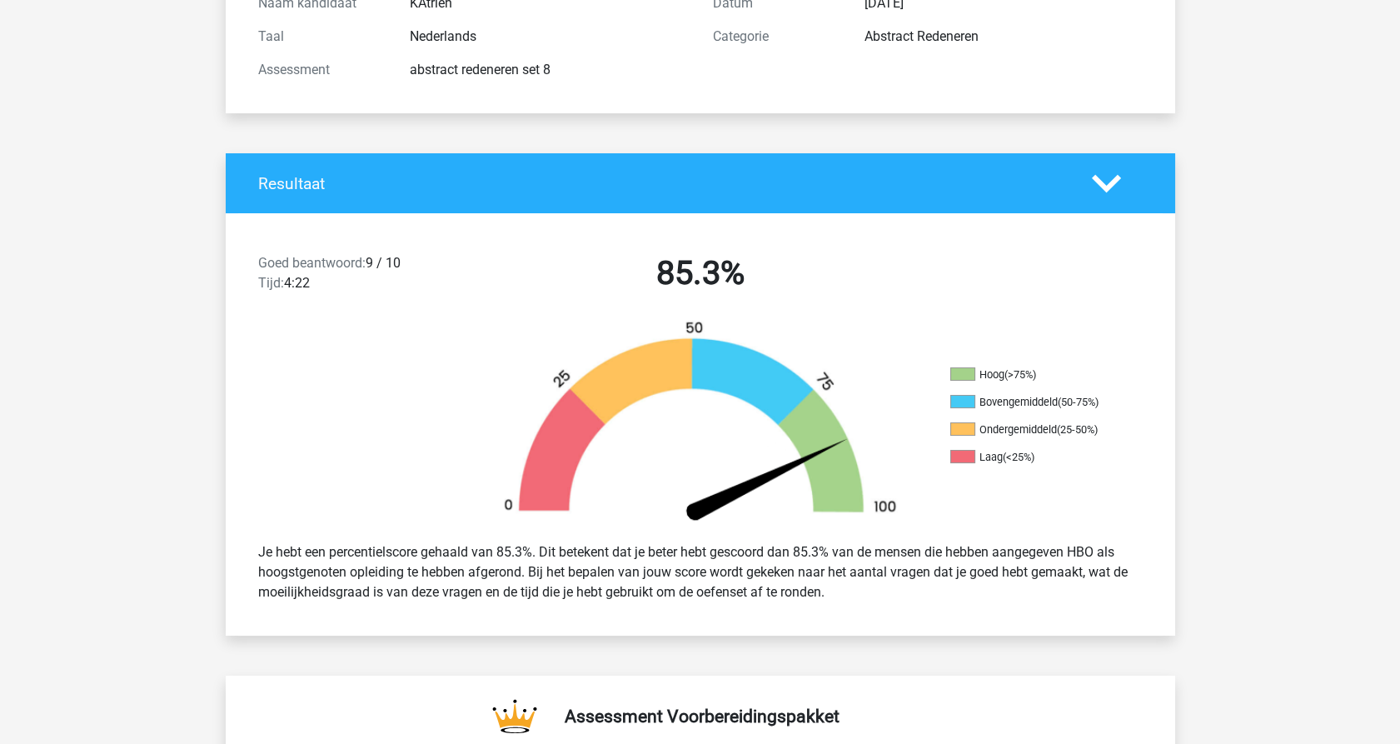
scroll to position [0, 0]
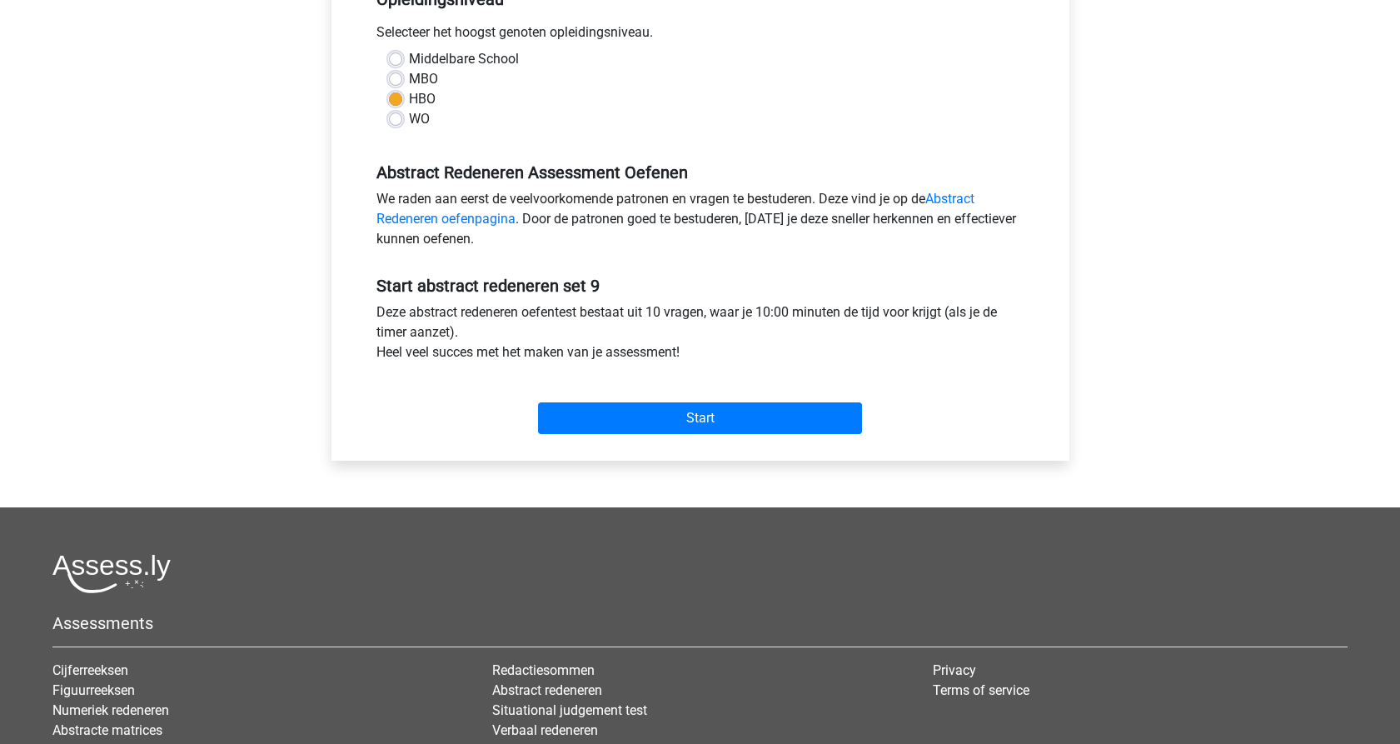
scroll to position [370, 0]
click at [691, 423] on input "Start" at bounding box center [700, 418] width 324 height 32
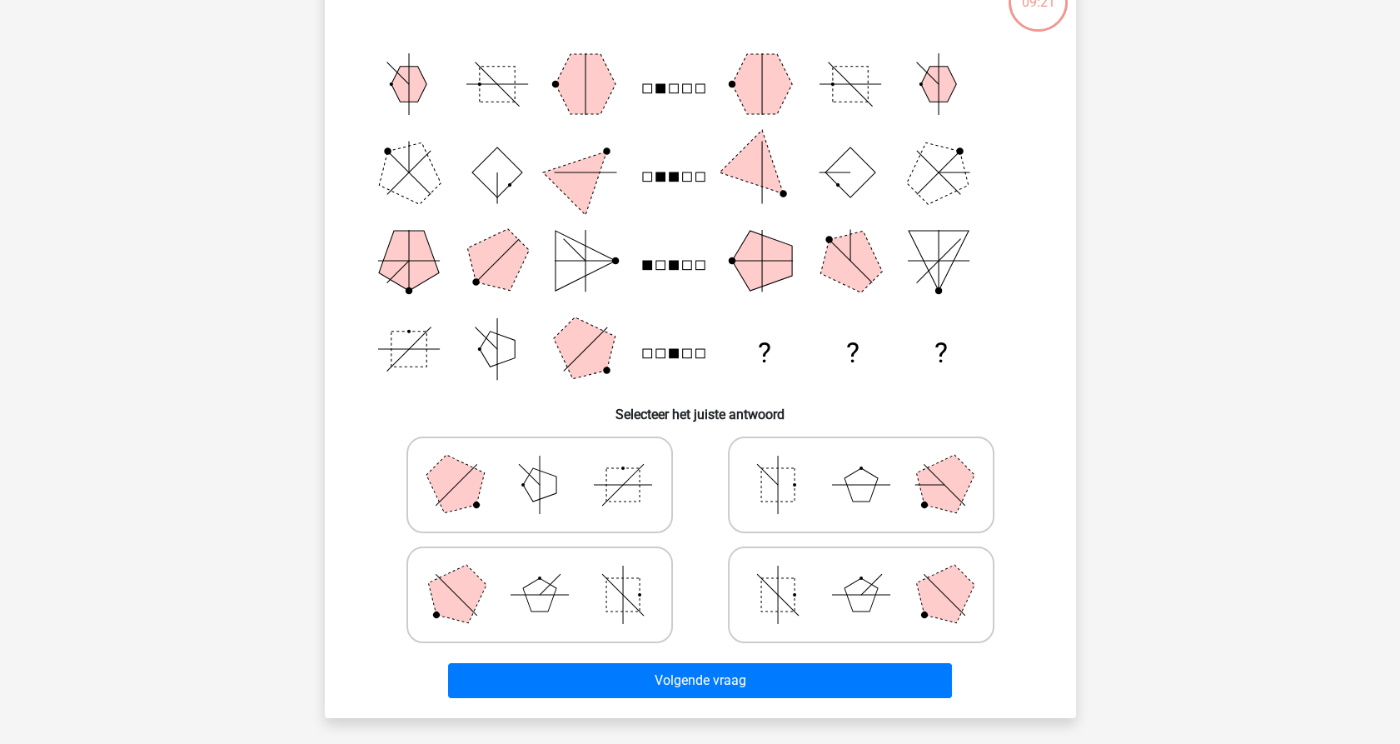
scroll to position [185, 0]
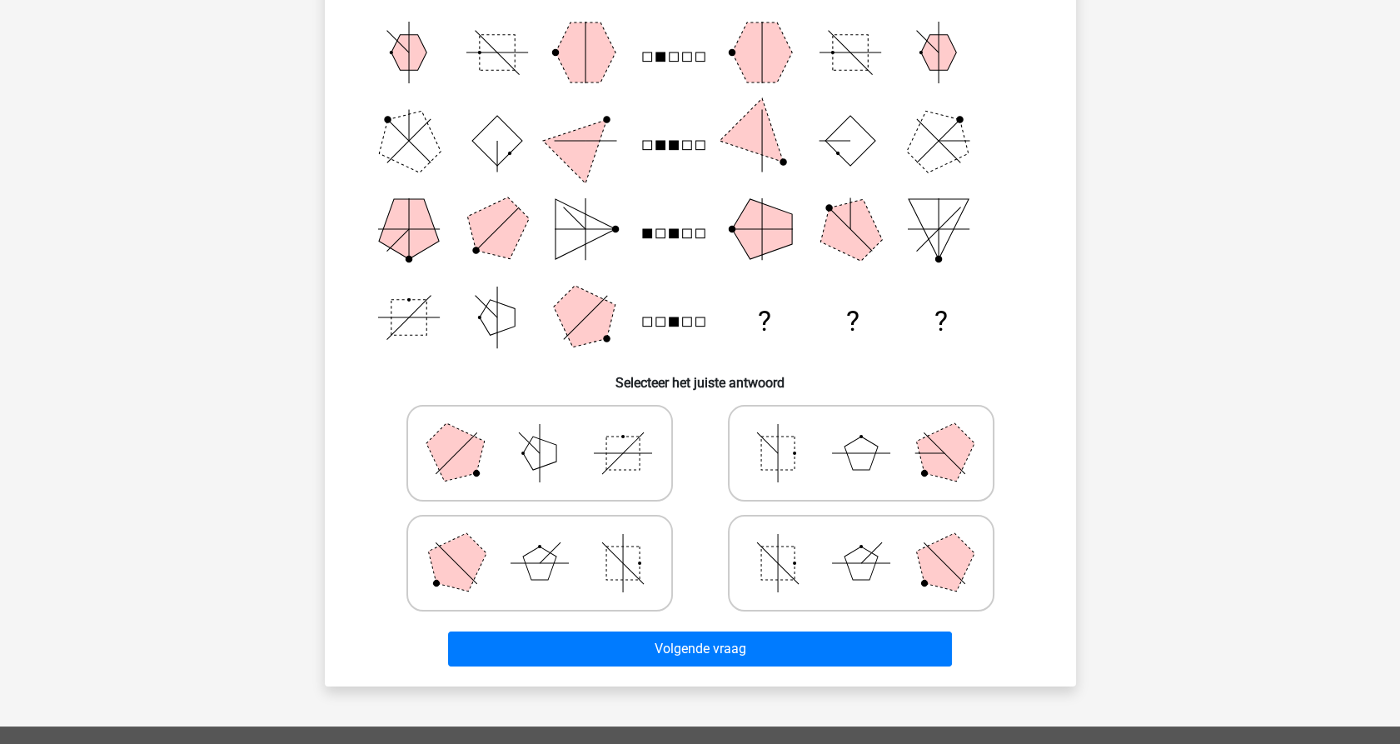
click at [799, 573] on icon at bounding box center [861, 562] width 250 height 83
click at [861, 542] on input "radio" at bounding box center [866, 536] width 11 height 11
radio input "true"
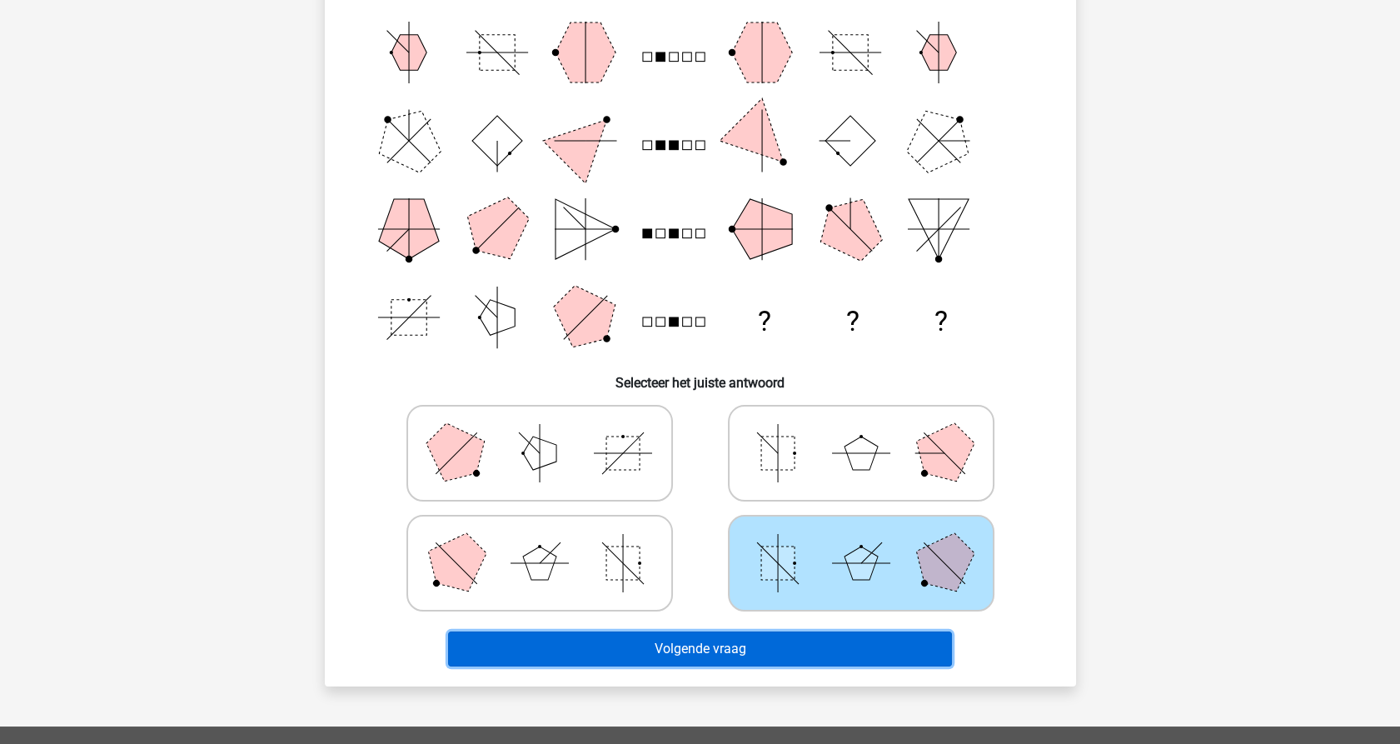
click at [801, 653] on button "Volgende vraag" at bounding box center [700, 648] width 504 height 35
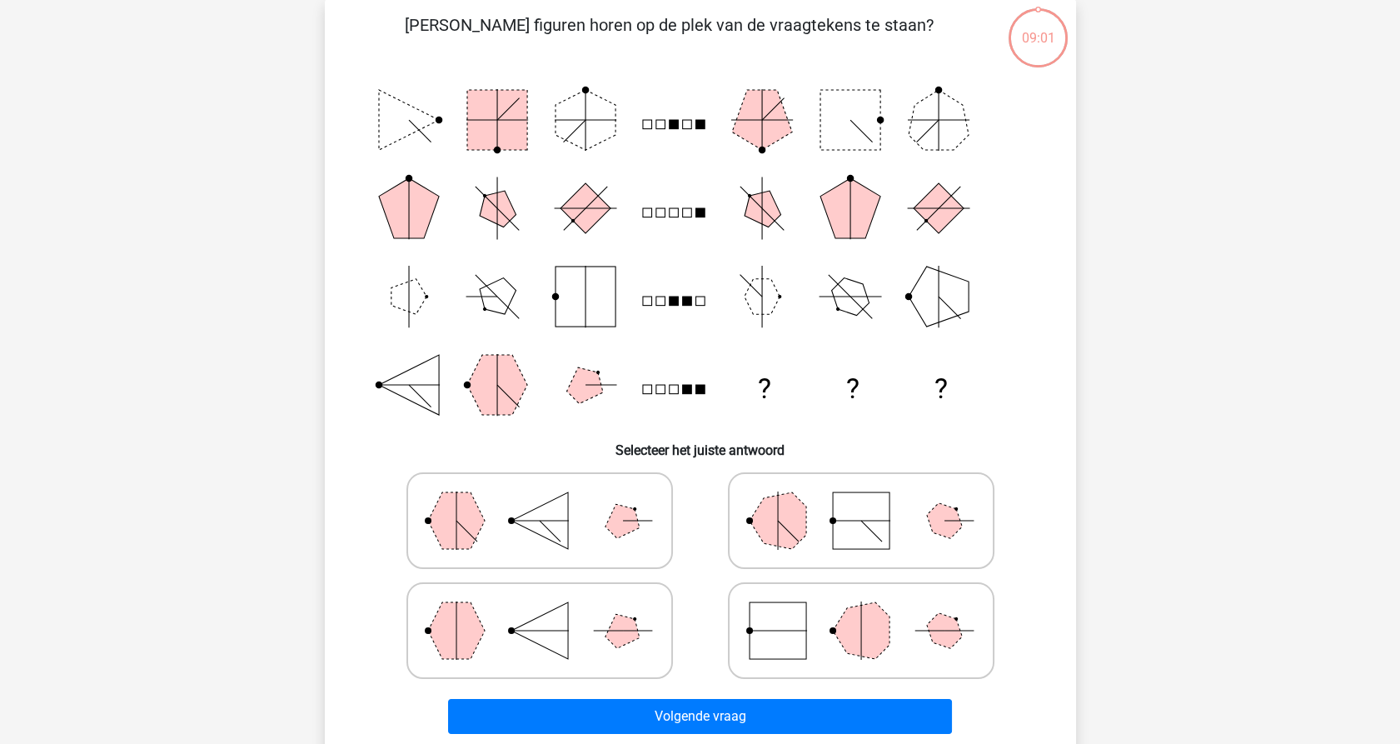
scroll to position [83, 0]
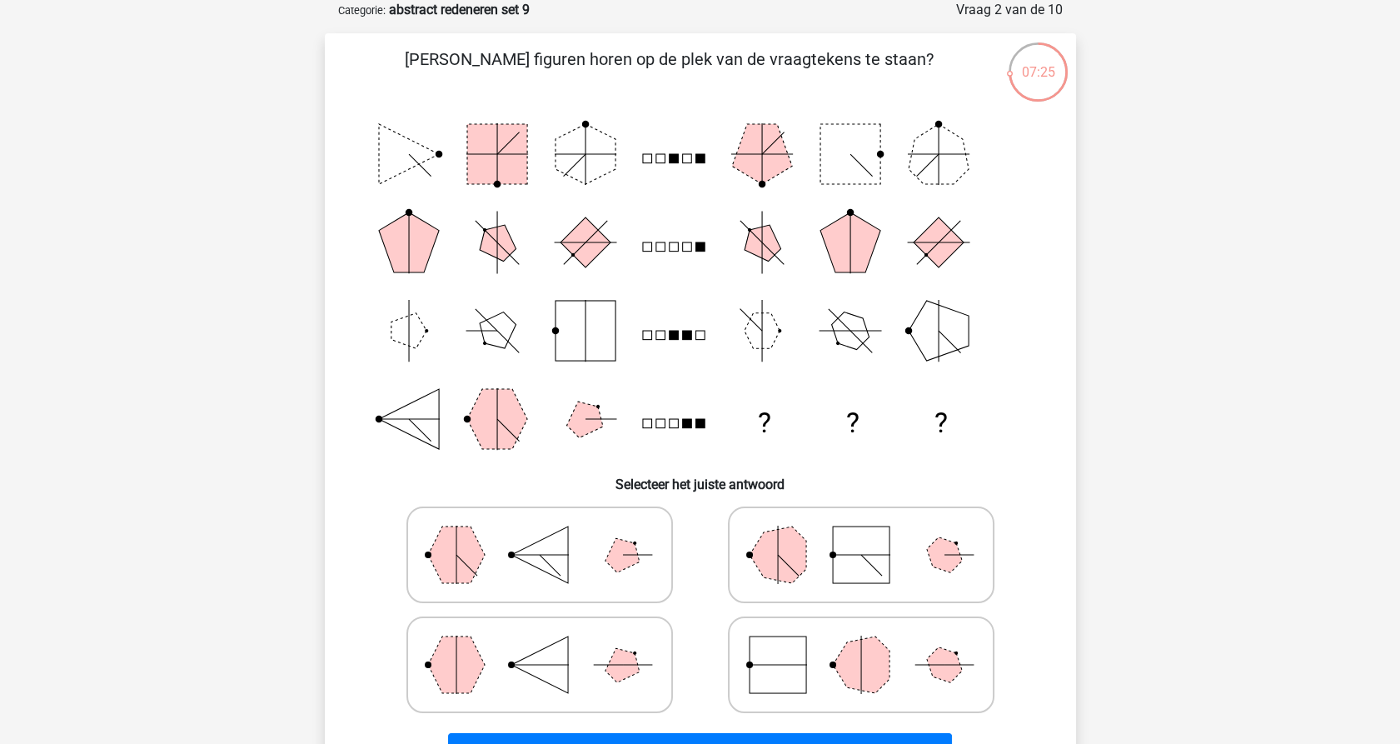
click at [462, 680] on polygon at bounding box center [456, 664] width 57 height 57
click at [540, 644] on input "radio" at bounding box center [545, 638] width 11 height 11
radio input "true"
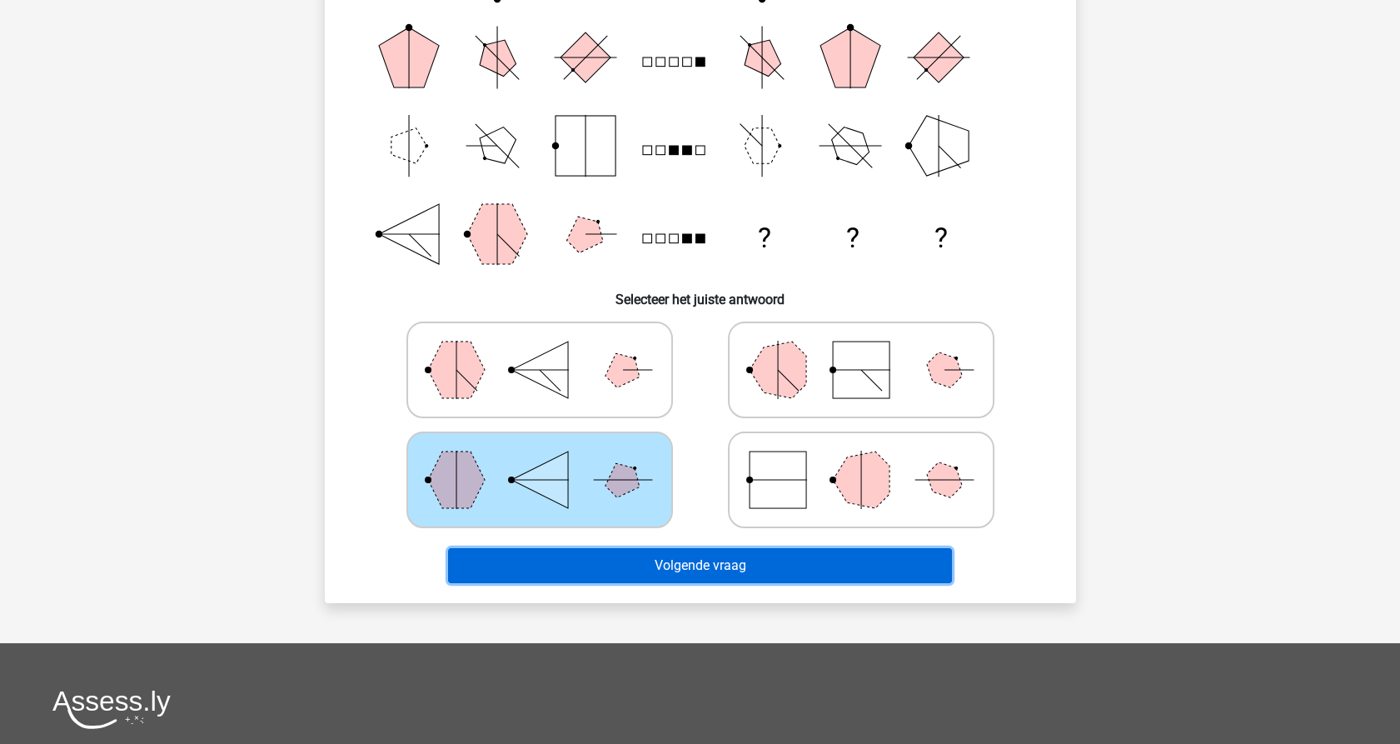
click at [728, 563] on button "Volgende vraag" at bounding box center [700, 565] width 504 height 35
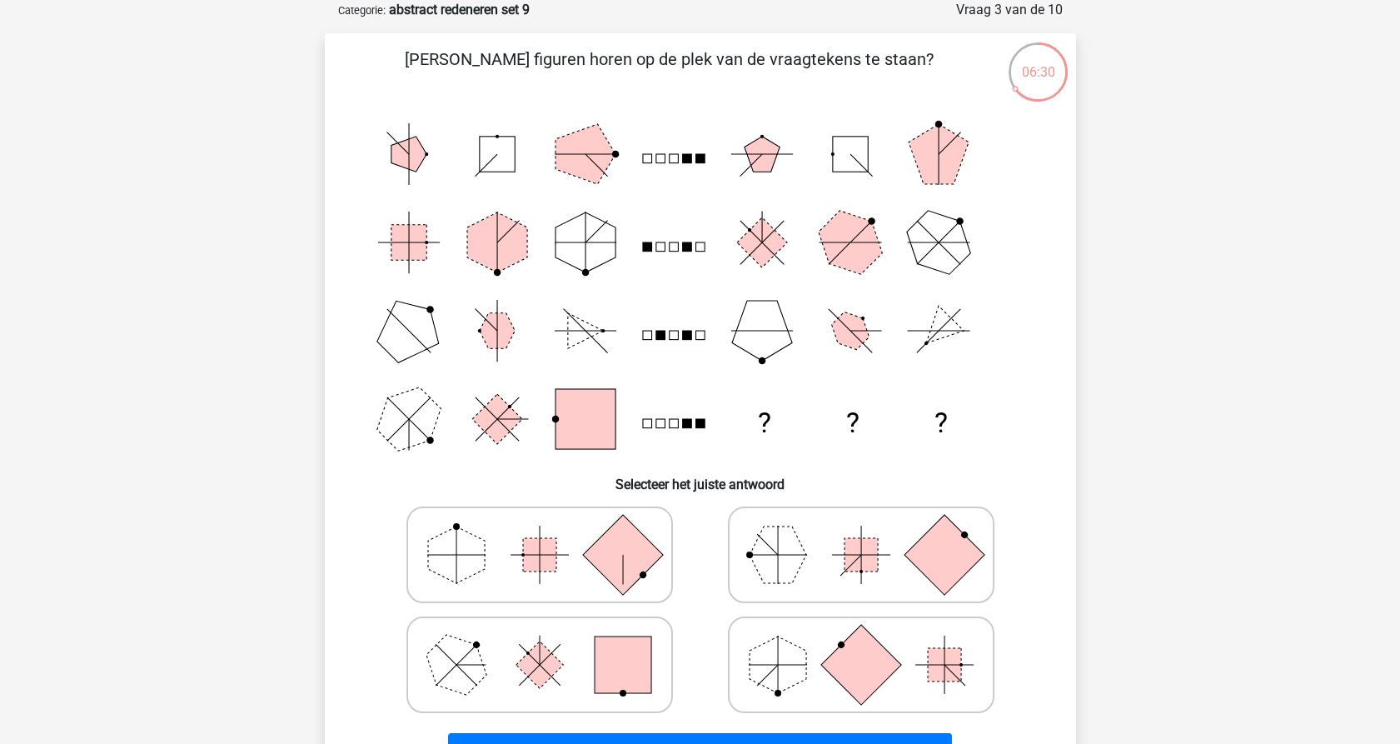
click at [491, 670] on icon at bounding box center [540, 664] width 250 height 83
click at [540, 644] on input "radio" at bounding box center [545, 638] width 11 height 11
radio input "true"
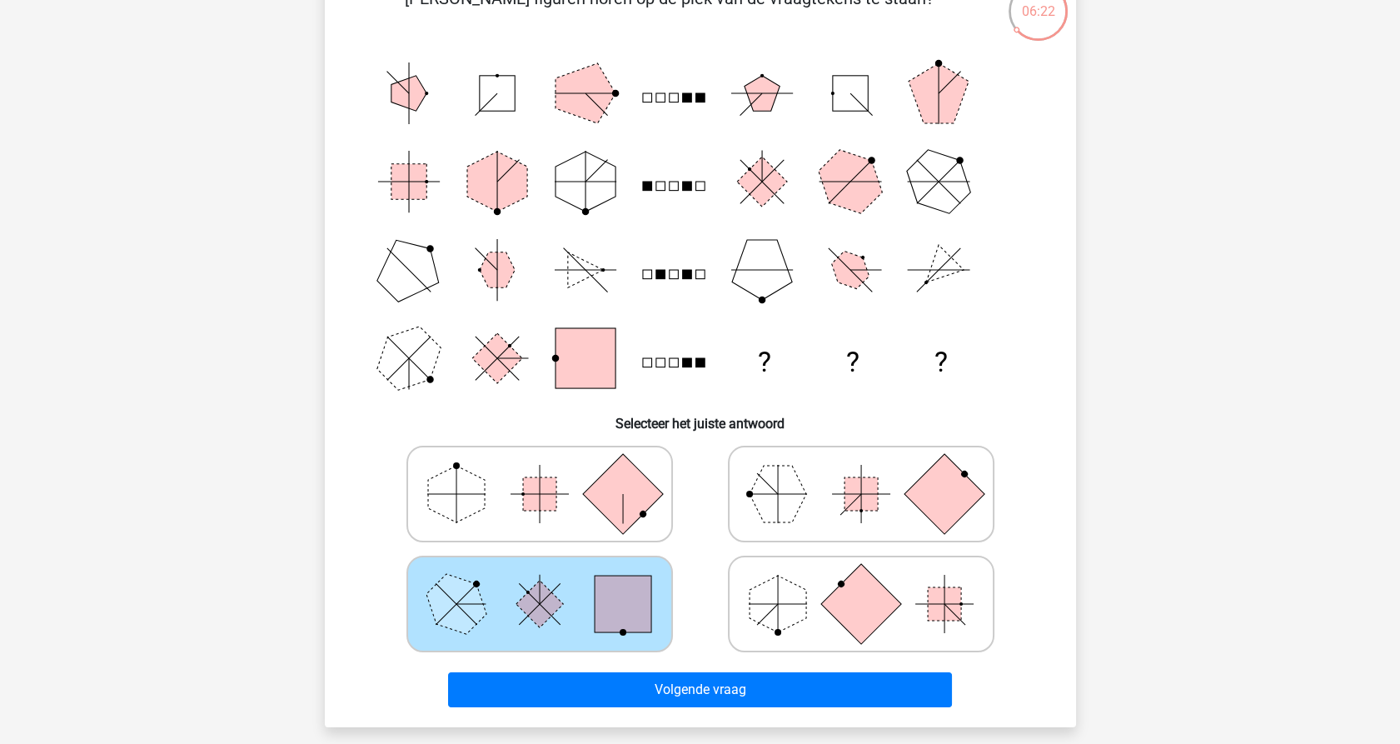
scroll to position [176, 0]
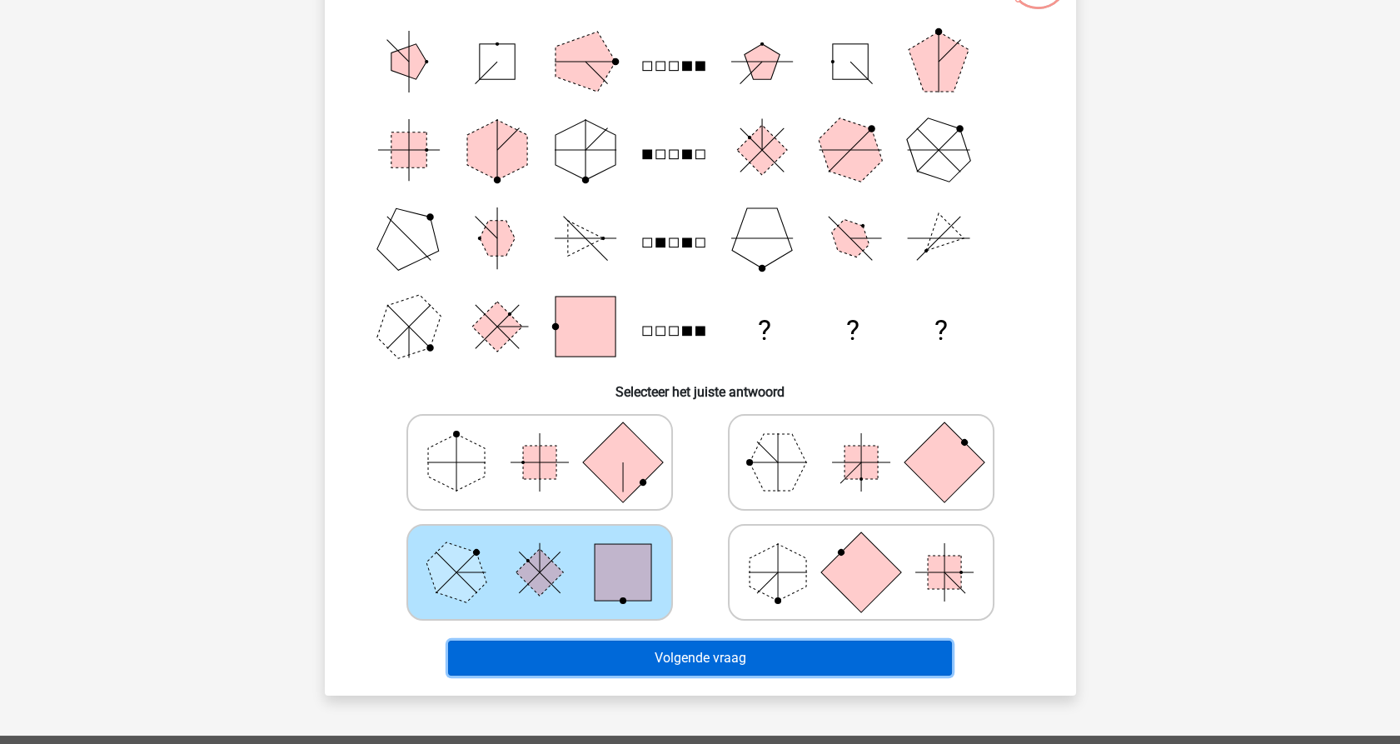
click at [627, 665] on button "Volgende vraag" at bounding box center [700, 658] width 504 height 35
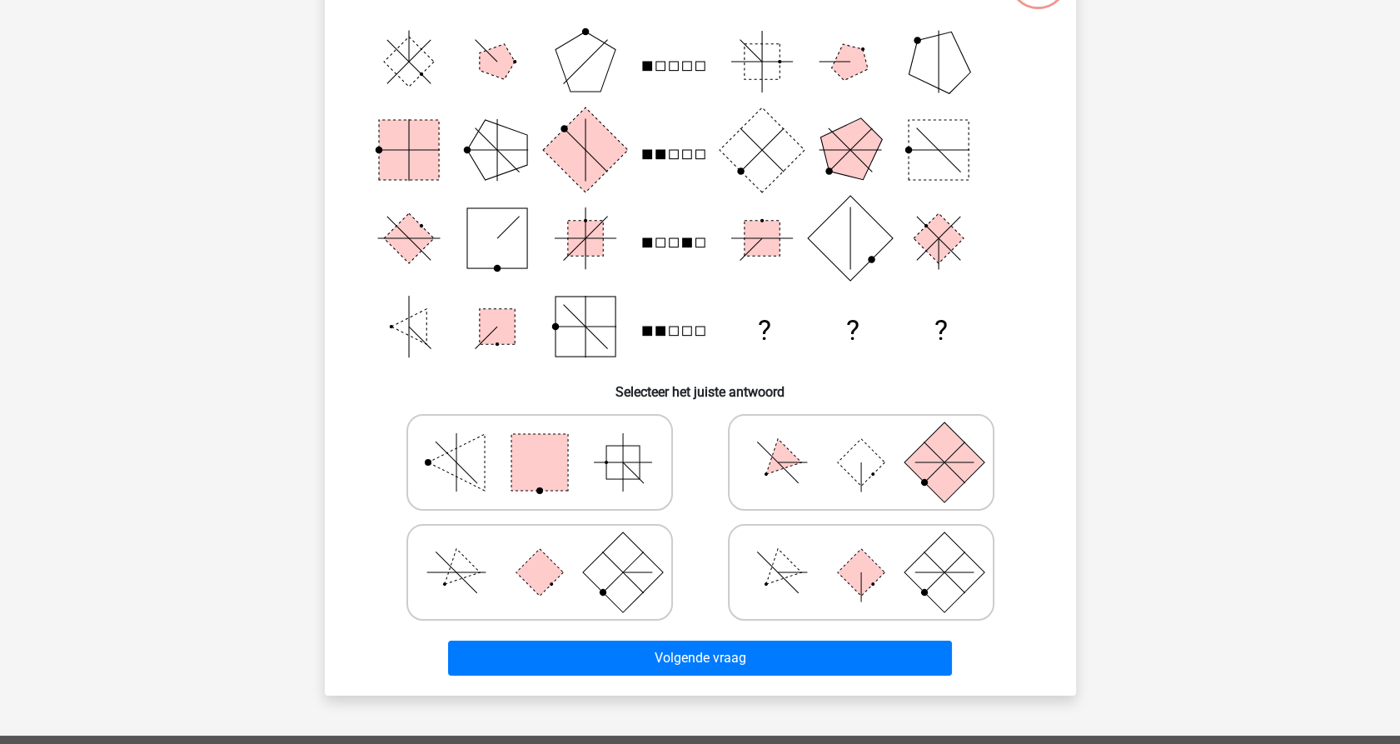
scroll to position [83, 0]
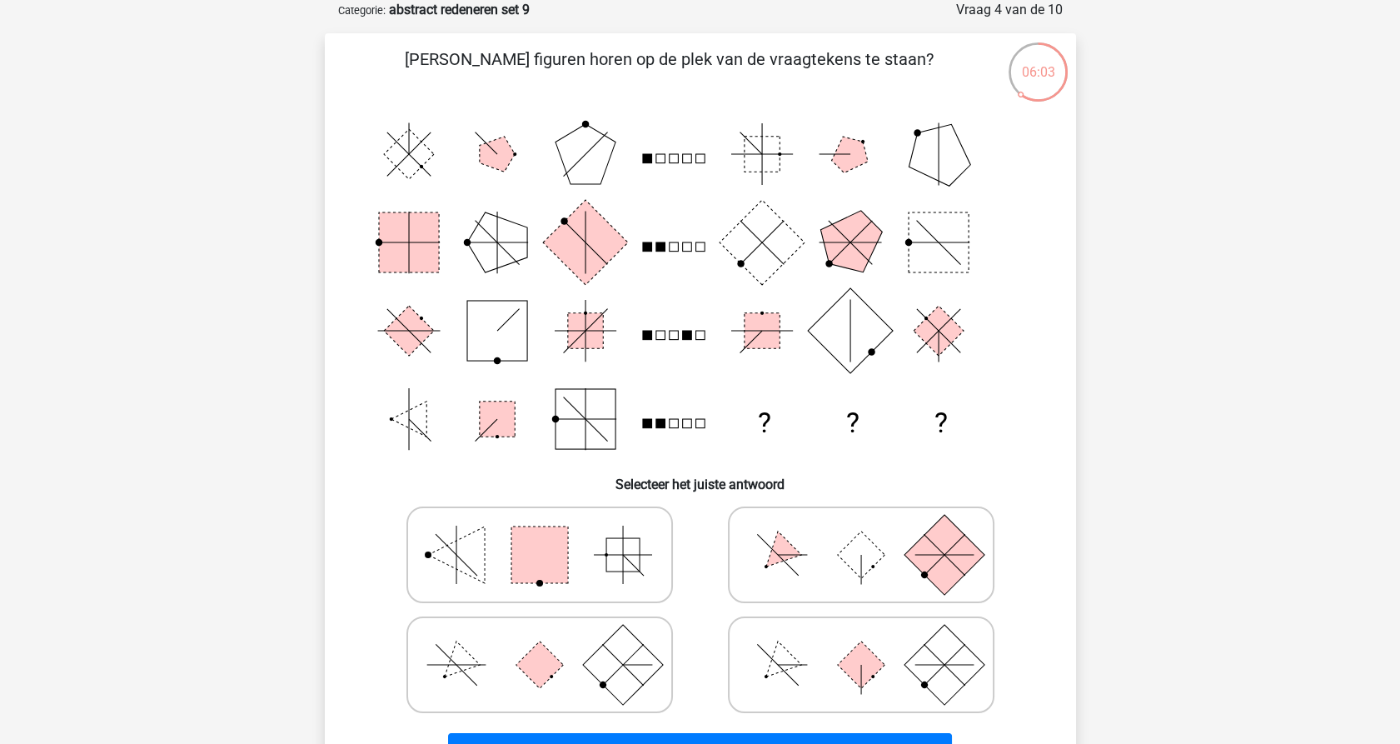
click at [807, 565] on icon at bounding box center [861, 554] width 250 height 83
click at [861, 534] on input "radio" at bounding box center [866, 528] width 11 height 11
radio input "true"
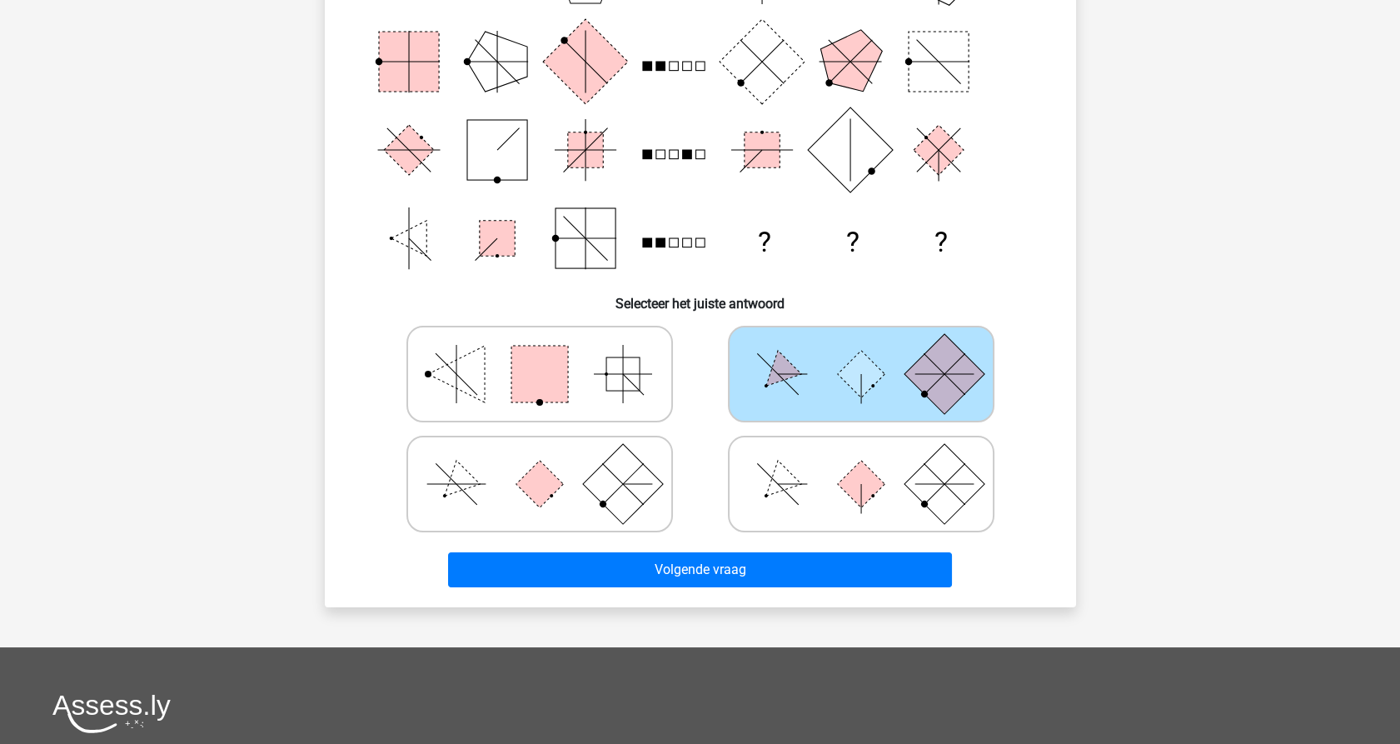
scroll to position [268, 0]
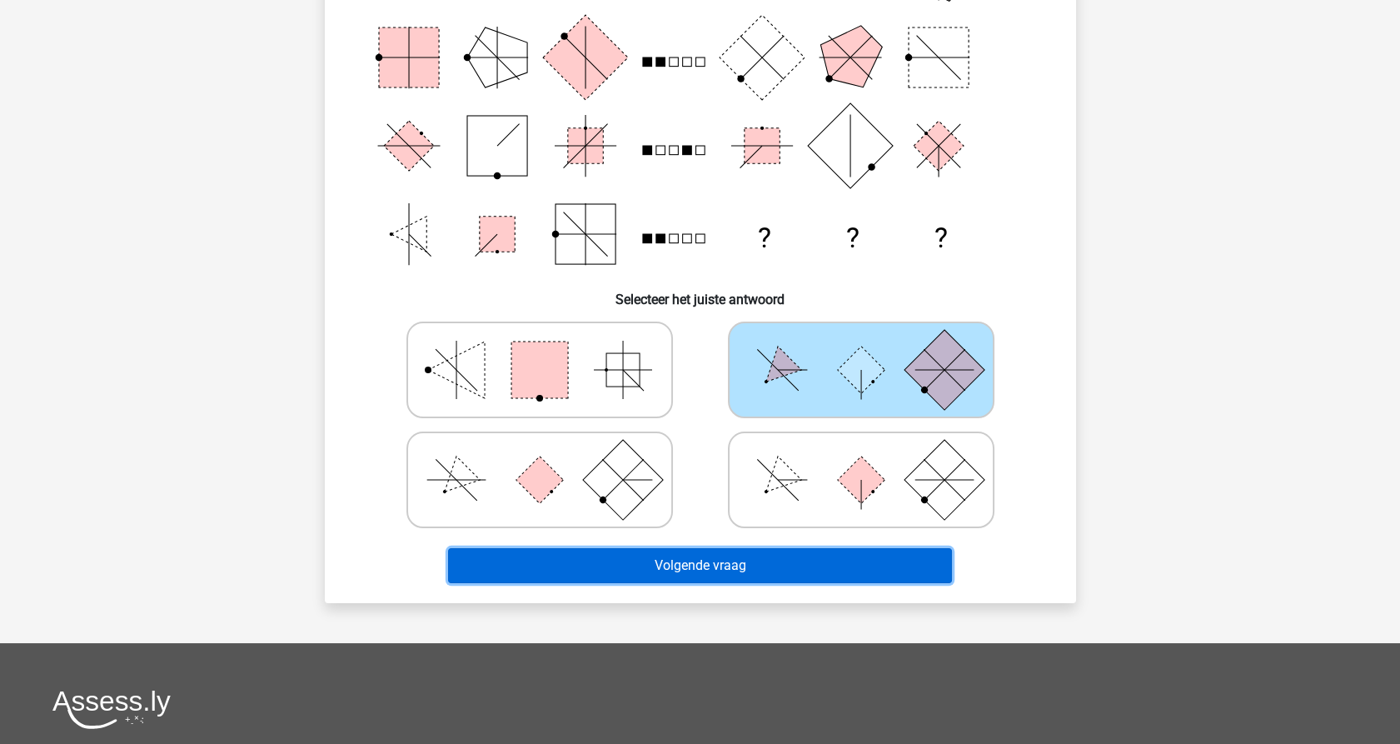
click at [701, 571] on button "Volgende vraag" at bounding box center [700, 565] width 504 height 35
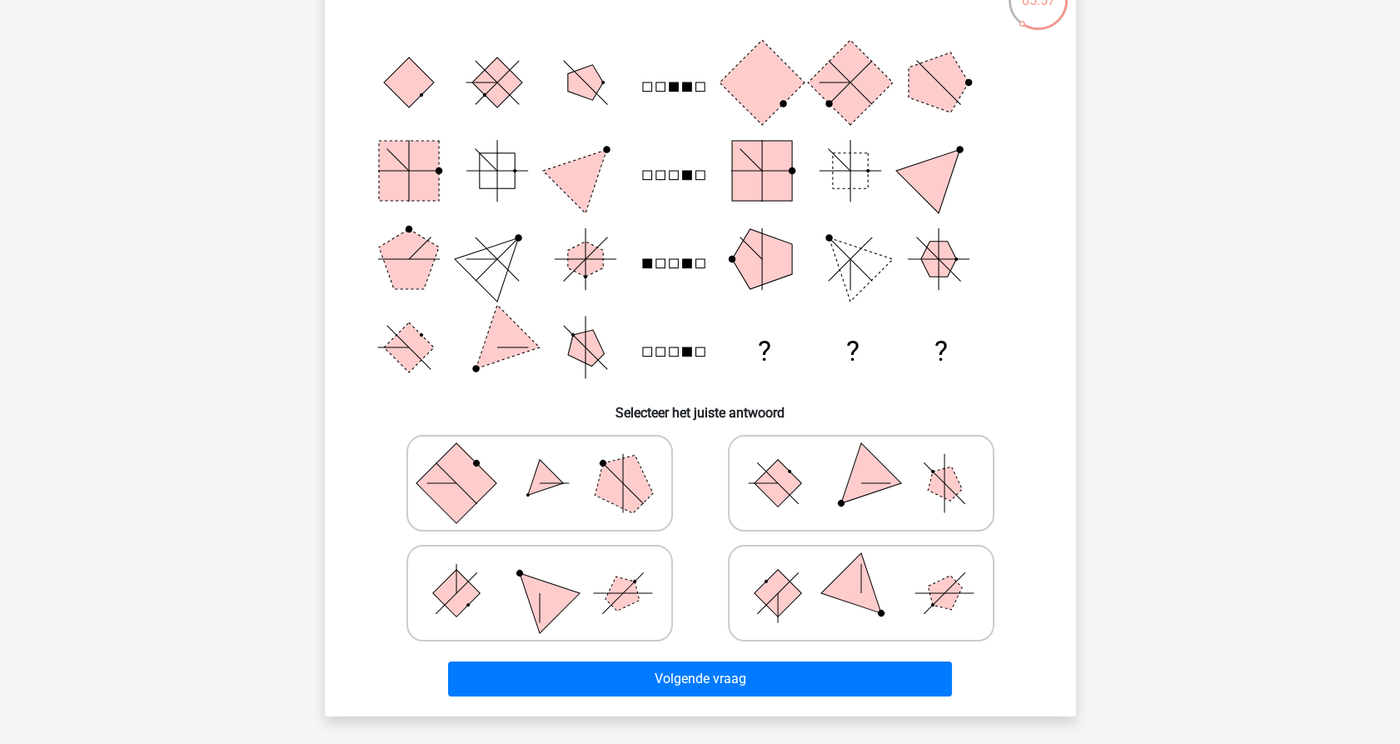
scroll to position [176, 0]
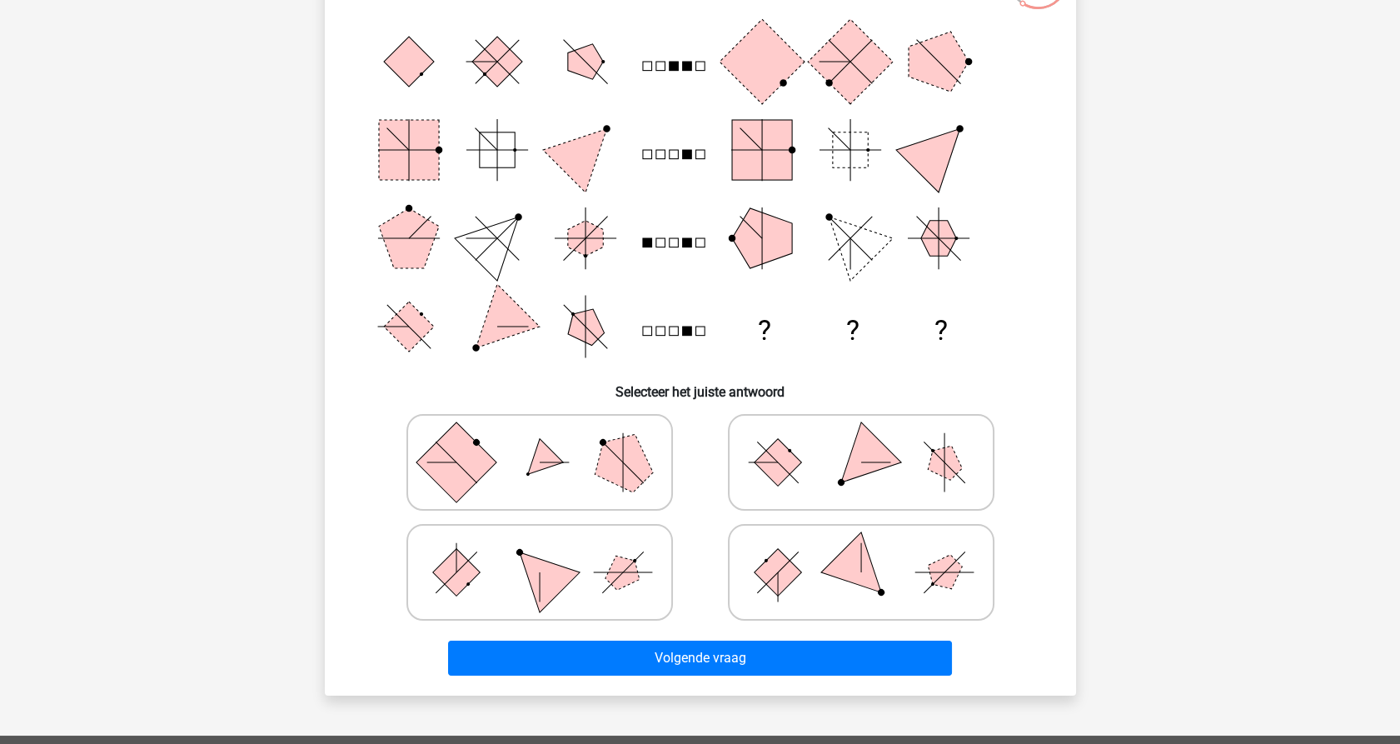
click at [801, 466] on icon at bounding box center [861, 462] width 250 height 83
click at [861, 441] on input "radio" at bounding box center [866, 436] width 11 height 11
radio input "true"
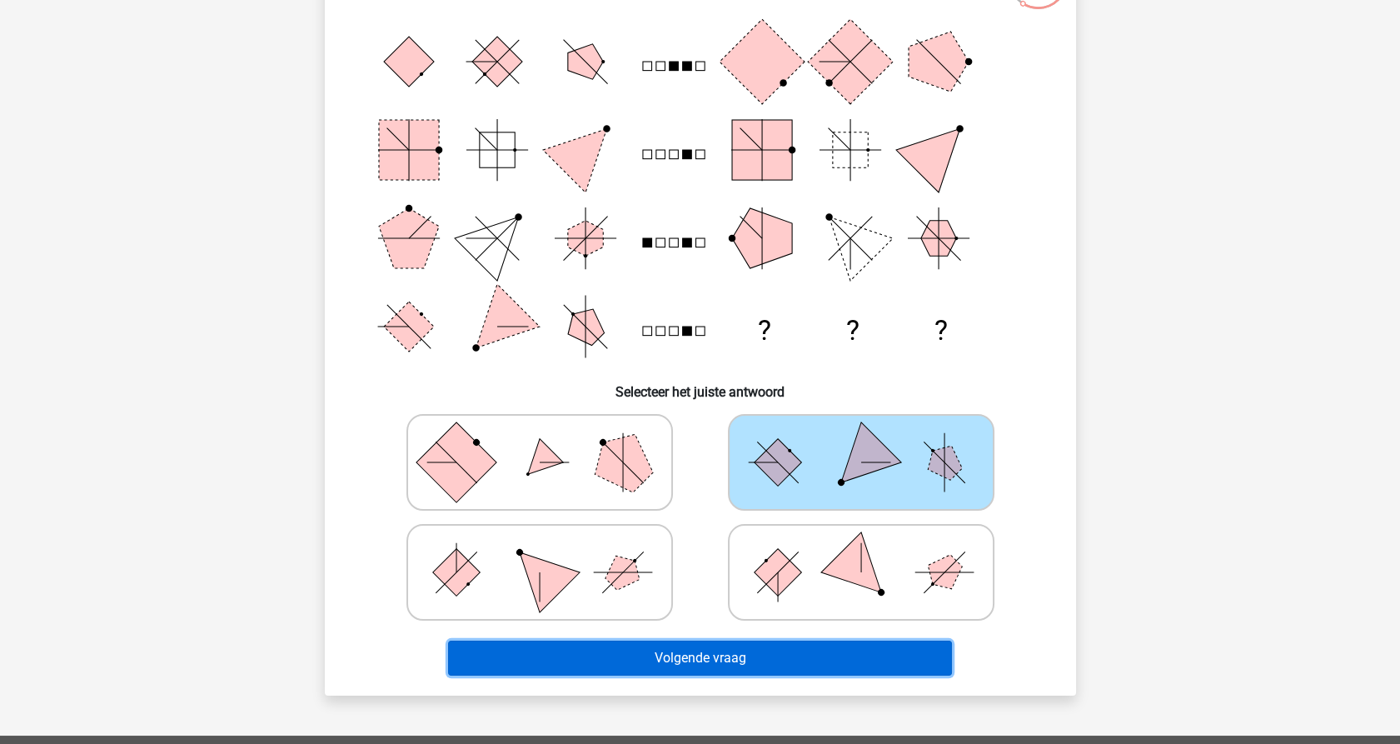
click at [737, 656] on button "Volgende vraag" at bounding box center [700, 658] width 504 height 35
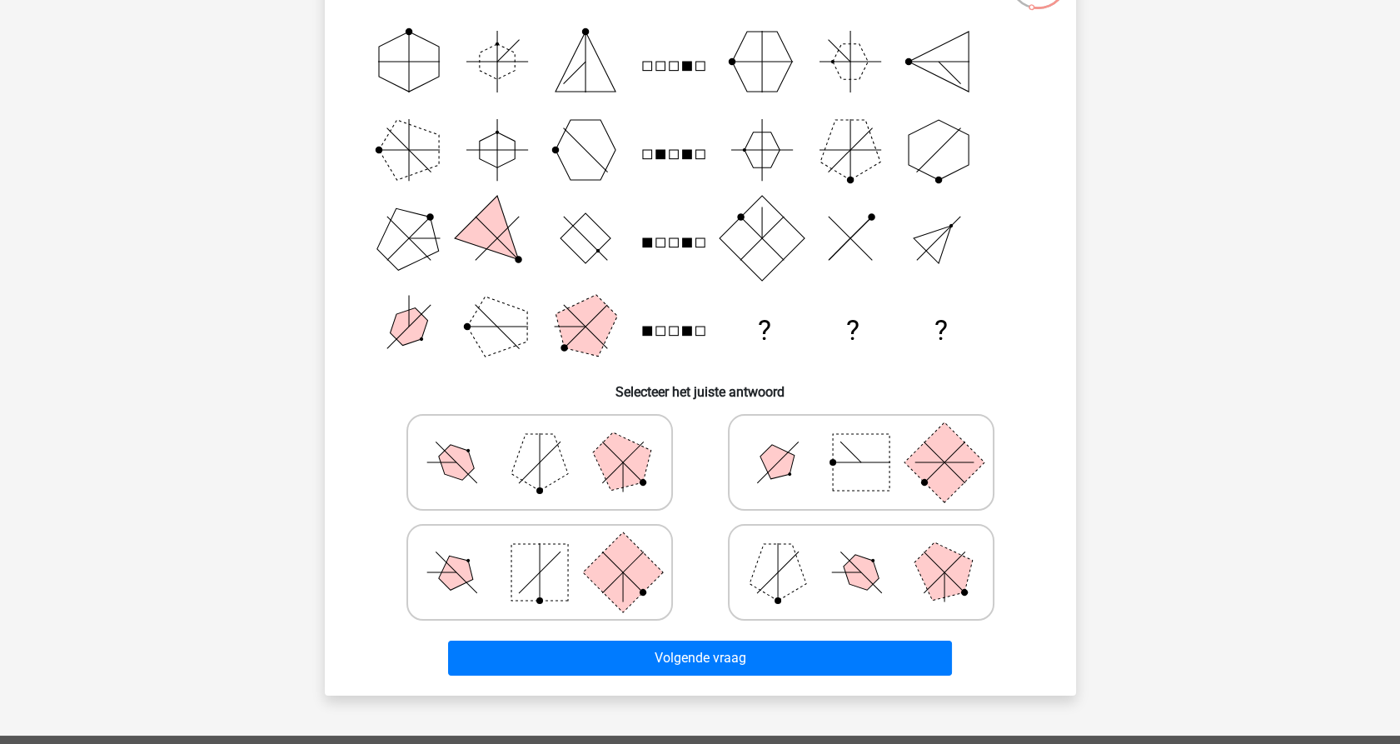
click at [895, 471] on icon at bounding box center [861, 462] width 250 height 83
click at [872, 441] on input "radio" at bounding box center [866, 436] width 11 height 11
radio input "true"
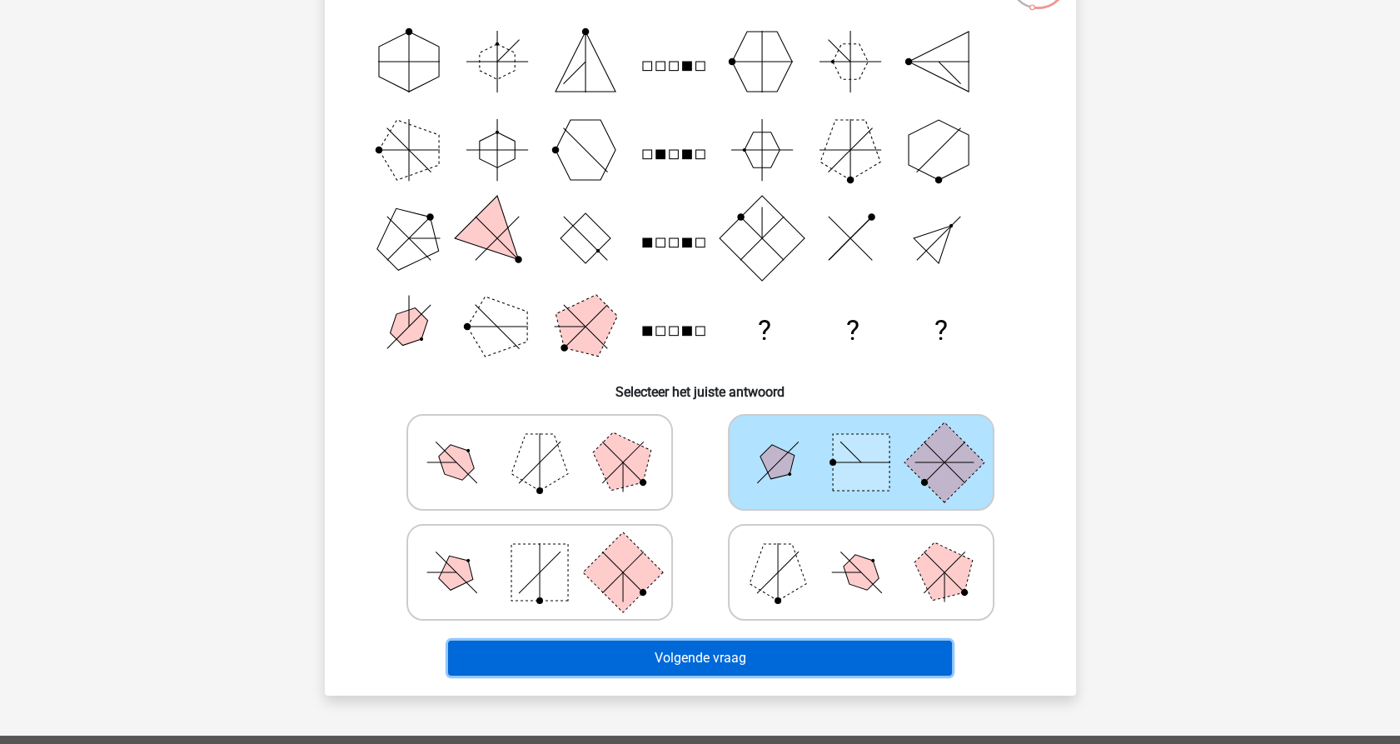
click at [712, 668] on button "Volgende vraag" at bounding box center [700, 658] width 504 height 35
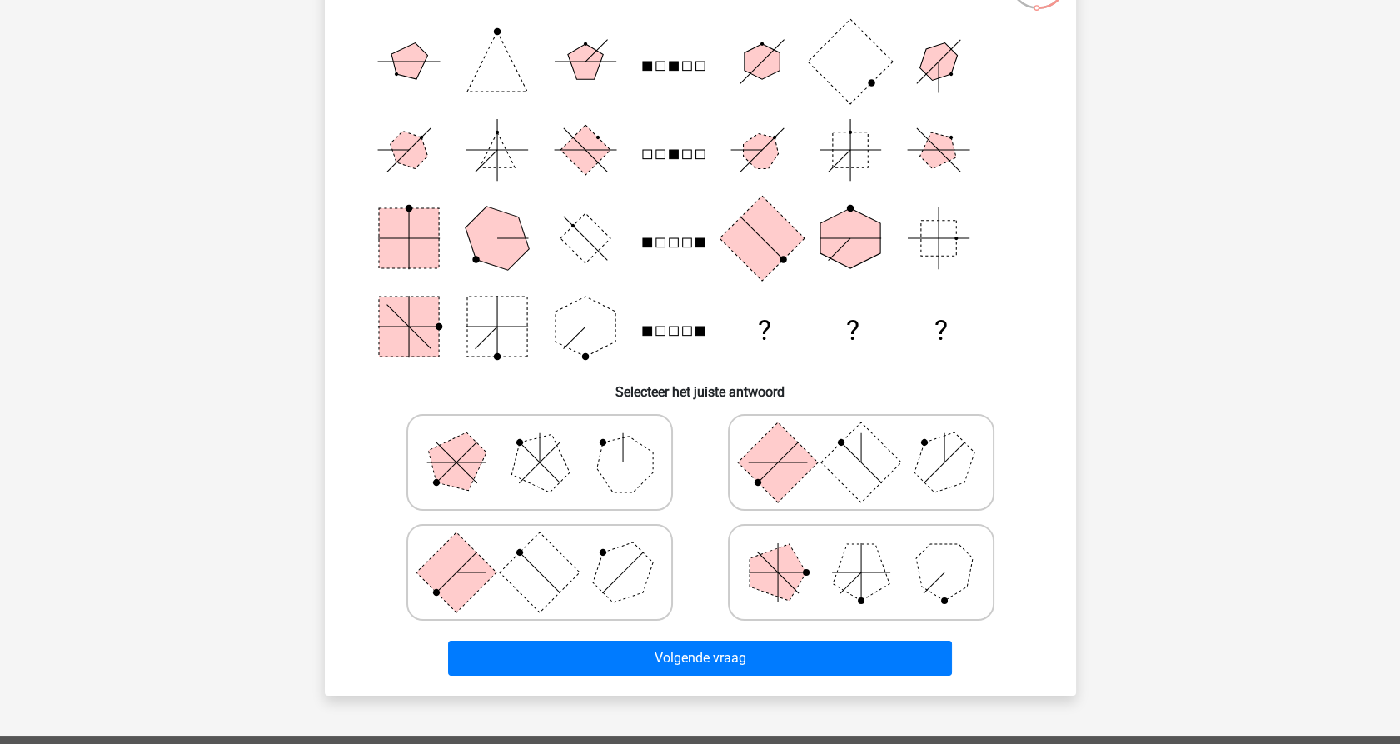
click at [801, 446] on rect at bounding box center [777, 461] width 80 height 80
click at [861, 441] on input "radio" at bounding box center [866, 436] width 11 height 11
radio input "true"
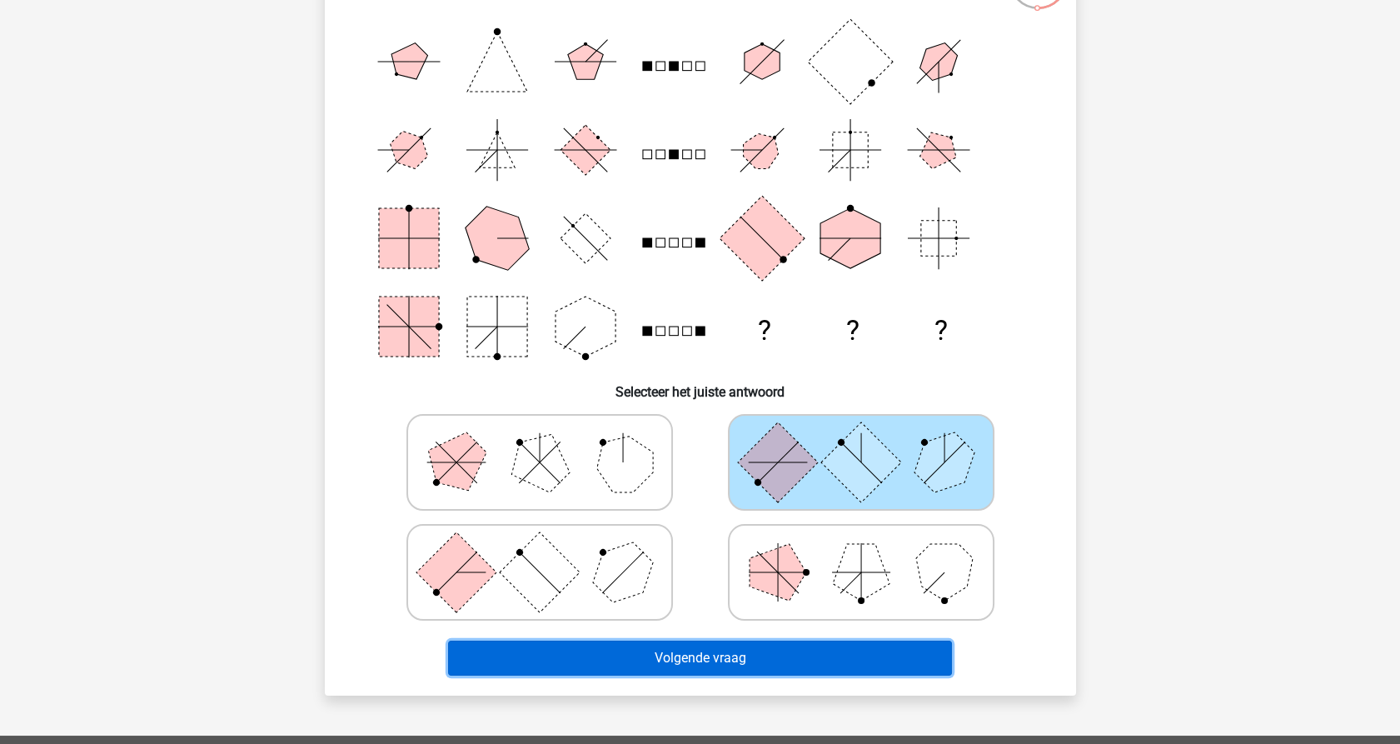
click at [614, 661] on button "Volgende vraag" at bounding box center [700, 658] width 504 height 35
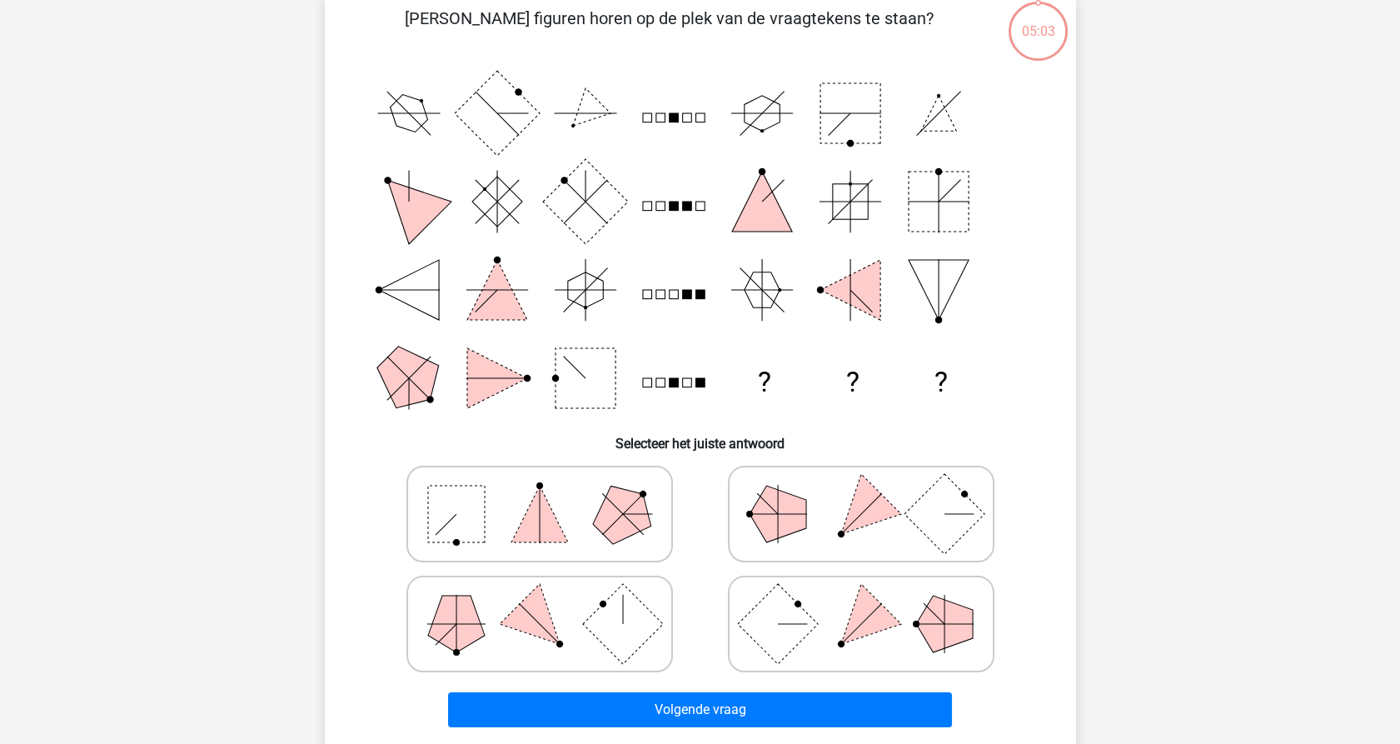
scroll to position [83, 0]
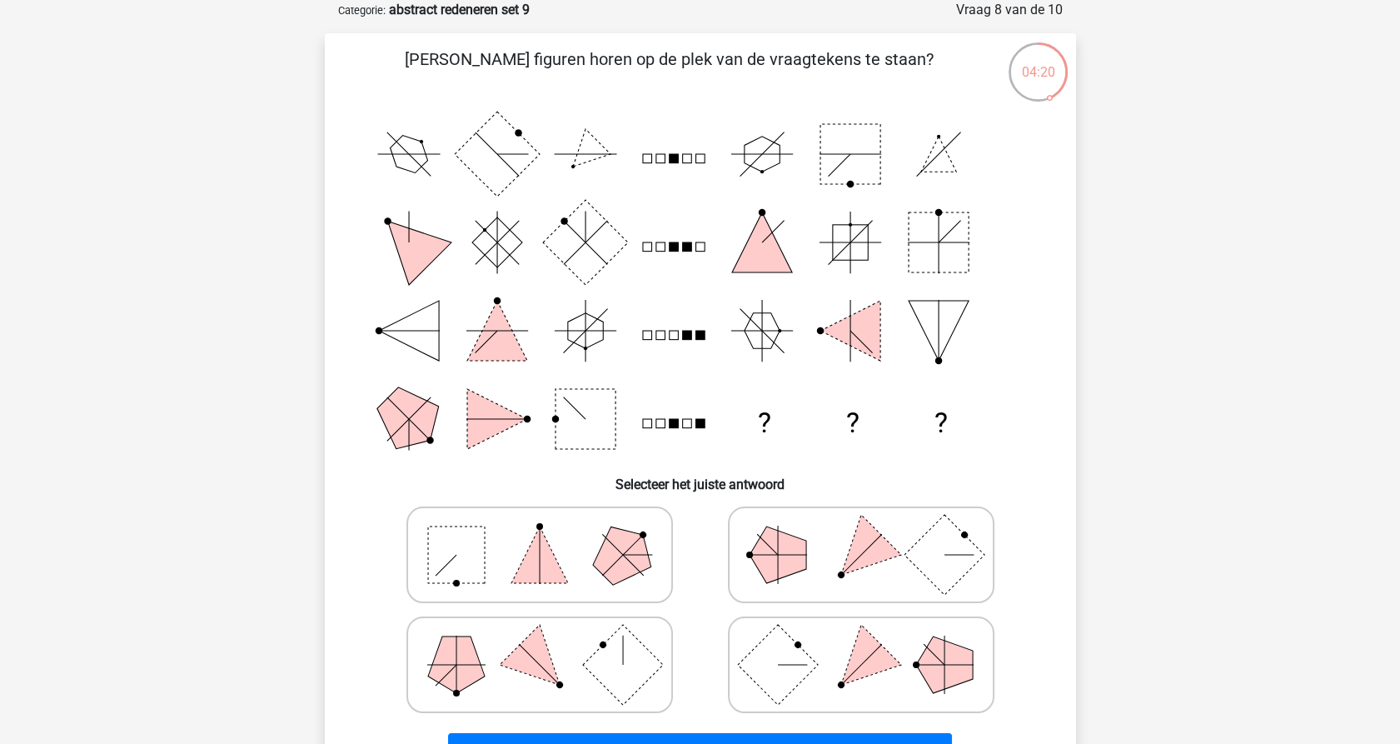
click at [781, 573] on polygon at bounding box center [778, 554] width 57 height 57
click at [861, 534] on input "radio" at bounding box center [866, 528] width 11 height 11
radio input "true"
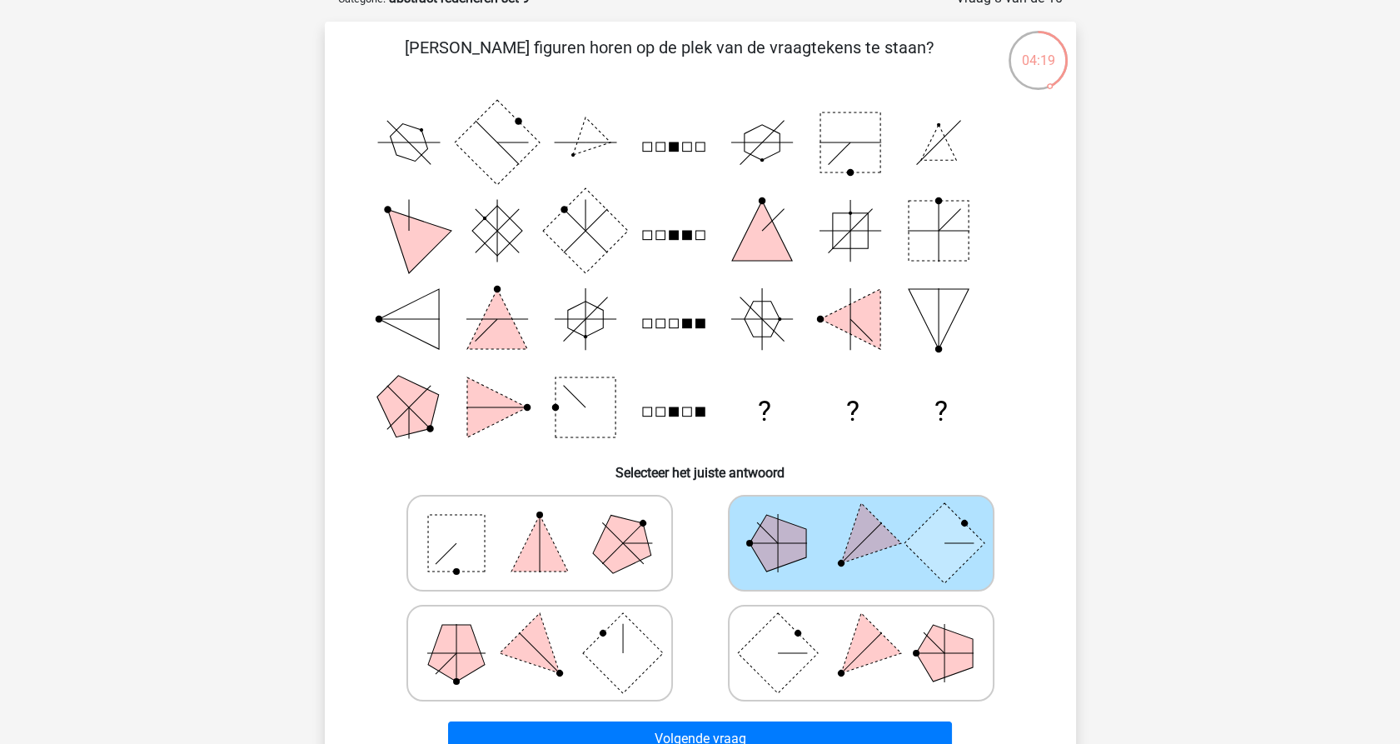
scroll to position [176, 0]
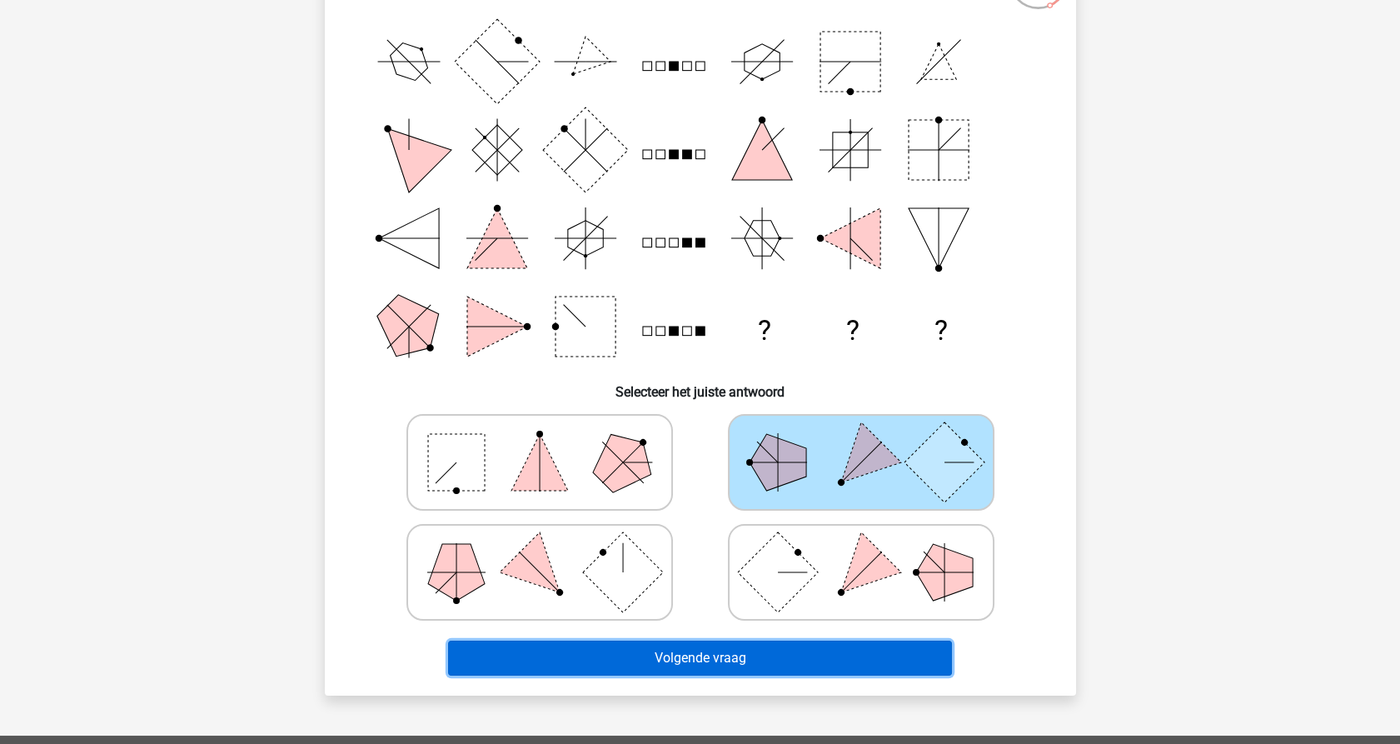
click at [693, 662] on button "Volgende vraag" at bounding box center [700, 658] width 504 height 35
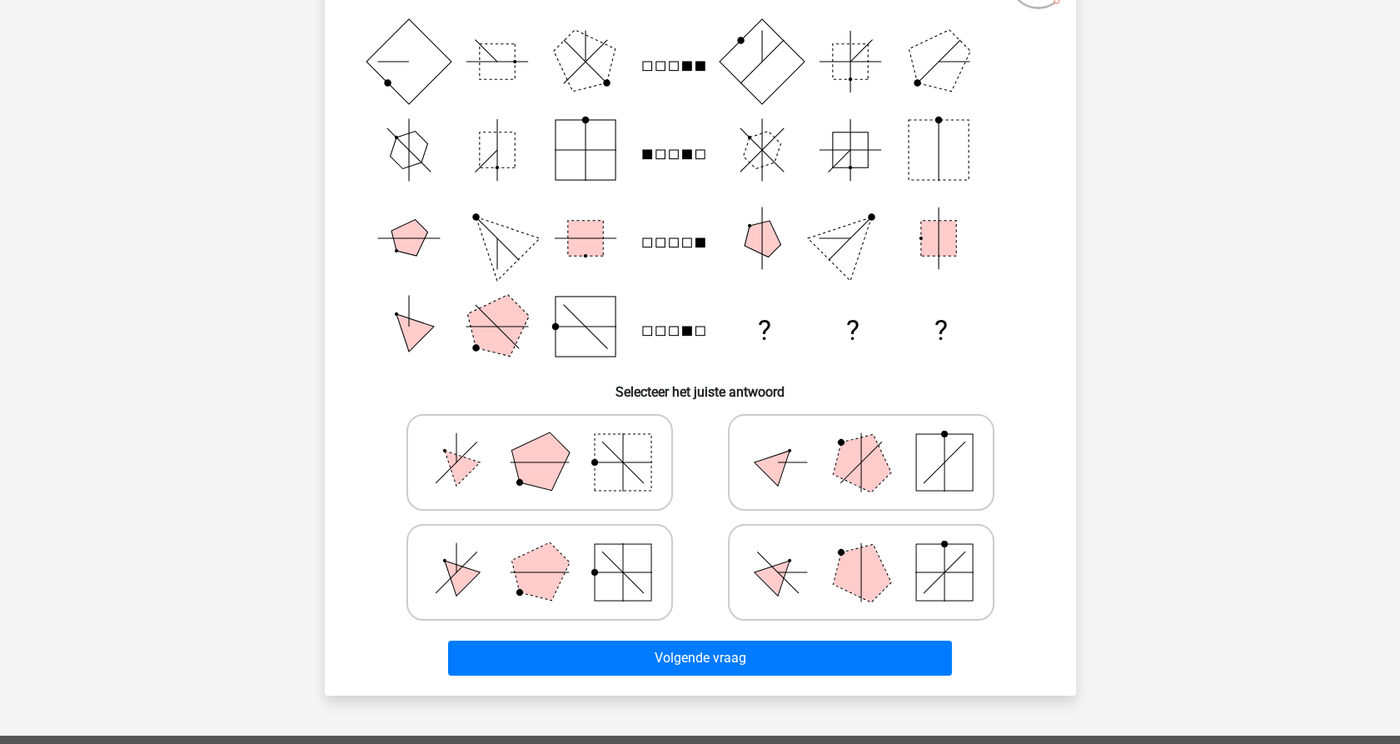
click at [476, 581] on icon at bounding box center [540, 572] width 250 height 83
click at [540, 551] on input "radio" at bounding box center [545, 546] width 11 height 11
radio input "true"
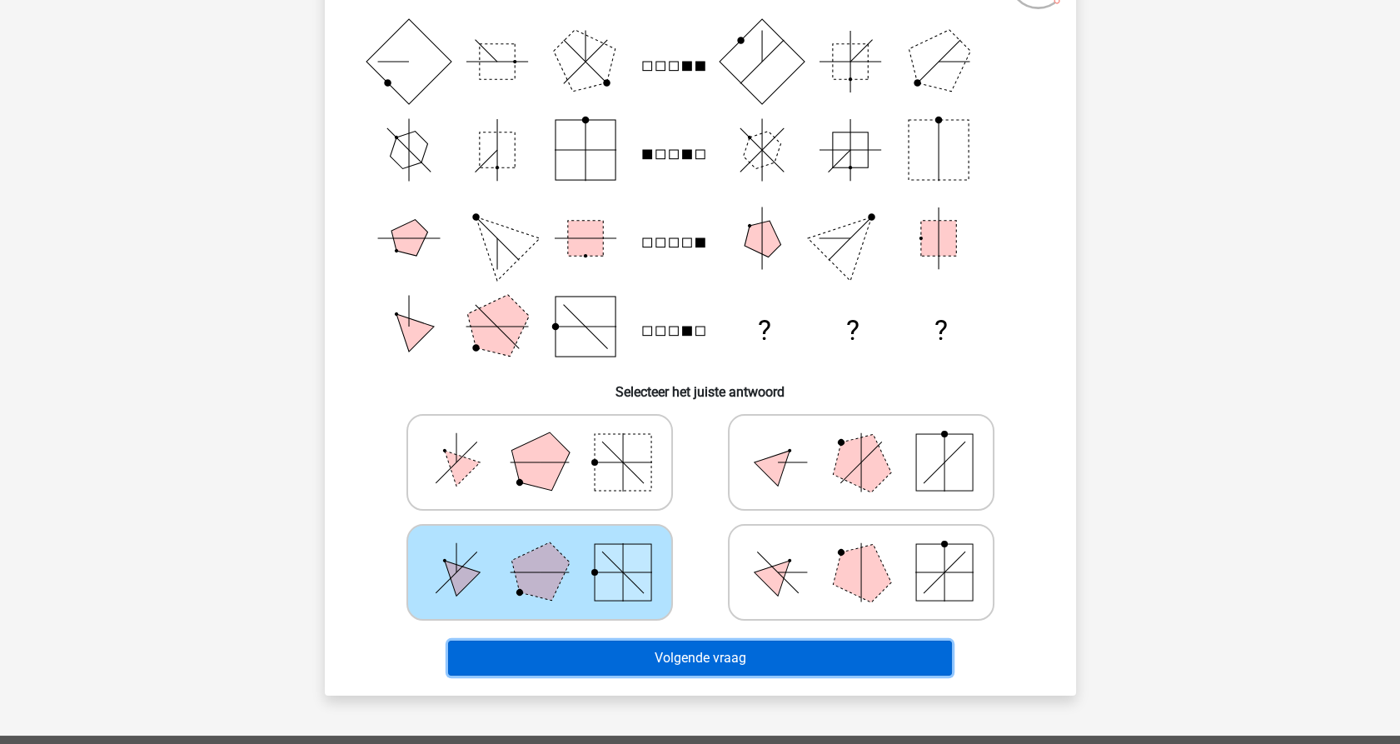
click at [636, 660] on button "Volgende vraag" at bounding box center [700, 658] width 504 height 35
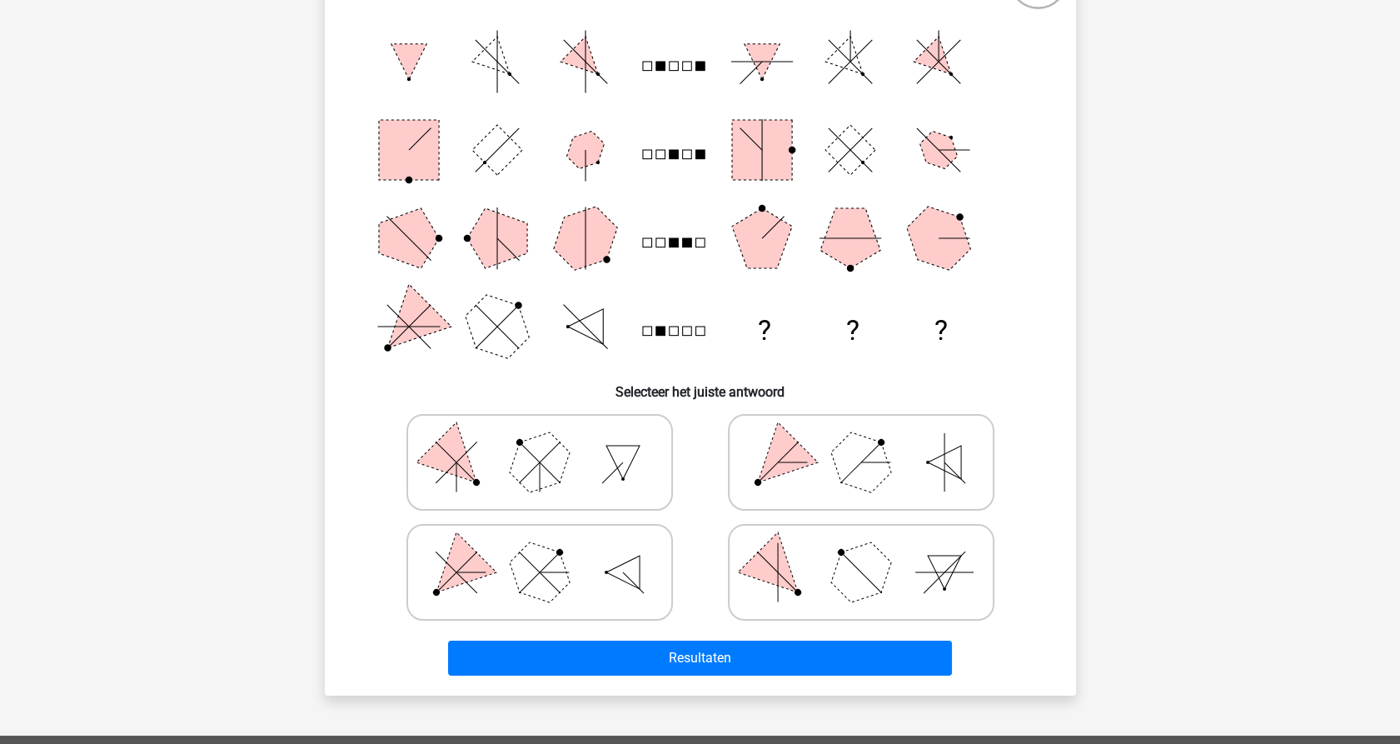
click at [826, 457] on icon at bounding box center [861, 462] width 250 height 83
click at [861, 441] on input "radio" at bounding box center [866, 436] width 11 height 11
radio input "true"
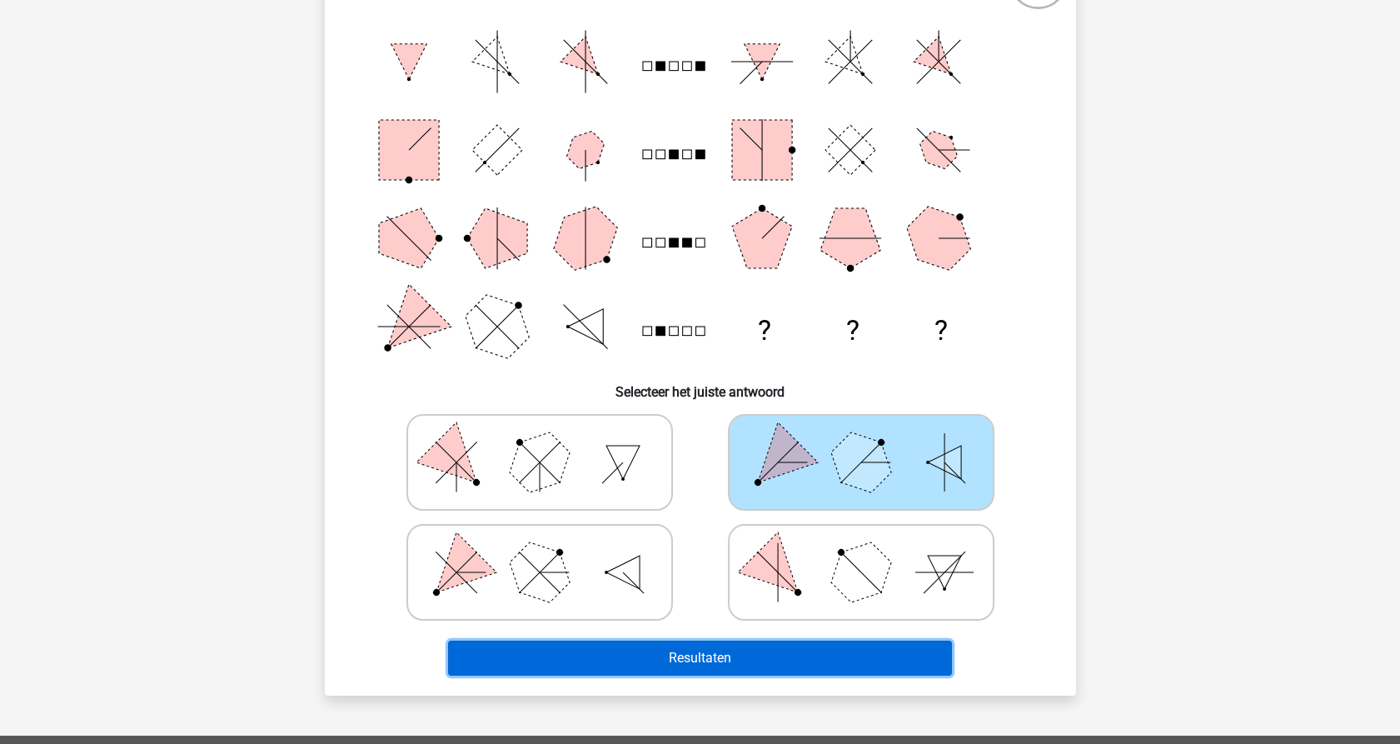
click at [700, 651] on button "Resultaten" at bounding box center [700, 658] width 504 height 35
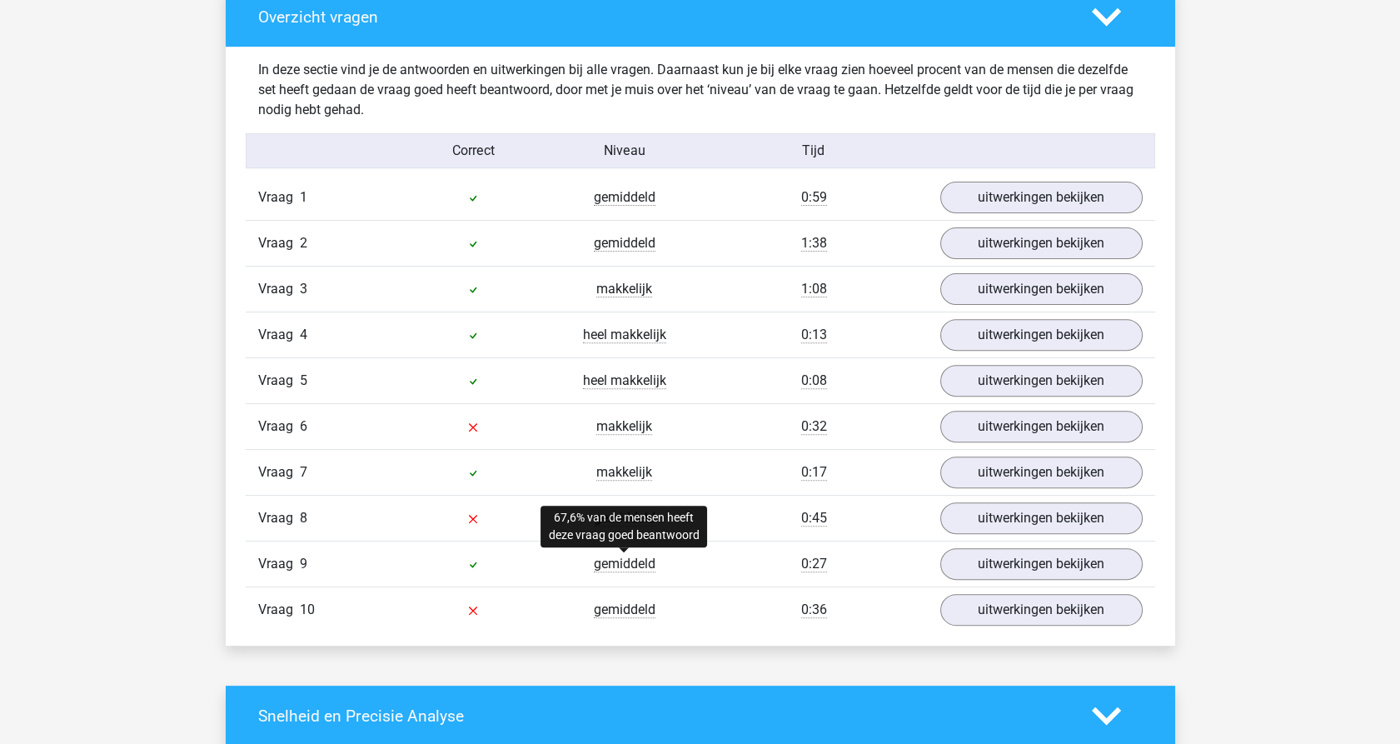
scroll to position [1295, 0]
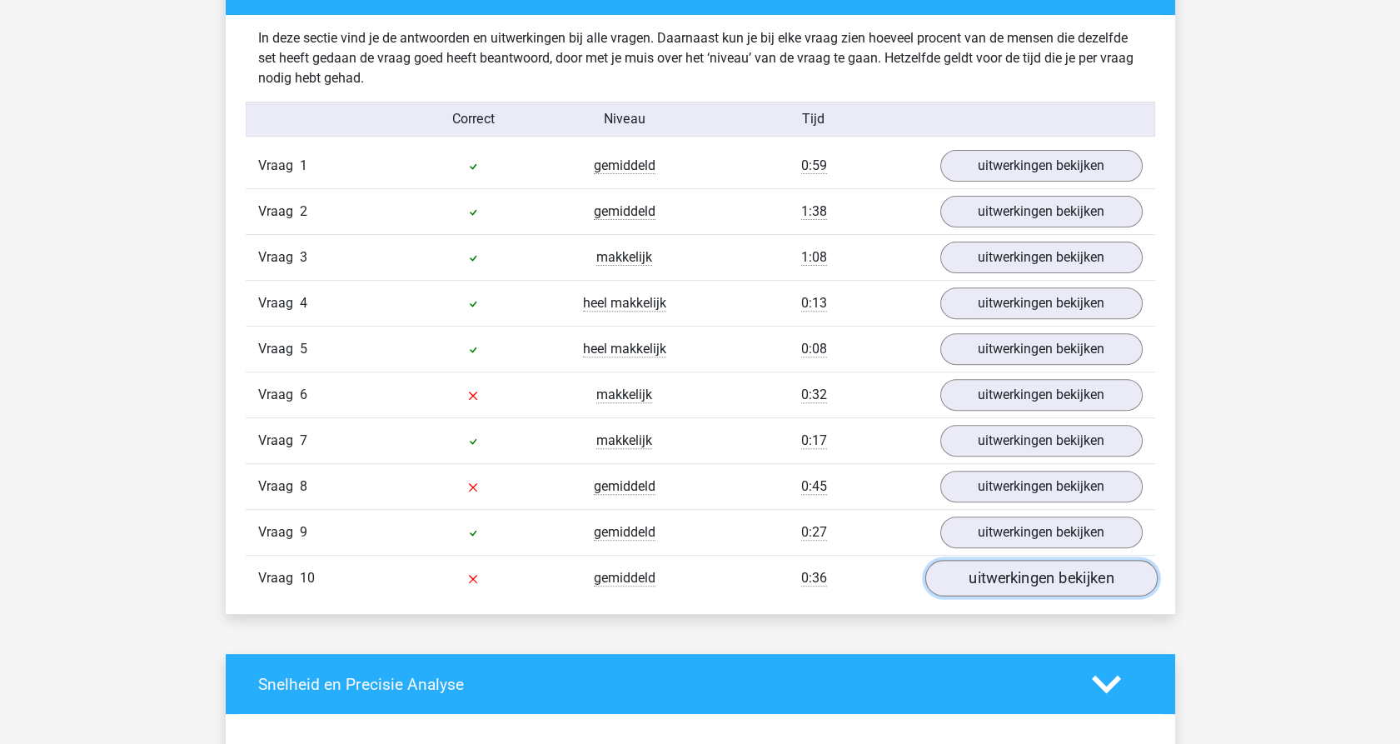
drag, startPoint x: 1059, startPoint y: 575, endPoint x: 1049, endPoint y: 575, distance: 10.0
click at [1059, 575] on link "uitwerkingen bekijken" at bounding box center [1041, 578] width 232 height 37
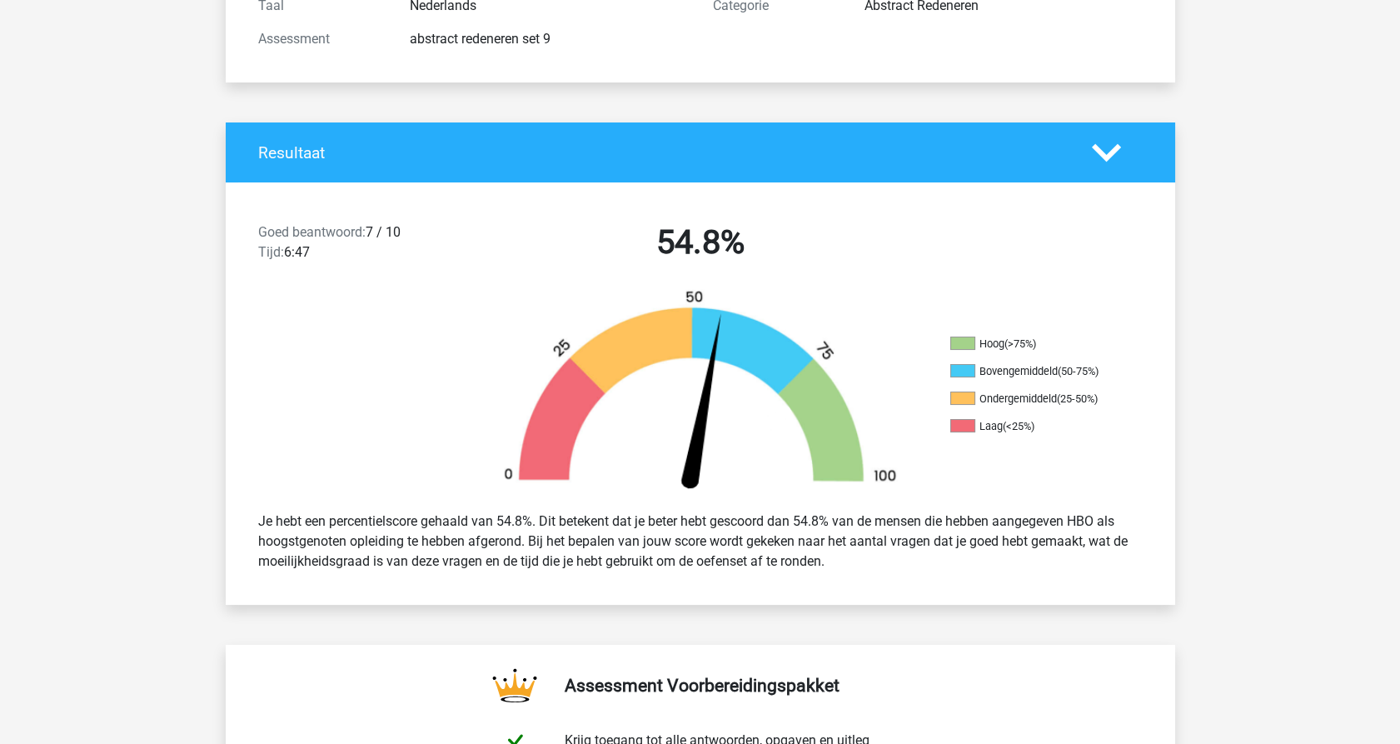
scroll to position [0, 0]
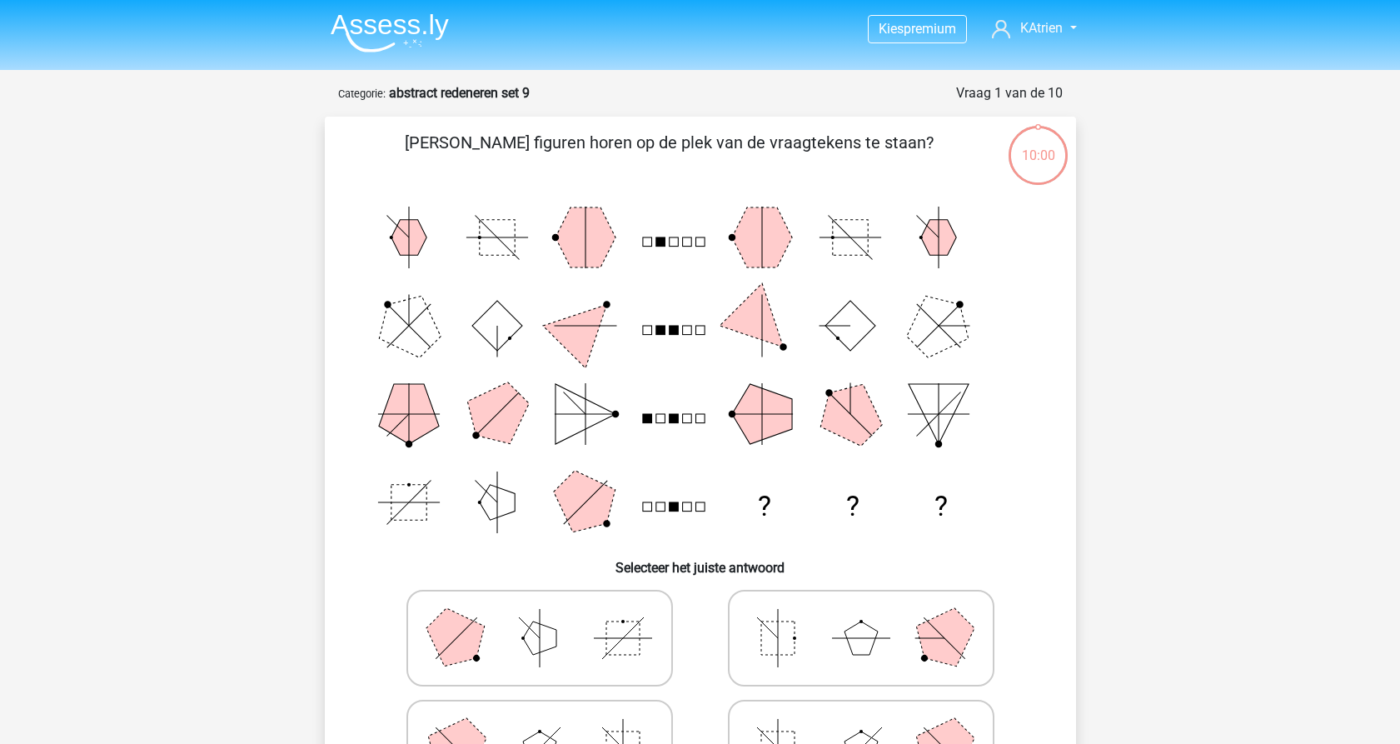
scroll to position [176, 0]
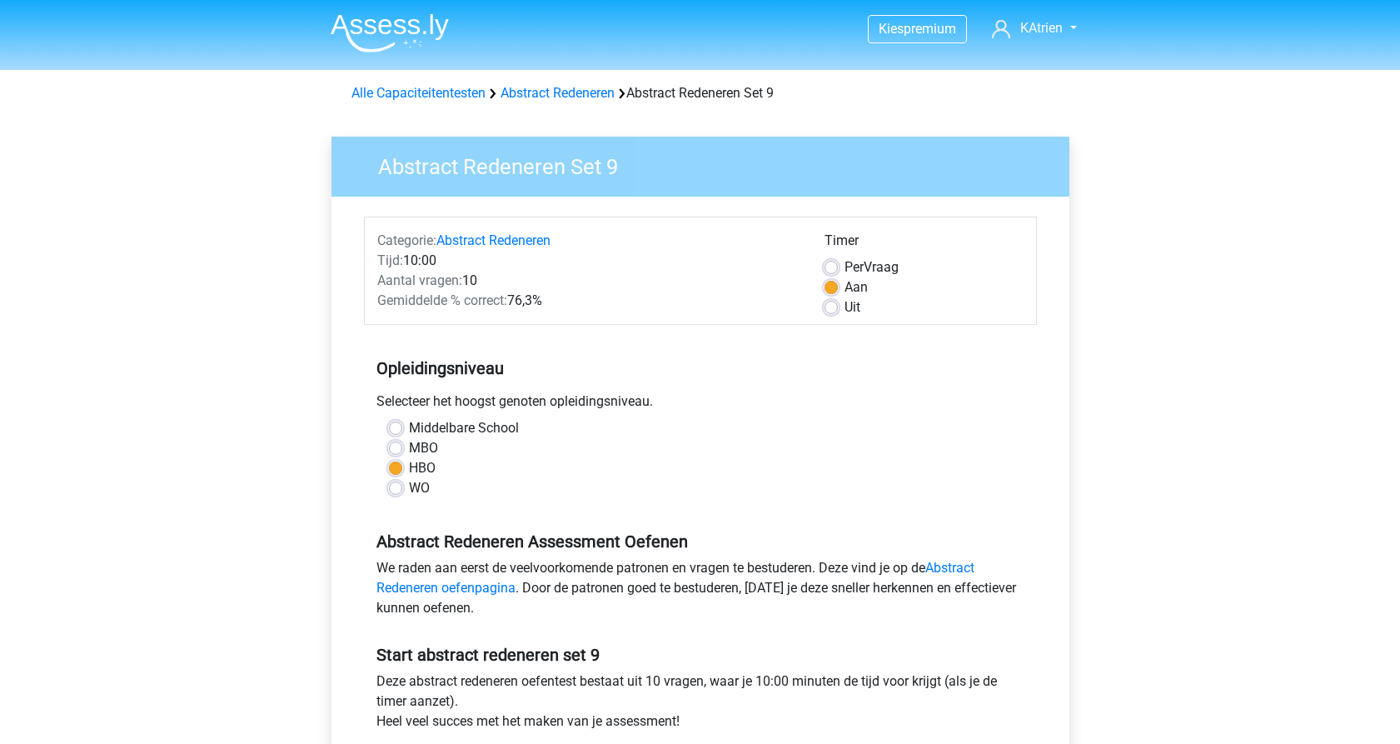
scroll to position [370, 0]
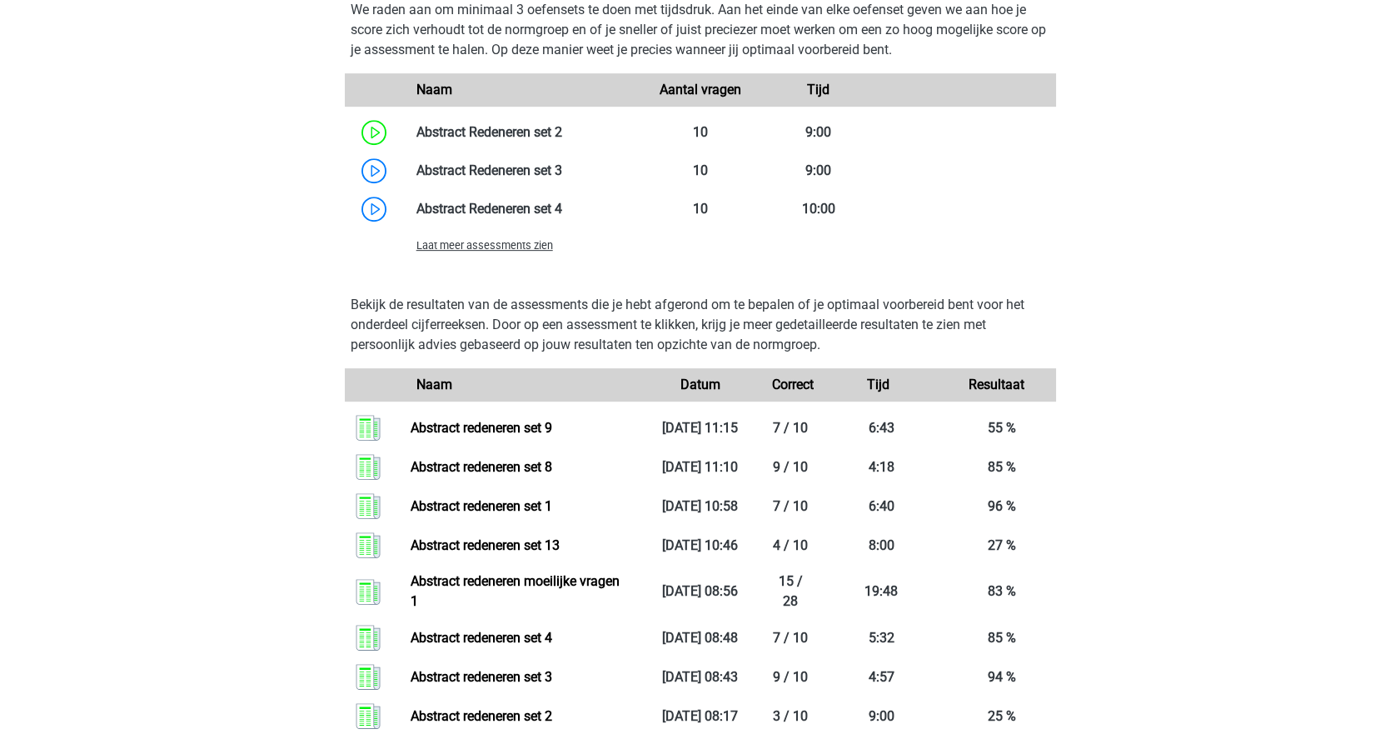
scroll to position [1559, 0]
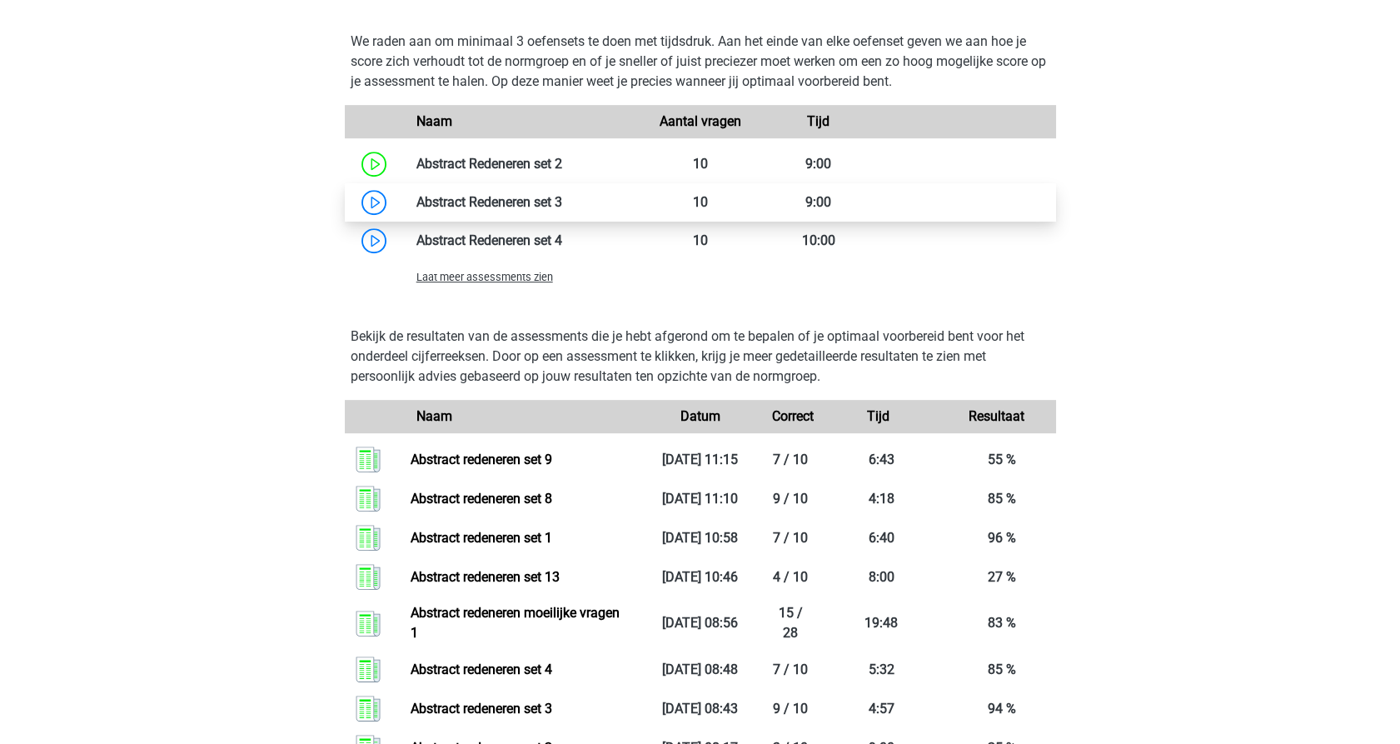
click at [562, 207] on link at bounding box center [562, 202] width 0 height 16
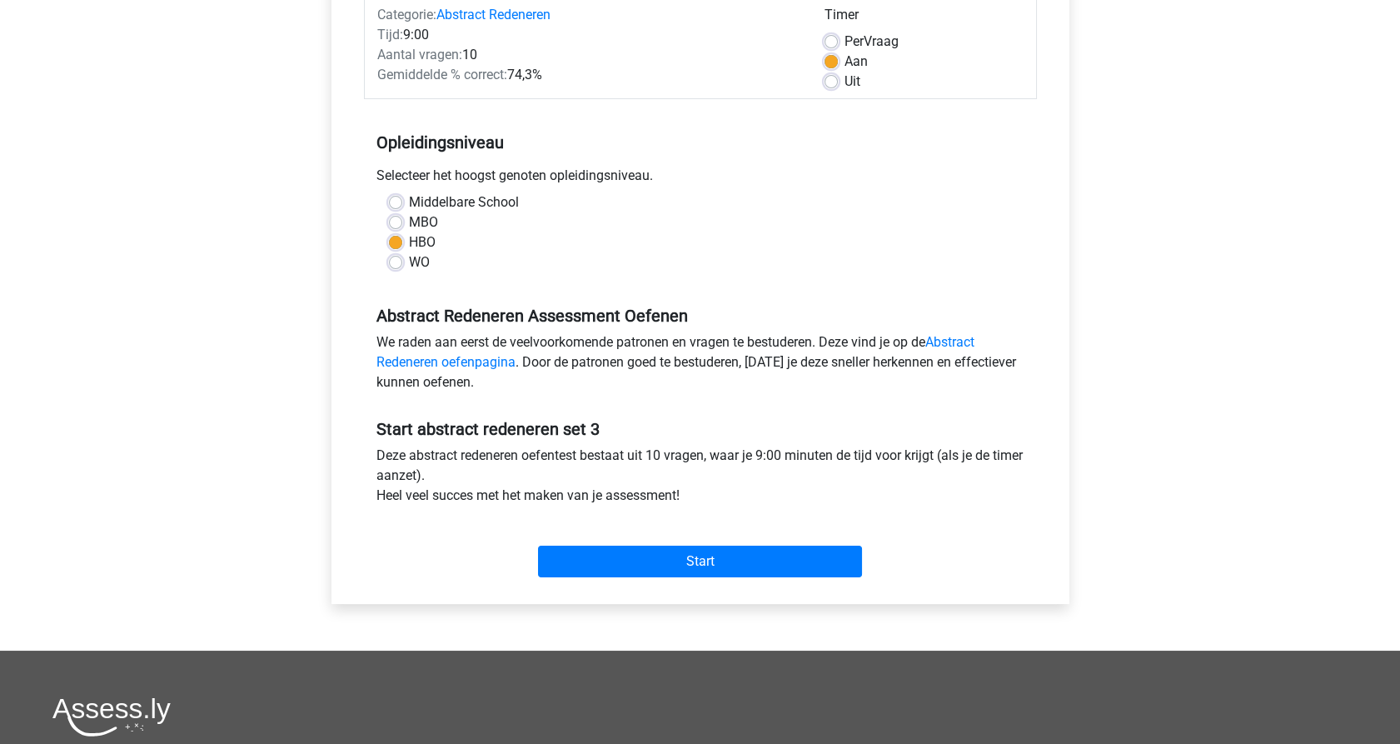
scroll to position [555, 0]
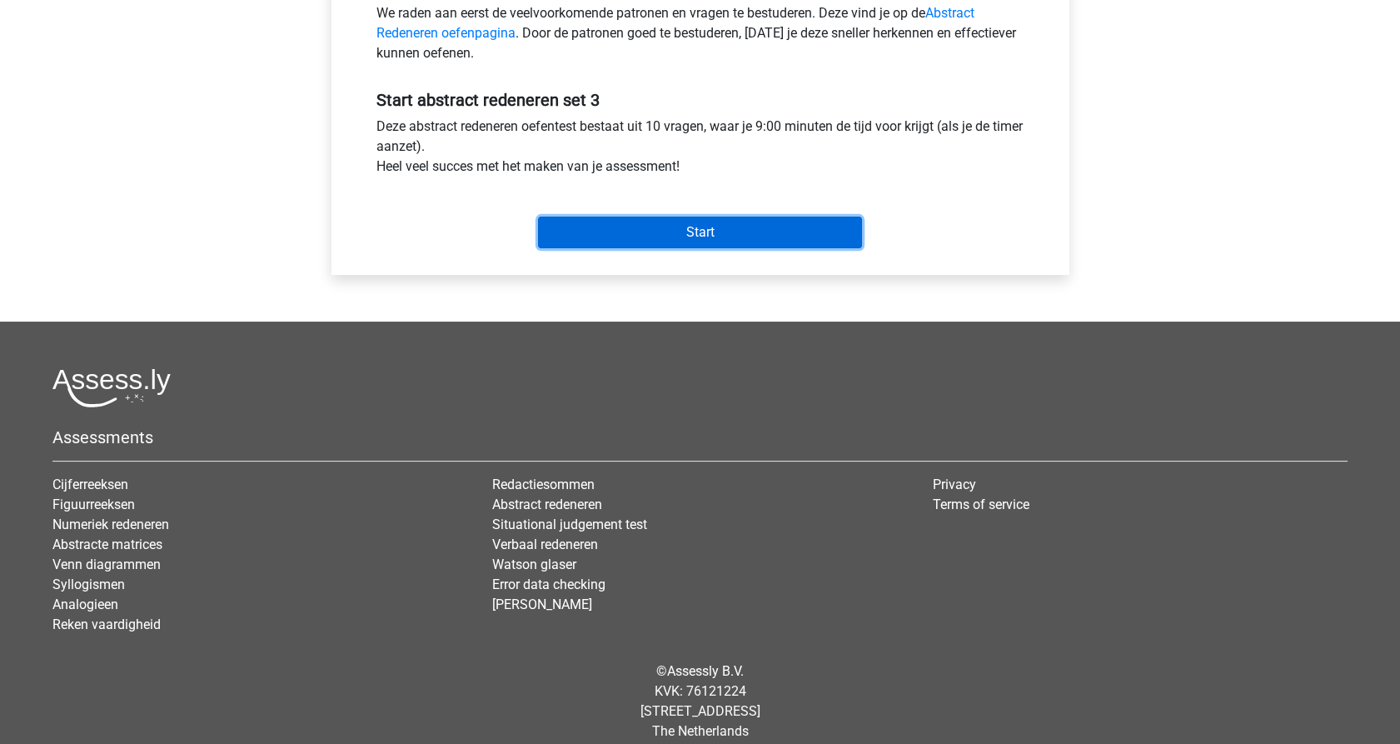
click at [678, 232] on input "Start" at bounding box center [700, 233] width 324 height 32
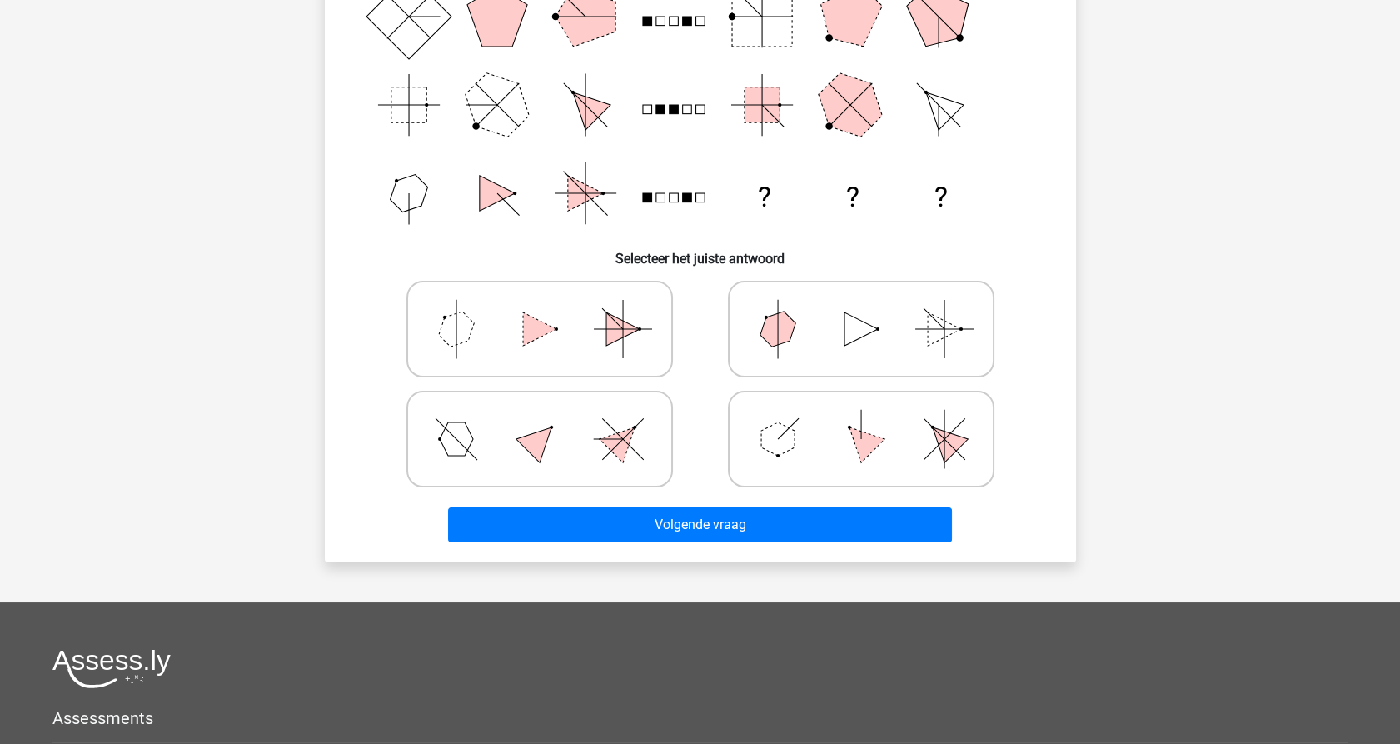
scroll to position [277, 0]
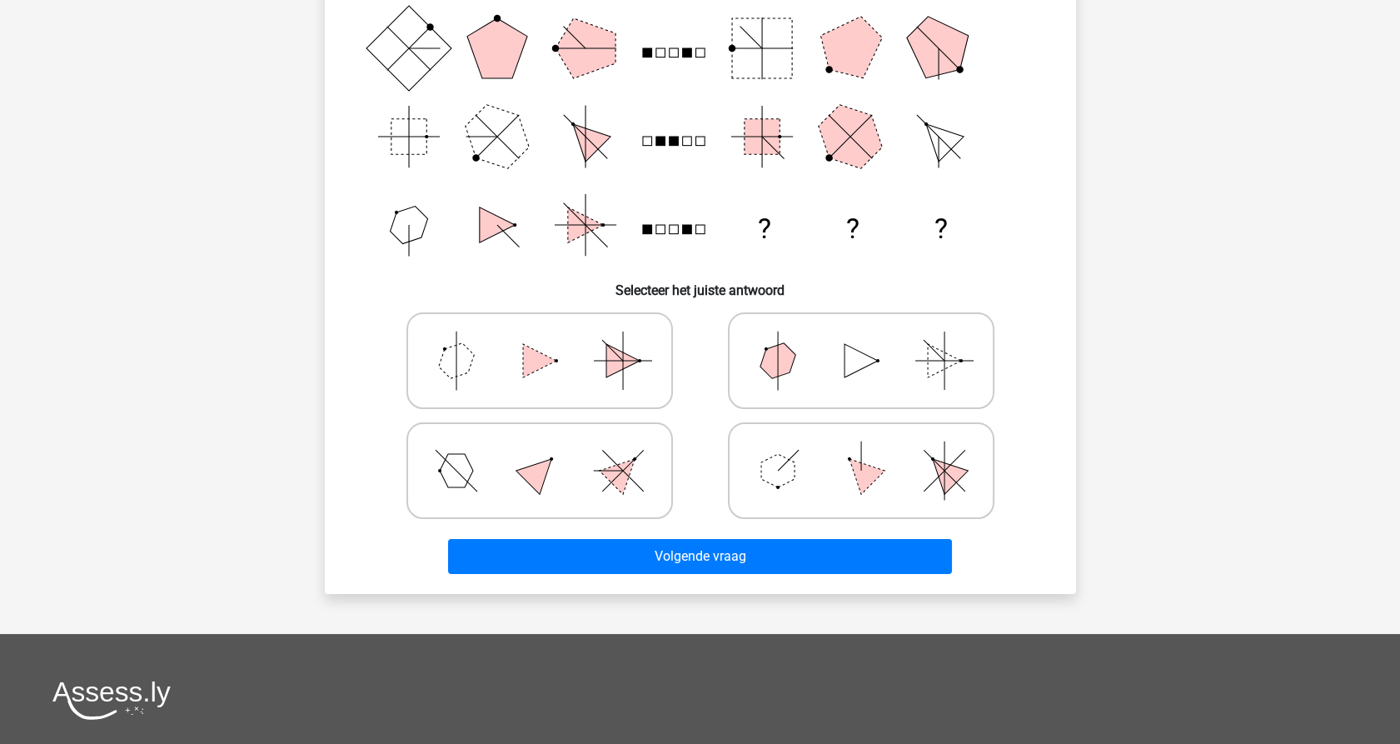
click at [808, 481] on icon at bounding box center [861, 470] width 250 height 83
click at [861, 450] on input "radio" at bounding box center [866, 444] width 11 height 11
radio input "true"
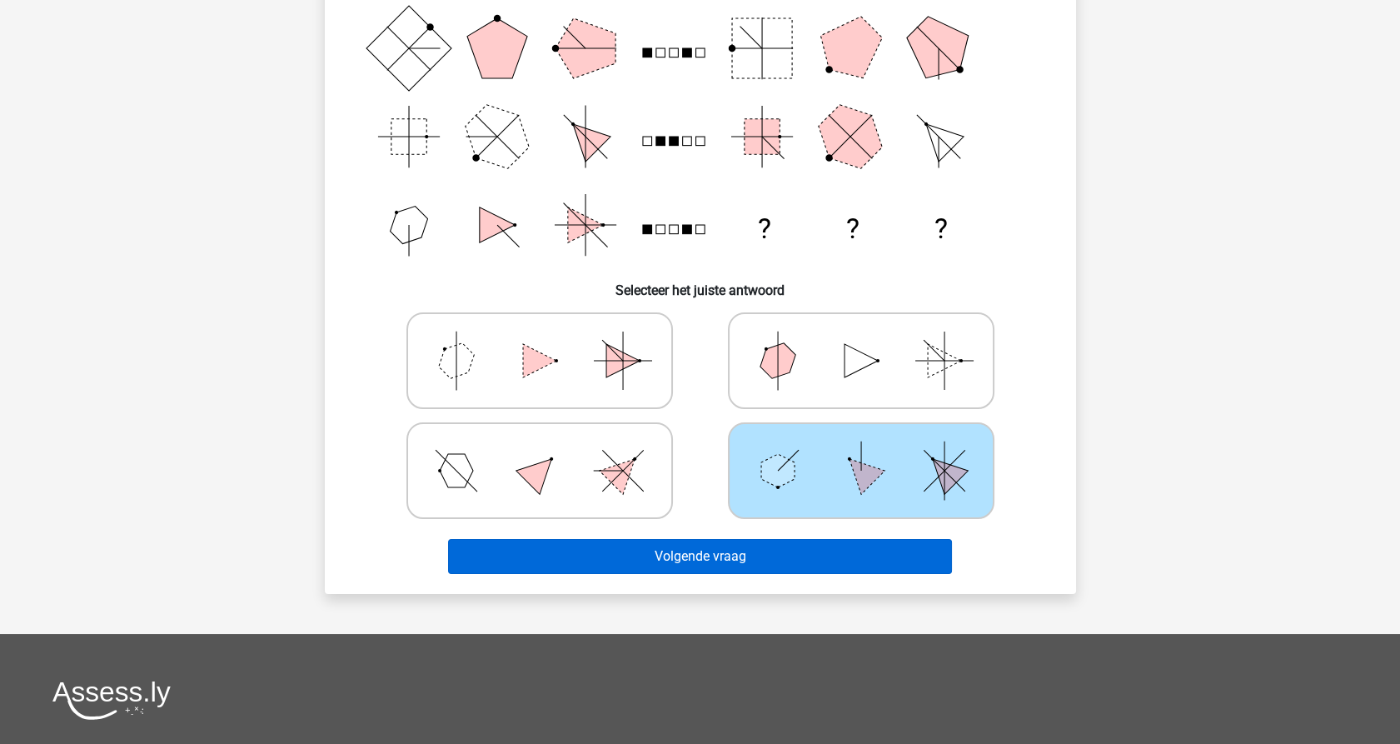
click at [749, 536] on div "Volgende vraag" at bounding box center [701, 553] width 698 height 55
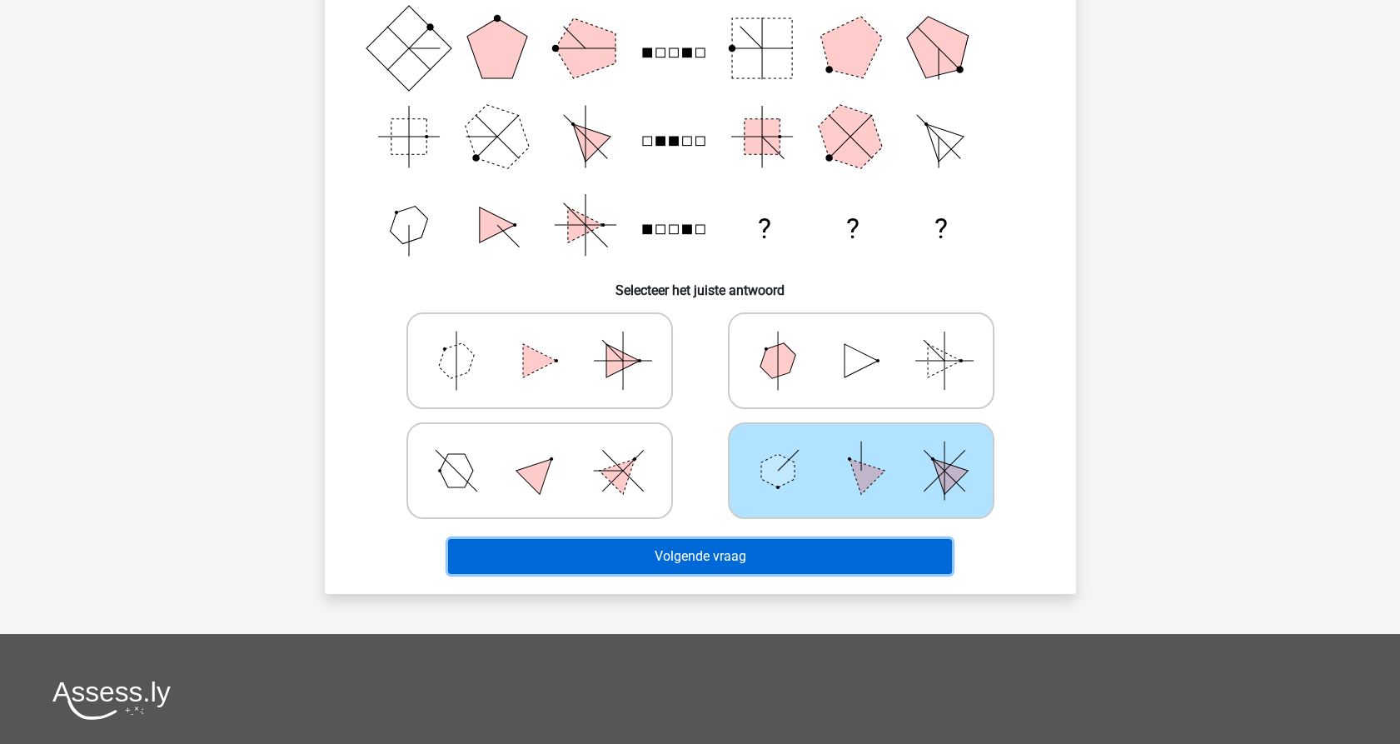
click at [741, 560] on button "Volgende vraag" at bounding box center [700, 556] width 504 height 35
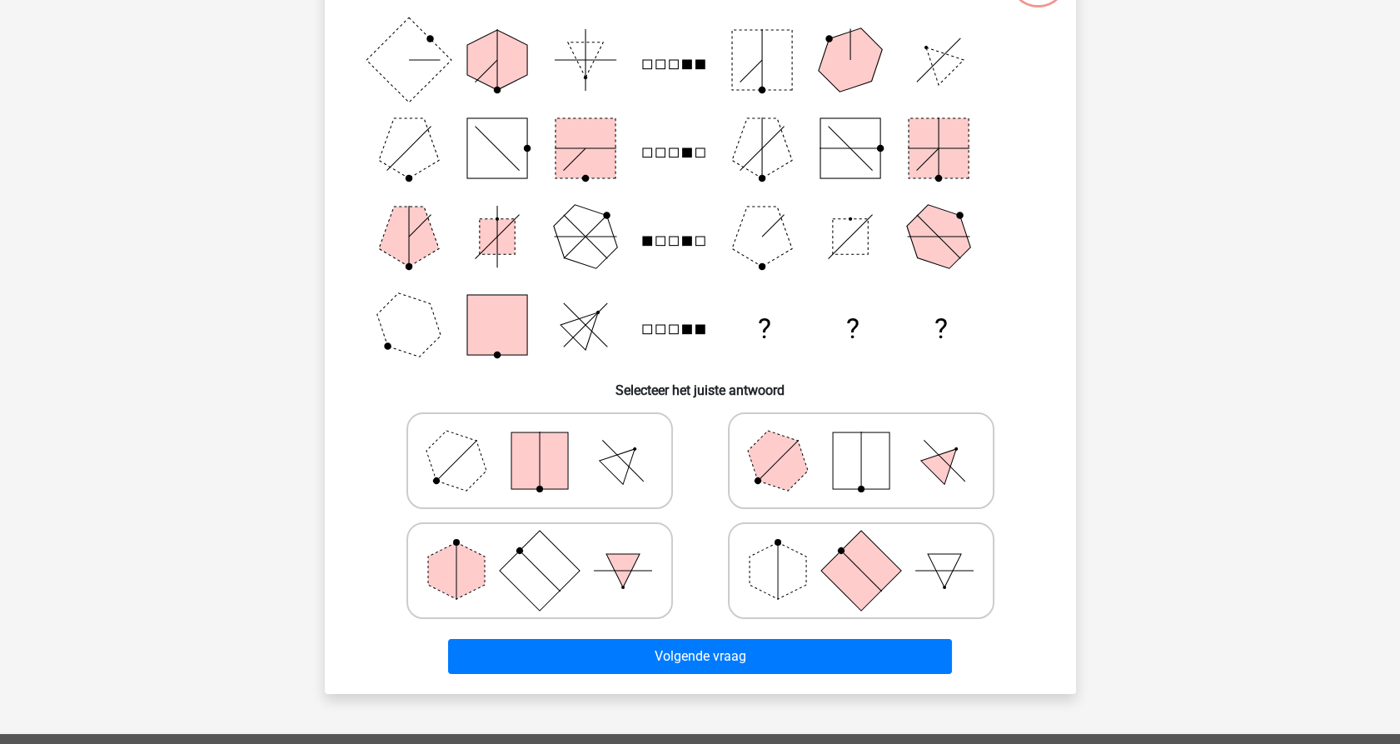
scroll to position [176, 0]
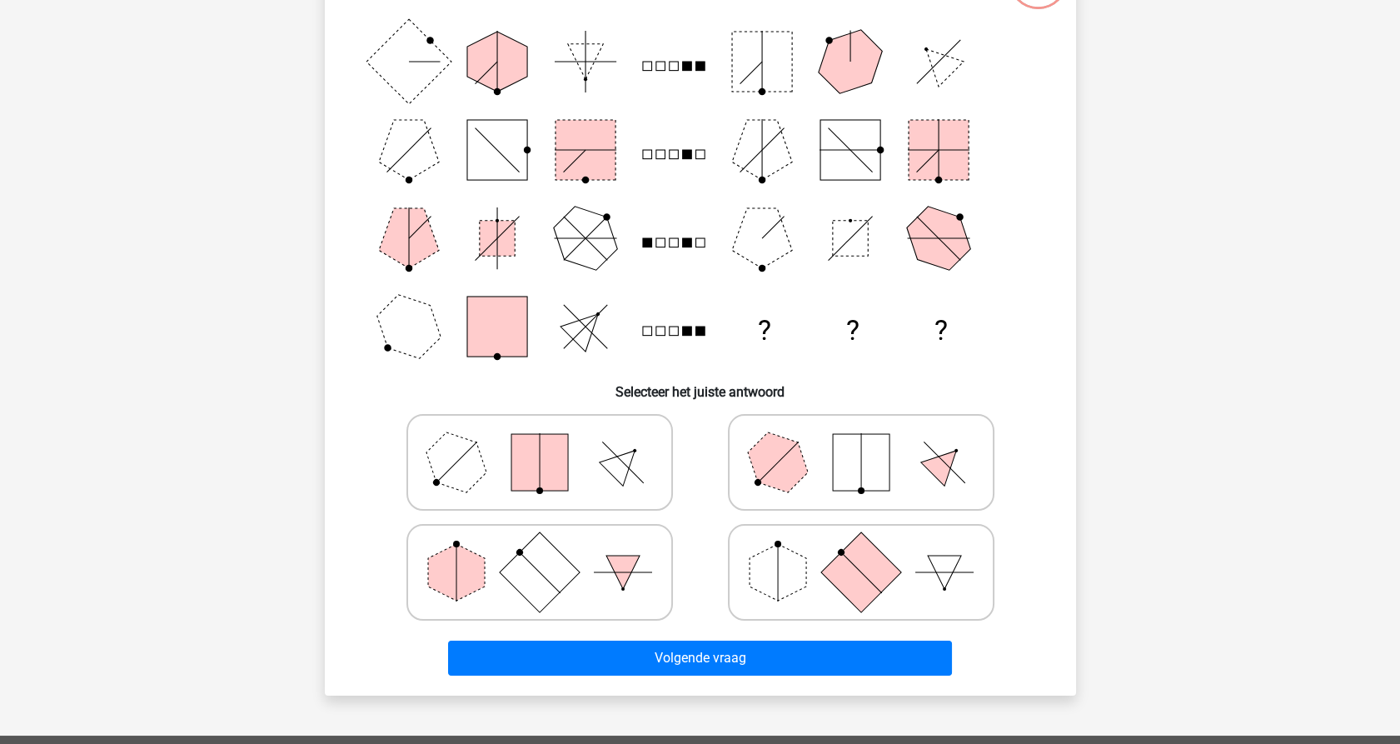
click at [793, 575] on polygon at bounding box center [778, 572] width 57 height 57
click at [861, 551] on input "radio" at bounding box center [866, 546] width 11 height 11
radio input "true"
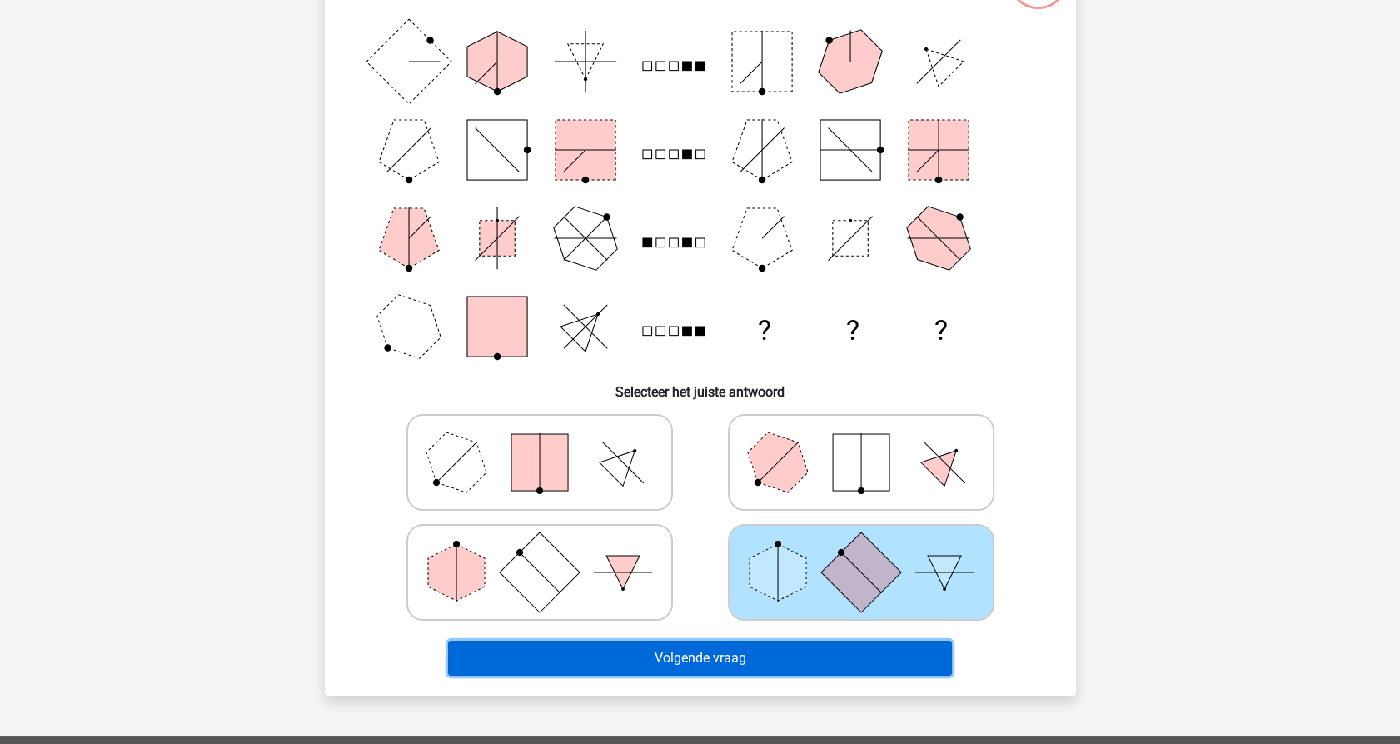
click at [741, 655] on button "Volgende vraag" at bounding box center [700, 658] width 504 height 35
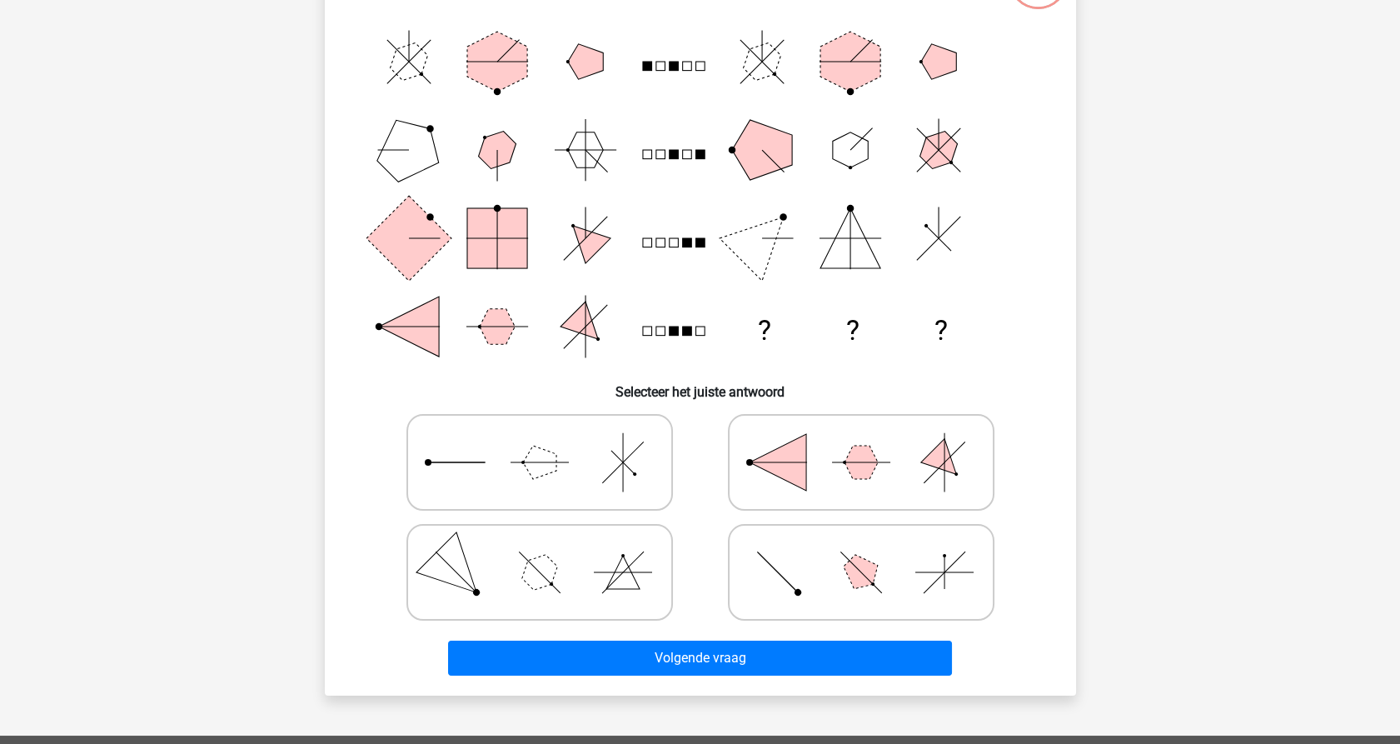
click at [786, 593] on icon at bounding box center [861, 572] width 250 height 83
click at [861, 551] on input "radio" at bounding box center [866, 546] width 11 height 11
radio input "true"
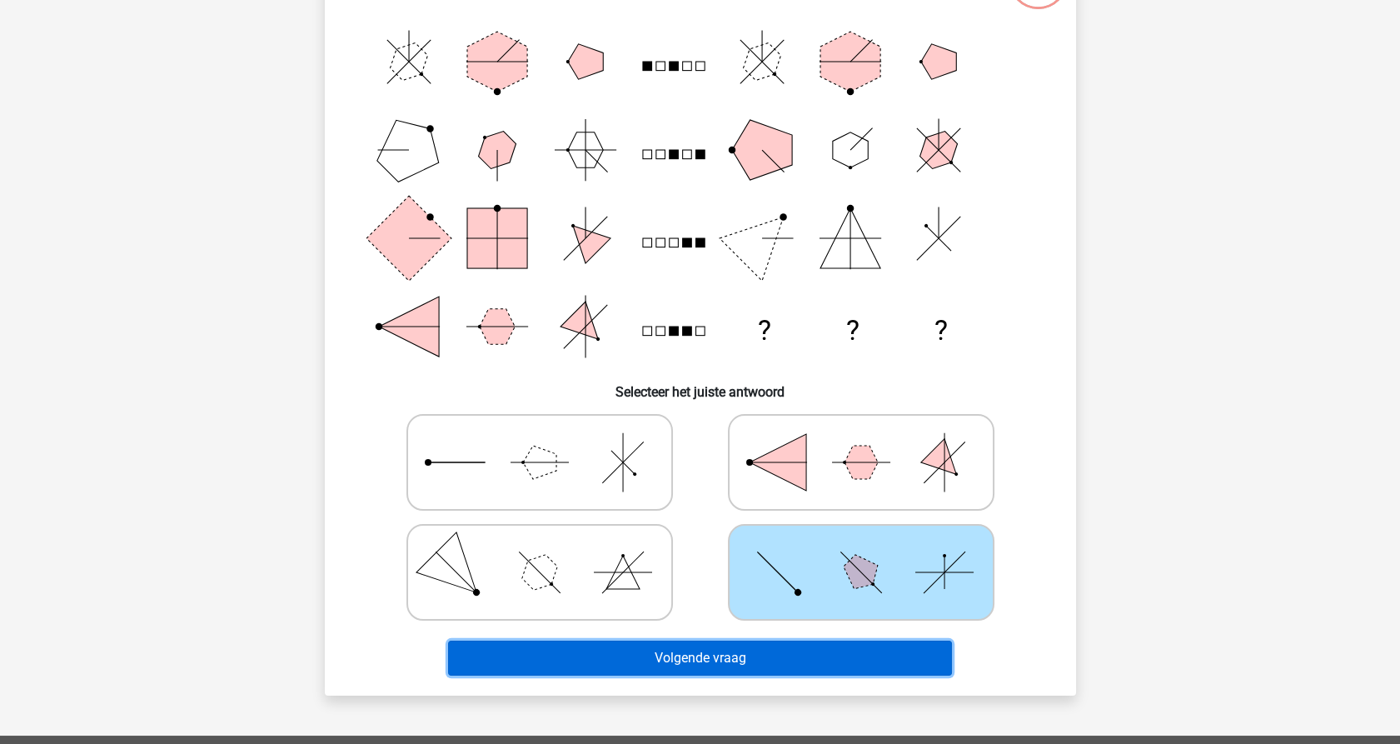
click at [716, 661] on button "Volgende vraag" at bounding box center [700, 658] width 504 height 35
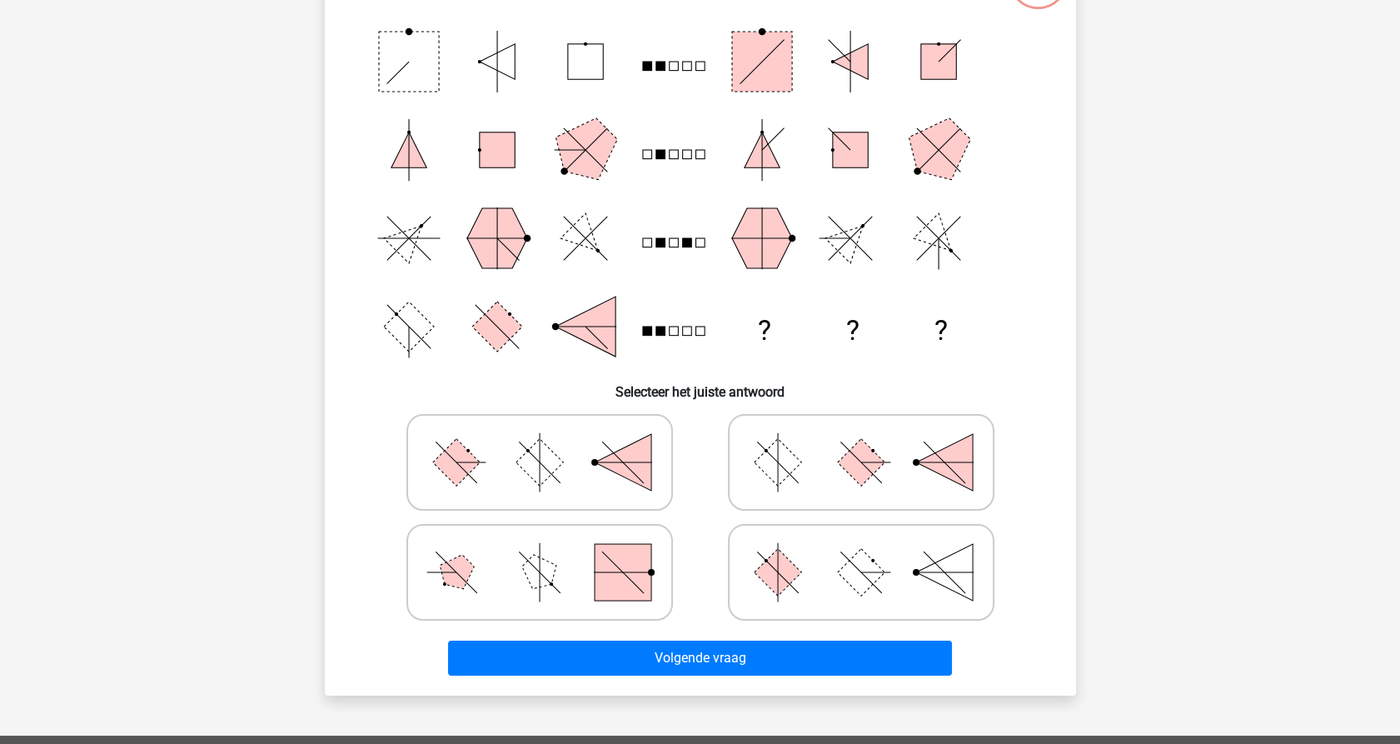
click at [786, 591] on icon at bounding box center [861, 572] width 250 height 83
click at [861, 551] on input "radio" at bounding box center [866, 546] width 11 height 11
radio input "true"
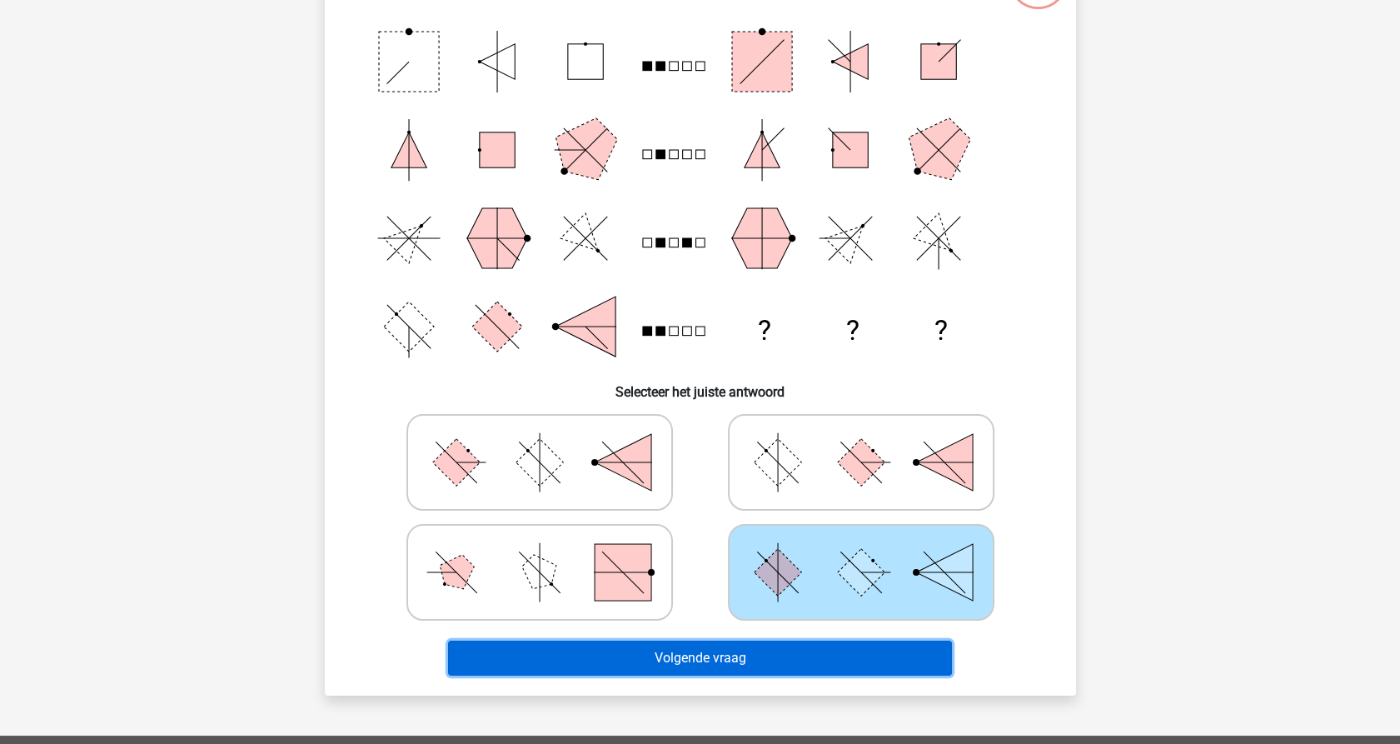
click at [769, 660] on button "Volgende vraag" at bounding box center [700, 658] width 504 height 35
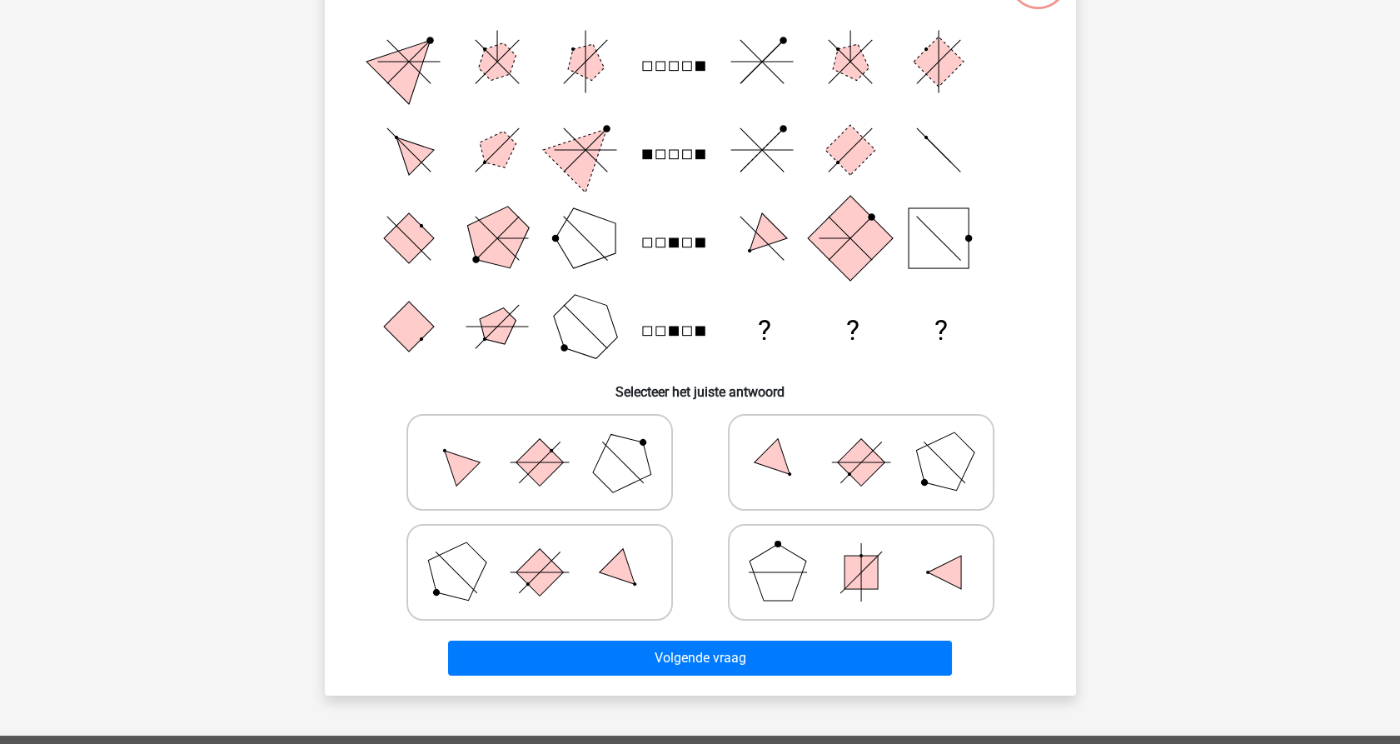
click at [456, 446] on icon at bounding box center [540, 462] width 250 height 83
click at [540, 441] on input "radio" at bounding box center [545, 436] width 11 height 11
radio input "true"
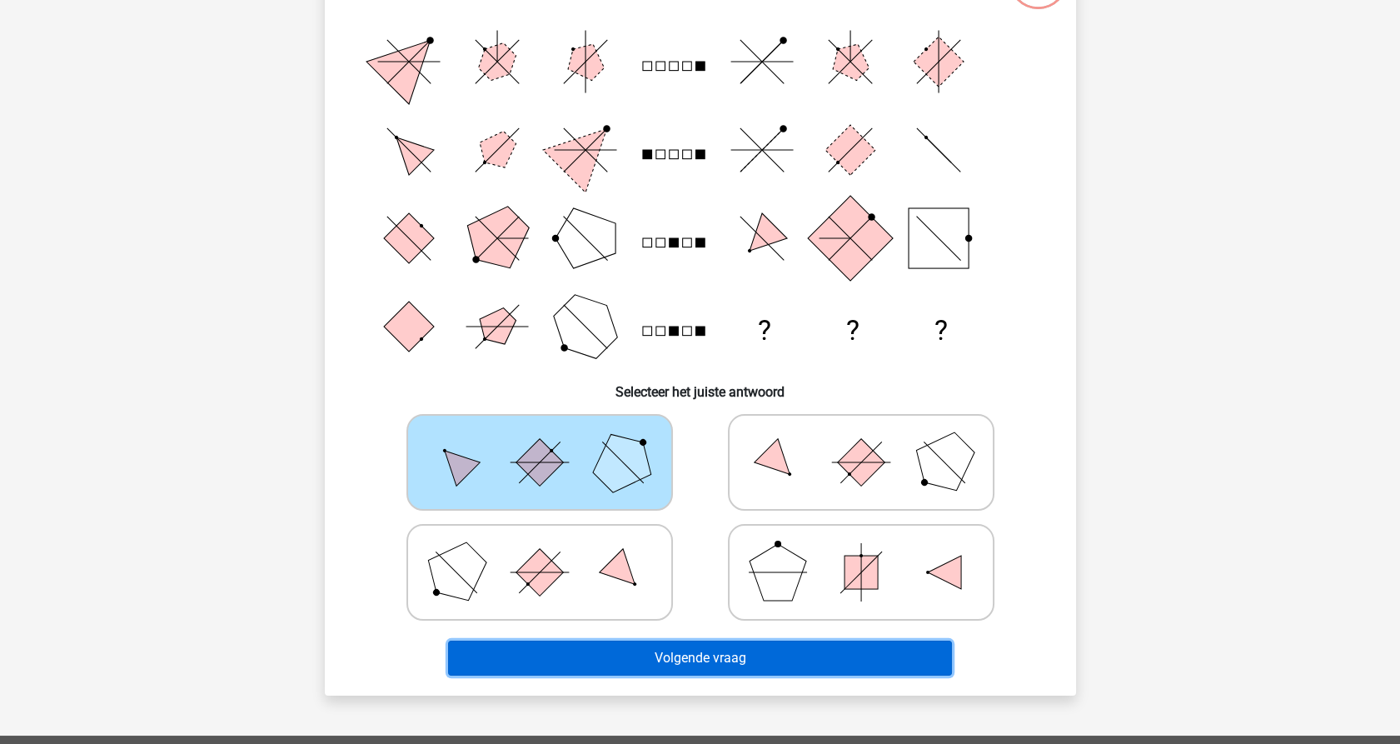
click at [695, 661] on button "Volgende vraag" at bounding box center [700, 658] width 504 height 35
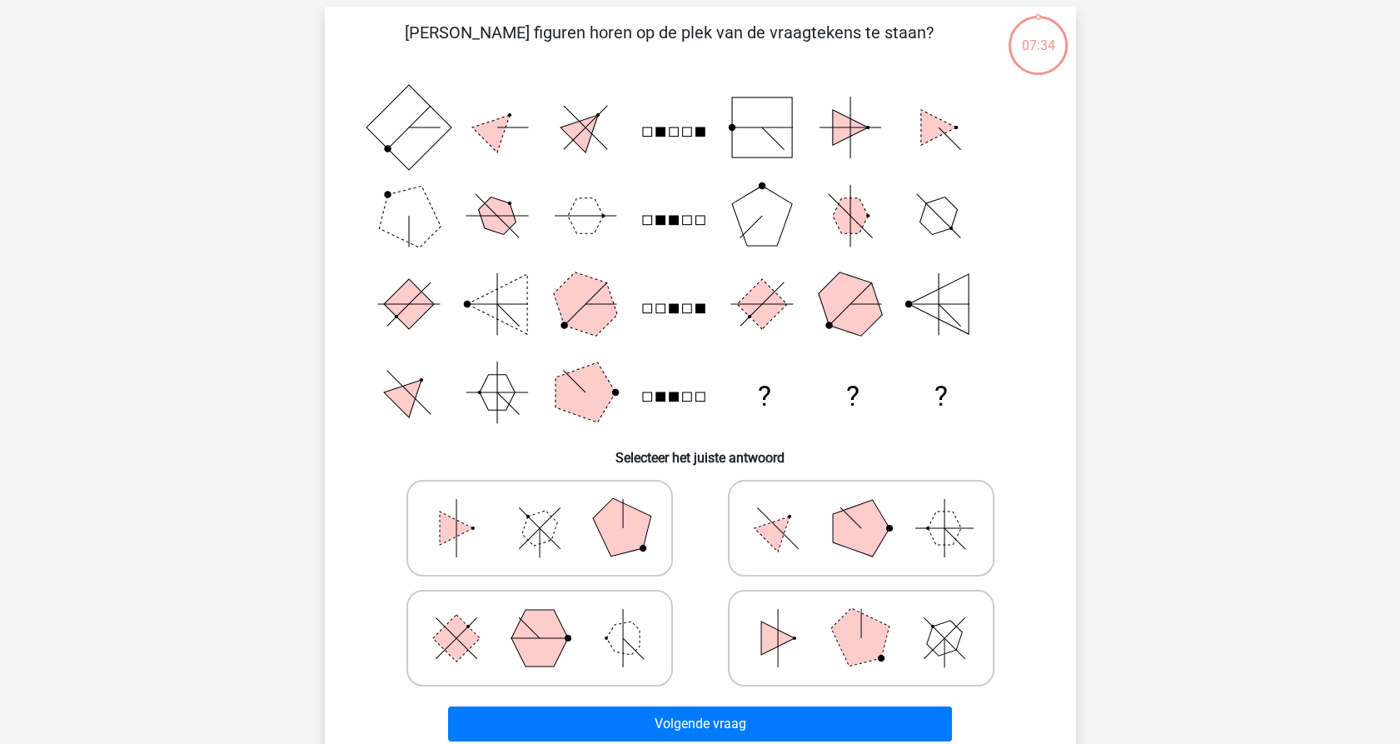
scroll to position [83, 0]
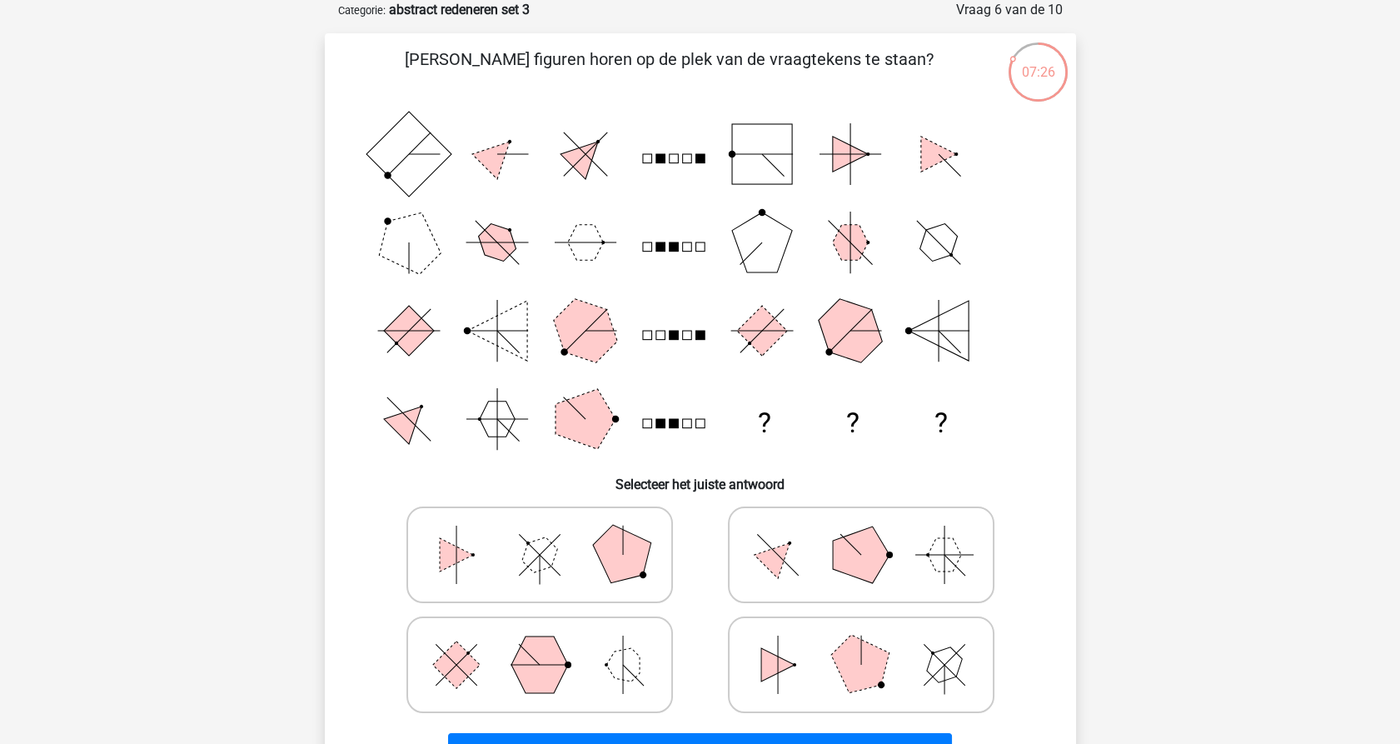
click at [501, 551] on icon at bounding box center [540, 554] width 250 height 83
click at [540, 534] on input "radio" at bounding box center [545, 528] width 11 height 11
radio input "true"
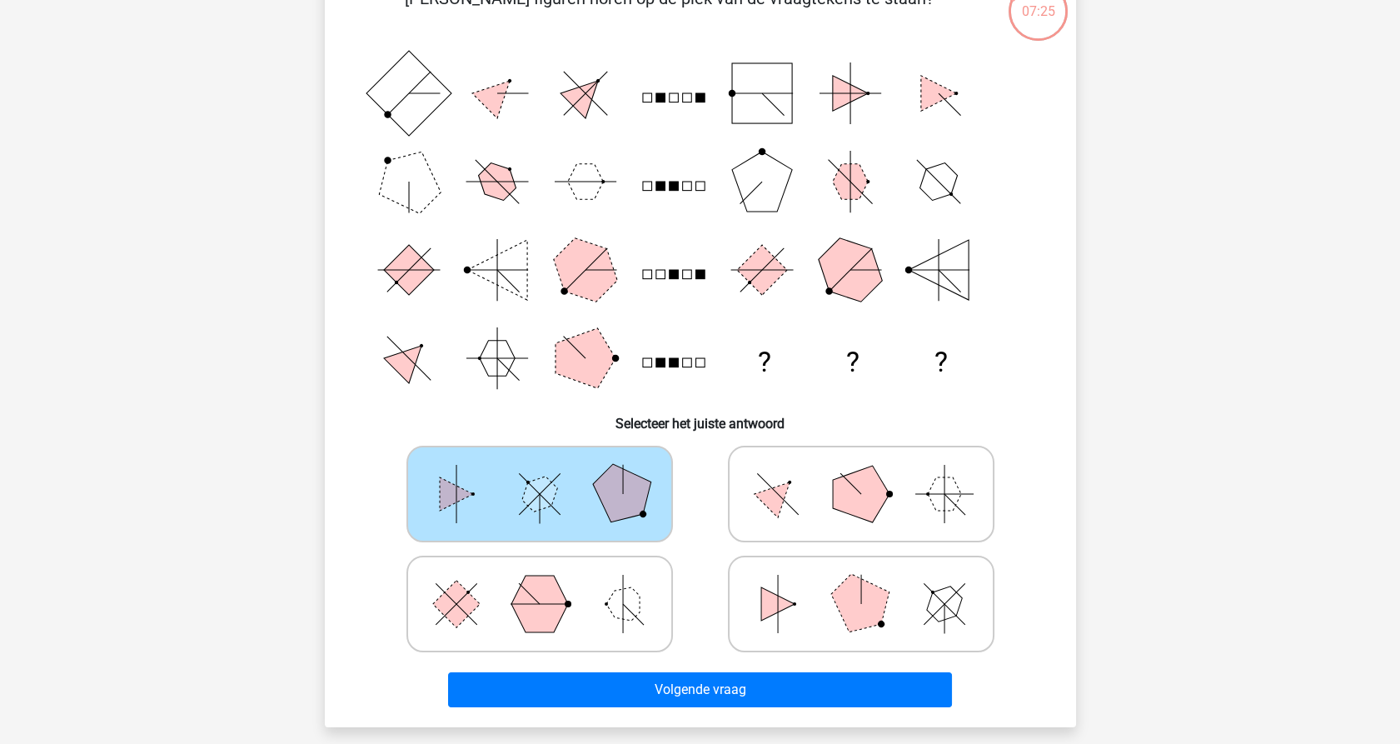
scroll to position [176, 0]
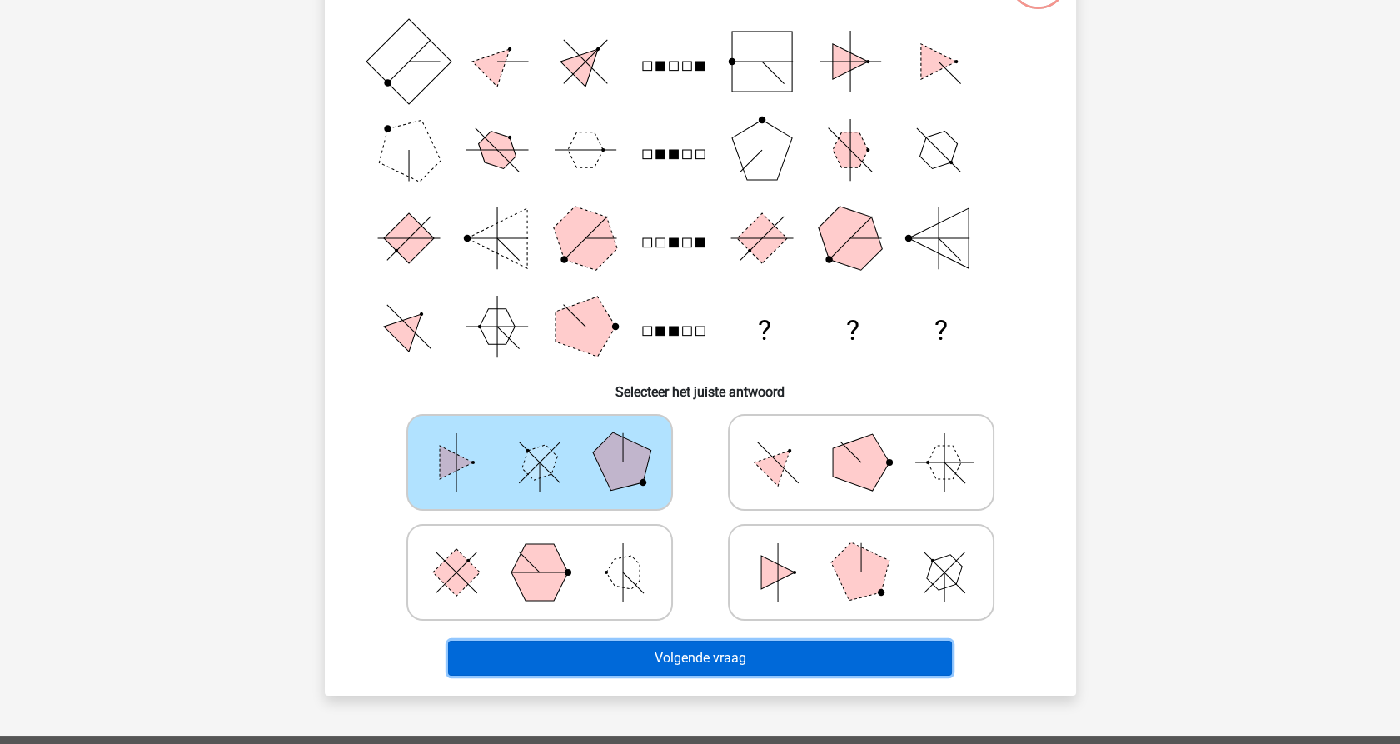
click at [620, 651] on button "Volgende vraag" at bounding box center [700, 658] width 504 height 35
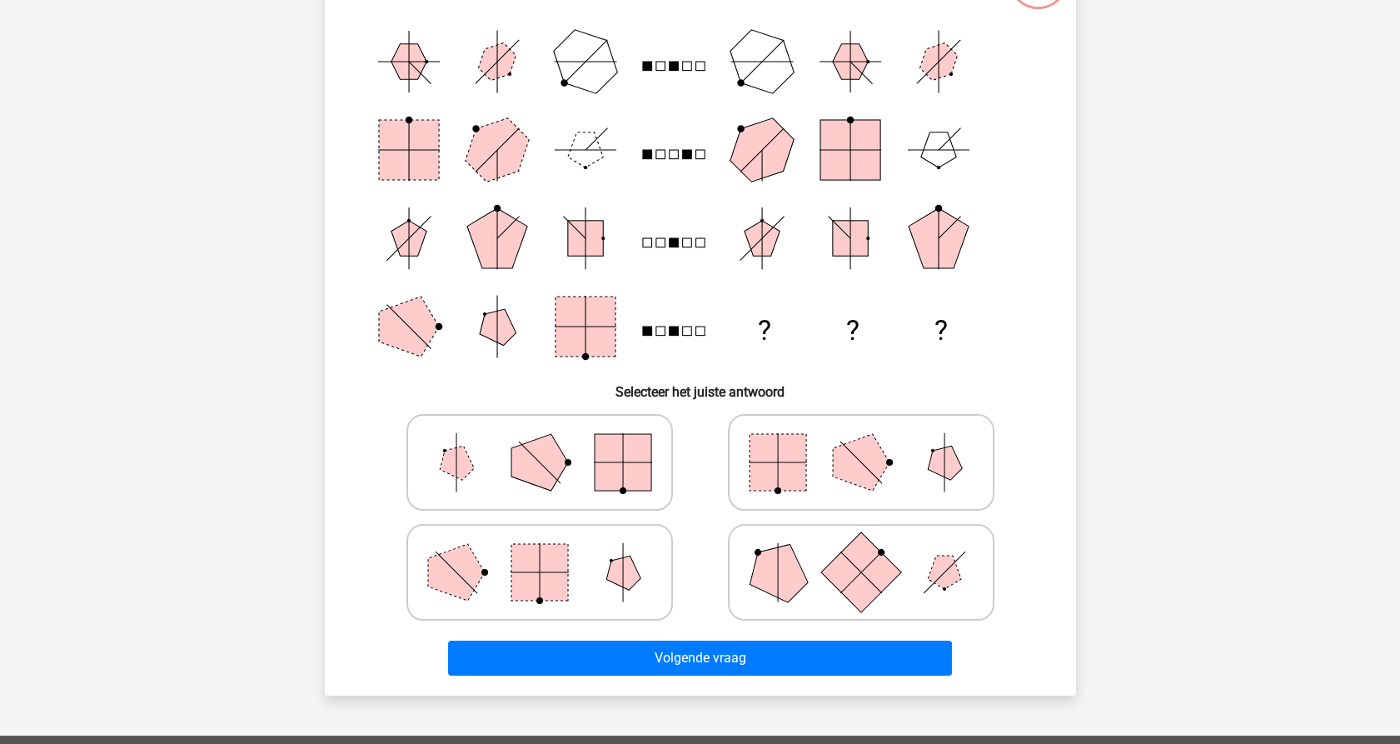
click at [618, 461] on rect at bounding box center [623, 462] width 57 height 57
click at [551, 441] on input "radio" at bounding box center [545, 436] width 11 height 11
radio input "true"
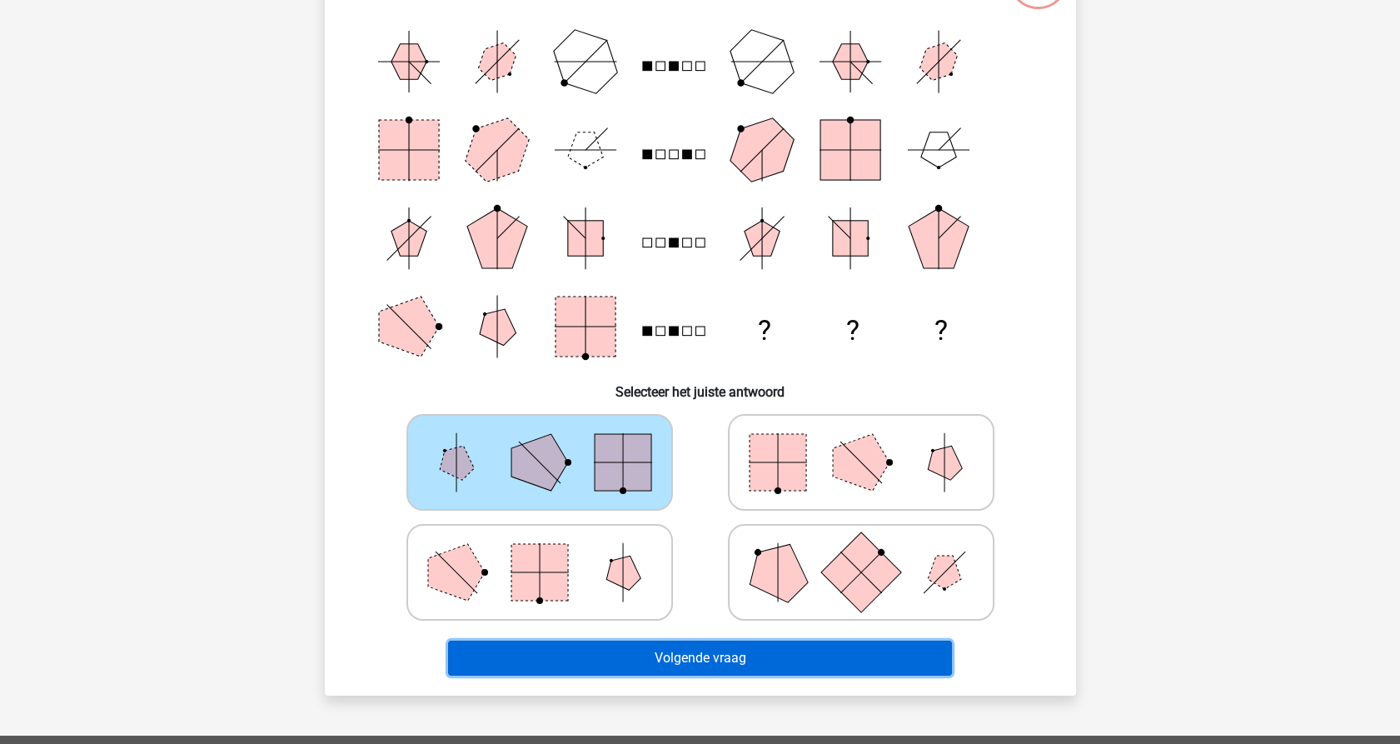
click at [677, 668] on button "Volgende vraag" at bounding box center [700, 658] width 504 height 35
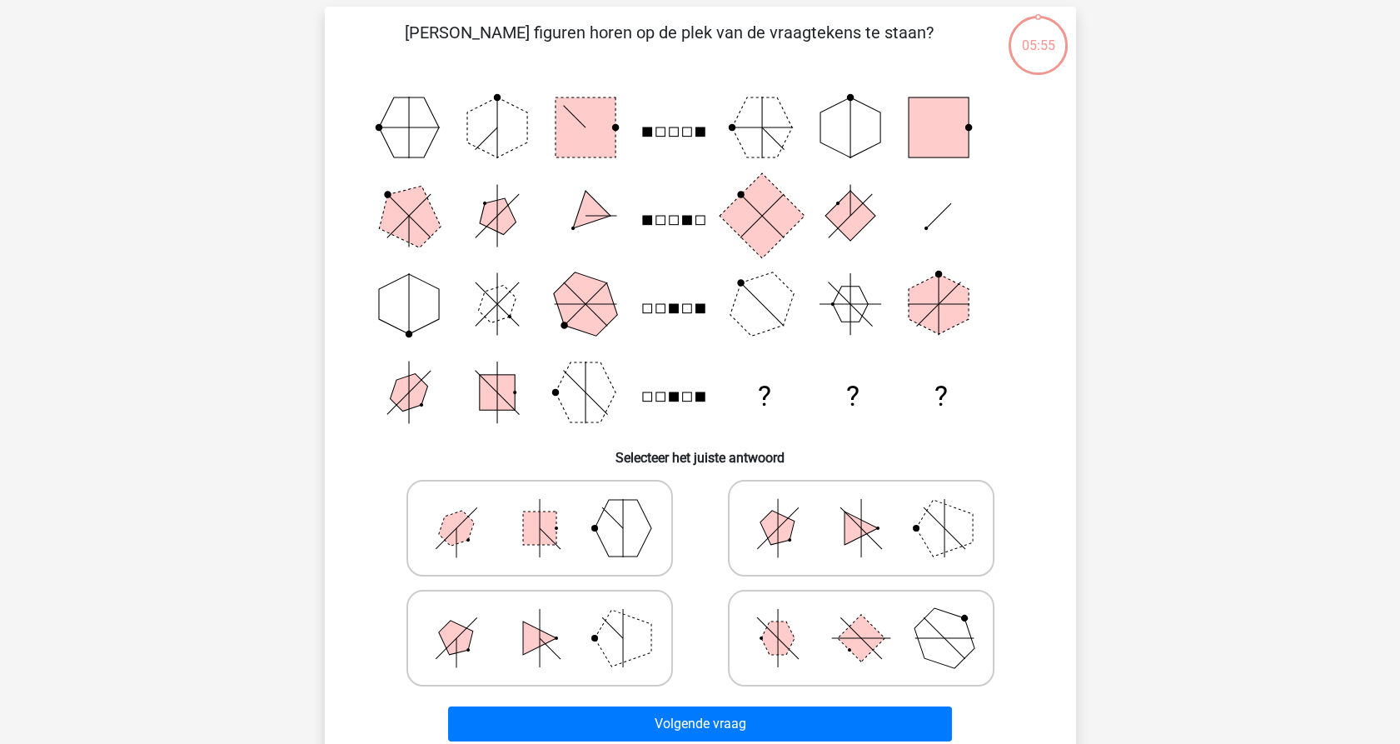
scroll to position [83, 0]
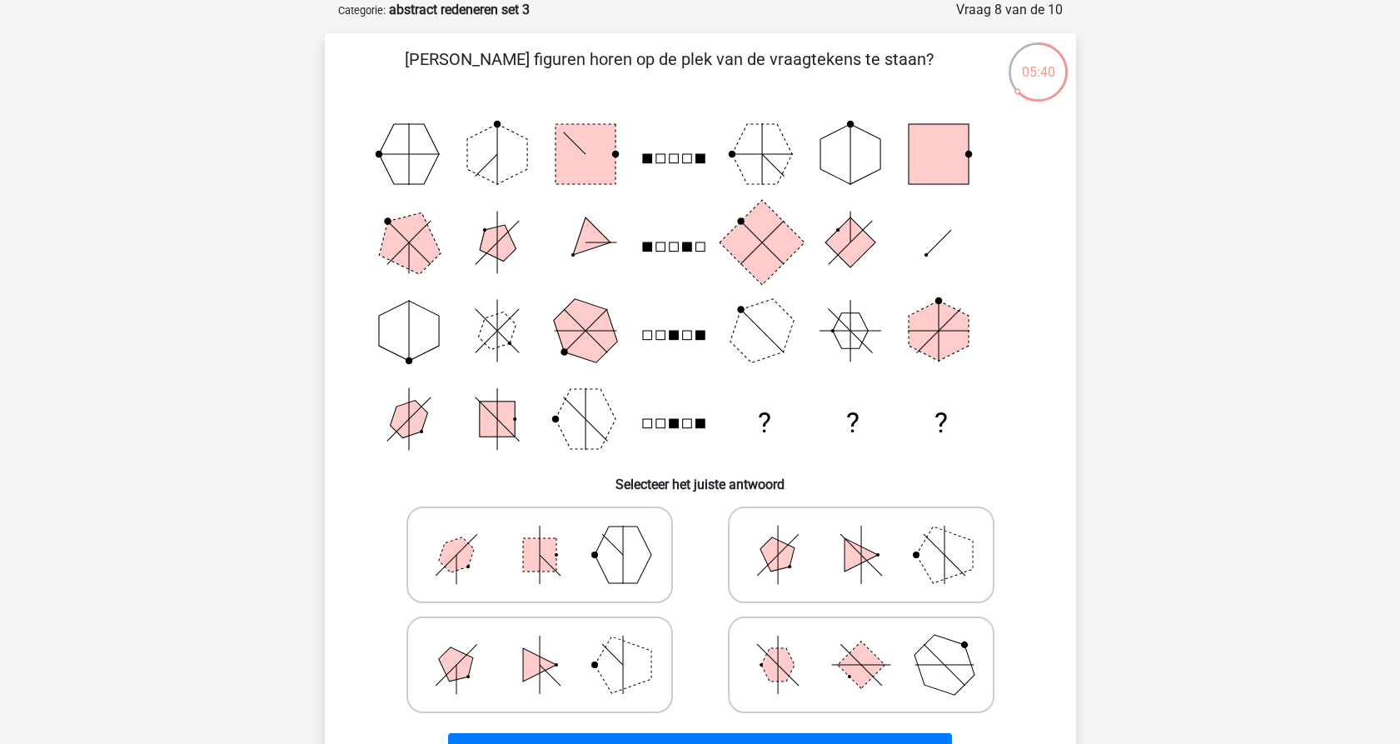
click at [776, 652] on polygon at bounding box center [777, 664] width 33 height 33
click at [861, 644] on input "radio" at bounding box center [866, 638] width 11 height 11
radio input "true"
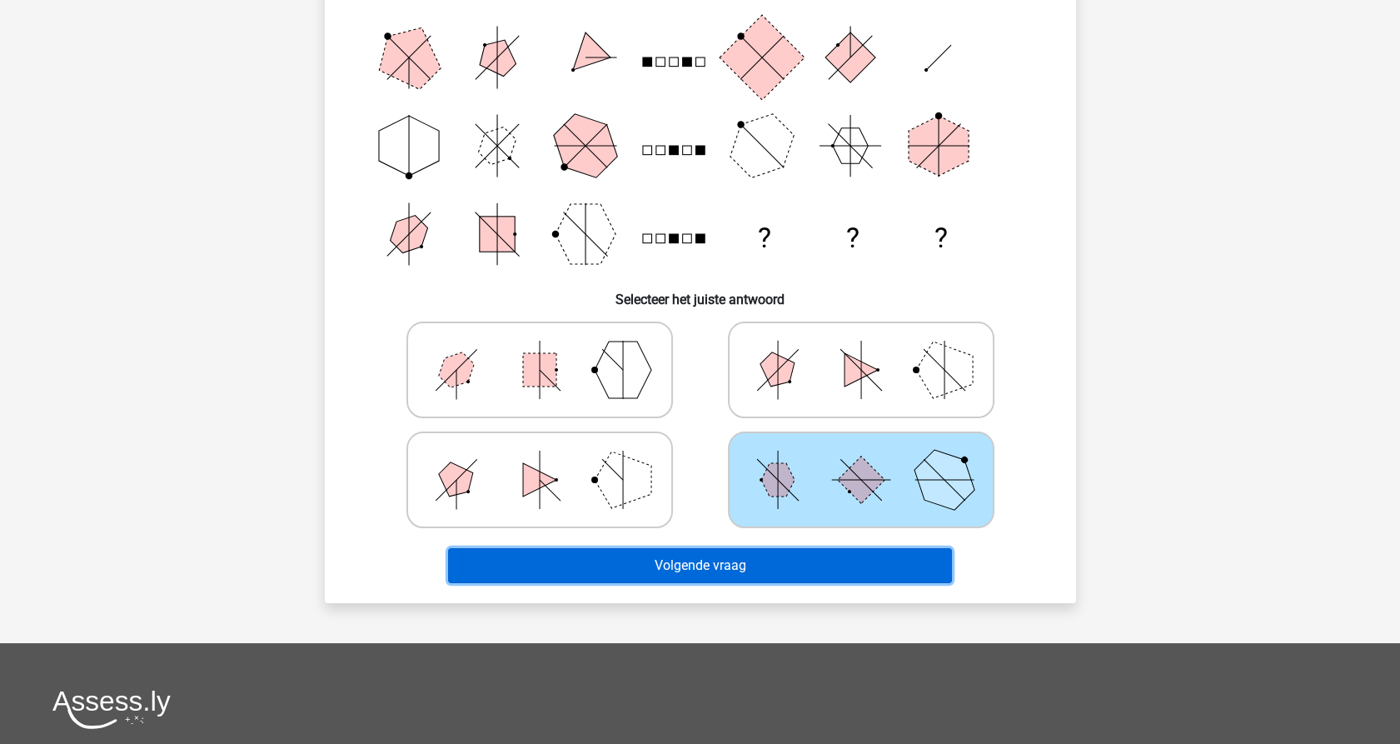
click at [653, 572] on button "Volgende vraag" at bounding box center [700, 565] width 504 height 35
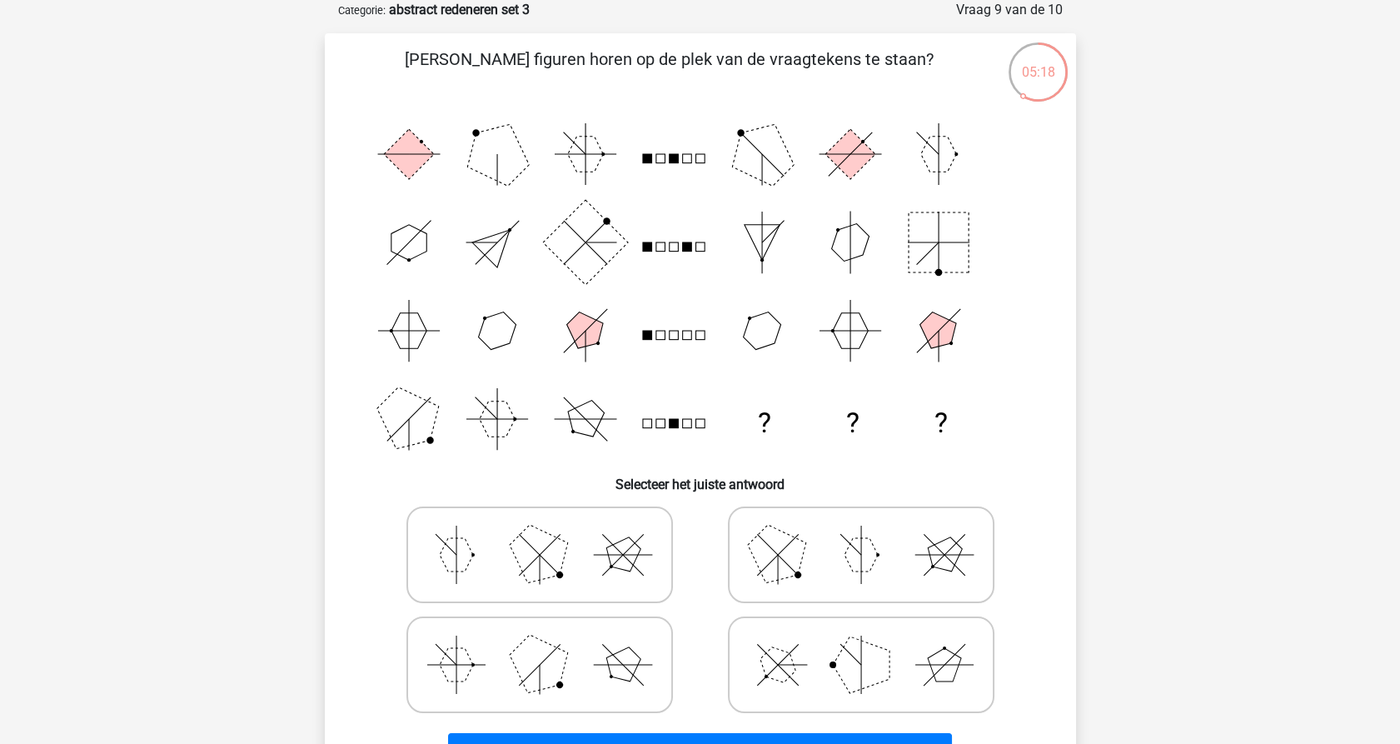
click at [814, 559] on icon at bounding box center [861, 554] width 250 height 83
click at [861, 534] on input "radio" at bounding box center [866, 528] width 11 height 11
radio input "true"
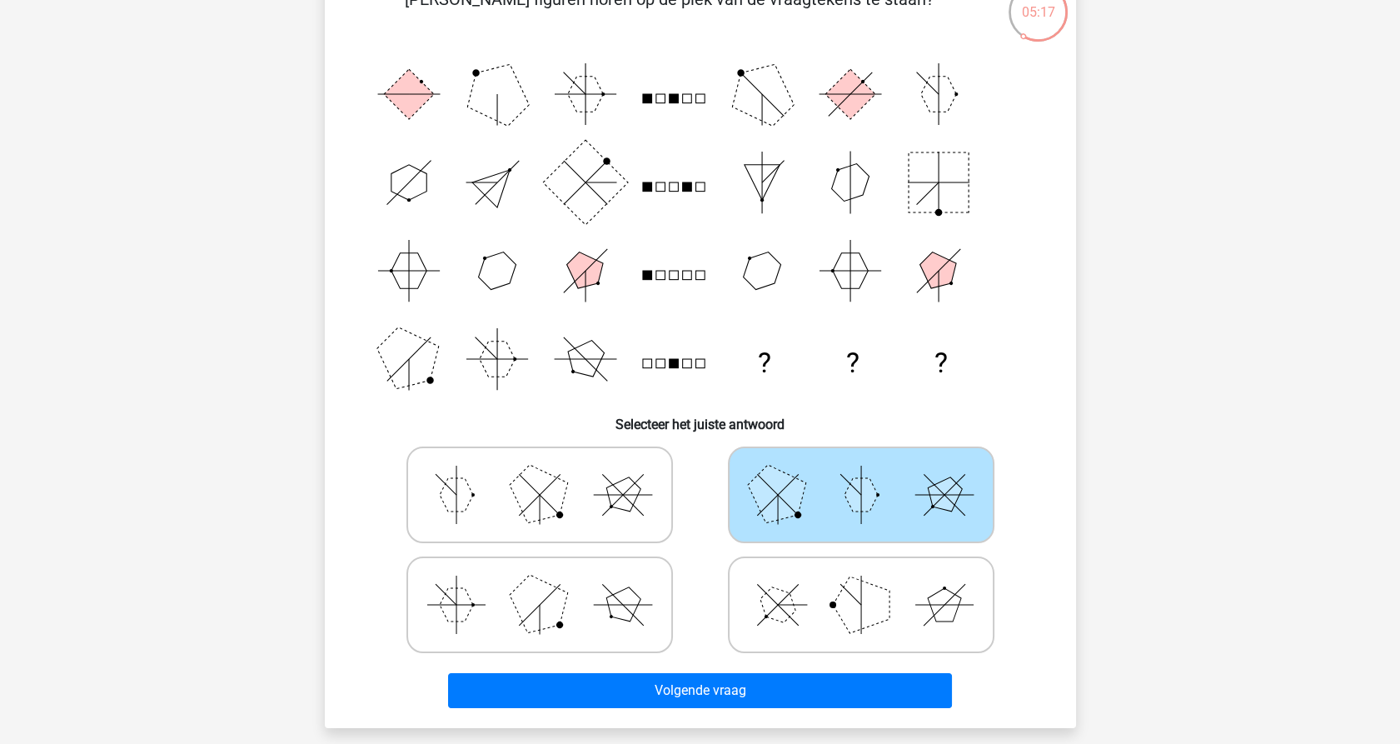
scroll to position [176, 0]
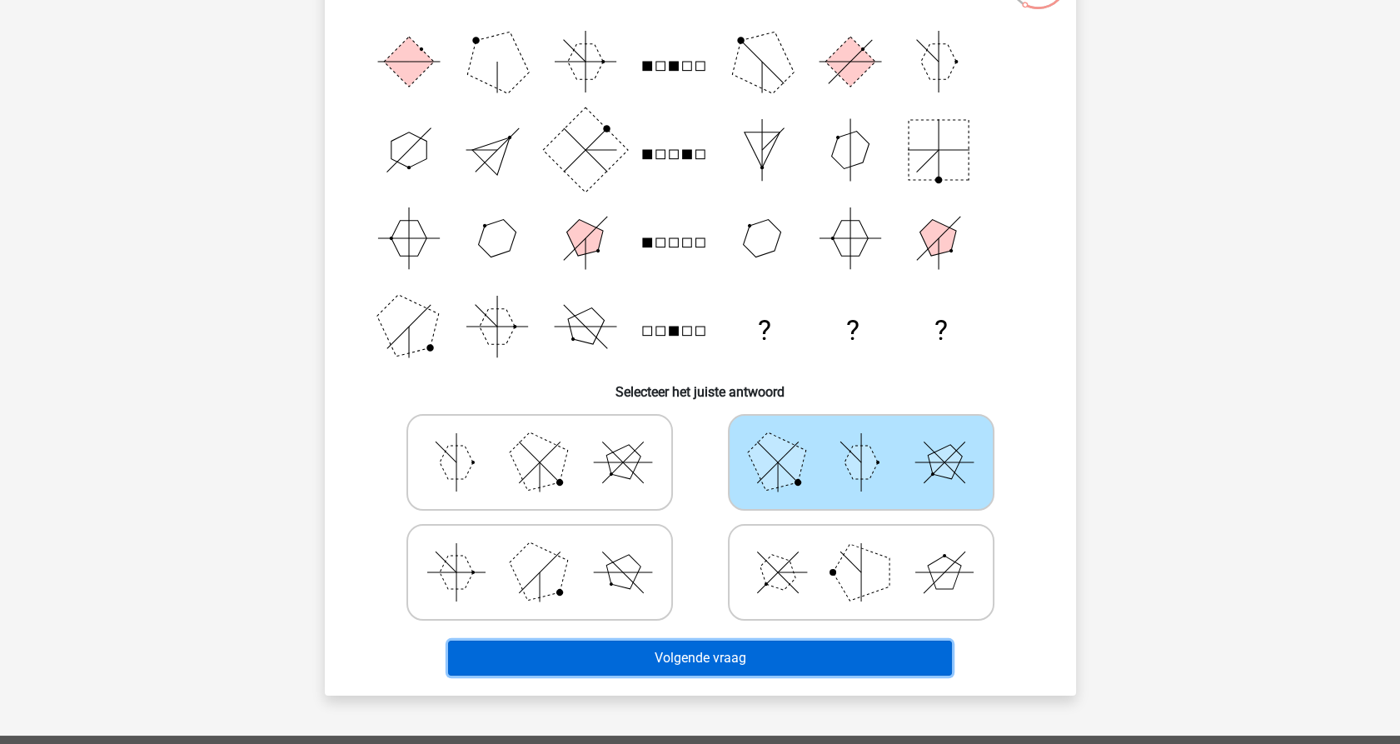
click at [613, 660] on button "Volgende vraag" at bounding box center [700, 658] width 504 height 35
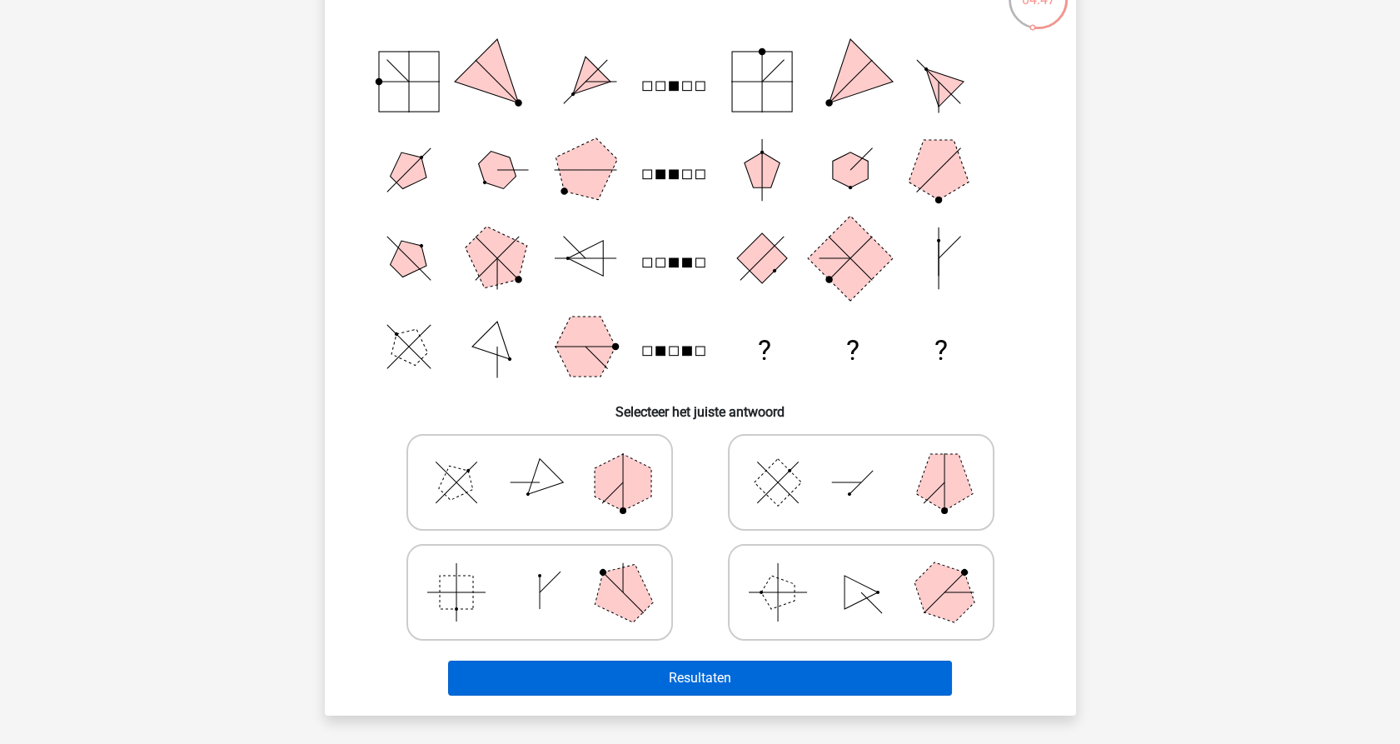
scroll to position [361, 0]
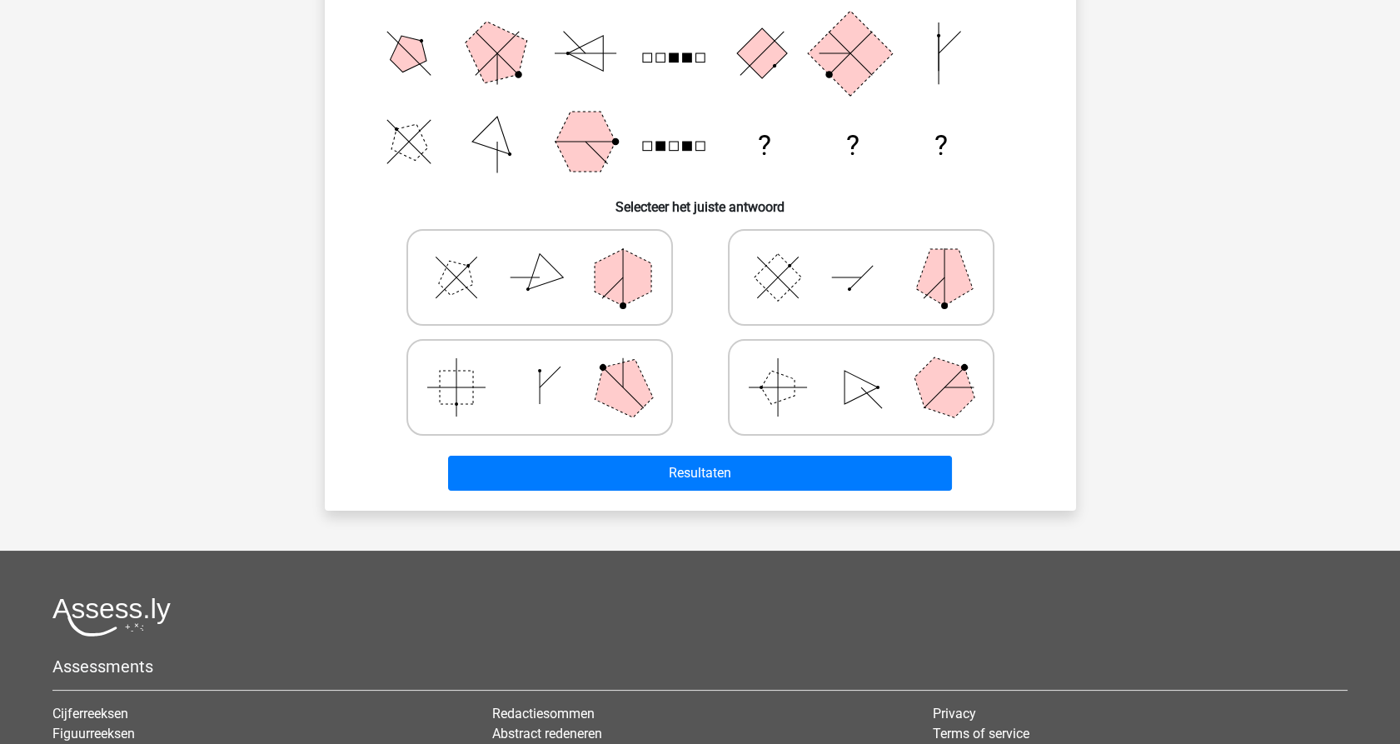
click at [512, 392] on icon at bounding box center [540, 387] width 250 height 83
click at [540, 367] on input "radio" at bounding box center [545, 361] width 11 height 11
radio input "true"
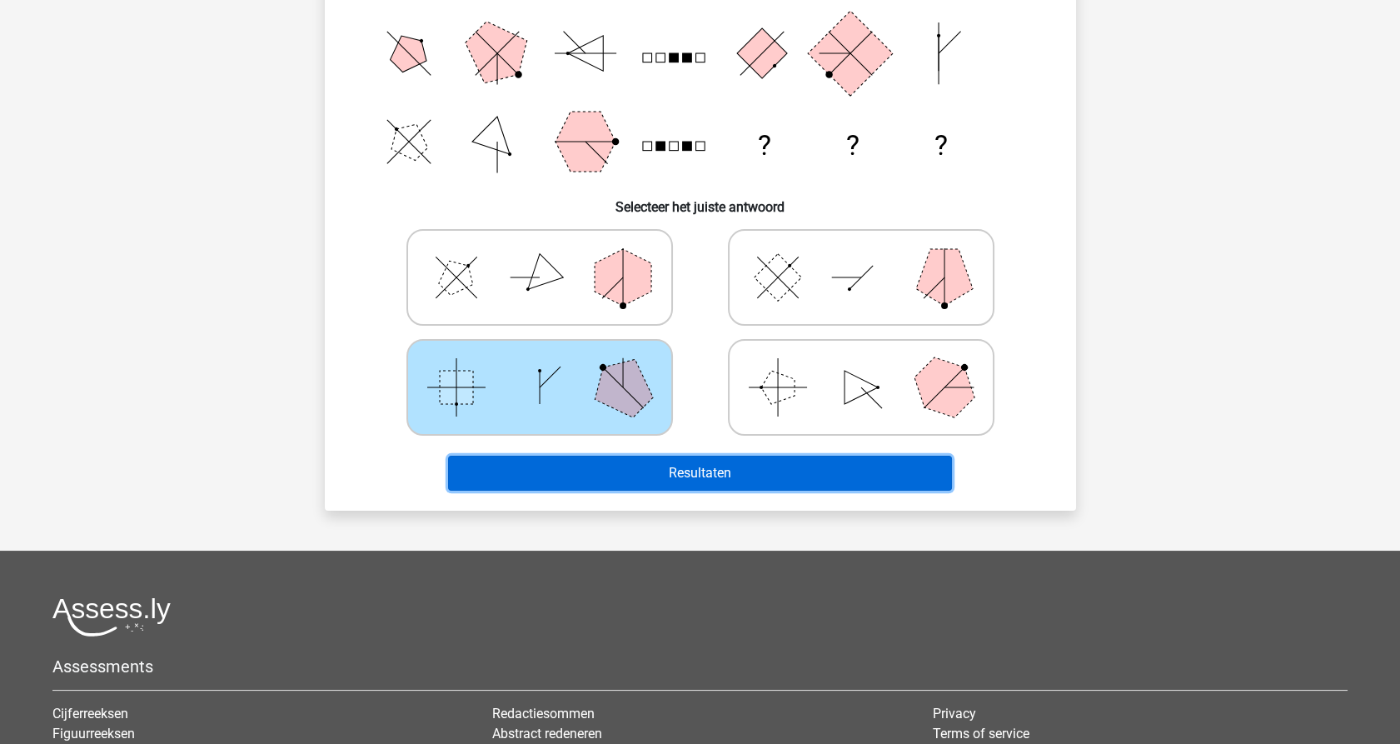
click at [683, 471] on button "Resultaten" at bounding box center [700, 473] width 504 height 35
